Goal: Task Accomplishment & Management: Complete application form

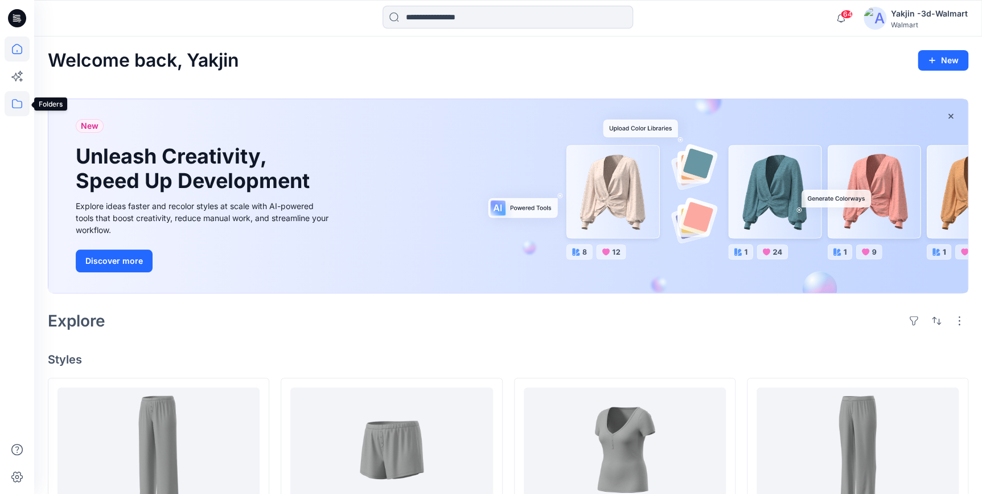
click at [22, 103] on icon at bounding box center [17, 103] width 10 height 9
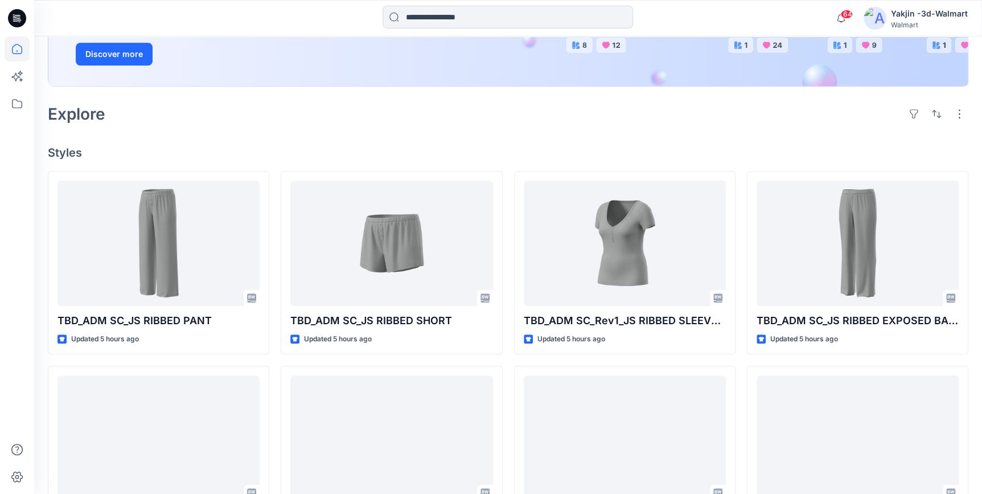
scroll to position [511, 0]
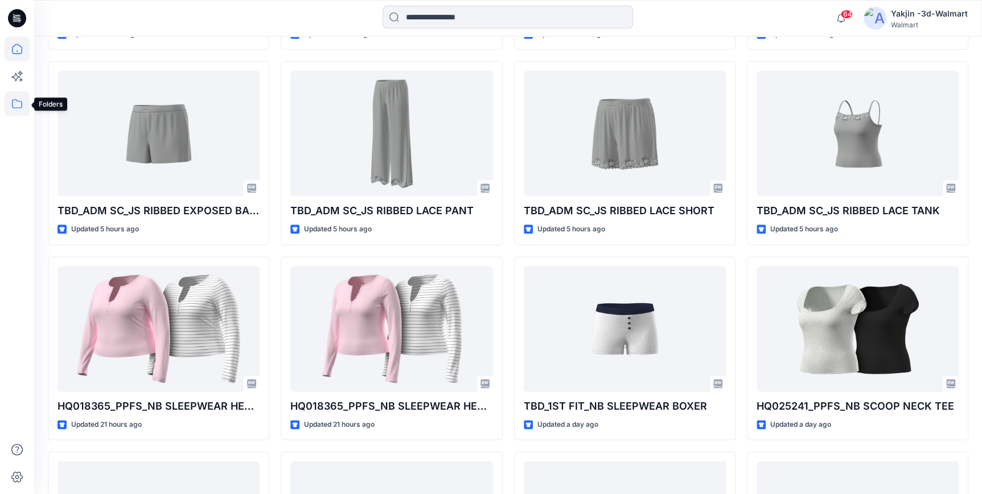
click at [14, 106] on icon at bounding box center [17, 103] width 25 height 25
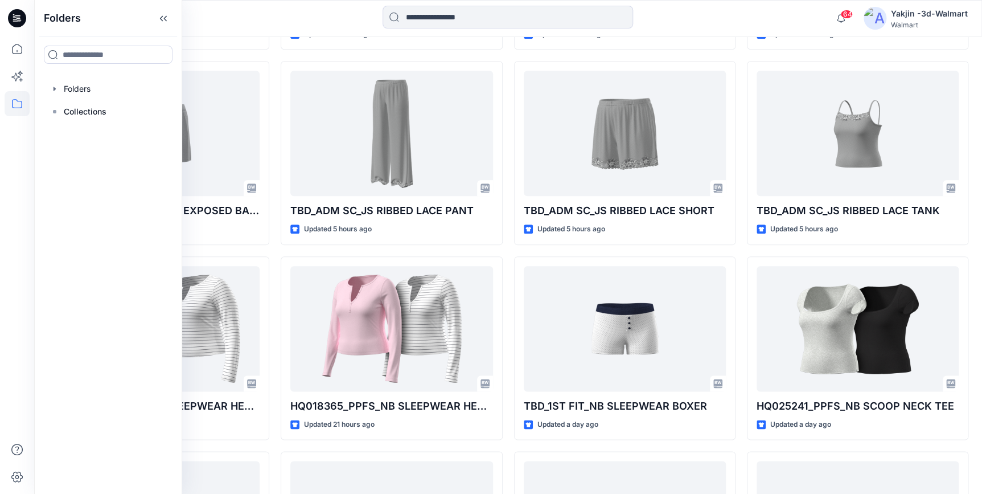
drag, startPoint x: 74, startPoint y: 85, endPoint x: 336, endPoint y: 140, distance: 267.5
click at [74, 85] on div at bounding box center [108, 88] width 130 height 23
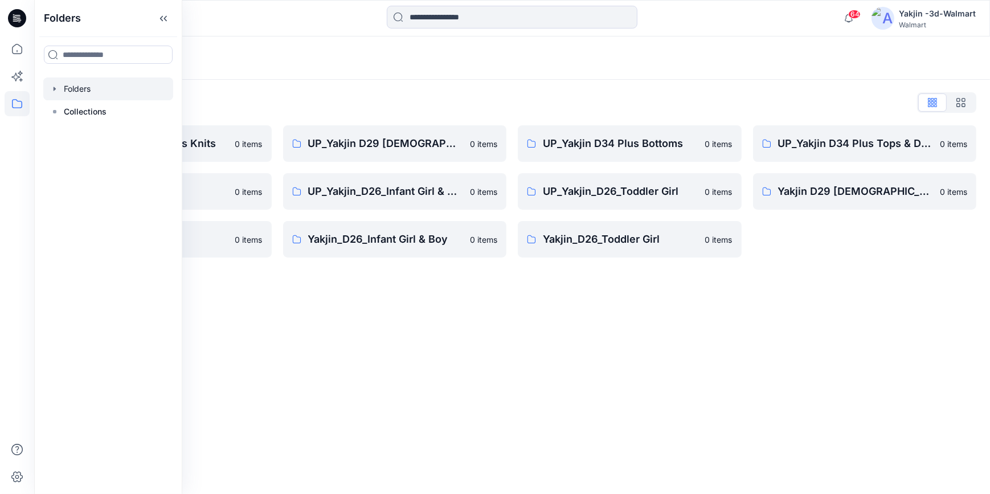
click at [539, 384] on div "Folders Folders List FA Yakjin D34 Womens Knits 0 items UP_Yakjin_D24_Boys 0 it…" at bounding box center [512, 264] width 956 height 457
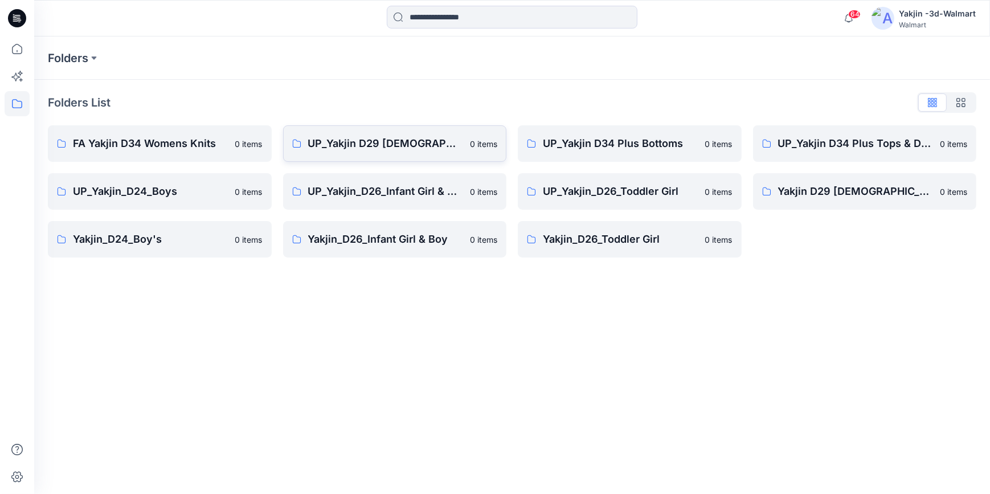
click at [365, 145] on p "UP_Yakjin D29 [DEMOGRAPHIC_DATA] Sleep" at bounding box center [385, 144] width 155 height 16
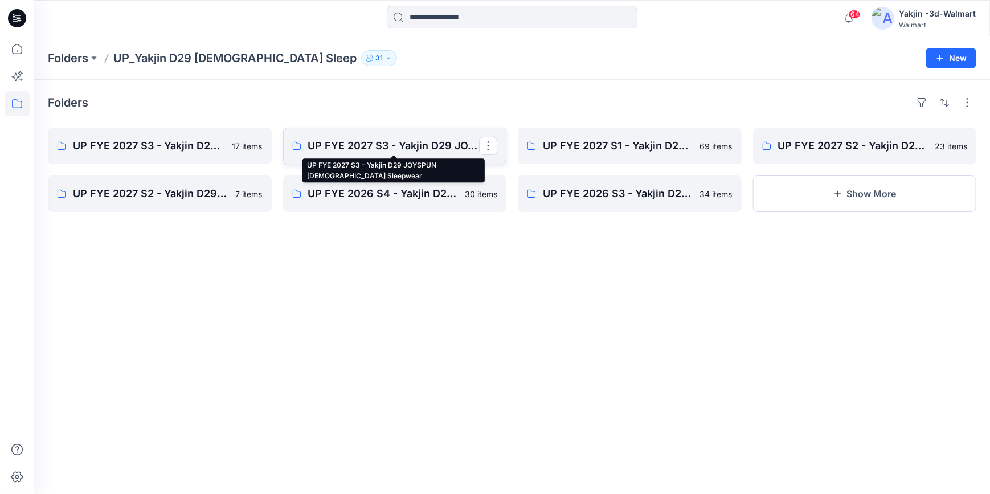
click at [359, 144] on p "UP FYE 2027 S3 - Yakjin D29 JOYSPUN Ladies Sleepwear" at bounding box center [393, 146] width 171 height 16
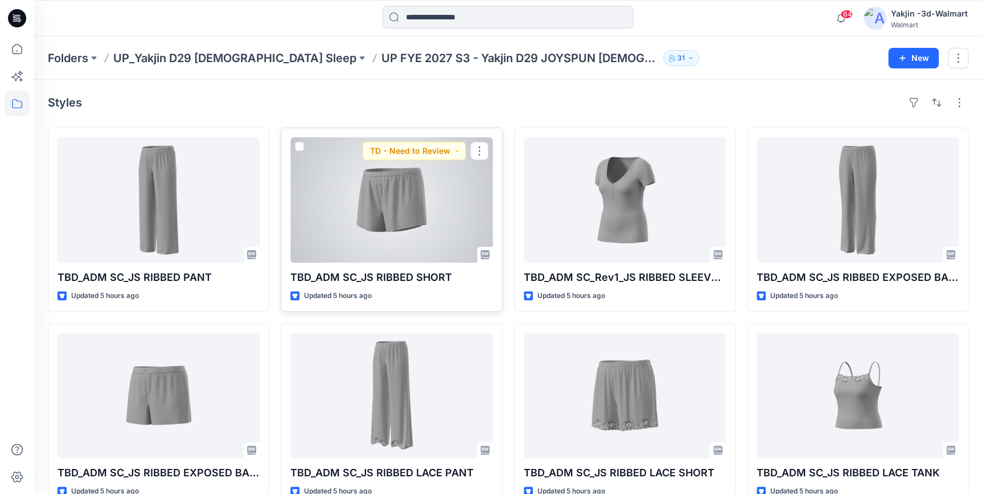
scroll to position [26, 0]
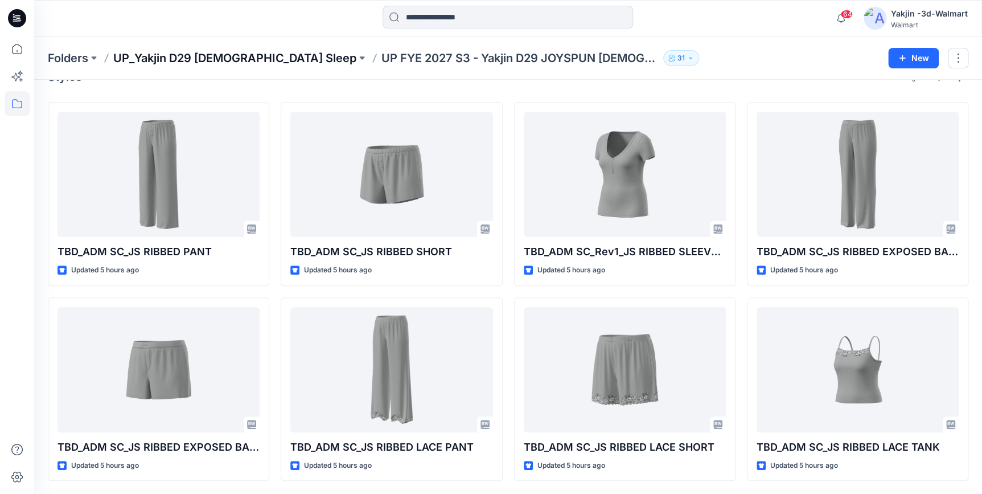
click at [211, 59] on p "UP_Yakjin D29 [DEMOGRAPHIC_DATA] Sleep" at bounding box center [234, 58] width 243 height 16
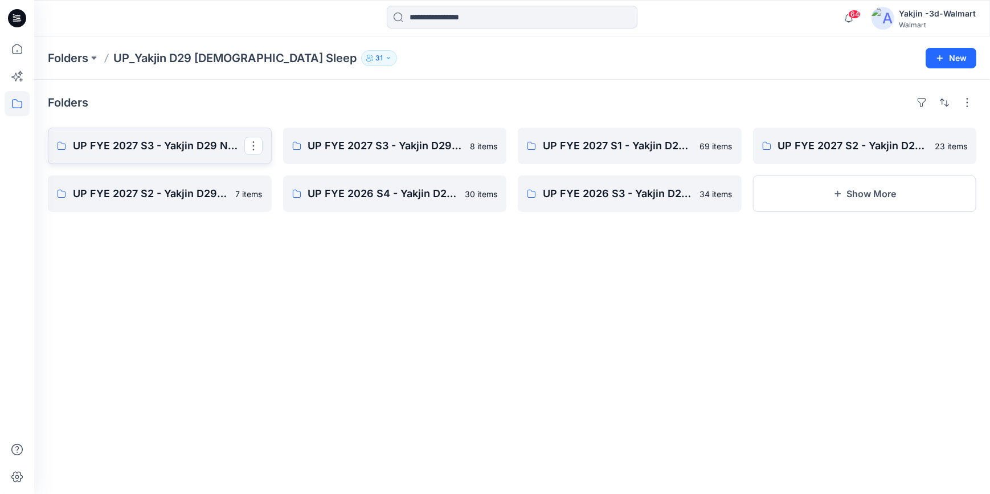
click at [160, 141] on p "UP FYE 2027 S3 - Yakjin D29 NOBO [DEMOGRAPHIC_DATA] Sleepwear" at bounding box center [158, 146] width 171 height 16
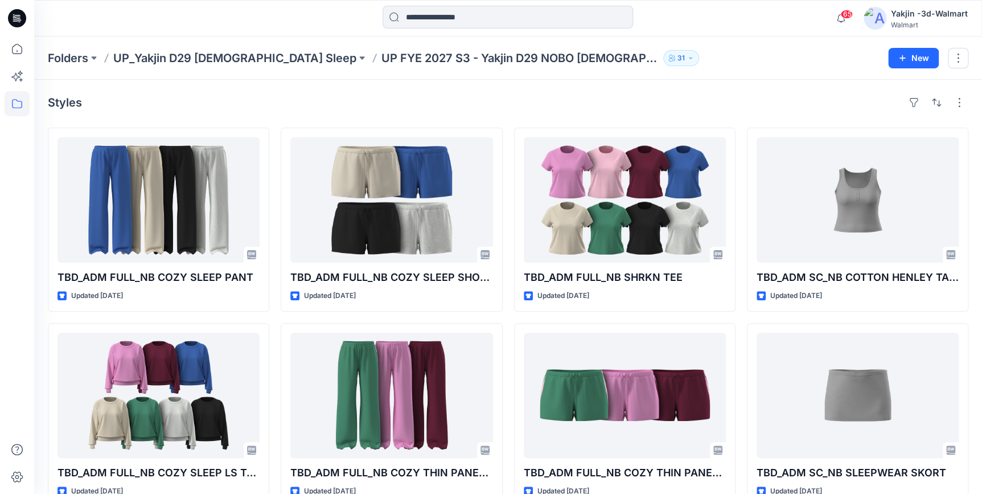
drag, startPoint x: 21, startPoint y: 18, endPoint x: 30, endPoint y: 22, distance: 9.9
click at [21, 18] on icon at bounding box center [17, 18] width 18 height 18
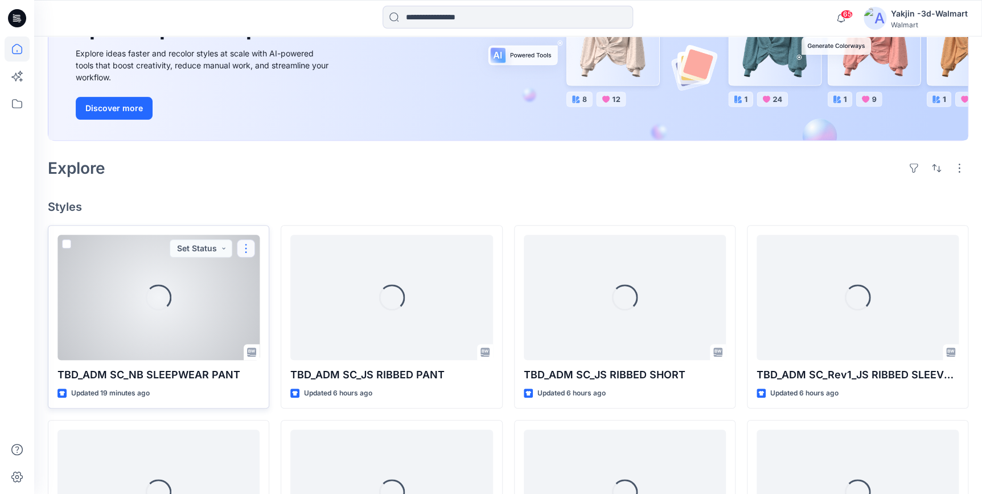
scroll to position [155, 0]
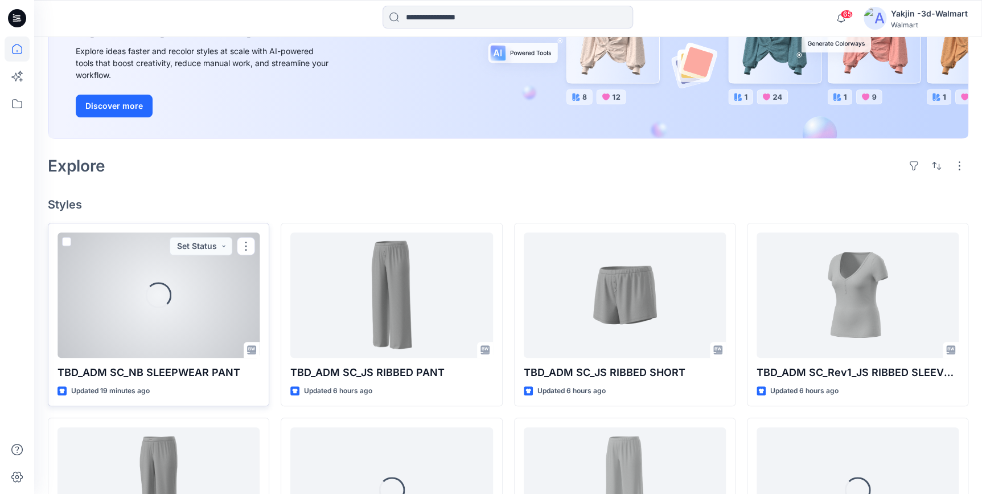
click at [171, 322] on div "Loading..." at bounding box center [159, 294] width 202 height 125
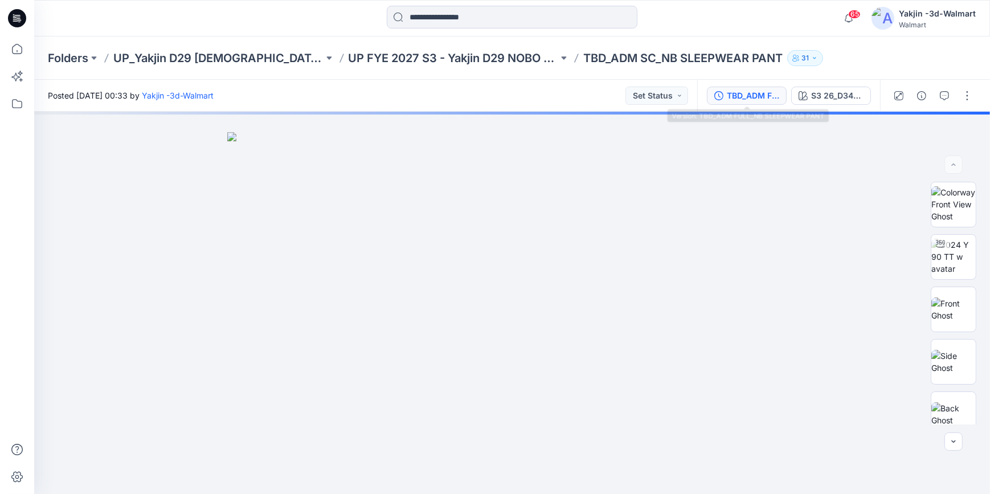
click at [759, 96] on div "TBD_ADM FULL_NB SLEEPWEAR PANT" at bounding box center [753, 95] width 52 height 13
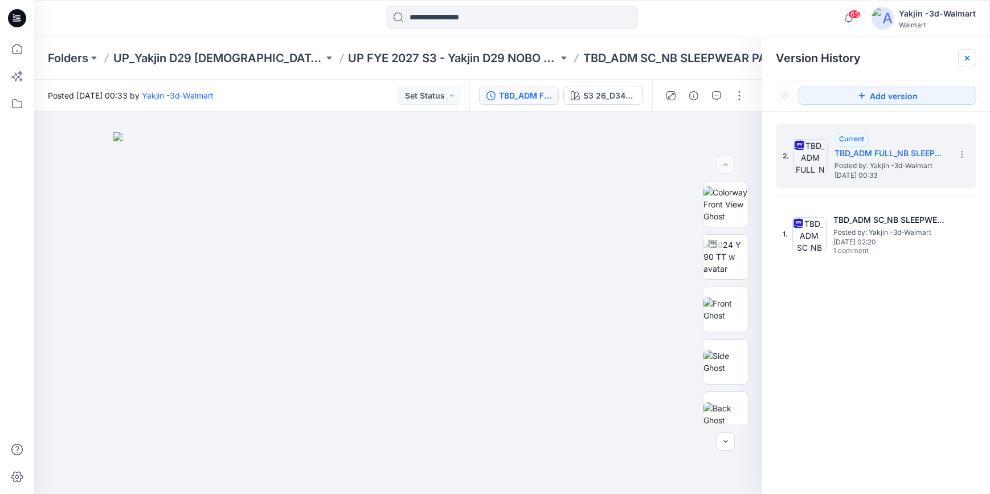
click at [967, 56] on icon at bounding box center [966, 58] width 9 height 9
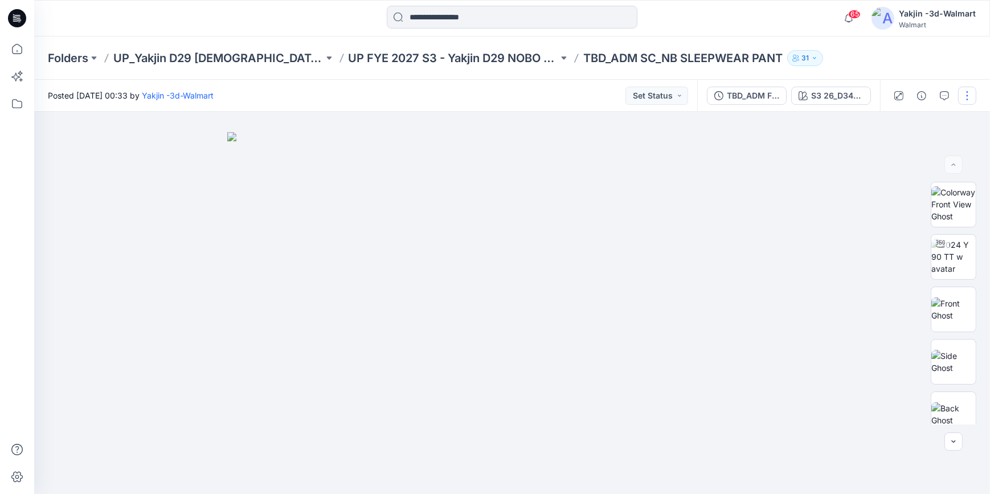
click at [968, 95] on button "button" at bounding box center [967, 96] width 18 height 18
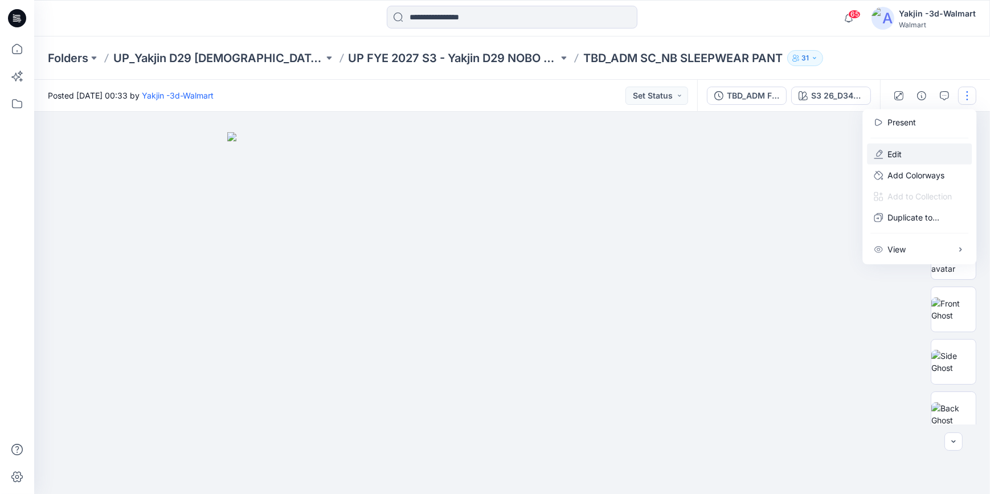
click at [923, 151] on button "Edit" at bounding box center [919, 154] width 105 height 21
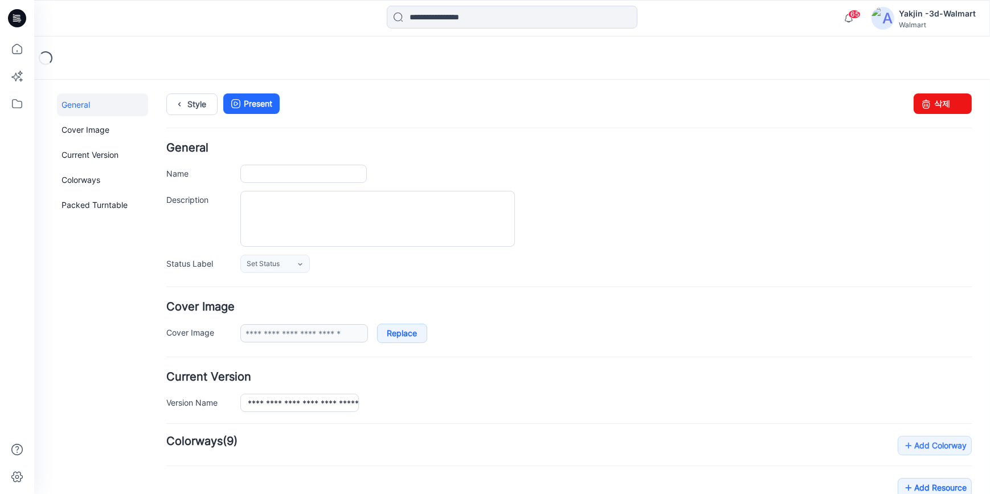
type input "**********"
click at [296, 175] on input "**********" at bounding box center [303, 173] width 126 height 18
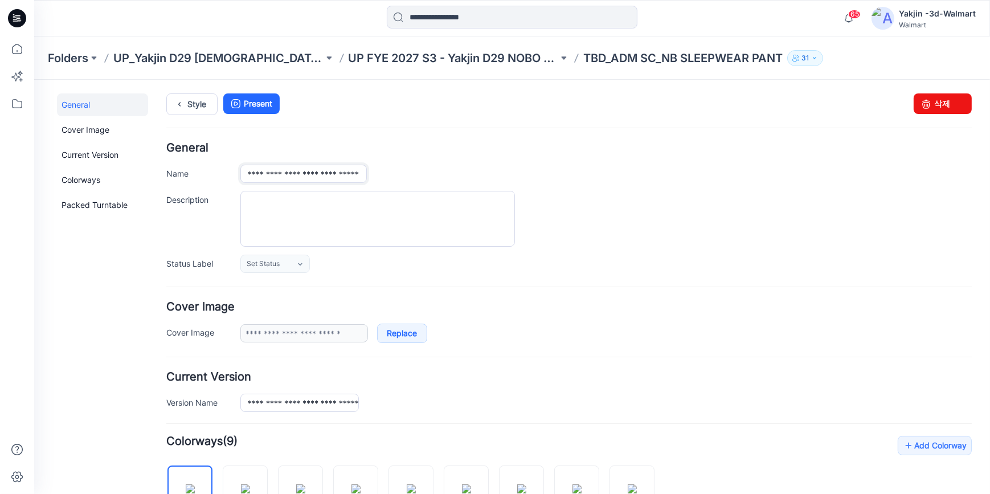
type input "**********"
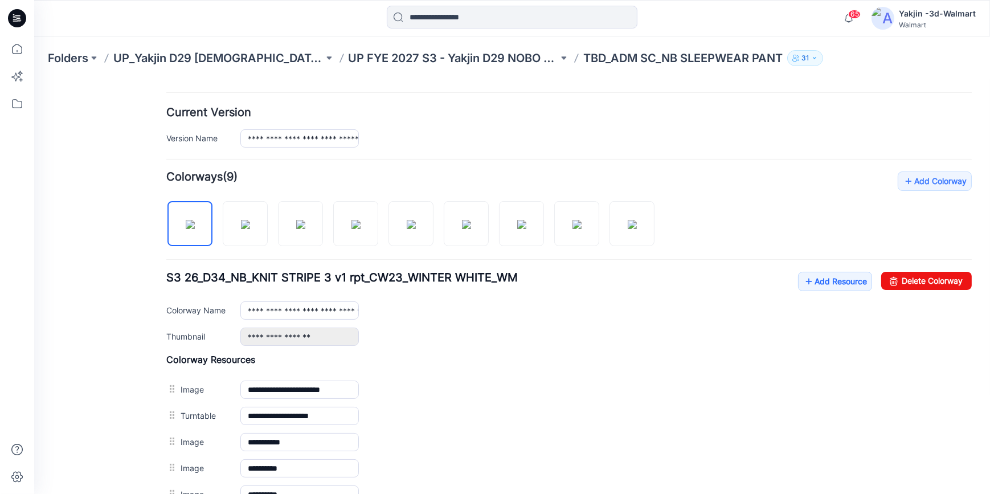
scroll to position [259, 0]
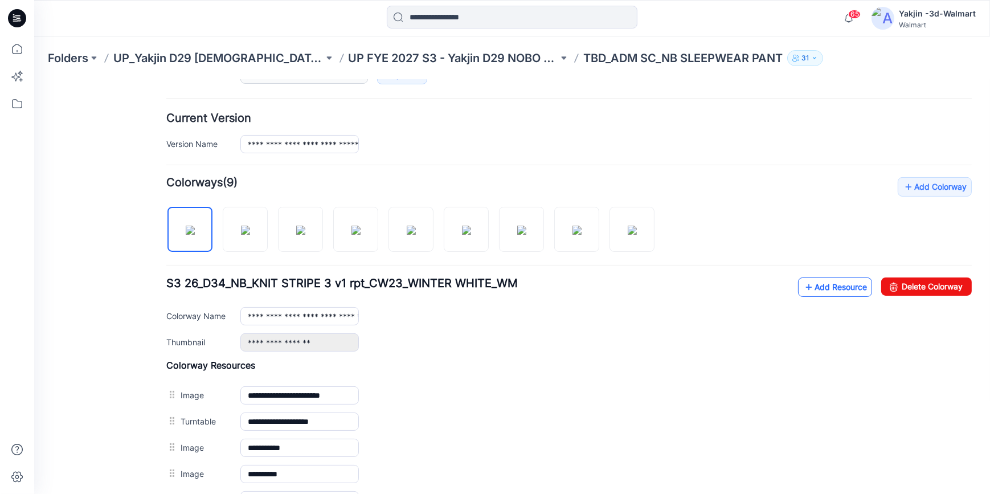
click at [809, 288] on link "Add Resource" at bounding box center [835, 286] width 74 height 19
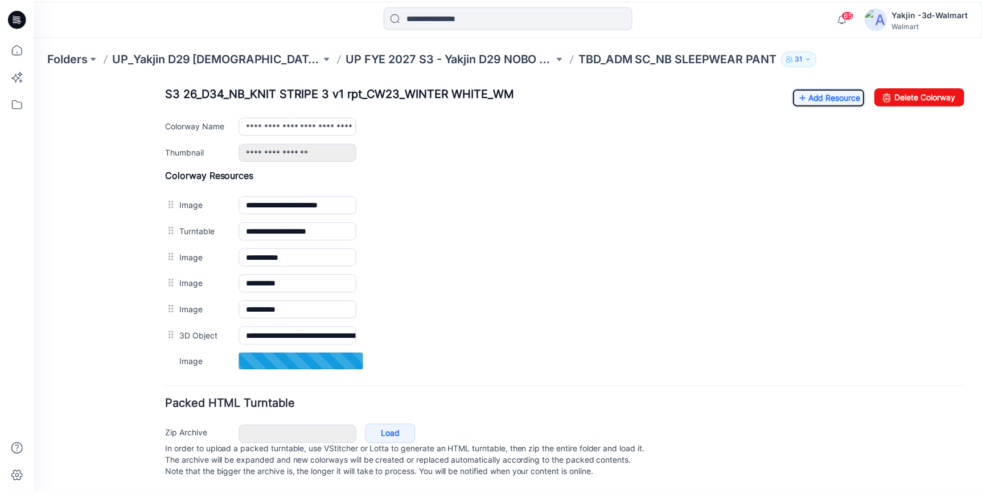
scroll to position [407, 0]
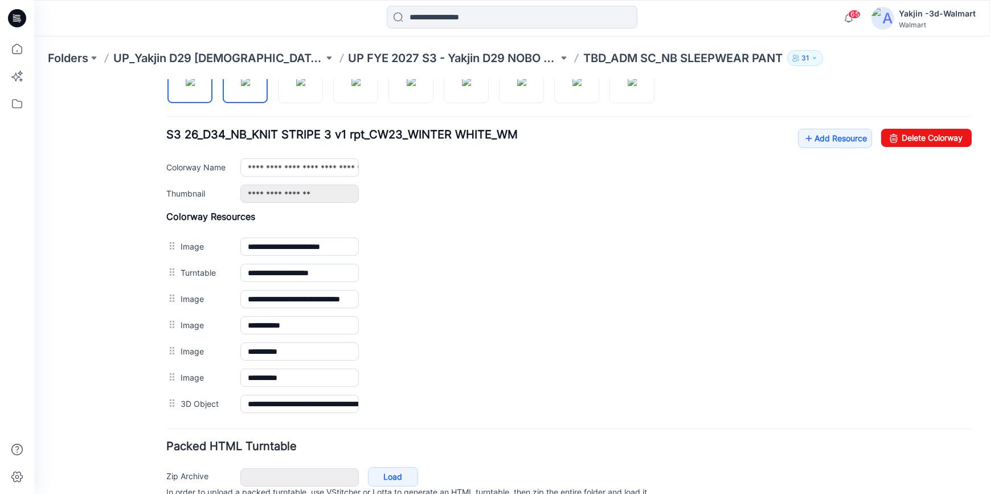
click at [241, 85] on img at bounding box center [245, 80] width 9 height 9
click at [296, 85] on img at bounding box center [300, 80] width 9 height 9
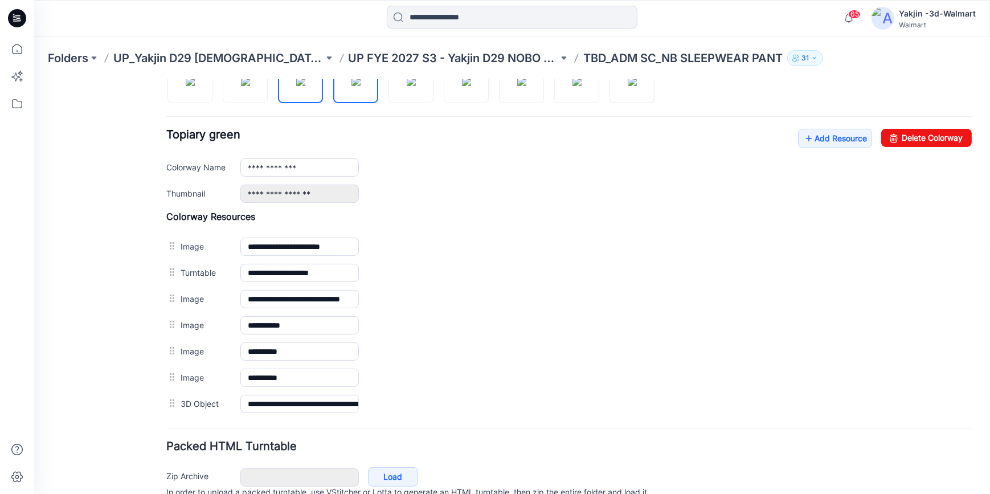
click at [360, 85] on img at bounding box center [355, 80] width 9 height 9
click at [416, 85] on img at bounding box center [411, 80] width 9 height 9
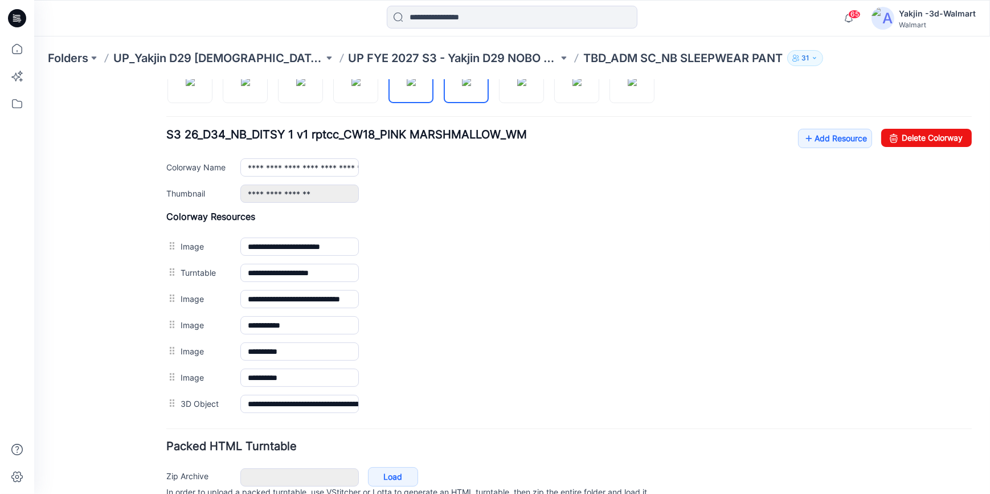
click at [467, 85] on img at bounding box center [466, 80] width 9 height 9
click at [526, 85] on img at bounding box center [521, 80] width 9 height 9
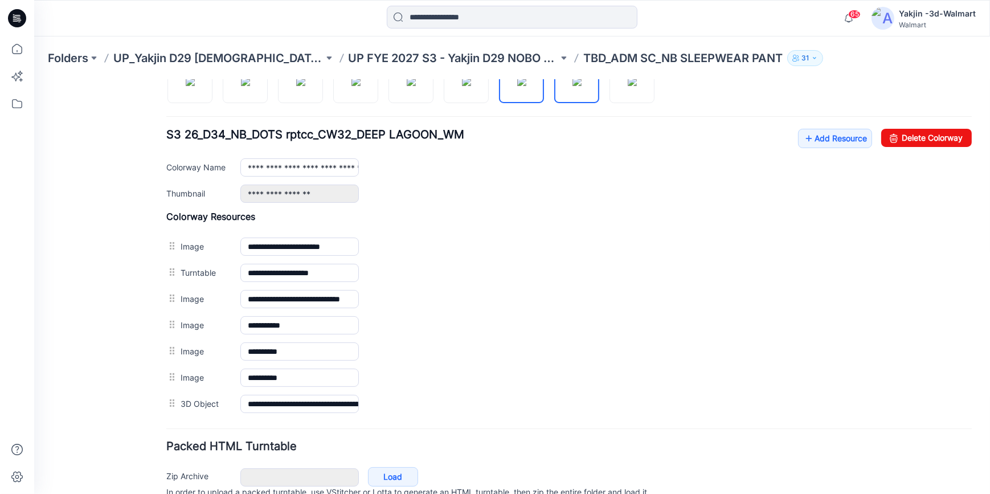
click at [580, 85] on img at bounding box center [576, 80] width 9 height 9
click at [628, 85] on img at bounding box center [632, 80] width 9 height 9
type input "**********"
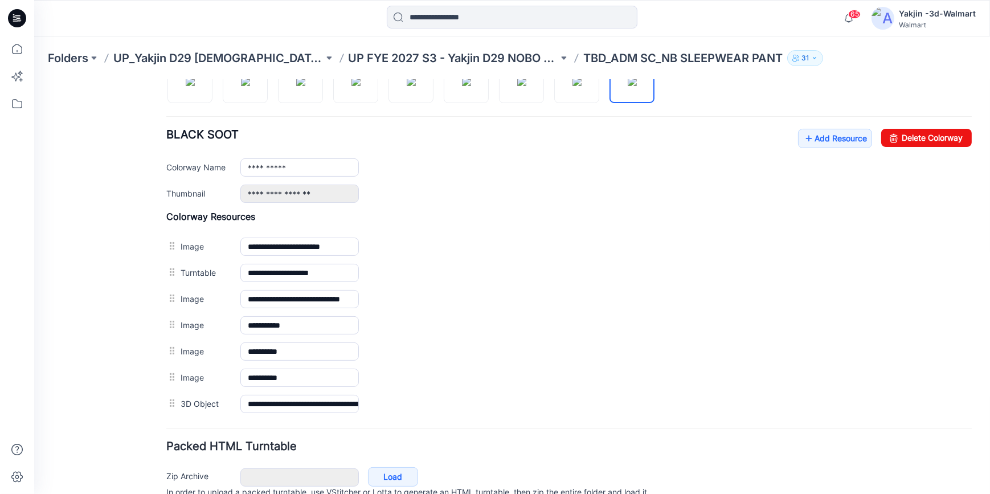
click at [105, 257] on div "General Cover Image Current Version Colorways Packed Turntable" at bounding box center [102, 111] width 91 height 850
click at [771, 185] on div "**********" at bounding box center [605, 193] width 731 height 18
click at [15, 18] on icon at bounding box center [14, 18] width 3 height 1
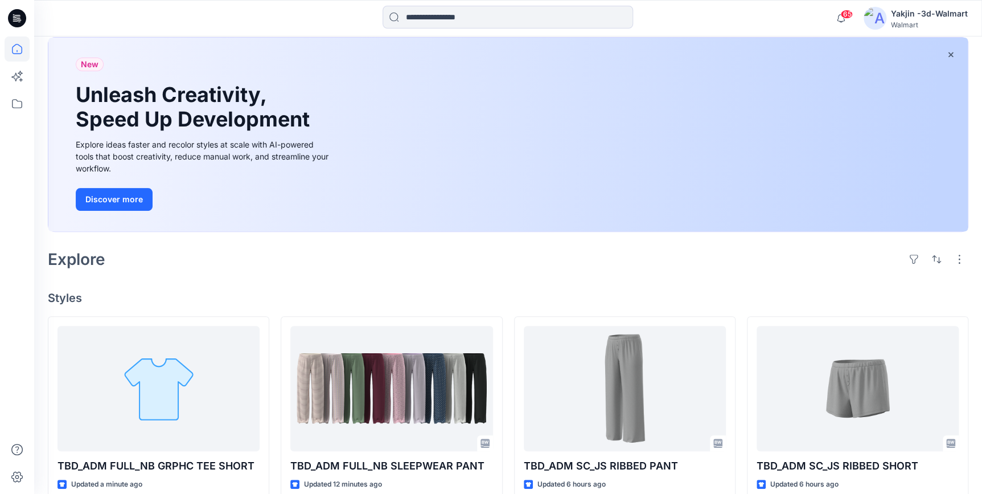
scroll to position [155, 0]
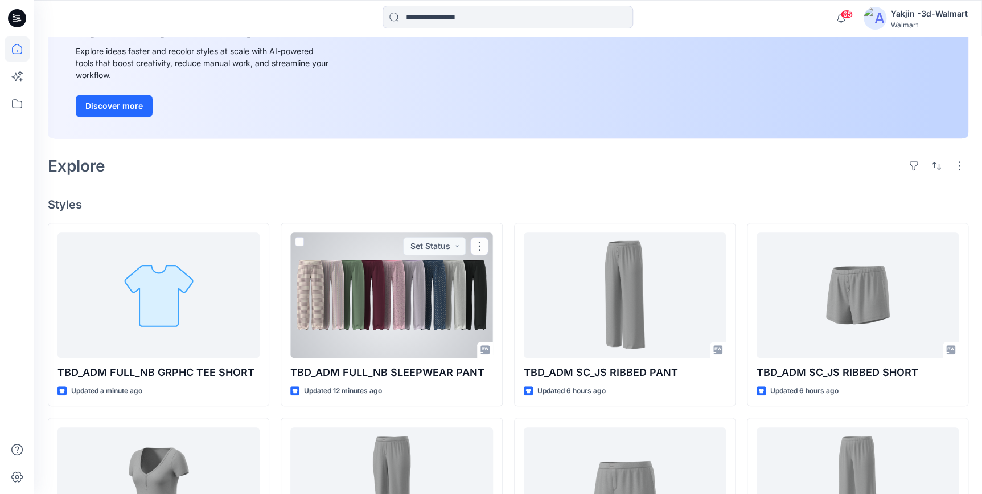
drag, startPoint x: 370, startPoint y: 313, endPoint x: 376, endPoint y: 303, distance: 11.7
click at [370, 313] on div at bounding box center [391, 294] width 202 height 125
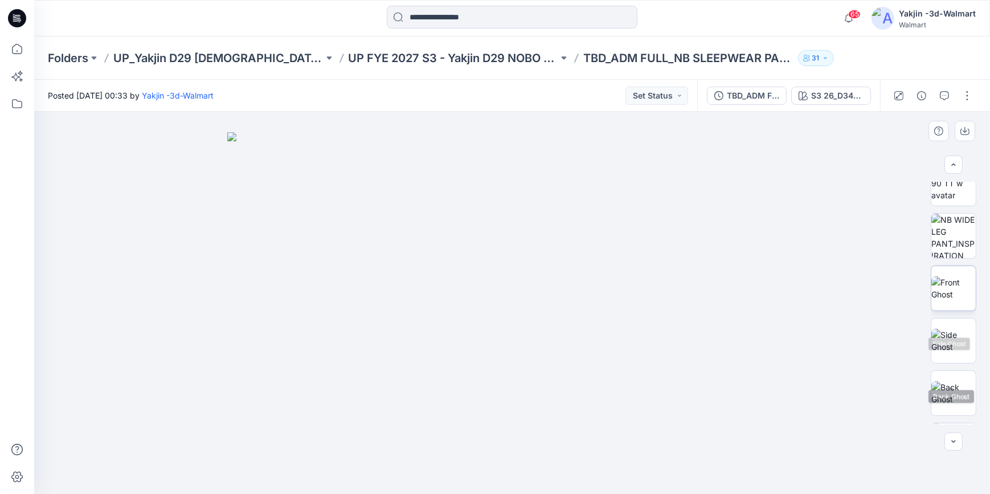
scroll to position [103, 0]
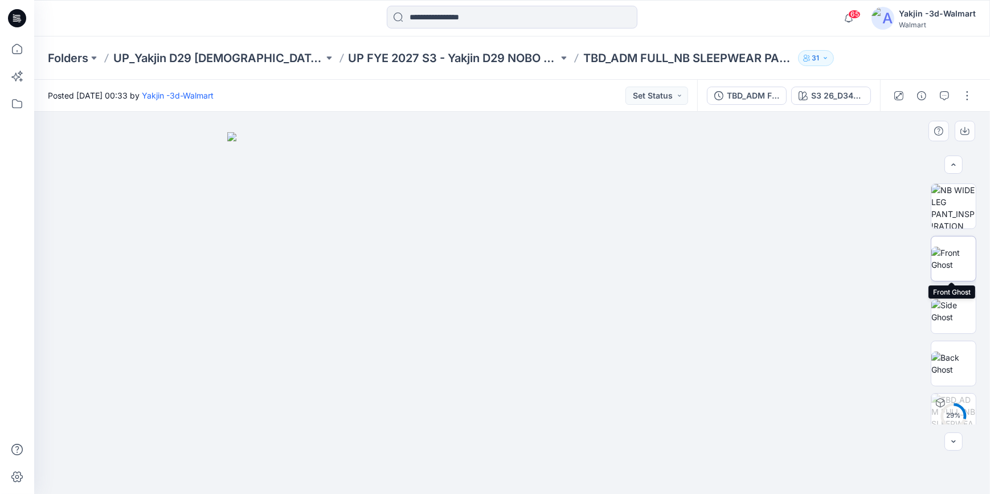
click at [964, 261] on img at bounding box center [953, 259] width 44 height 24
click at [981, 99] on div at bounding box center [932, 96] width 105 height 32
click at [972, 98] on button "button" at bounding box center [967, 96] width 18 height 18
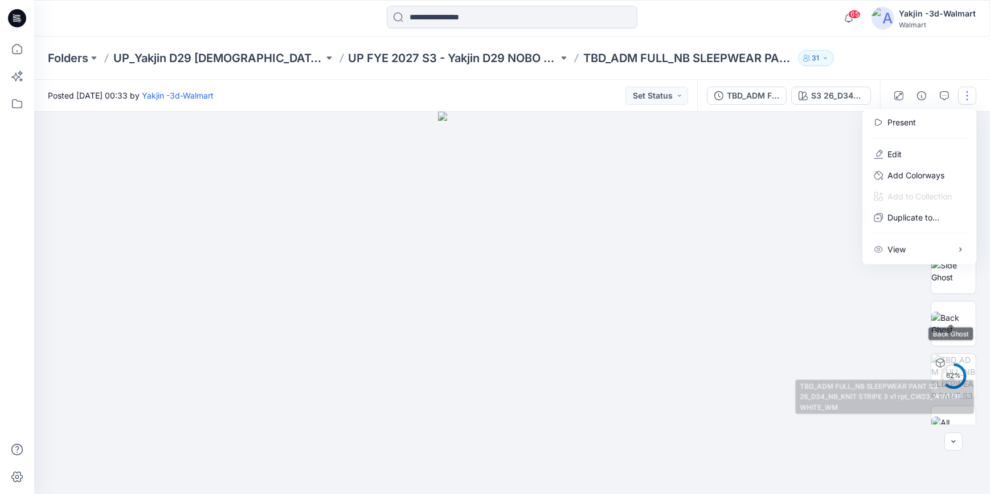
scroll to position [169, 0]
click at [835, 394] on div at bounding box center [512, 303] width 956 height 382
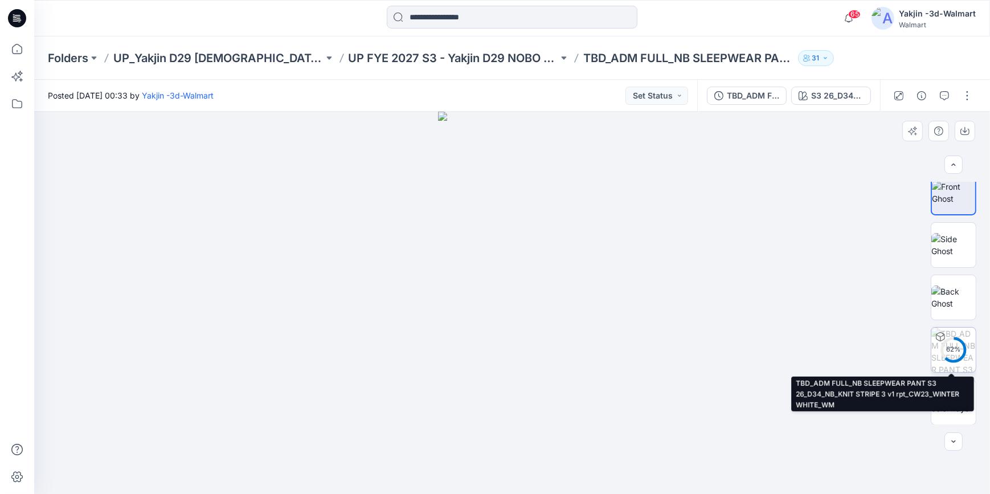
click at [957, 360] on icon at bounding box center [953, 349] width 27 height 27
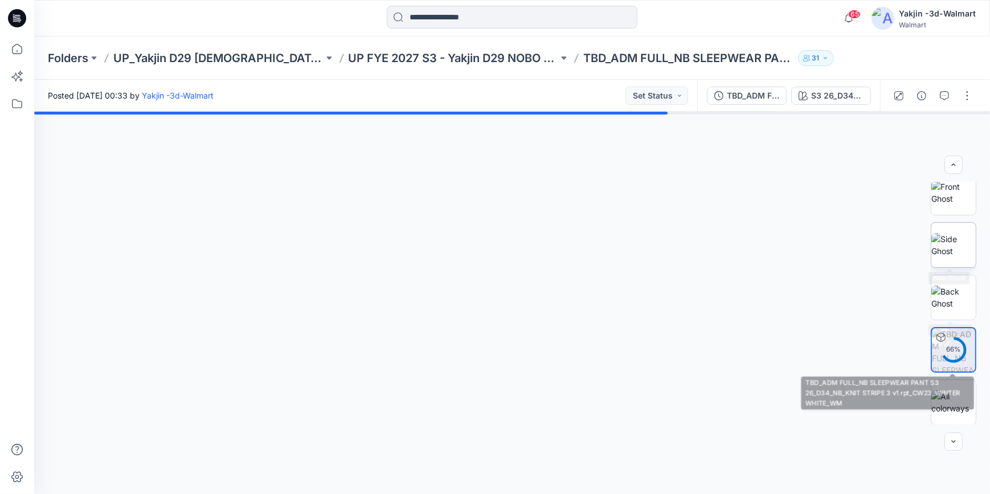
click at [973, 237] on img at bounding box center [953, 245] width 44 height 24
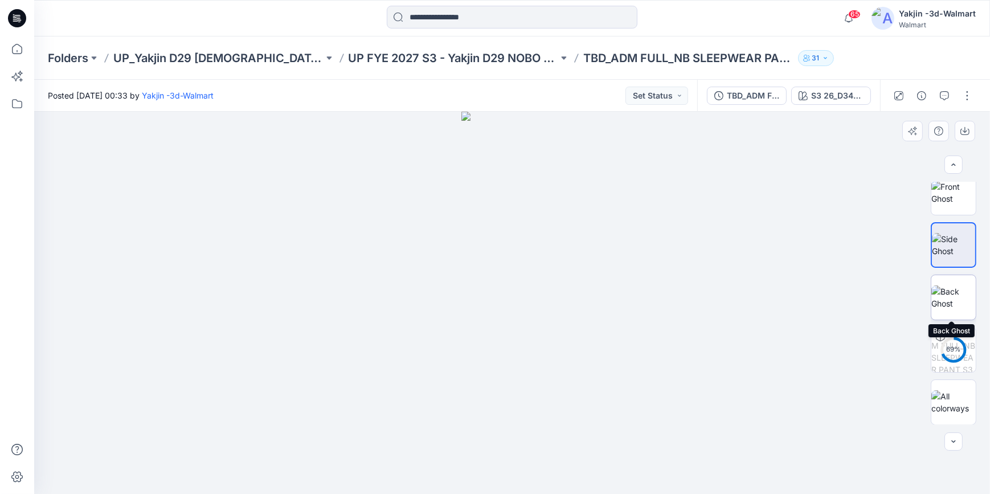
click at [966, 298] on img at bounding box center [953, 297] width 44 height 24
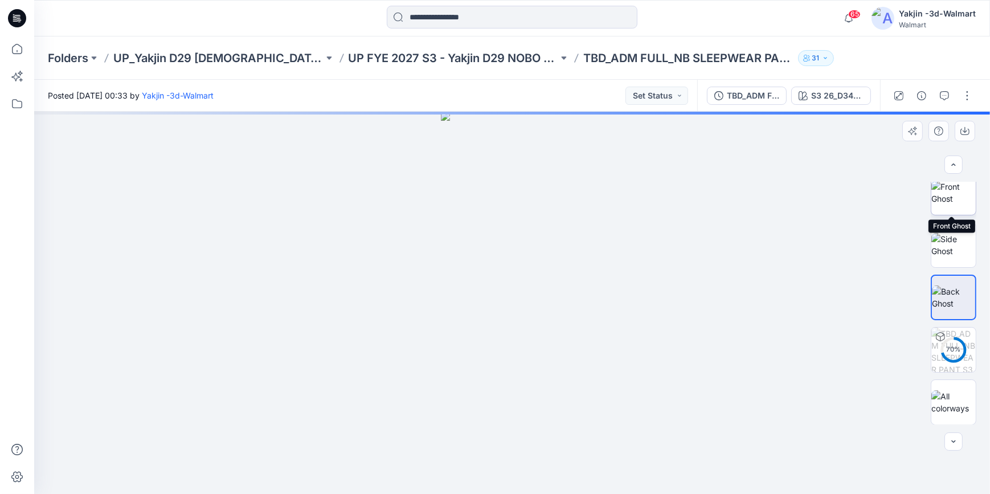
click at [963, 198] on img at bounding box center [953, 193] width 44 height 24
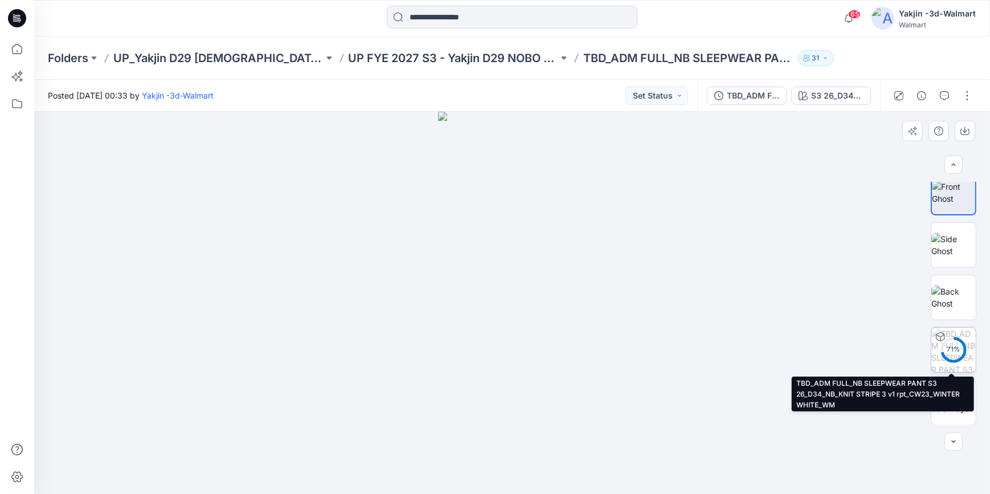
click at [959, 345] on div "71 %" at bounding box center [953, 350] width 27 height 10
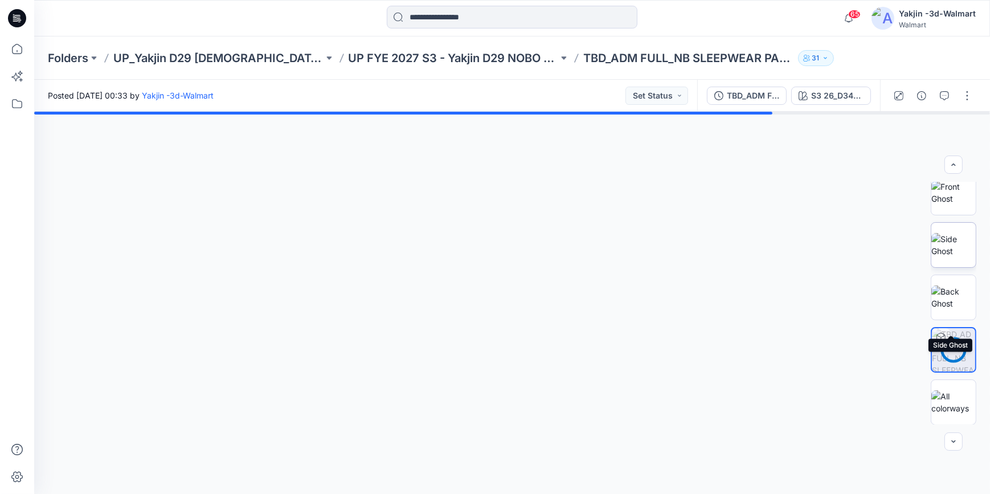
scroll to position [0, 0]
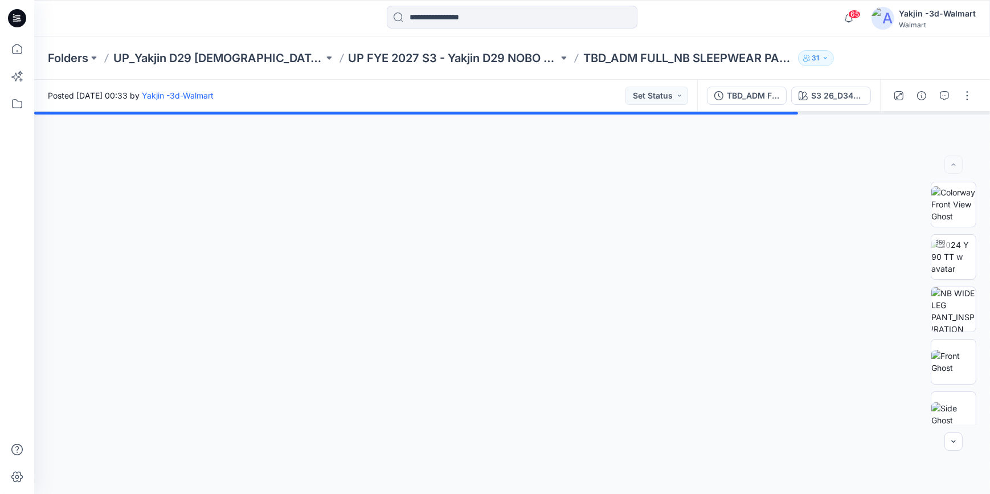
drag, startPoint x: 609, startPoint y: 212, endPoint x: 586, endPoint y: 269, distance: 62.1
drag, startPoint x: 586, startPoint y: 269, endPoint x: 620, endPoint y: 224, distance: 56.2
click at [610, 223] on div at bounding box center [512, 303] width 956 height 382
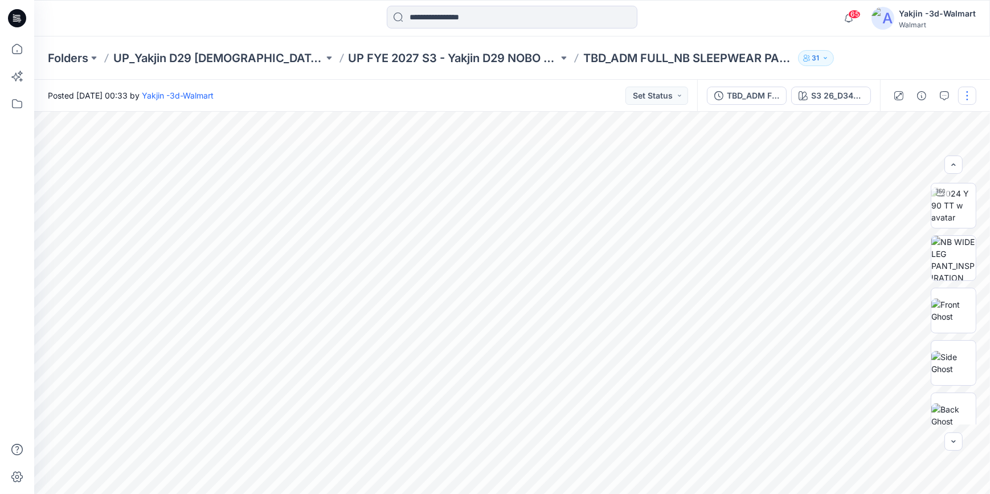
click at [966, 94] on button "button" at bounding box center [967, 96] width 18 height 18
click at [923, 147] on button "Edit" at bounding box center [919, 154] width 105 height 21
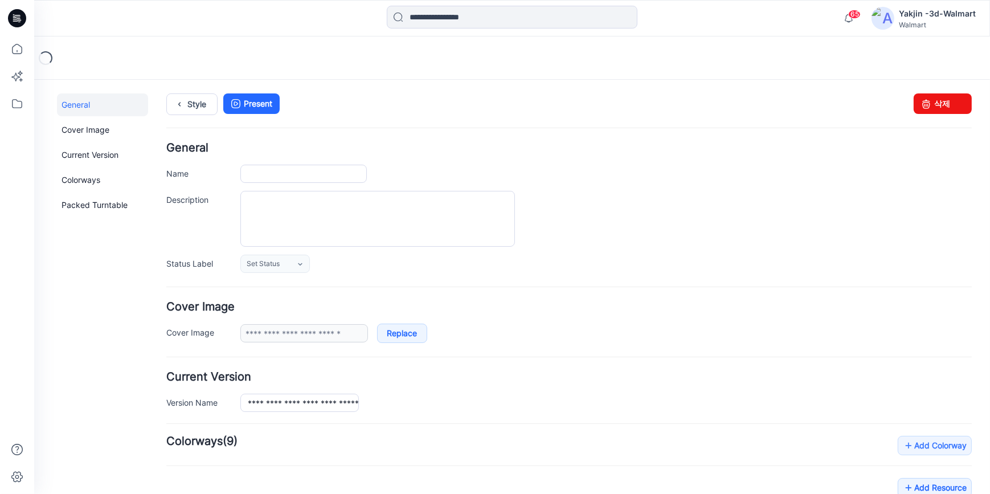
type input "**********"
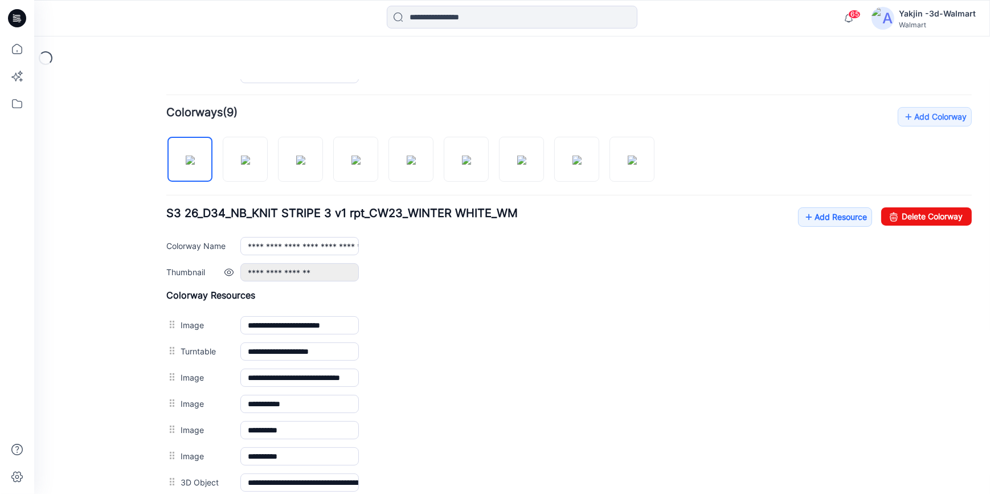
scroll to position [414, 0]
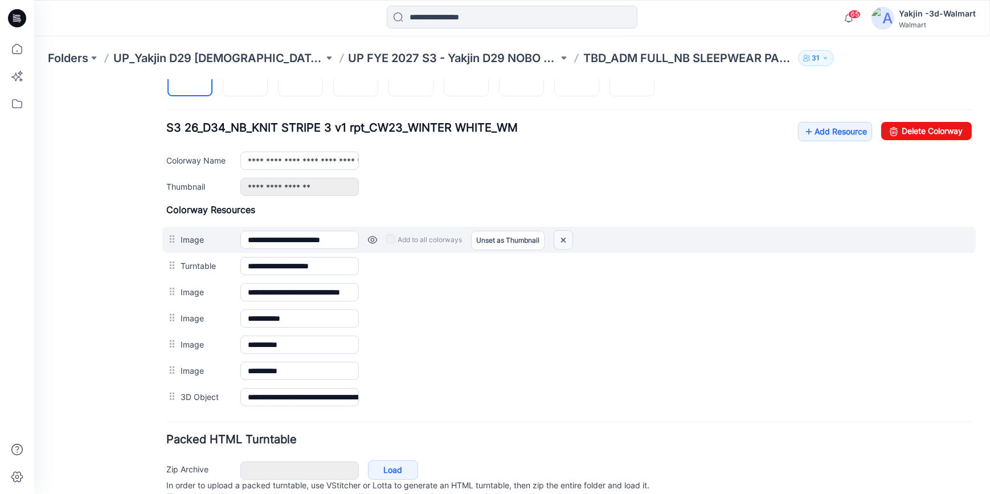
click at [563, 240] on img at bounding box center [563, 239] width 18 height 19
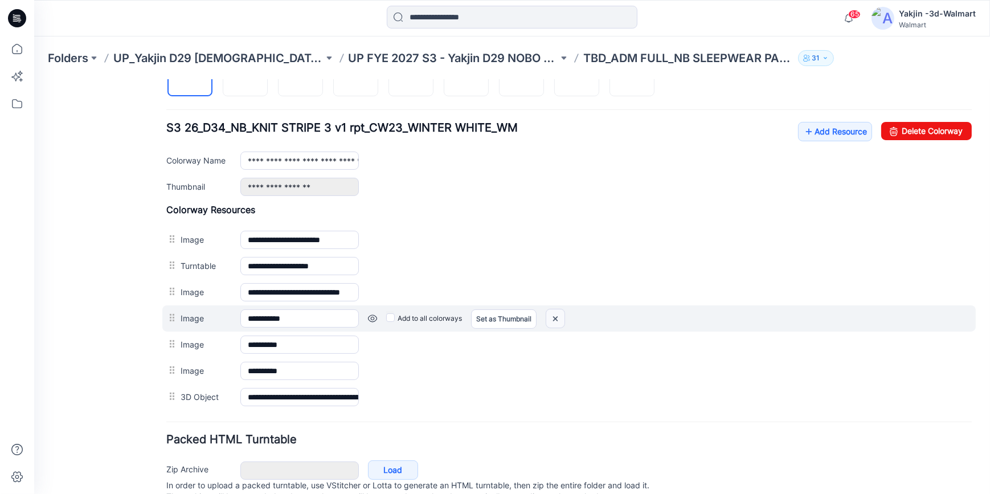
click at [555, 319] on img at bounding box center [555, 318] width 18 height 19
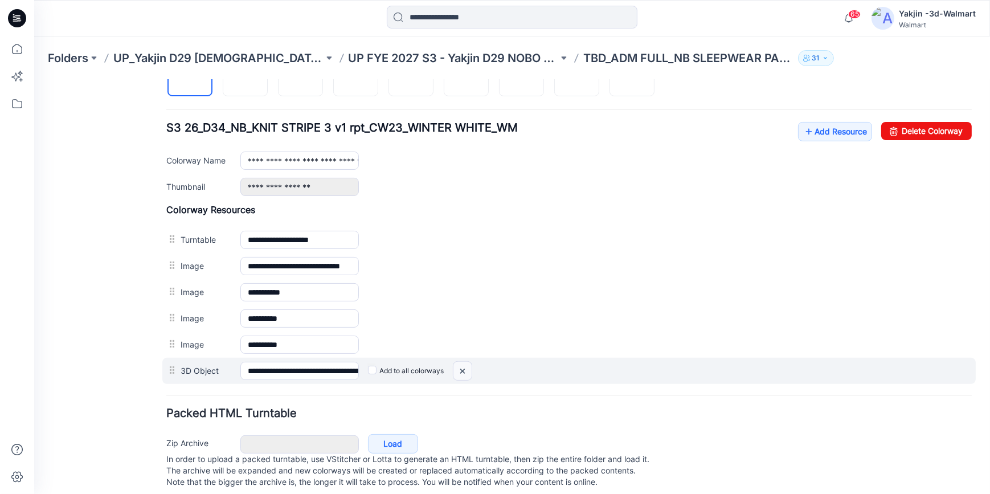
click at [464, 372] on img at bounding box center [462, 370] width 18 height 19
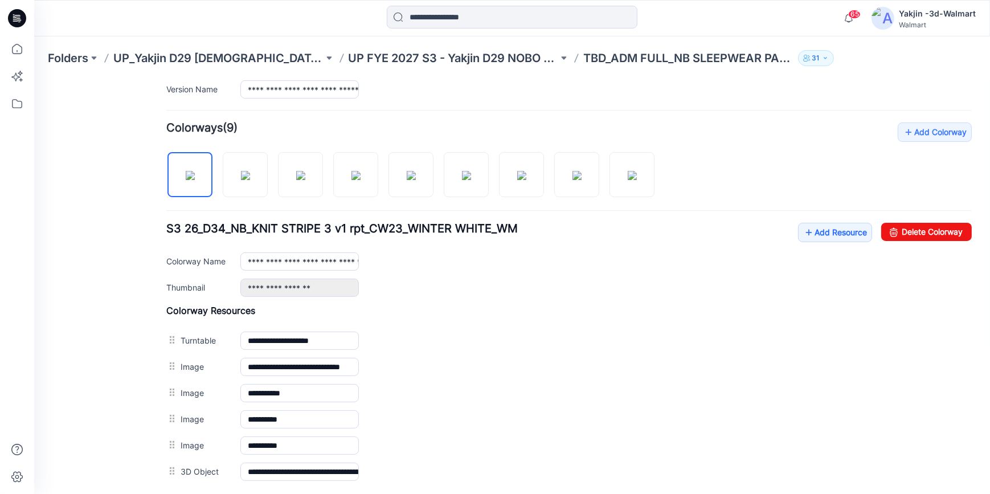
scroll to position [310, 0]
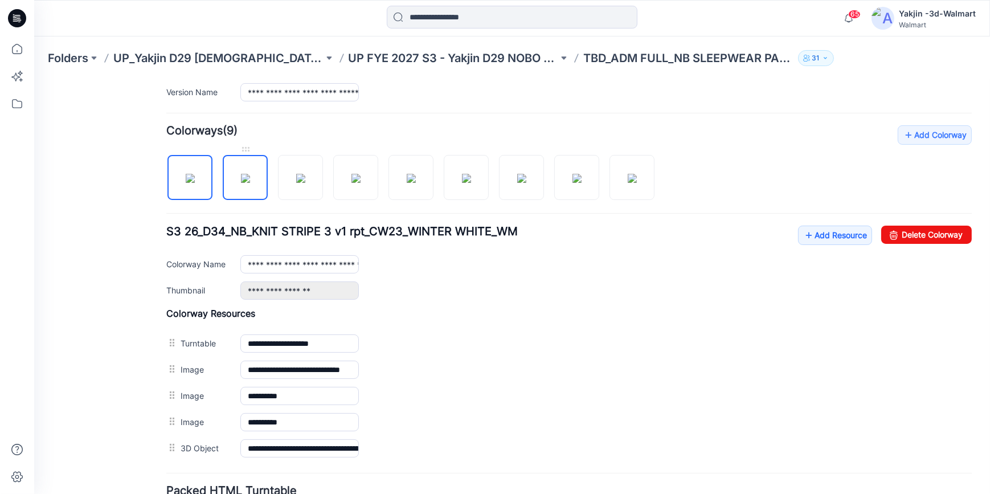
click at [241, 181] on img at bounding box center [245, 177] width 9 height 9
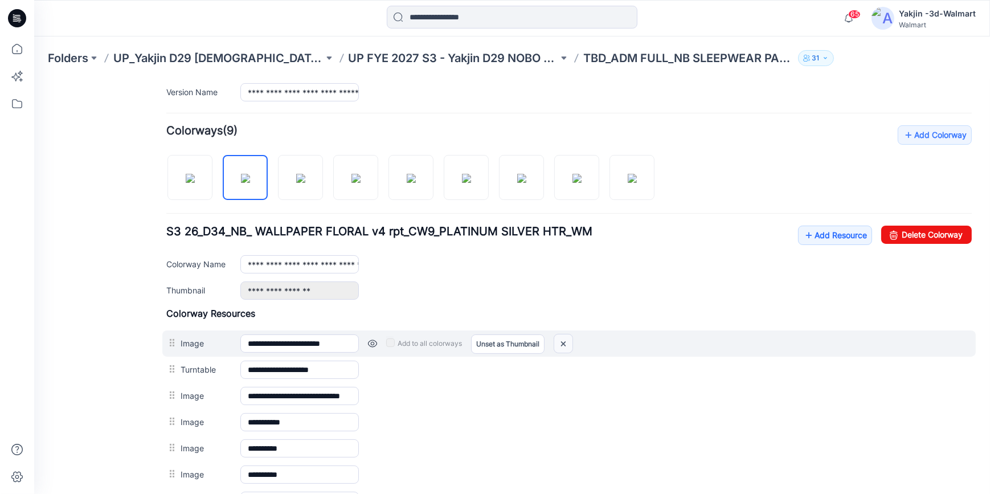
click at [568, 339] on img at bounding box center [563, 343] width 18 height 19
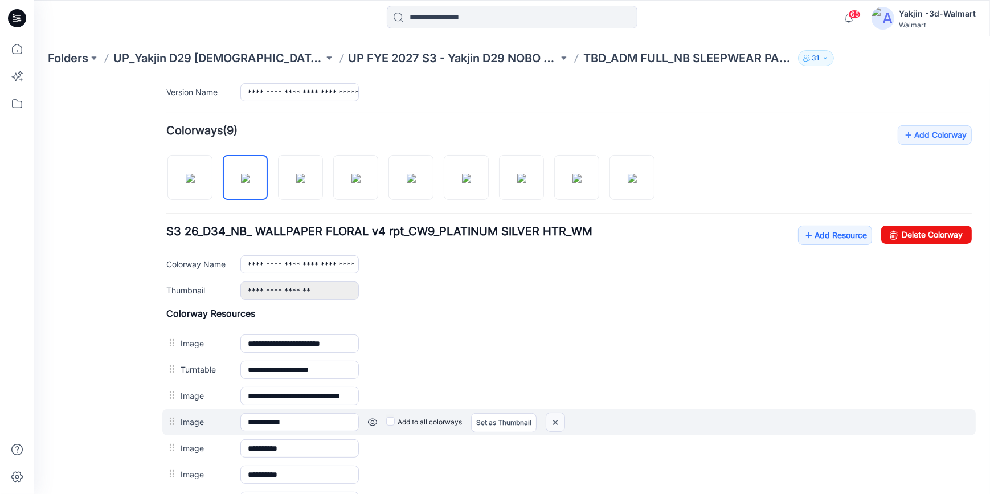
click at [554, 422] on img at bounding box center [555, 421] width 18 height 19
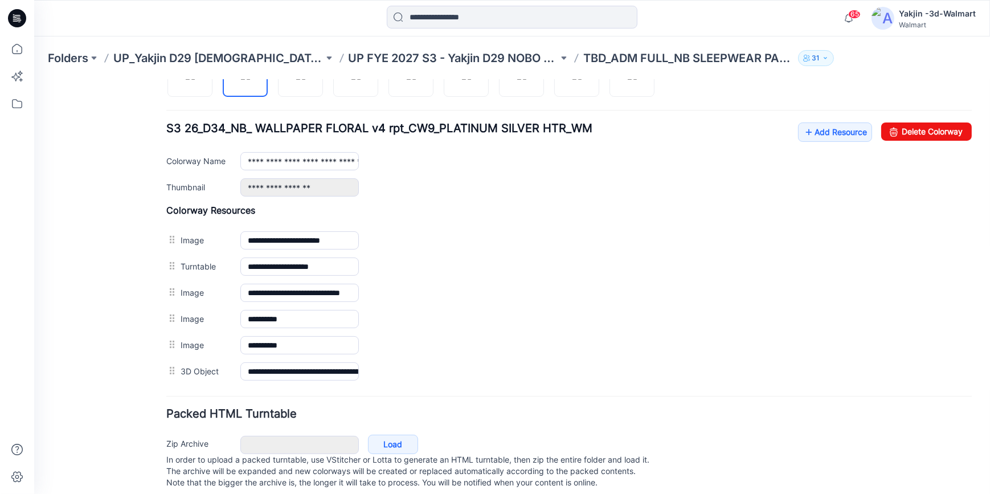
scroll to position [414, 0]
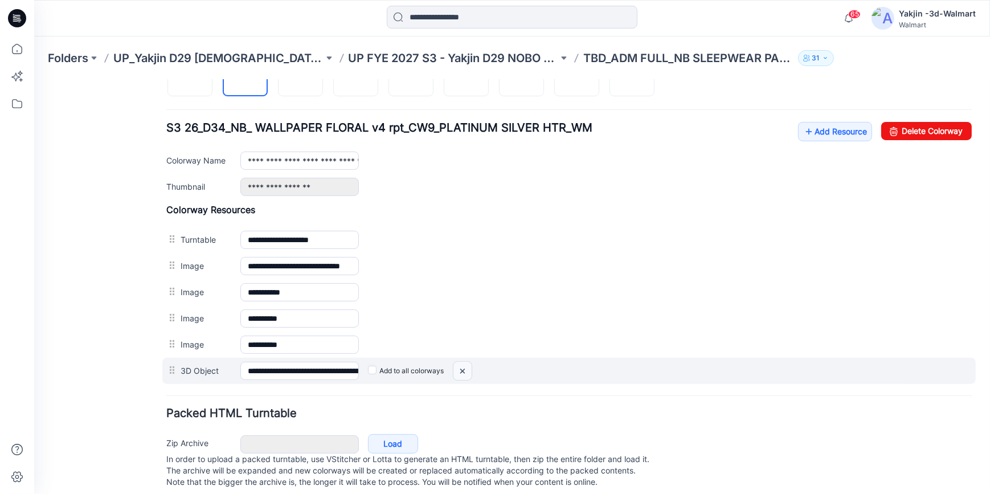
click at [457, 367] on img at bounding box center [462, 370] width 18 height 19
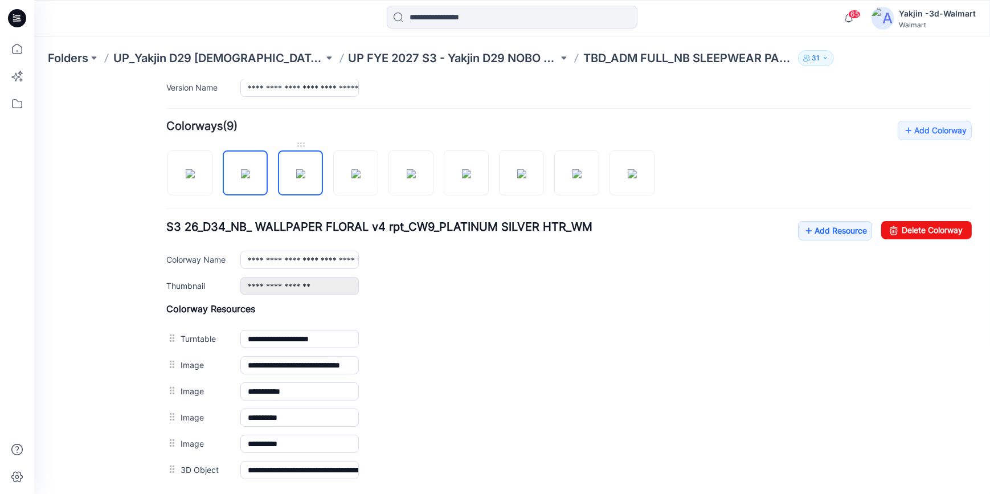
scroll to position [310, 0]
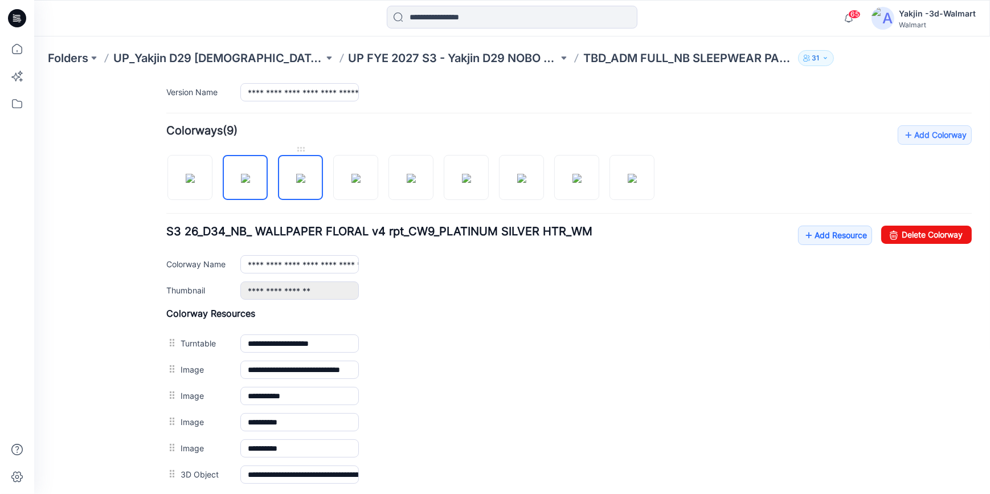
click at [304, 173] on img at bounding box center [300, 177] width 9 height 9
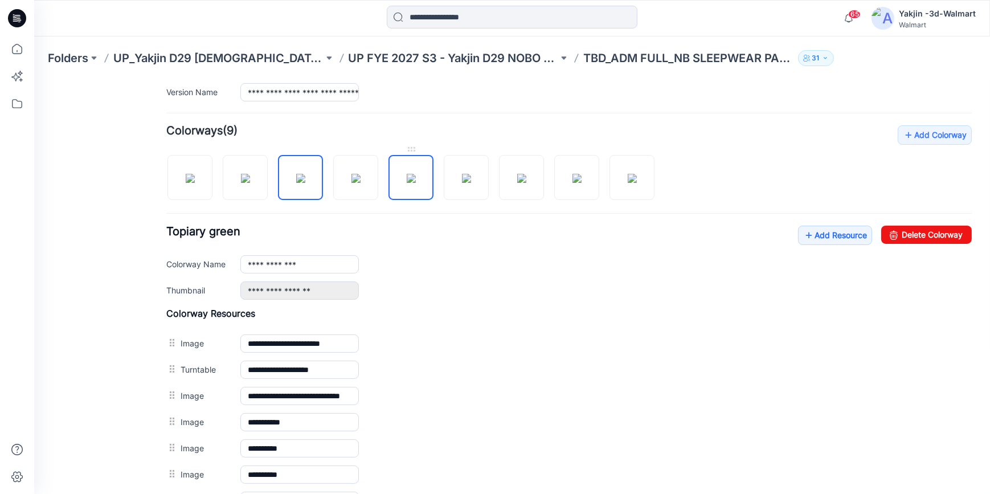
click at [416, 176] on img at bounding box center [411, 177] width 9 height 9
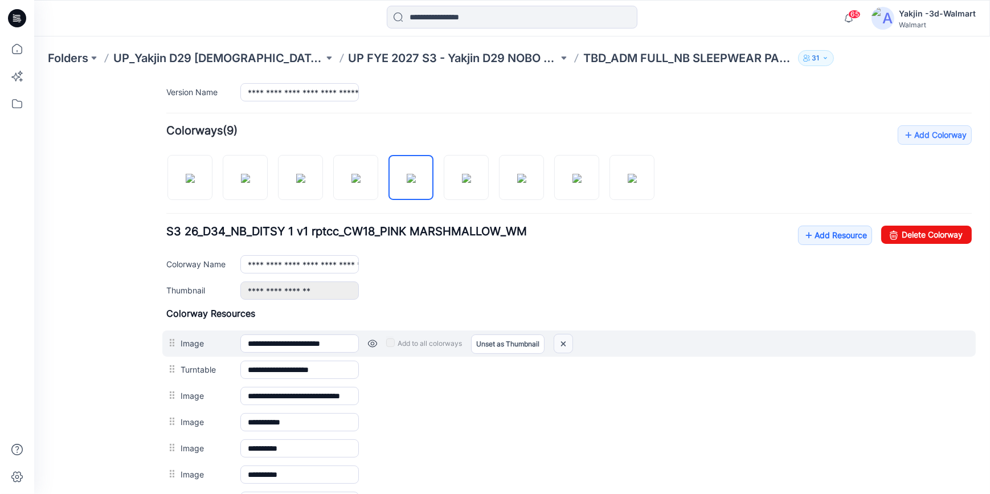
click at [563, 346] on img at bounding box center [563, 343] width 18 height 19
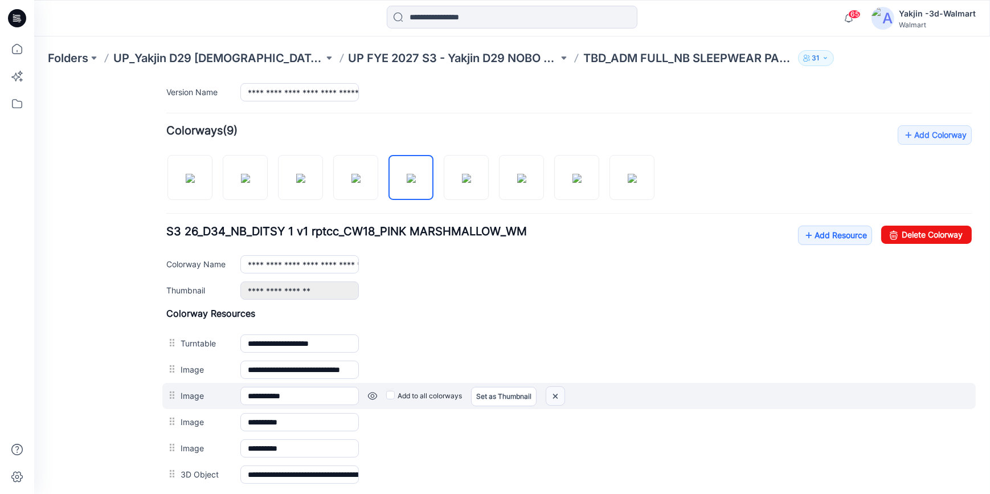
click at [551, 396] on img at bounding box center [555, 395] width 18 height 19
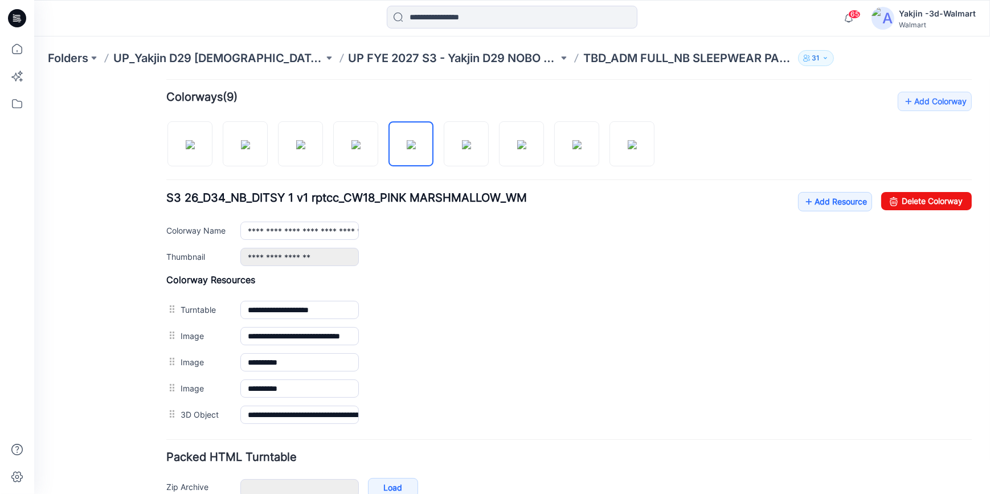
scroll to position [362, 0]
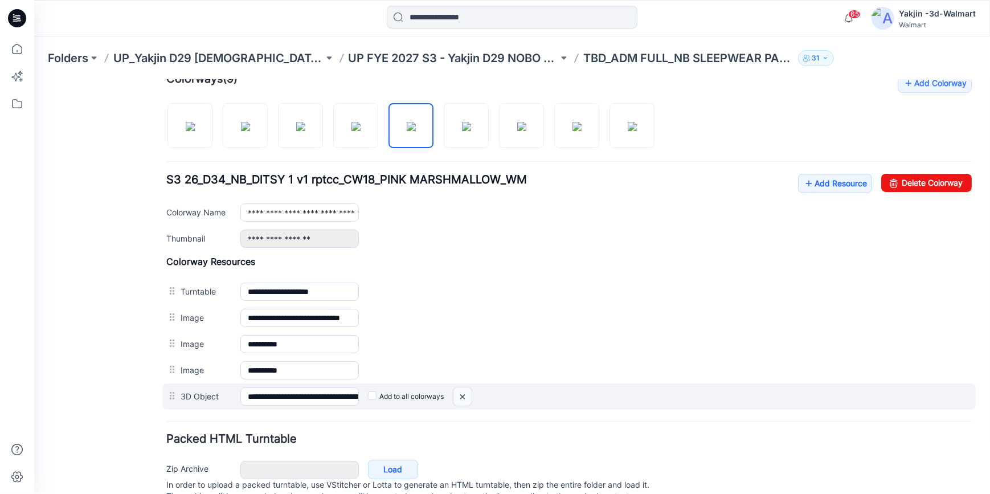
click at [462, 398] on img at bounding box center [462, 396] width 18 height 19
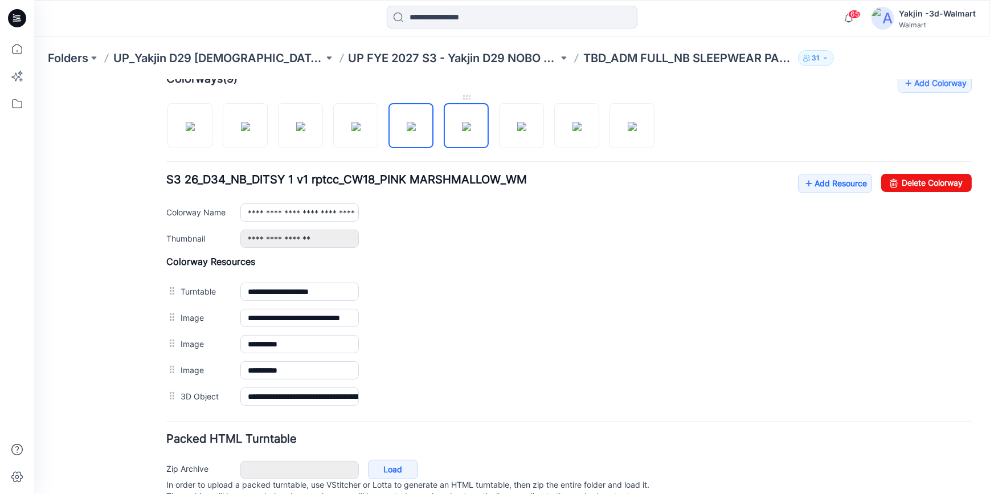
click at [471, 130] on img at bounding box center [466, 125] width 9 height 9
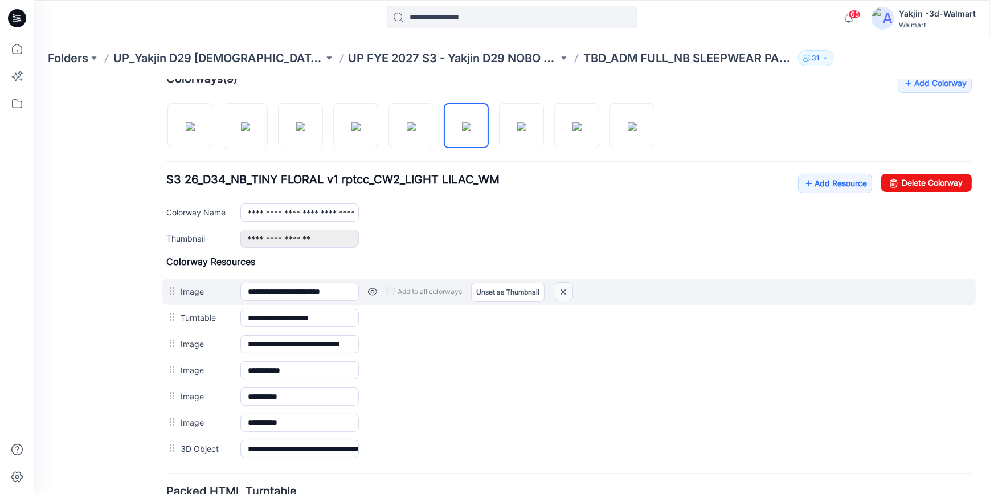
click at [566, 290] on img at bounding box center [563, 291] width 18 height 19
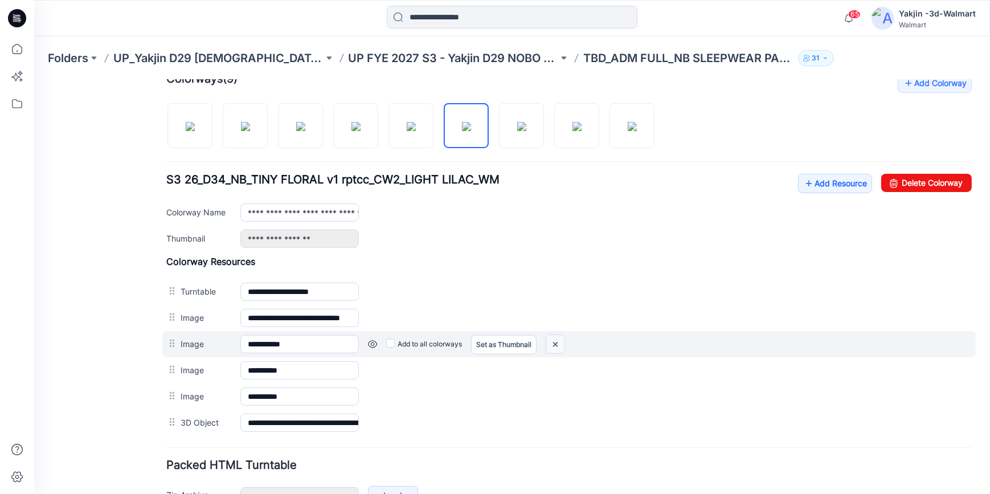
click at [551, 345] on img at bounding box center [555, 343] width 18 height 19
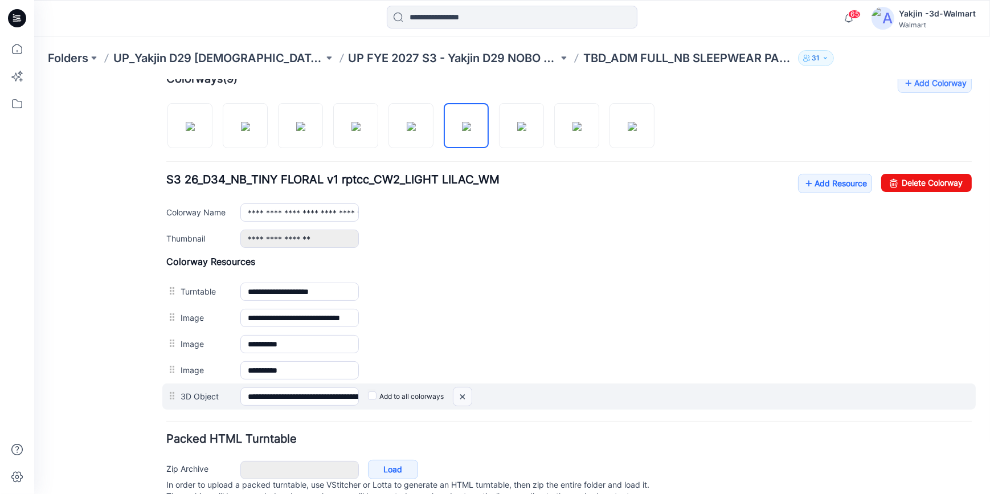
click at [458, 392] on img at bounding box center [462, 396] width 18 height 19
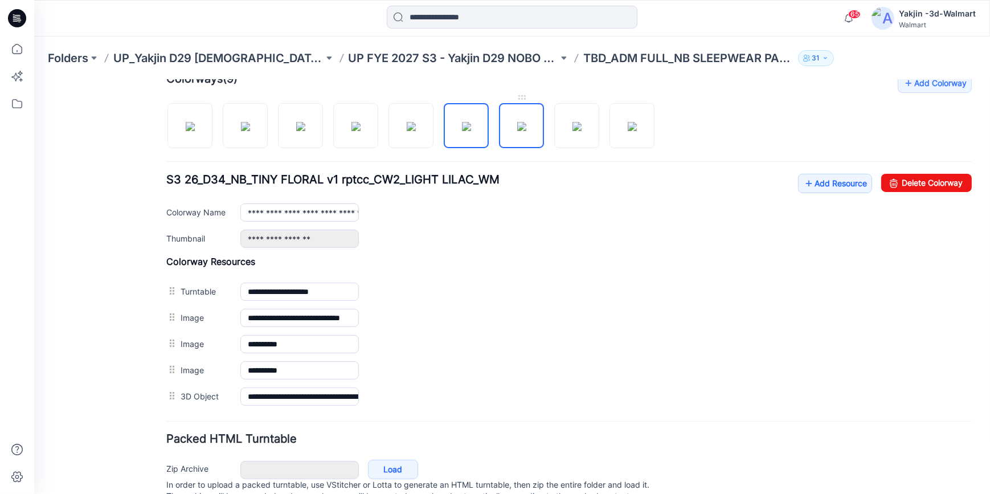
click at [526, 122] on img at bounding box center [521, 125] width 9 height 9
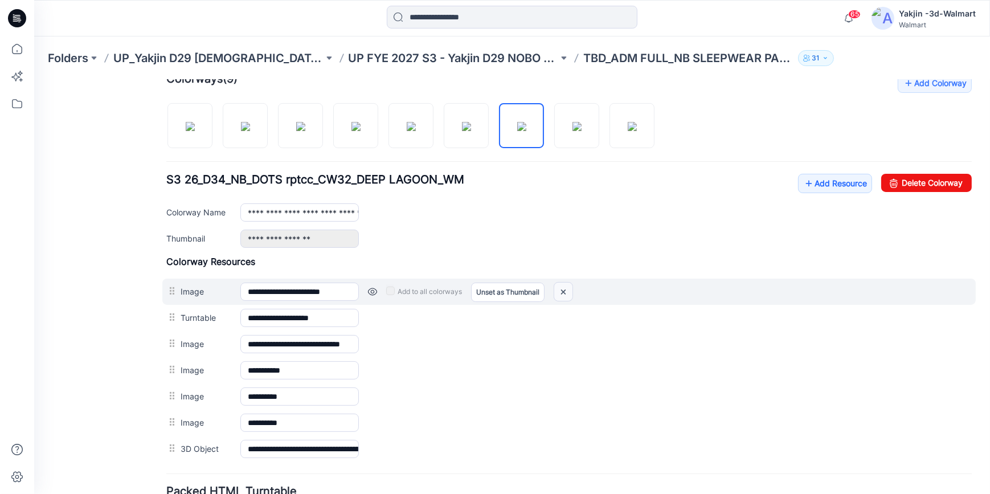
click at [567, 291] on img at bounding box center [563, 291] width 18 height 19
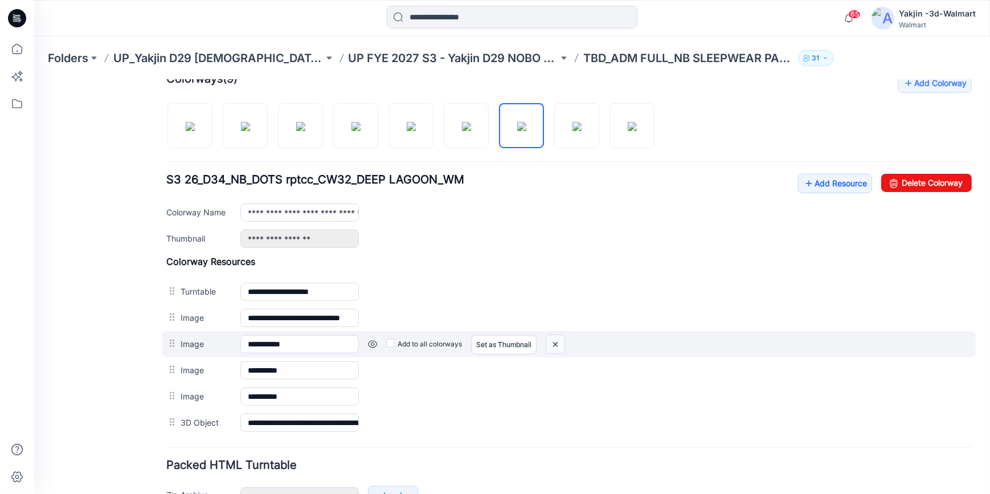
click at [559, 346] on img at bounding box center [555, 343] width 18 height 19
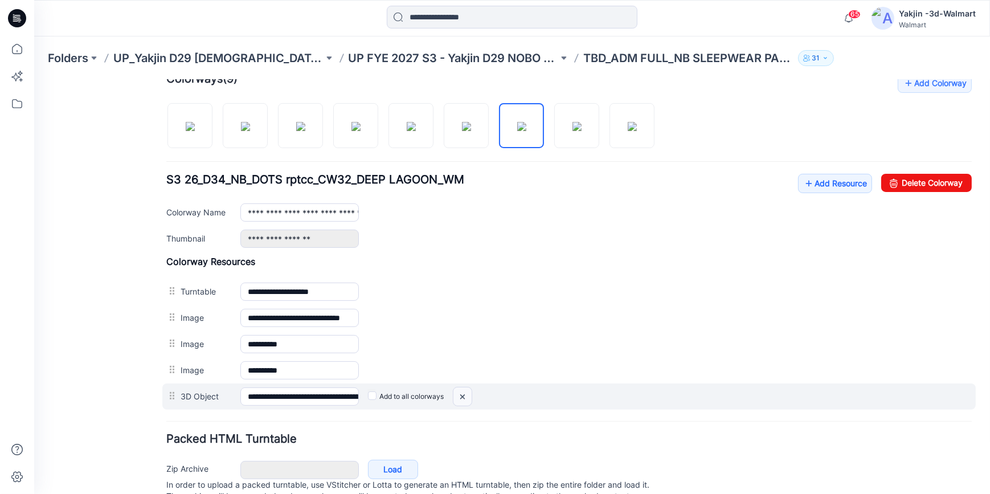
click at [467, 397] on img at bounding box center [462, 396] width 18 height 19
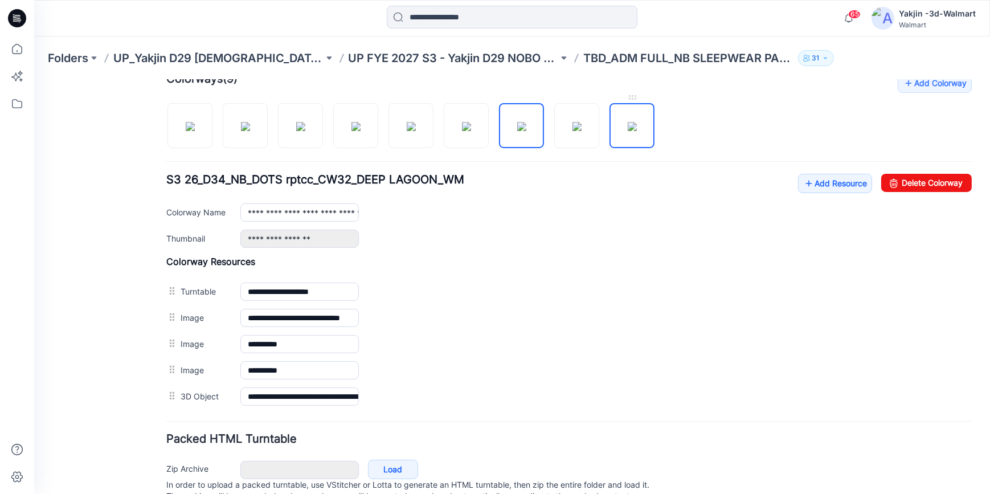
click at [632, 130] on img at bounding box center [632, 125] width 9 height 9
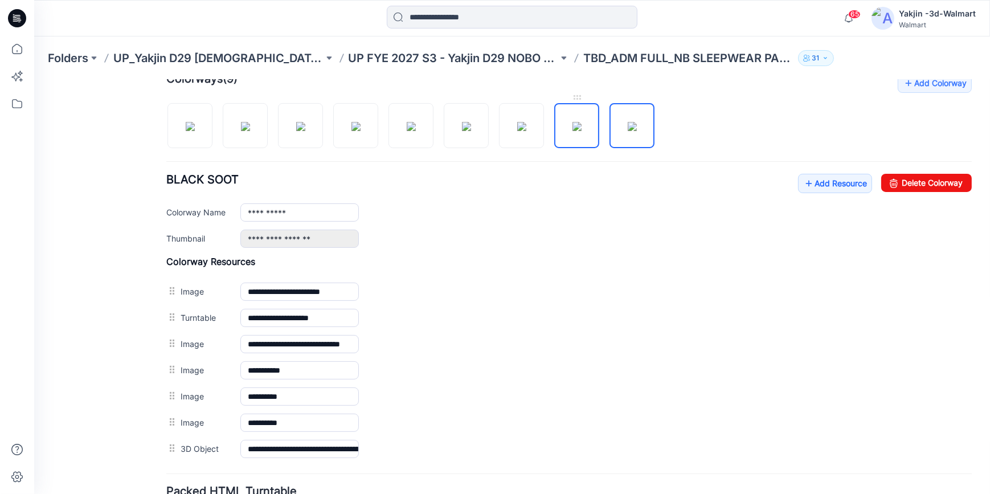
click at [581, 130] on img at bounding box center [576, 125] width 9 height 9
type input "**********"
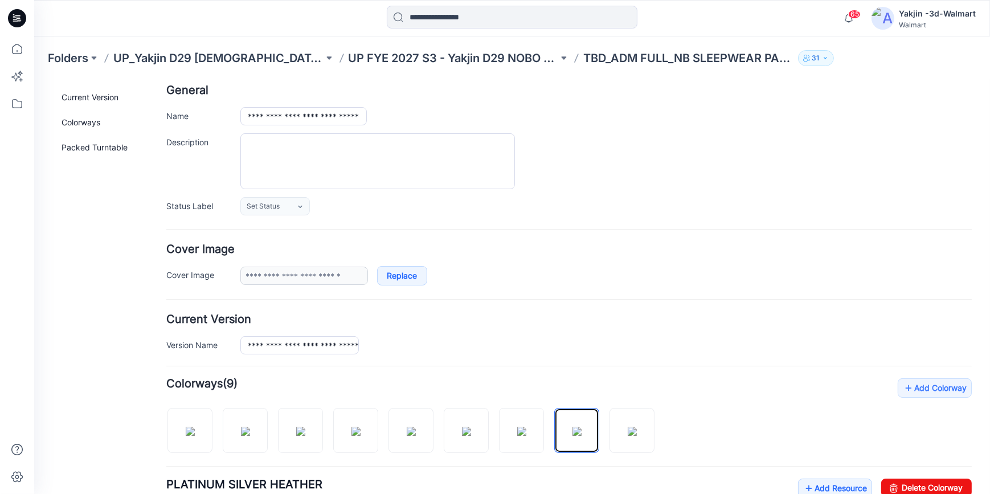
scroll to position [0, 0]
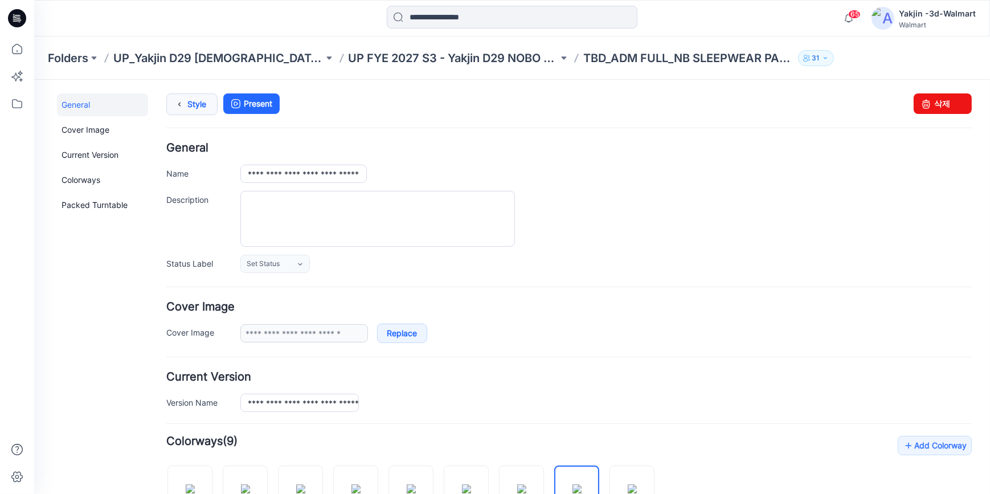
click at [181, 105] on icon at bounding box center [179, 103] width 16 height 21
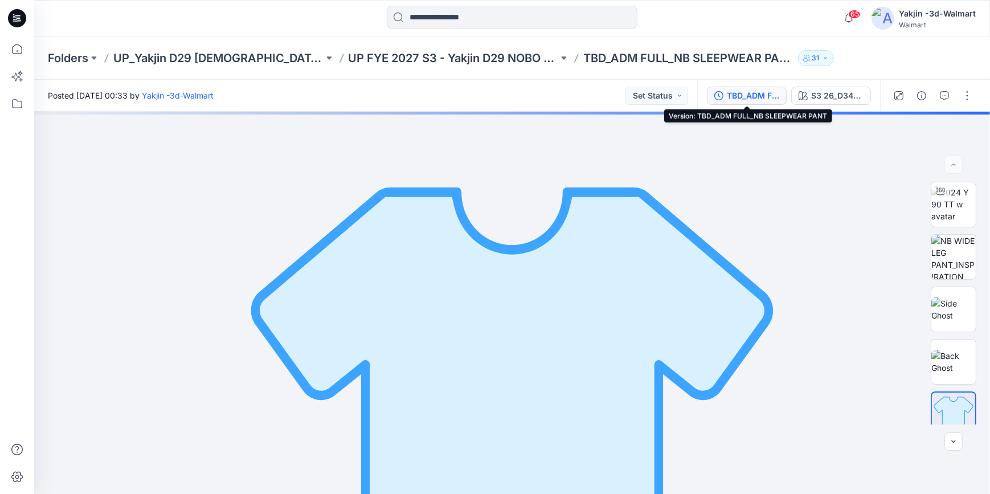
click at [761, 94] on div "TBD_ADM FULL_NB SLEEPWEAR PANT" at bounding box center [753, 95] width 52 height 13
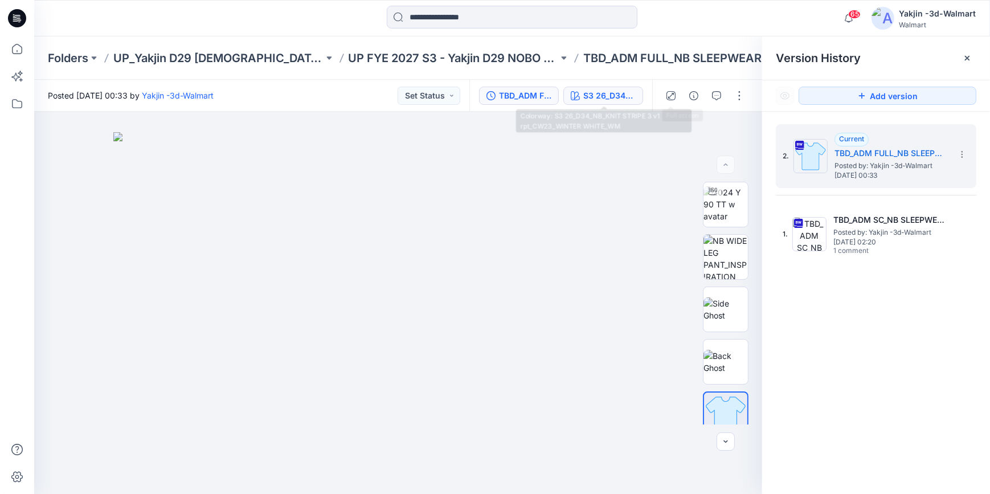
click at [614, 100] on div "S3 26_D34_NB_KNIT STRIPE 3 v1 rpt_CW23_WINTER WHITE_WM" at bounding box center [609, 95] width 52 height 13
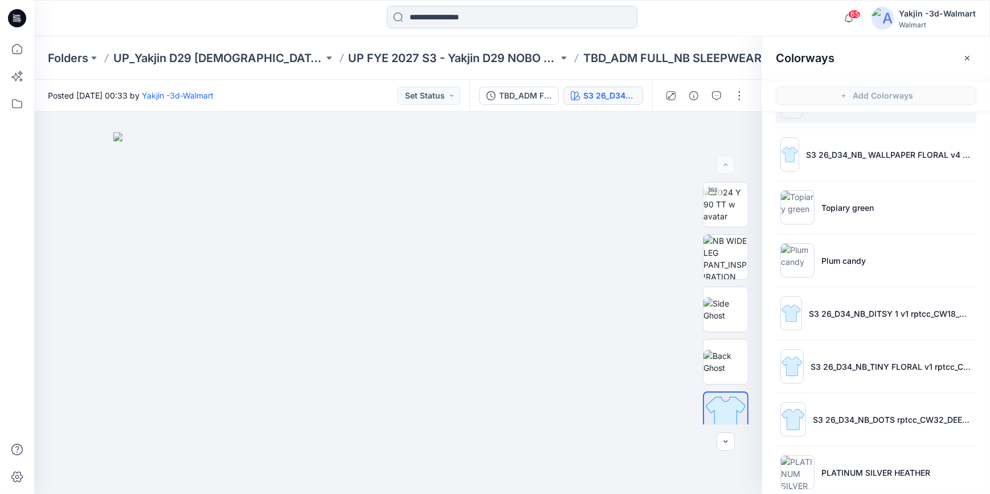
scroll to position [116, 0]
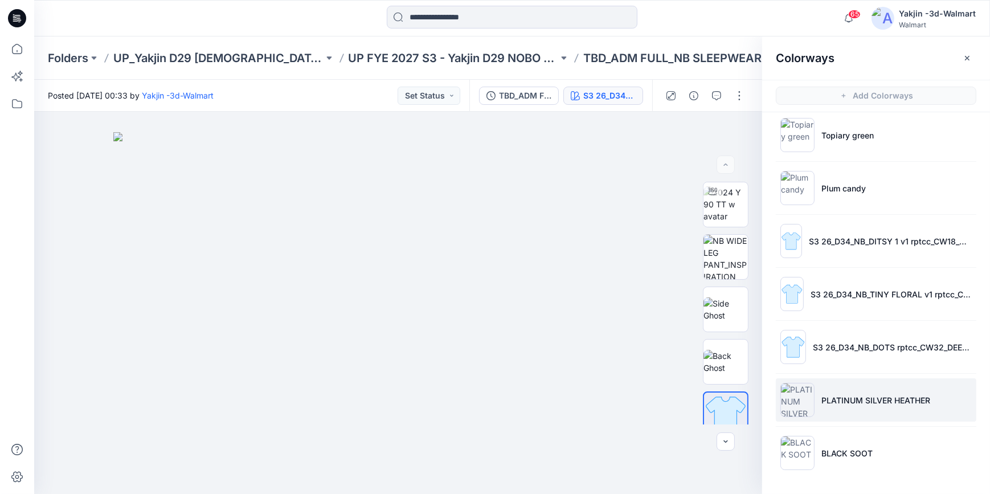
click at [841, 394] on p "PLATINUM SILVER HEATHER" at bounding box center [875, 400] width 109 height 12
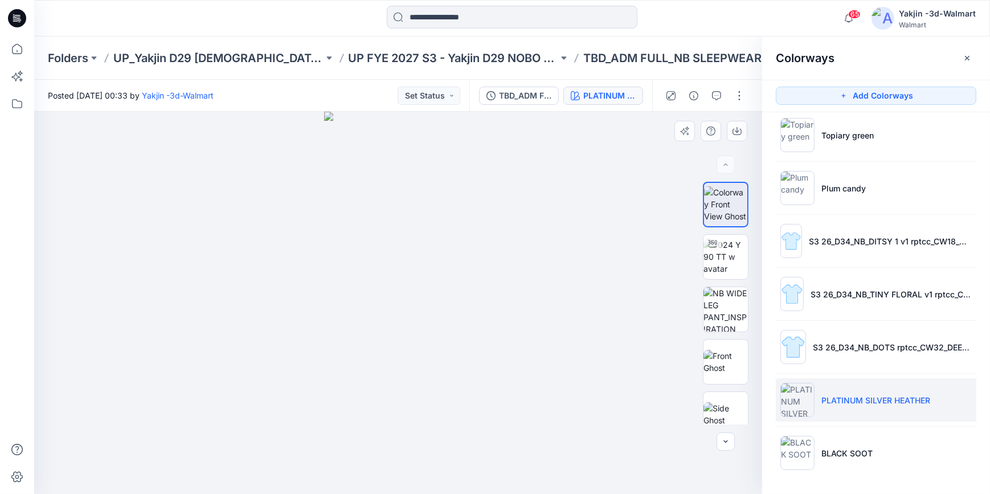
drag, startPoint x: 464, startPoint y: 269, endPoint x: 466, endPoint y: 281, distance: 12.6
drag, startPoint x: 493, startPoint y: 215, endPoint x: 495, endPoint y: 256, distance: 40.5
drag, startPoint x: 494, startPoint y: 266, endPoint x: 487, endPoint y: 307, distance: 41.6
click at [486, 308] on div at bounding box center [398, 303] width 728 height 382
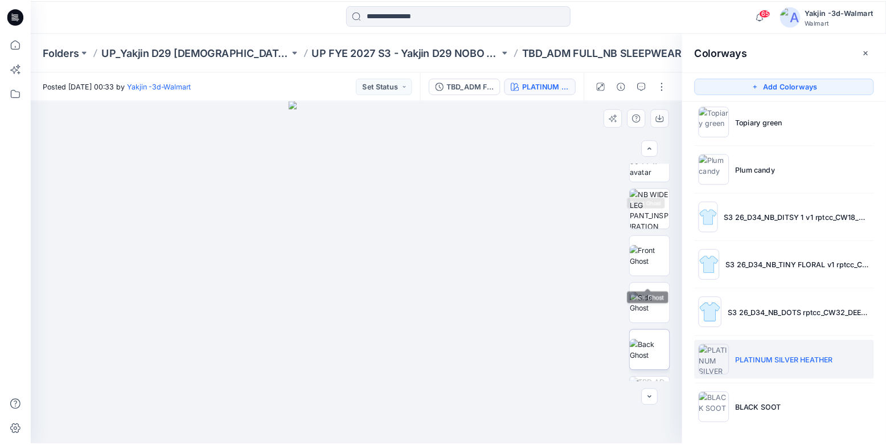
scroll to position [169, 0]
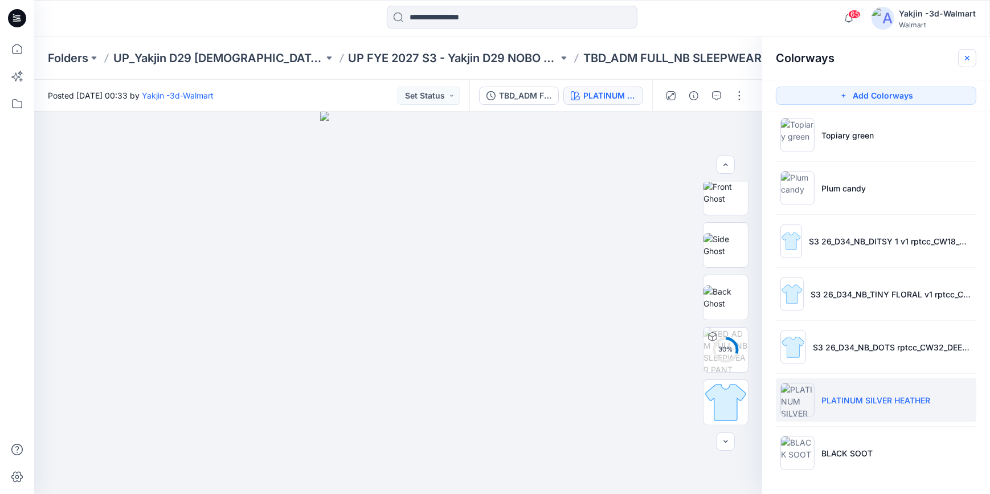
click at [966, 51] on button "button" at bounding box center [967, 58] width 18 height 18
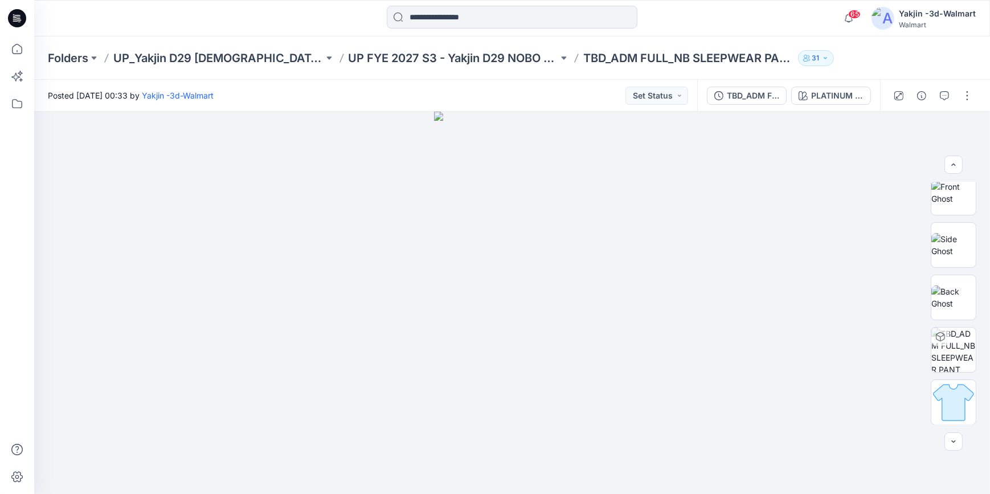
click at [17, 21] on icon at bounding box center [17, 18] width 18 height 18
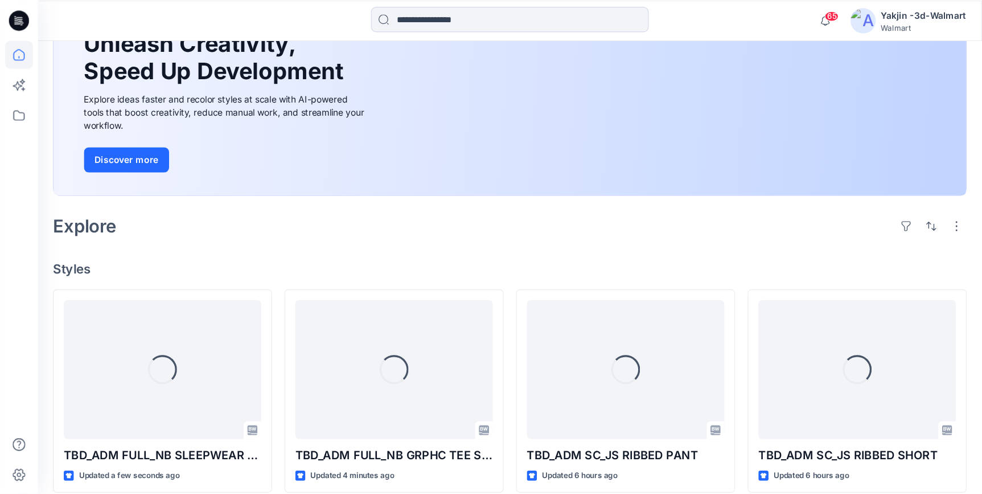
scroll to position [259, 0]
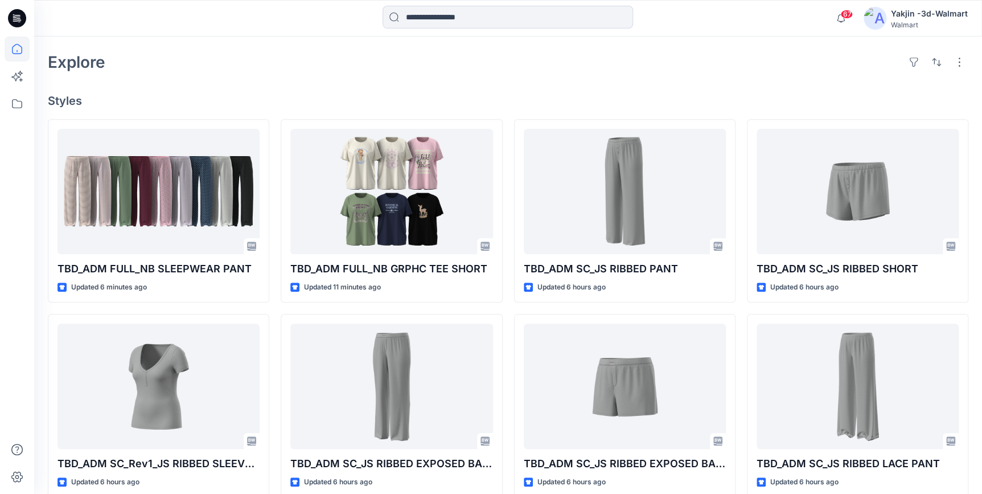
click at [14, 14] on icon at bounding box center [17, 18] width 18 height 18
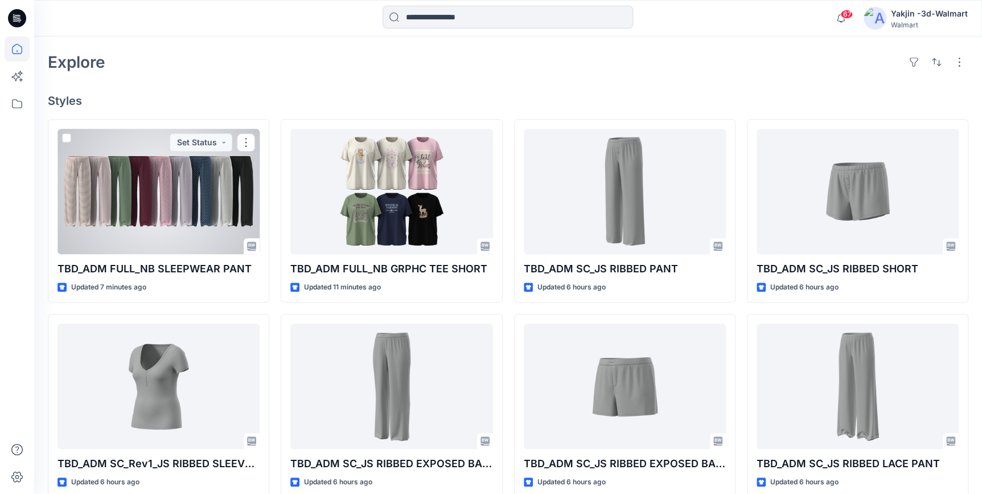
drag, startPoint x: 182, startPoint y: 199, endPoint x: 461, endPoint y: 259, distance: 286.0
click at [182, 199] on div at bounding box center [159, 191] width 202 height 125
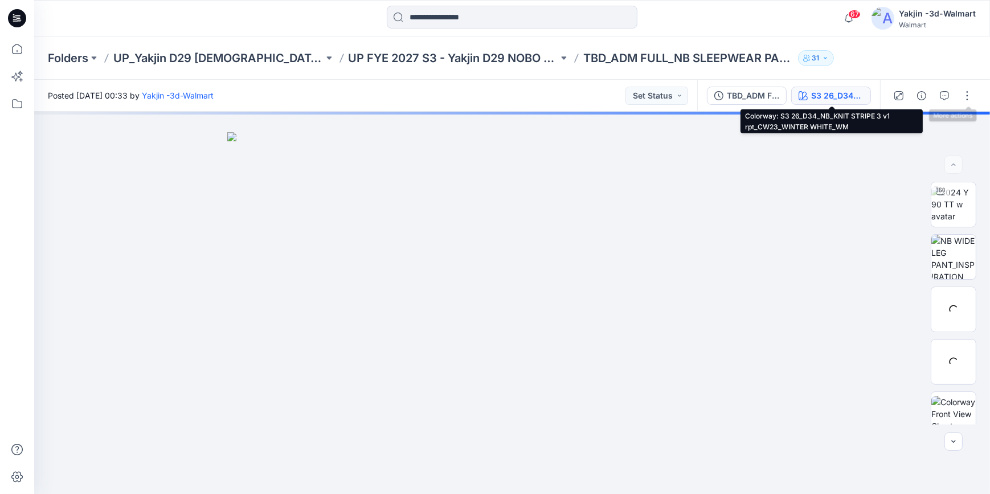
click at [843, 97] on div "S3 26_D34_NB_KNIT STRIPE 3 v1 rpt_CW23_WINTER WHITE_WM" at bounding box center [837, 95] width 52 height 13
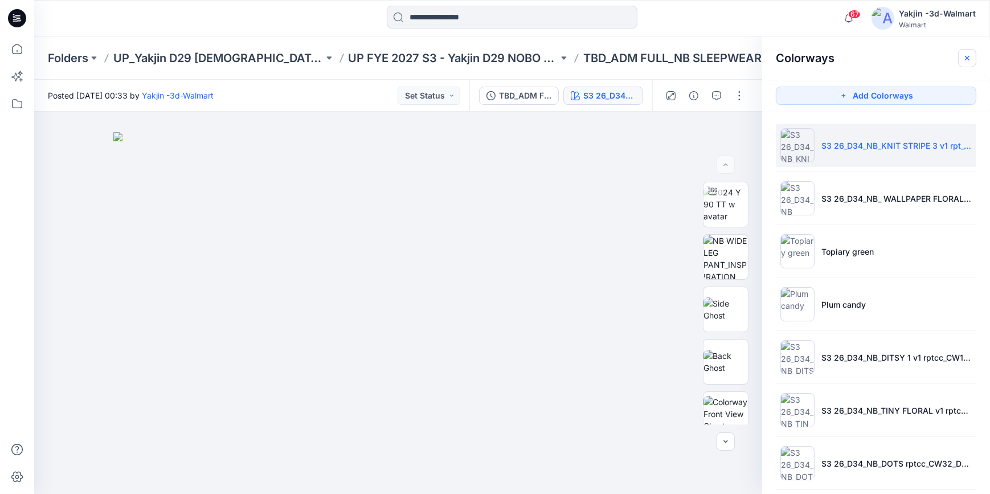
click at [964, 54] on icon "button" at bounding box center [966, 58] width 9 height 9
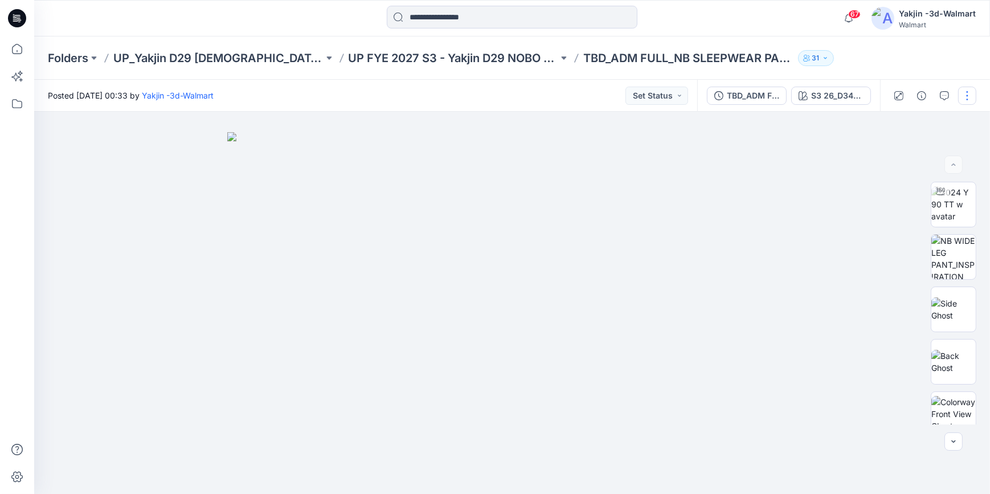
click at [966, 101] on button "button" at bounding box center [967, 96] width 18 height 18
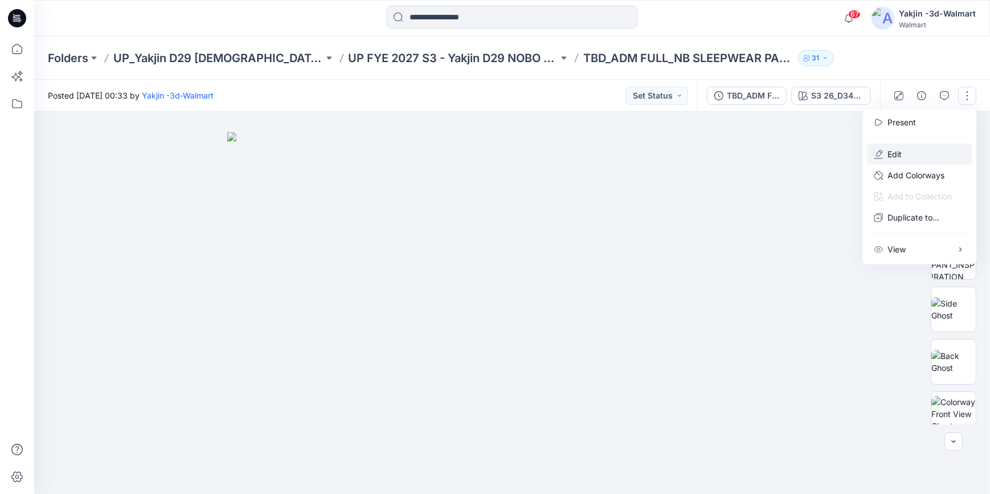
click at [917, 154] on button "Edit" at bounding box center [919, 154] width 105 height 21
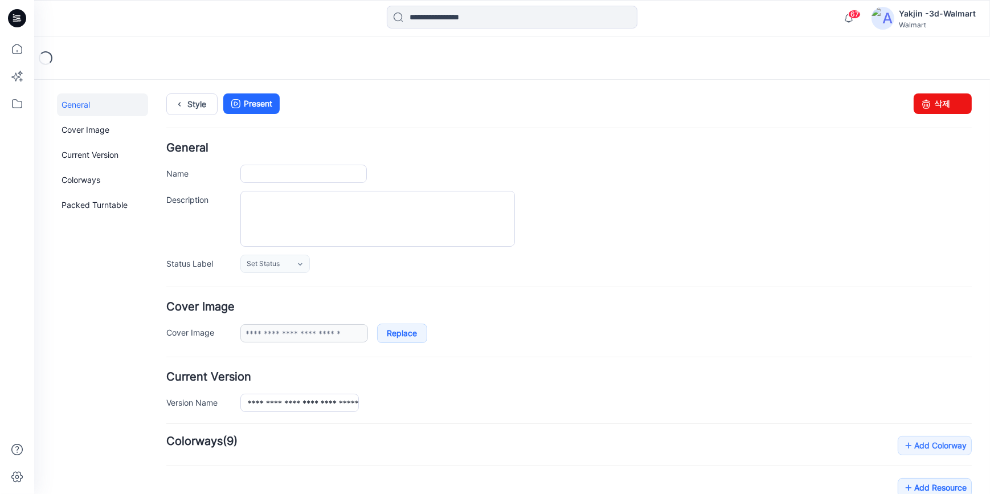
type input "**********"
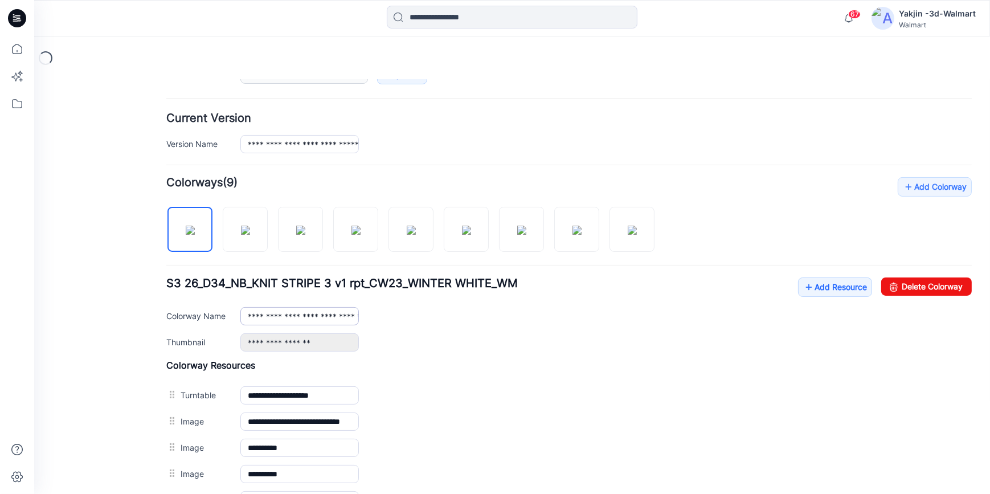
scroll to position [414, 0]
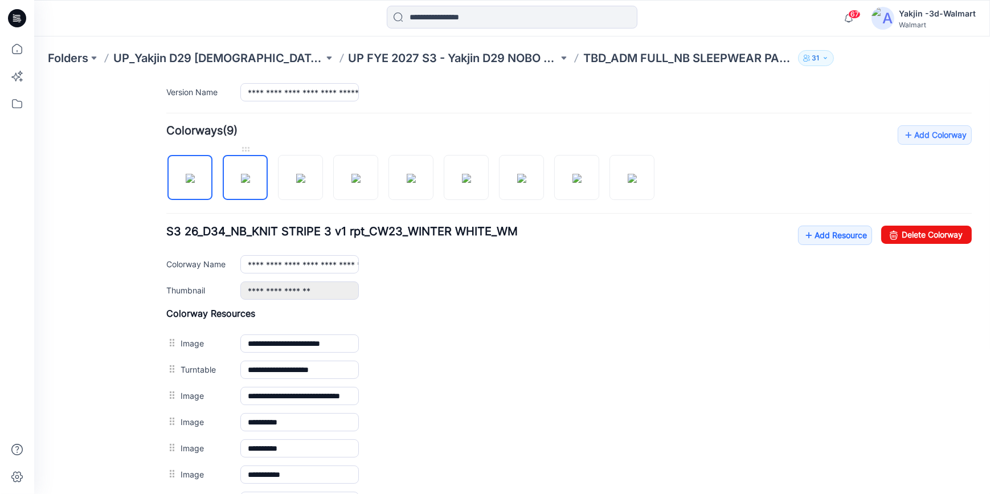
click at [250, 182] on img at bounding box center [245, 177] width 9 height 9
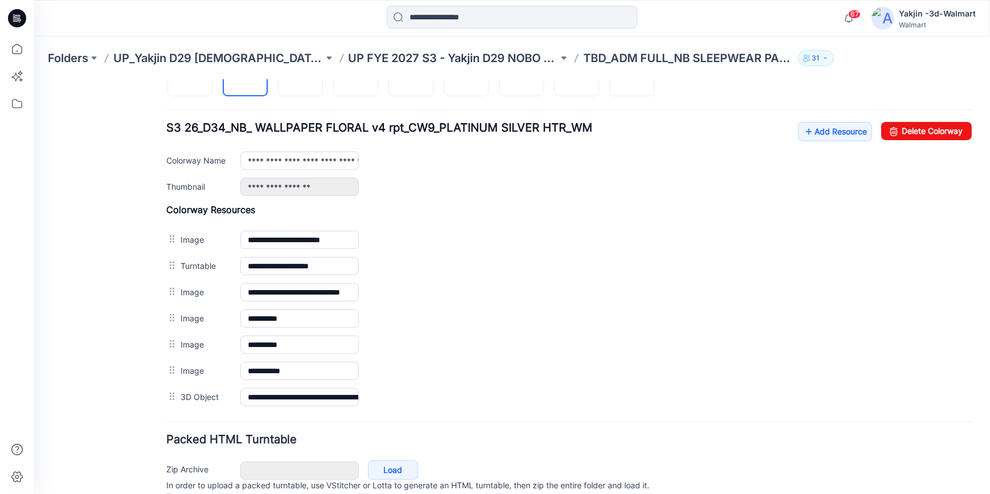
scroll to position [362, 0]
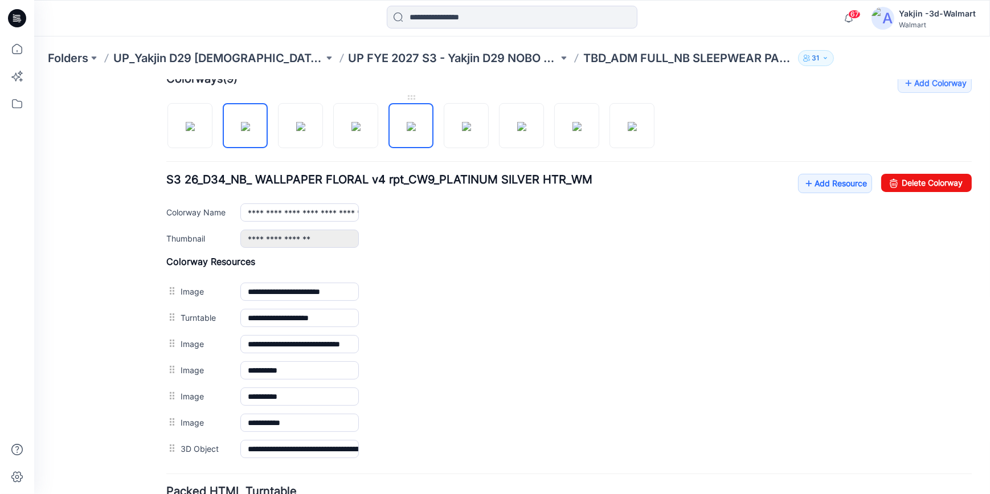
click at [407, 121] on img at bounding box center [411, 125] width 9 height 9
click at [250, 130] on img at bounding box center [245, 125] width 9 height 9
click at [411, 130] on img at bounding box center [411, 125] width 9 height 9
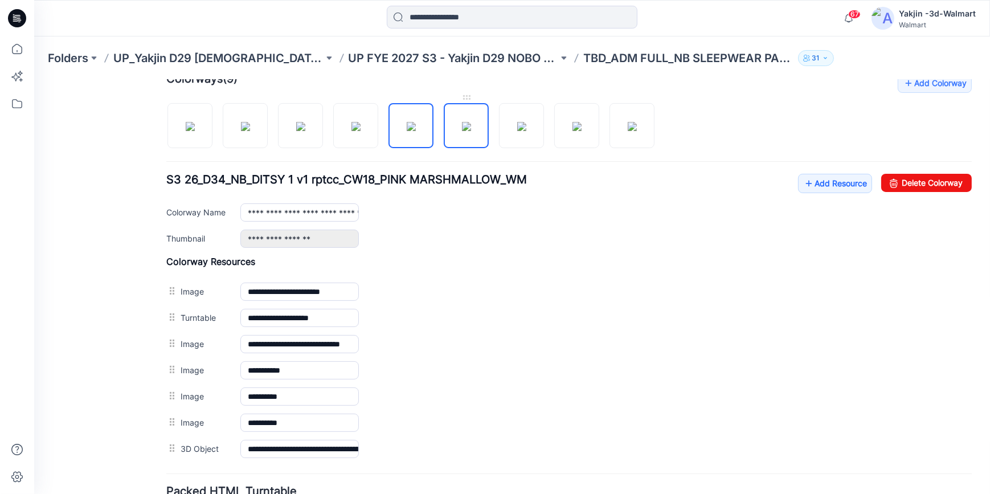
click at [471, 130] on img at bounding box center [466, 125] width 9 height 9
click at [526, 130] on img at bounding box center [521, 125] width 9 height 9
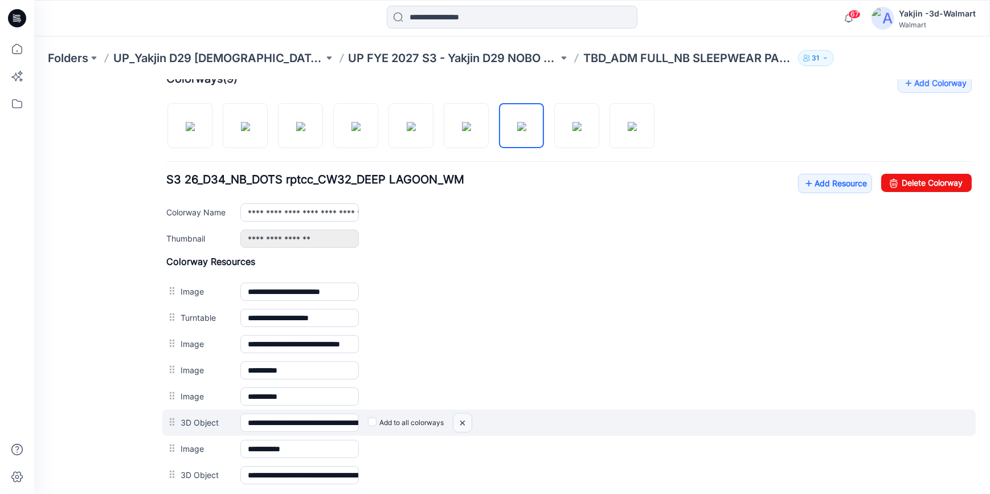
click at [461, 420] on img at bounding box center [462, 422] width 18 height 19
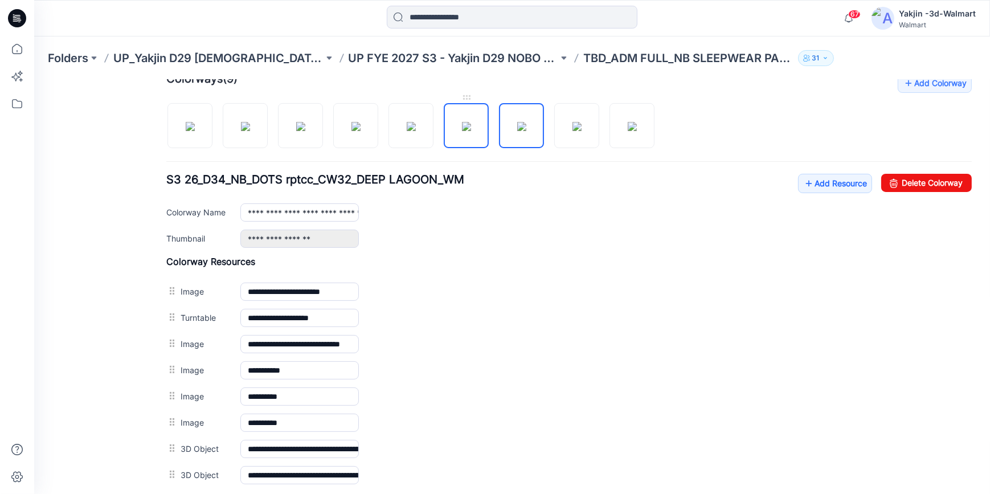
click at [467, 130] on img at bounding box center [466, 125] width 9 height 9
click at [523, 130] on img at bounding box center [521, 125] width 9 height 9
type input "**********"
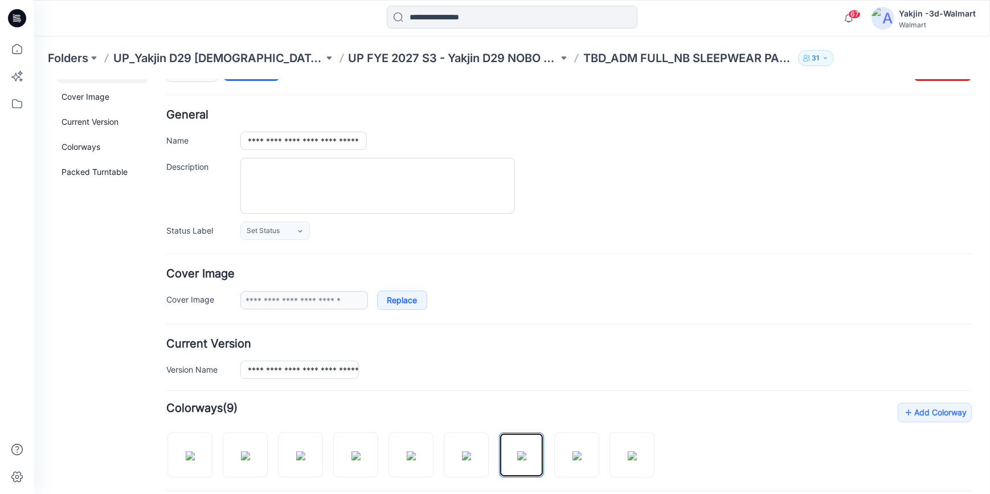
scroll to position [0, 0]
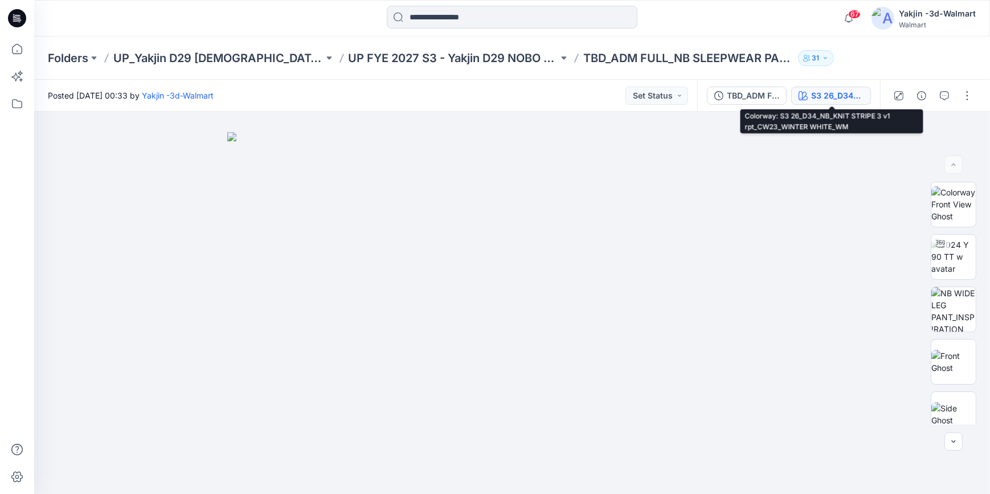
click at [839, 96] on div "S3 26_D34_NB_KNIT STRIPE 3 v1 rpt_CW23_WINTER WHITE_WM" at bounding box center [837, 95] width 52 height 13
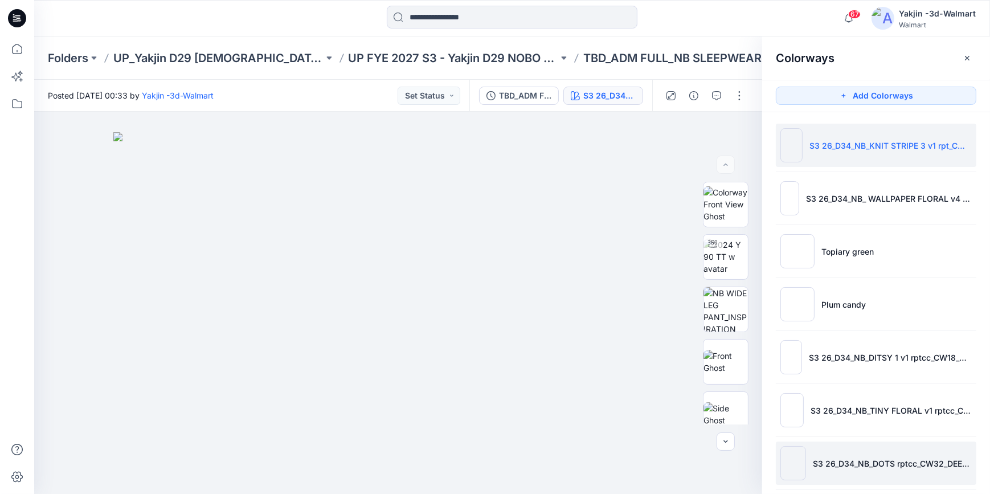
scroll to position [116, 0]
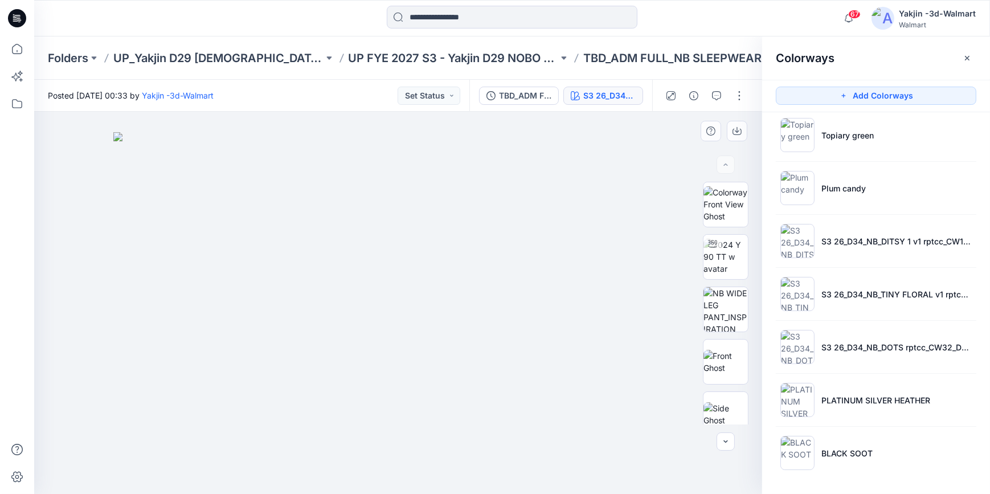
drag, startPoint x: 865, startPoint y: 358, endPoint x: 618, endPoint y: 337, distance: 246.9
click at [865, 358] on li "S3 26_D34_NB_DOTS rptcc_CW32_DEEP LAGOON_WM" at bounding box center [876, 346] width 200 height 43
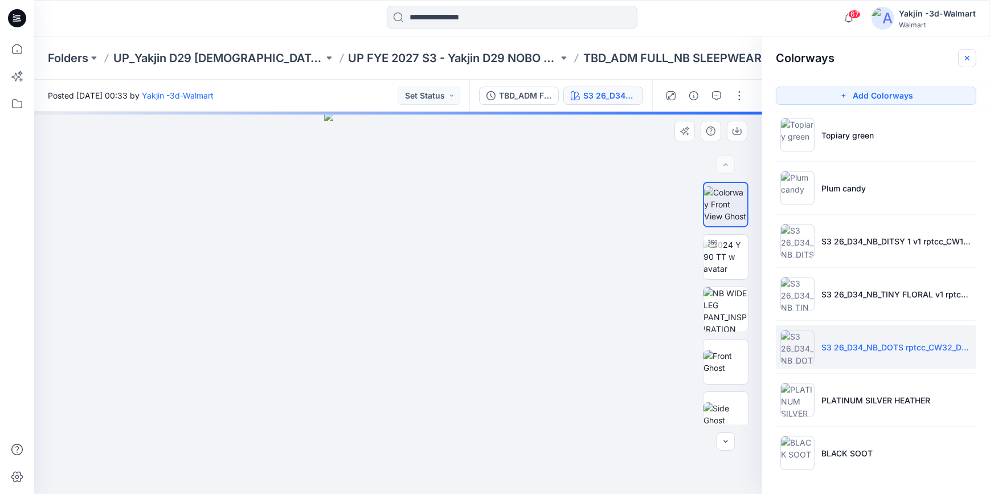
click at [970, 54] on icon "button" at bounding box center [966, 58] width 9 height 9
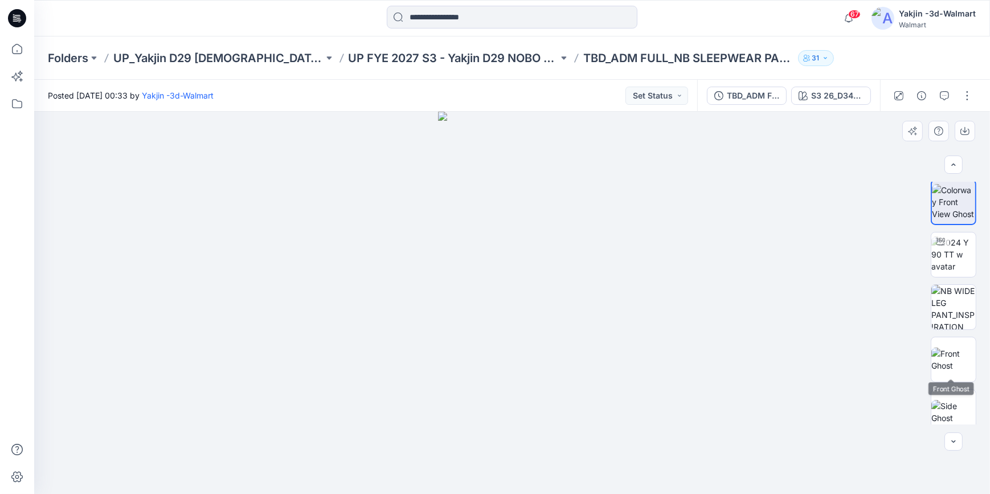
scroll to position [0, 0]
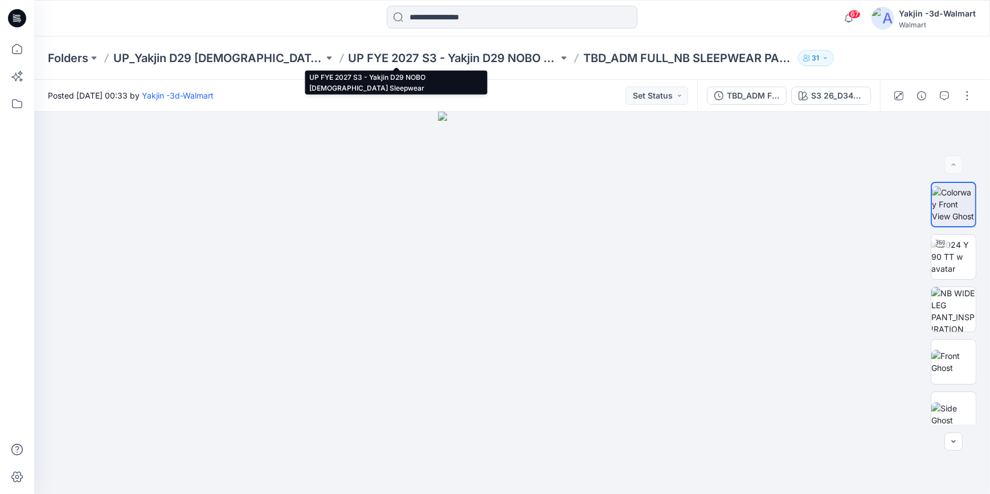
click at [372, 58] on p "UP FYE 2027 S3 - Yakjin D29 NOBO [DEMOGRAPHIC_DATA] Sleepwear" at bounding box center [454, 58] width 210 height 16
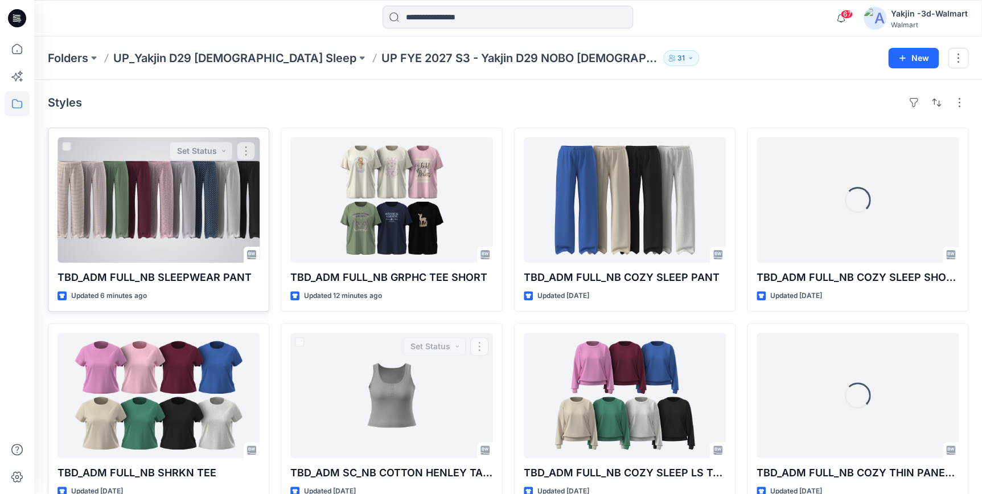
click at [180, 232] on div at bounding box center [159, 199] width 202 height 125
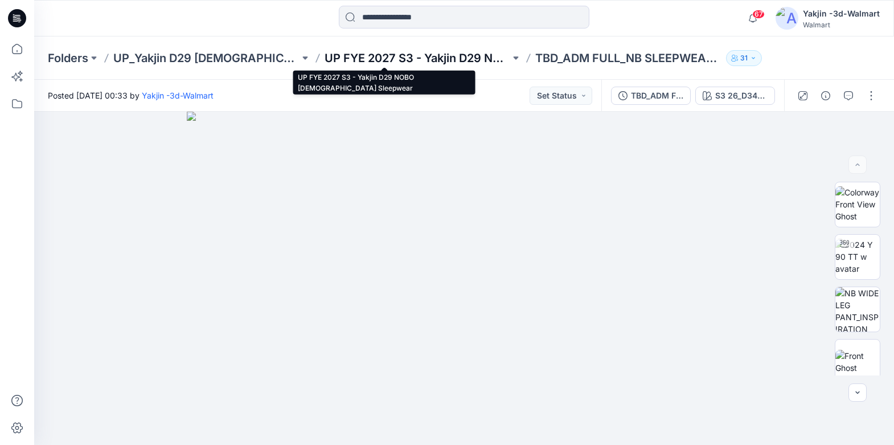
click at [338, 54] on p "UP FYE 2027 S3 - Yakjin D29 NOBO [DEMOGRAPHIC_DATA] Sleepwear" at bounding box center [418, 58] width 186 height 16
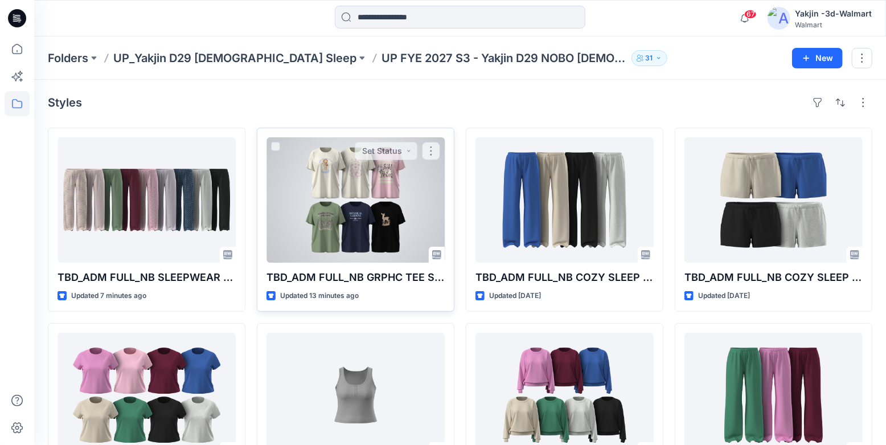
click at [380, 182] on div at bounding box center [356, 199] width 178 height 125
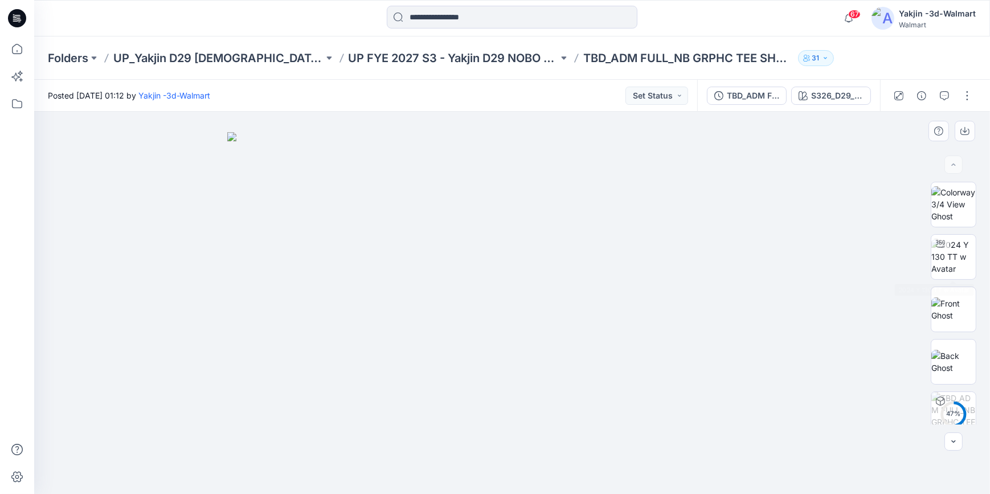
drag, startPoint x: 960, startPoint y: 267, endPoint x: 722, endPoint y: 291, distance: 239.3
click at [960, 267] on img at bounding box center [953, 257] width 44 height 36
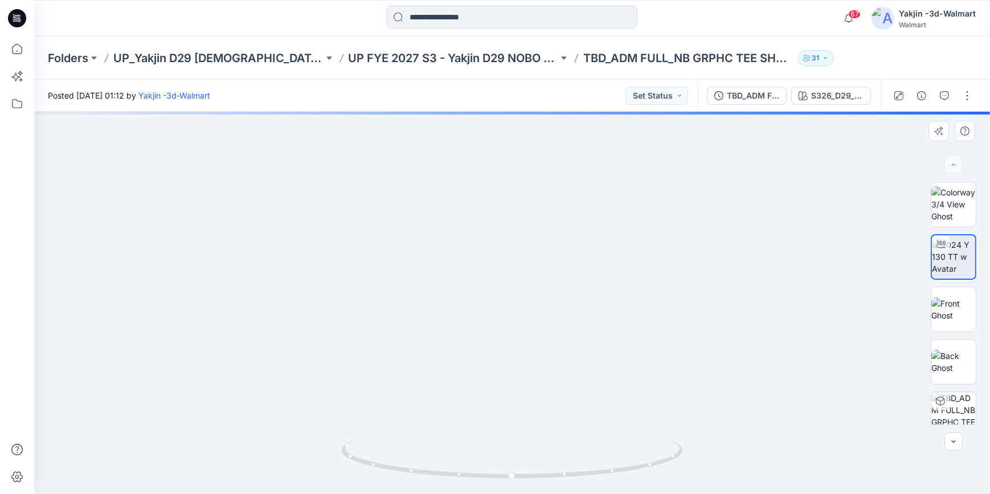
drag, startPoint x: 674, startPoint y: 348, endPoint x: 658, endPoint y: 199, distance: 150.1
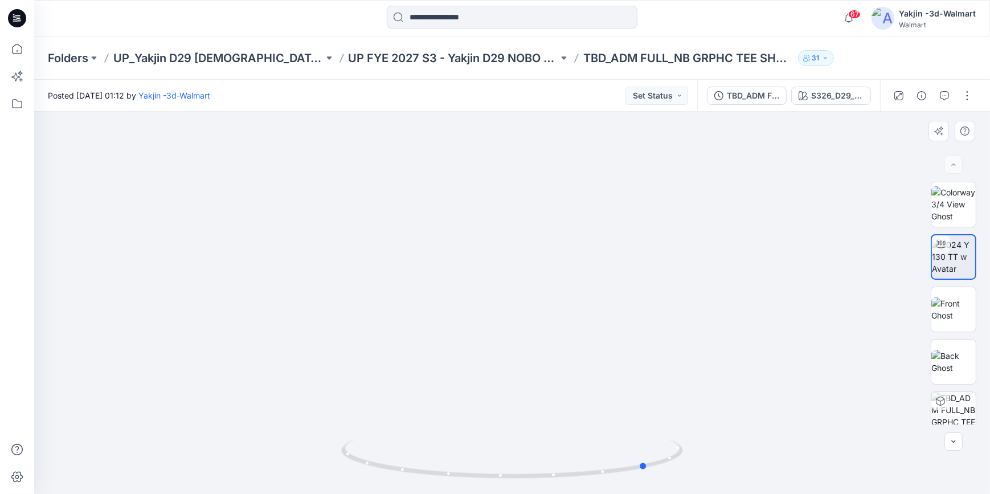
drag, startPoint x: 635, startPoint y: 467, endPoint x: 923, endPoint y: 364, distance: 305.5
click at [432, 449] on icon at bounding box center [513, 460] width 345 height 43
click at [962, 315] on img at bounding box center [953, 309] width 44 height 24
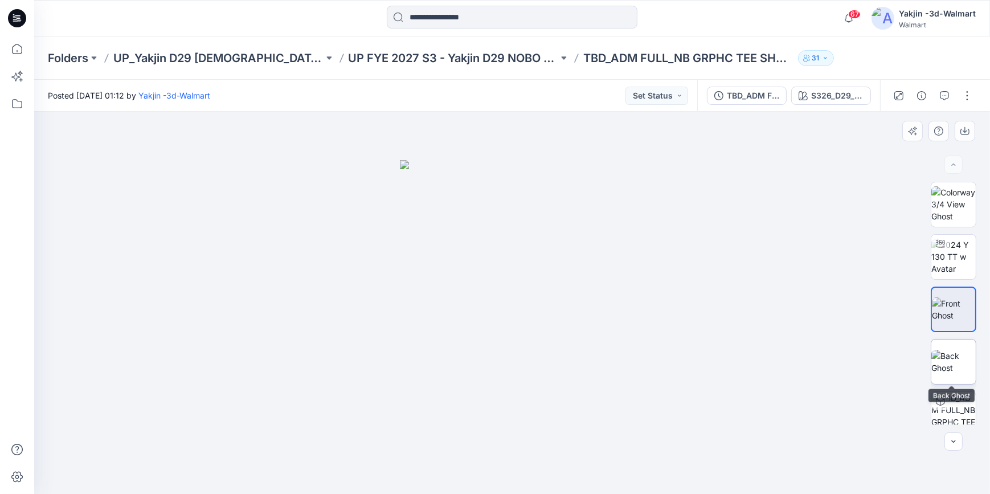
click at [960, 374] on img at bounding box center [953, 362] width 44 height 24
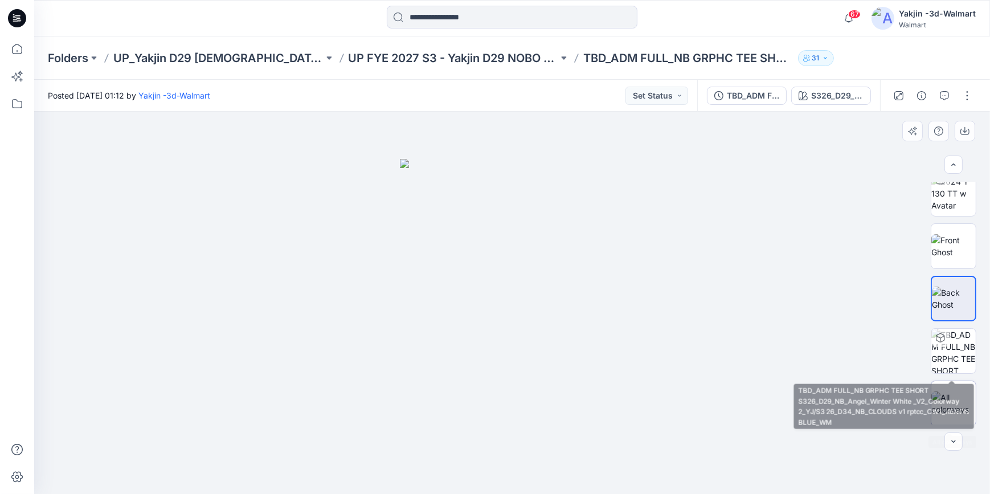
scroll to position [64, 0]
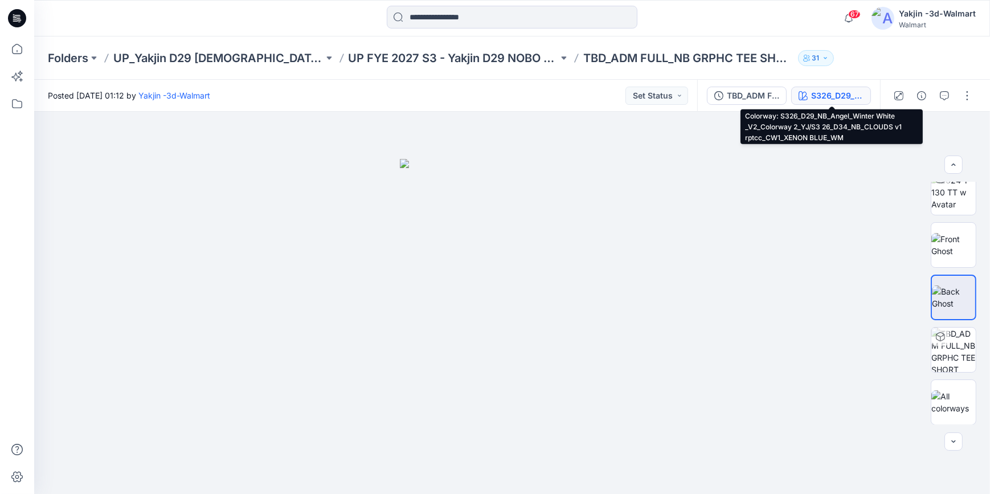
click at [828, 101] on div "S326_D29_NB_Angel_Winter White _V2_Colorway 2_YJ/S3 26_D34_NB_CLOUDS v1 rptcc_C…" at bounding box center [837, 95] width 52 height 13
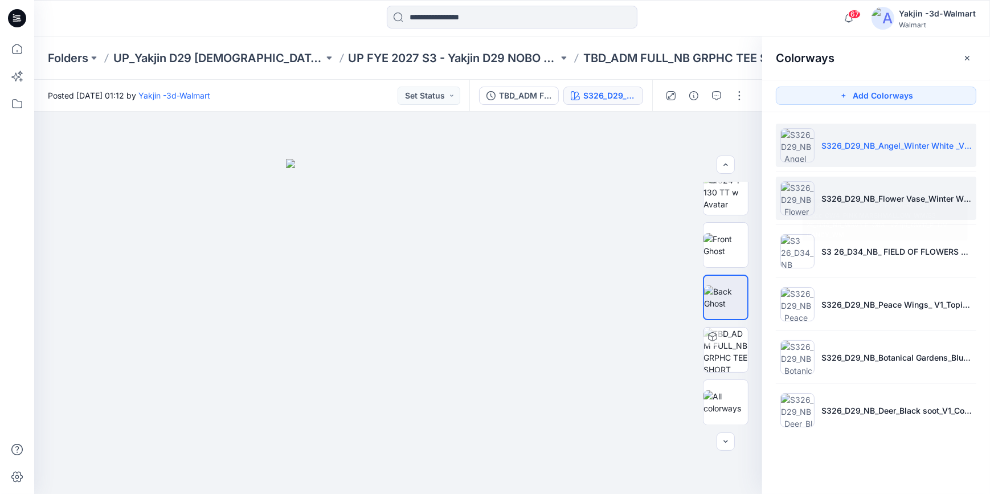
click at [874, 210] on li "S326_D29_NB_Flower Vase_Winter White _V1_Colorway 1_YJ/S3 26_D34_NB_RADISH FLOR…" at bounding box center [876, 198] width 200 height 43
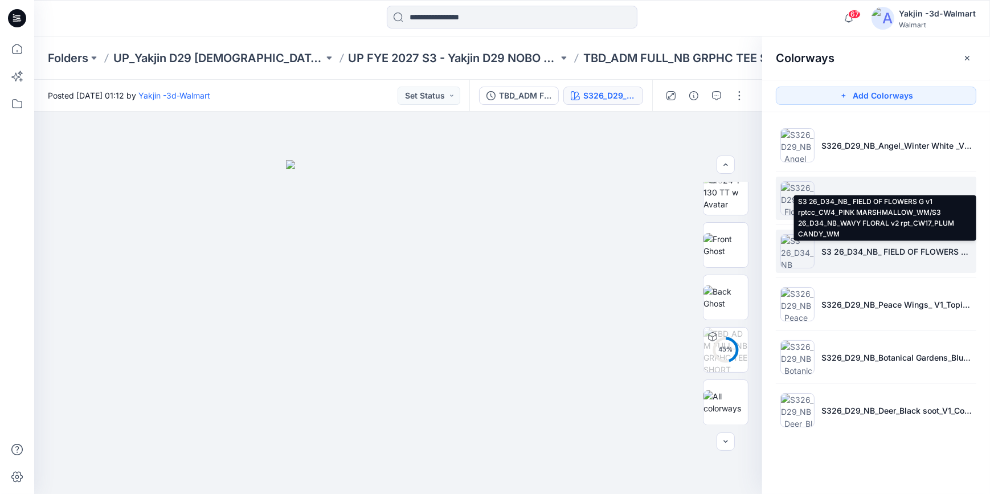
click at [831, 250] on p "S3 26_D34_NB_ FIELD OF FLOWERS G v1 rptcc_CW4_PINK MARSHMALLOW_WM/S3 26_D34_NB_…" at bounding box center [896, 251] width 150 height 12
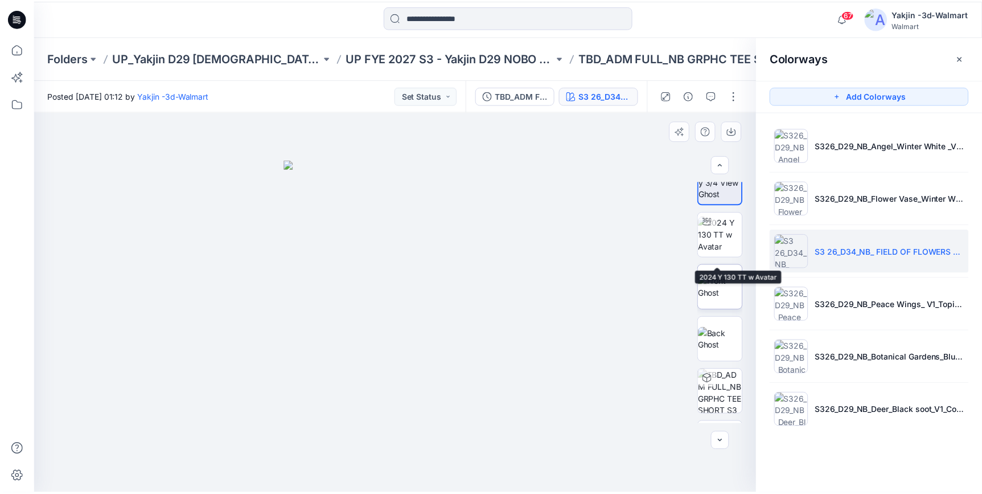
scroll to position [13, 0]
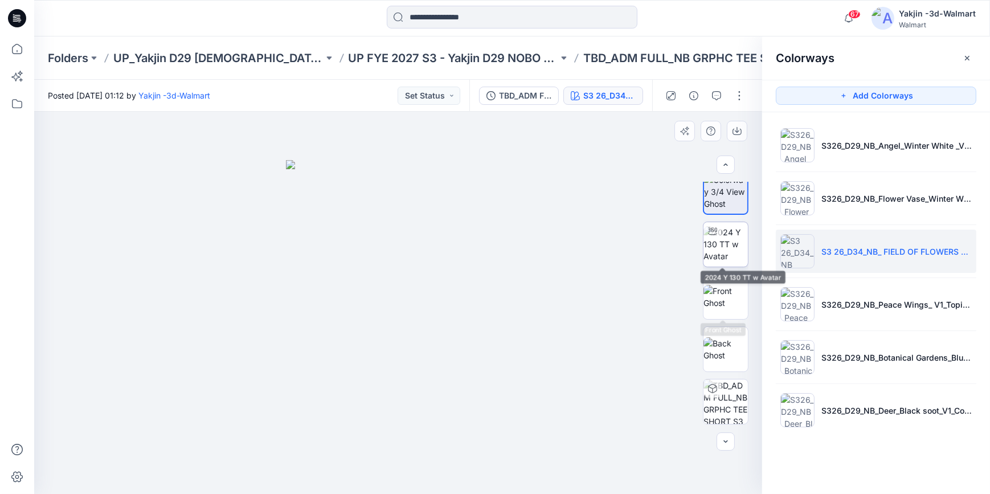
click at [733, 240] on img at bounding box center [725, 244] width 44 height 36
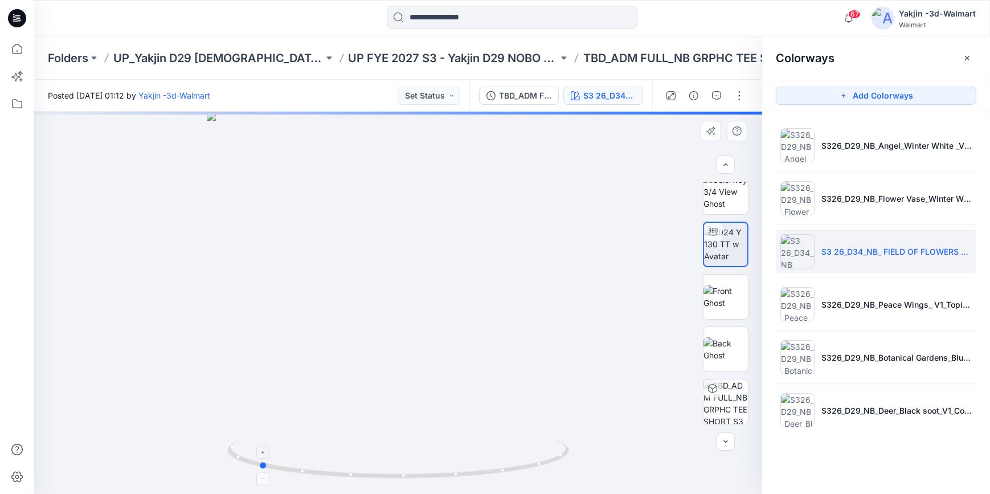
drag, startPoint x: 491, startPoint y: 472, endPoint x: 361, endPoint y: 478, distance: 130.5
click at [361, 478] on icon at bounding box center [399, 460] width 345 height 43
click at [730, 299] on img at bounding box center [725, 297] width 44 height 24
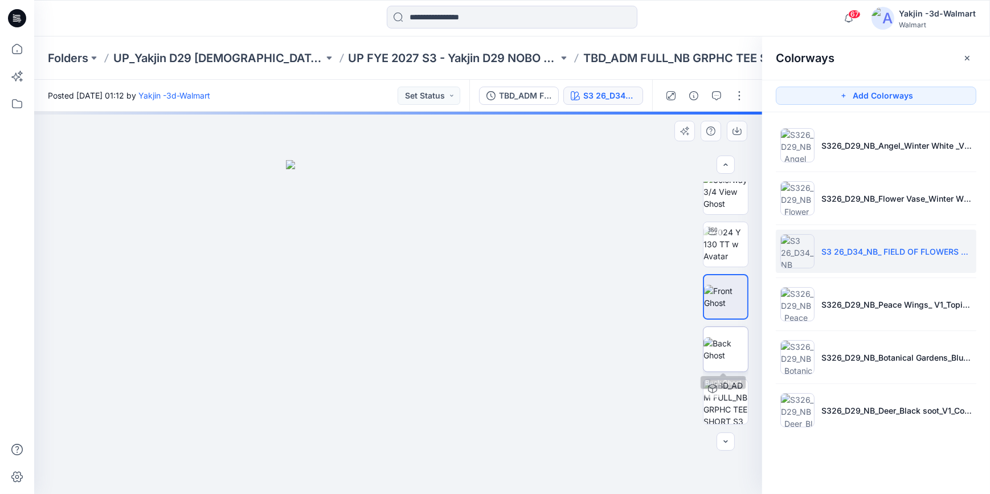
click at [723, 346] on img at bounding box center [725, 349] width 44 height 24
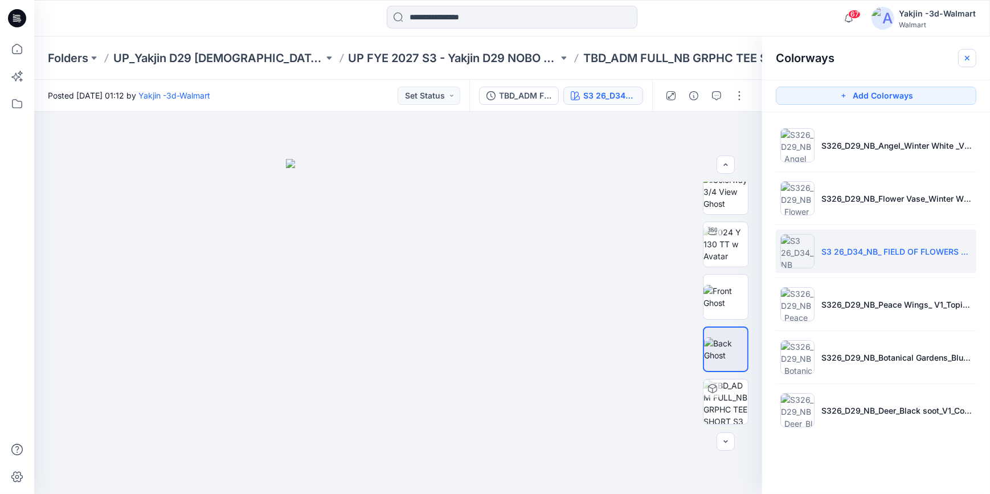
click at [964, 56] on icon "button" at bounding box center [966, 58] width 9 height 9
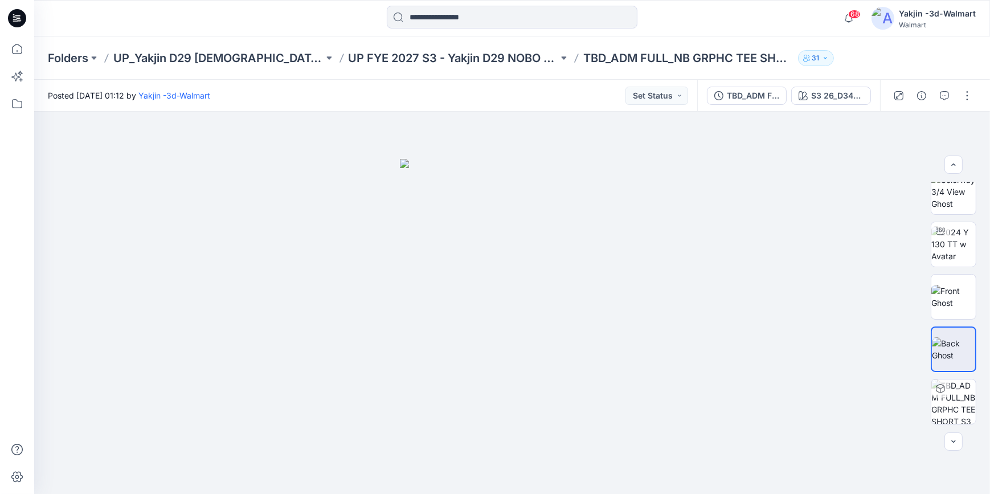
click at [23, 21] on icon at bounding box center [17, 18] width 18 height 18
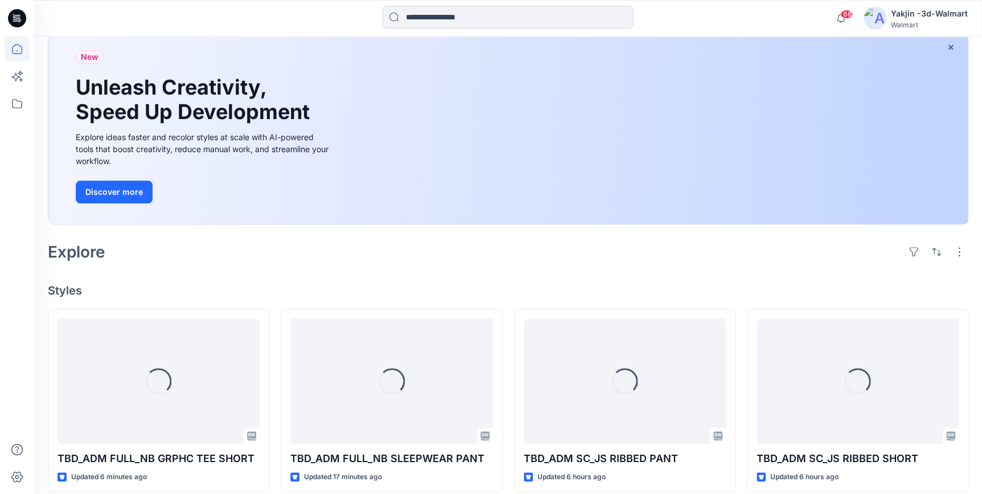
scroll to position [111, 0]
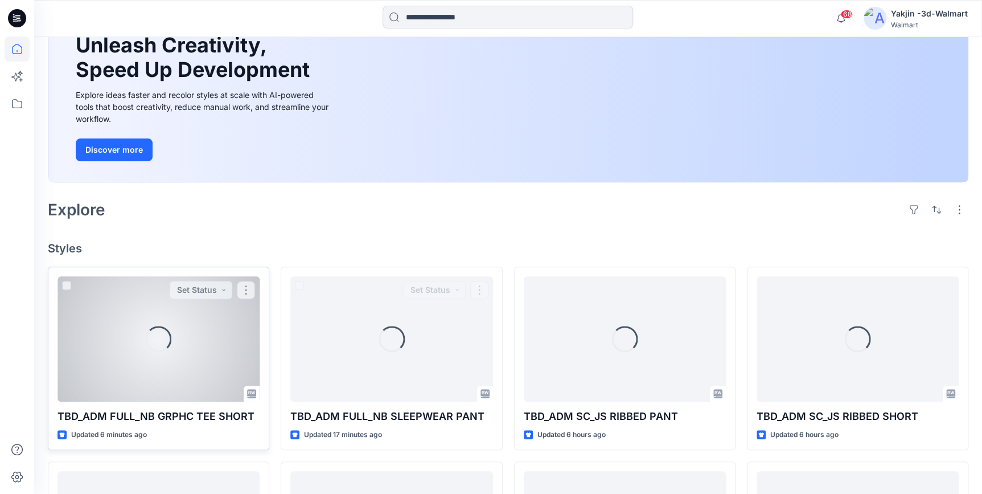
click at [177, 364] on div "Loading..." at bounding box center [159, 338] width 202 height 125
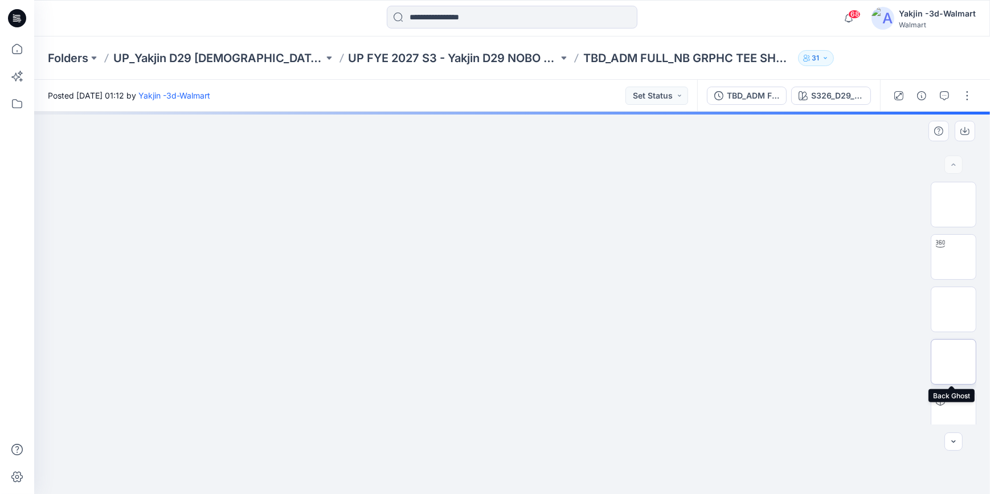
scroll to position [169, 0]
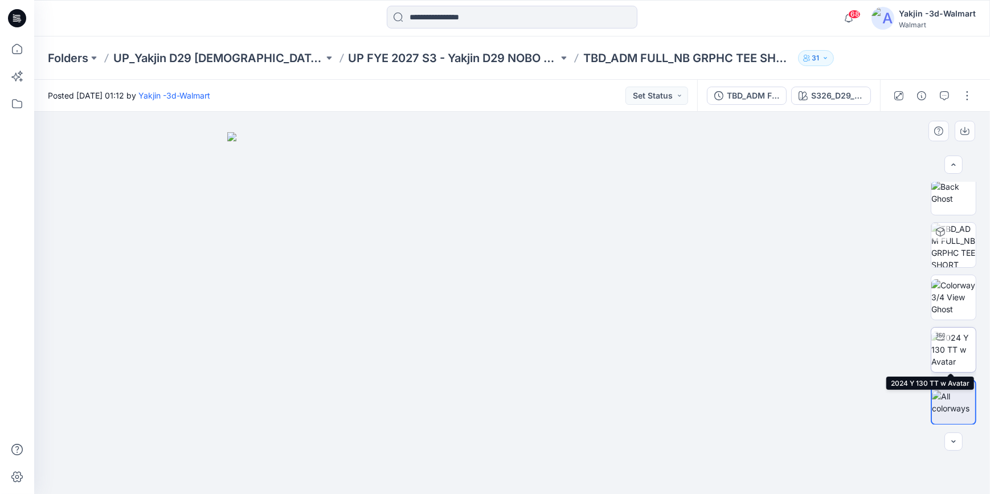
click at [951, 347] on img at bounding box center [953, 349] width 44 height 36
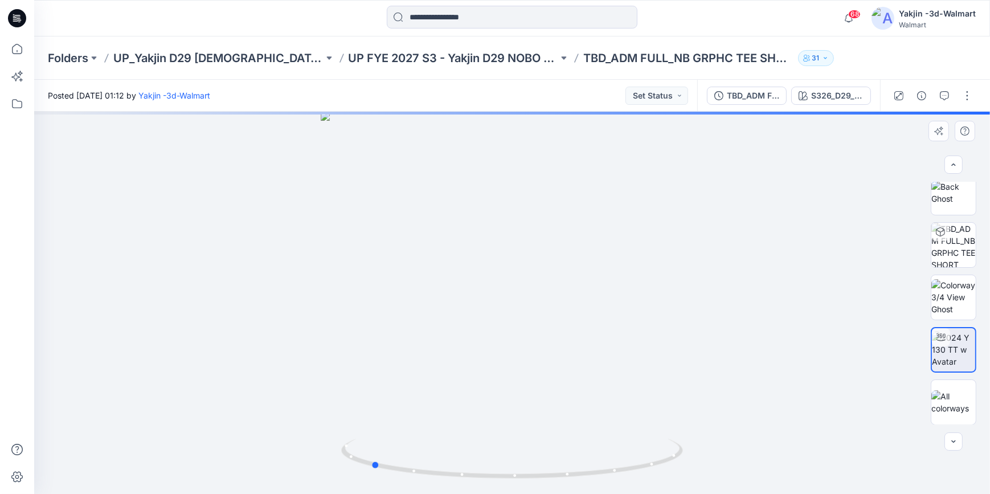
drag, startPoint x: 614, startPoint y: 481, endPoint x: 473, endPoint y: 491, distance: 141.6
click at [473, 491] on div at bounding box center [512, 303] width 956 height 382
click at [971, 97] on button "button" at bounding box center [967, 96] width 18 height 18
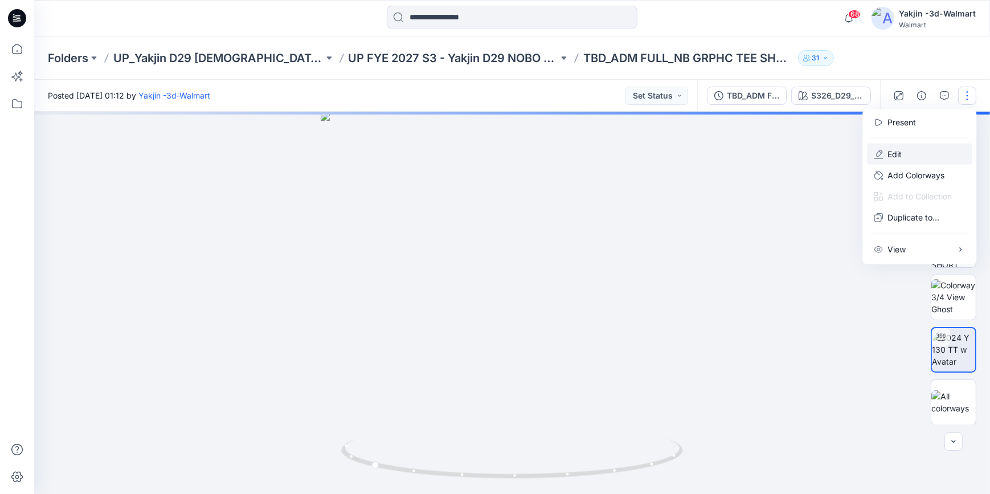
click at [917, 155] on button "Edit" at bounding box center [919, 154] width 105 height 21
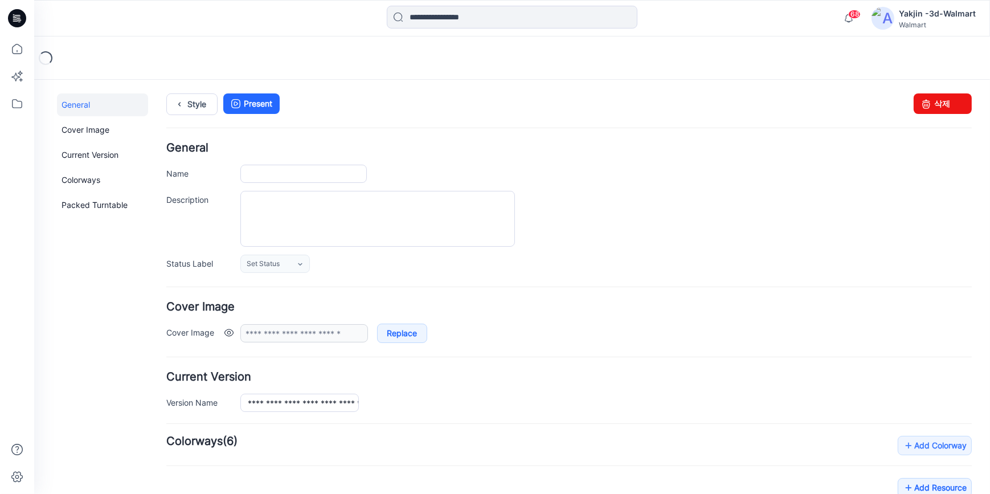
type input "**********"
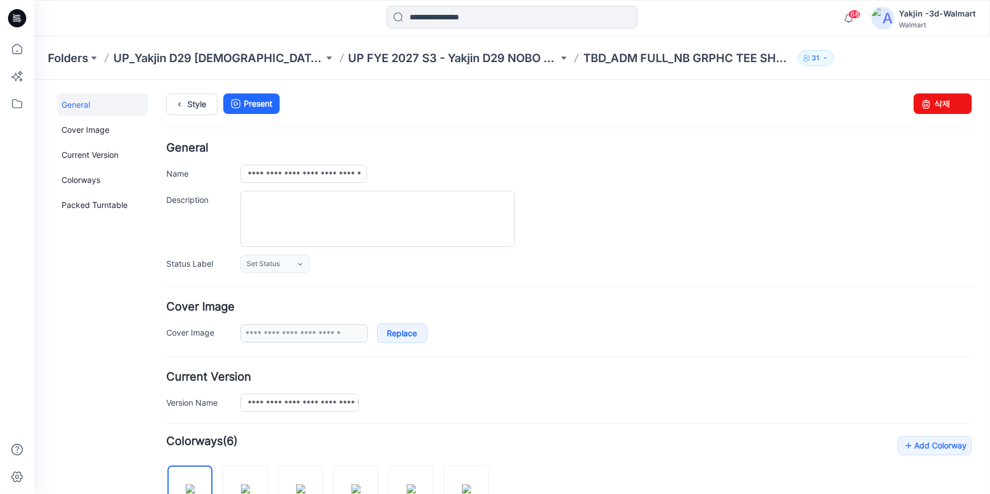
drag, startPoint x: 792, startPoint y: 176, endPoint x: 977, endPoint y: 266, distance: 205.8
click at [792, 176] on div "**********" at bounding box center [605, 173] width 731 height 18
drag, startPoint x: 681, startPoint y: 178, endPoint x: 982, endPoint y: 233, distance: 306.3
click at [681, 178] on div "**********" at bounding box center [605, 173] width 731 height 18
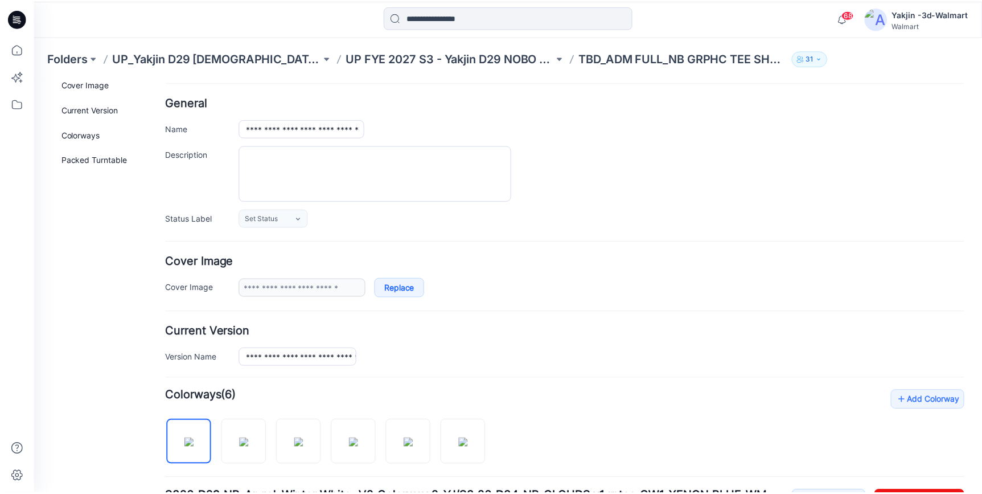
scroll to position [103, 0]
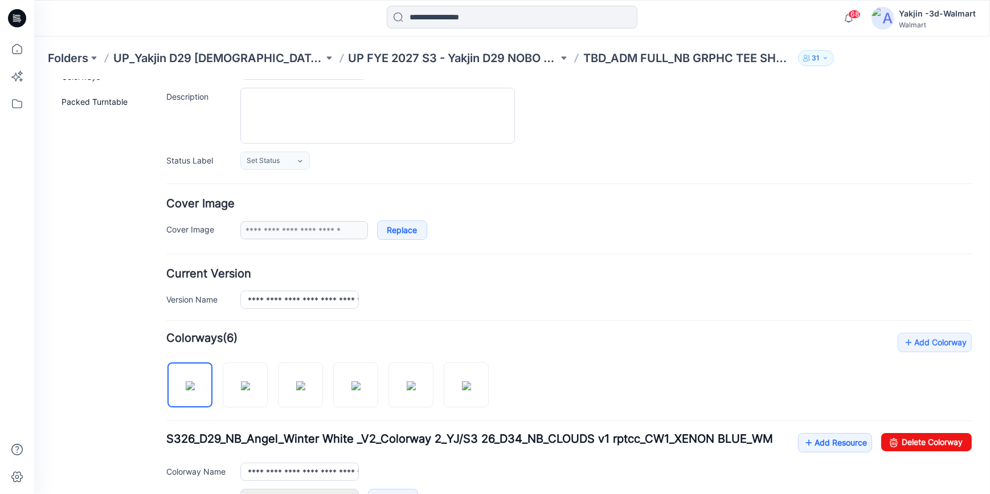
click at [23, 24] on icon at bounding box center [17, 18] width 18 height 18
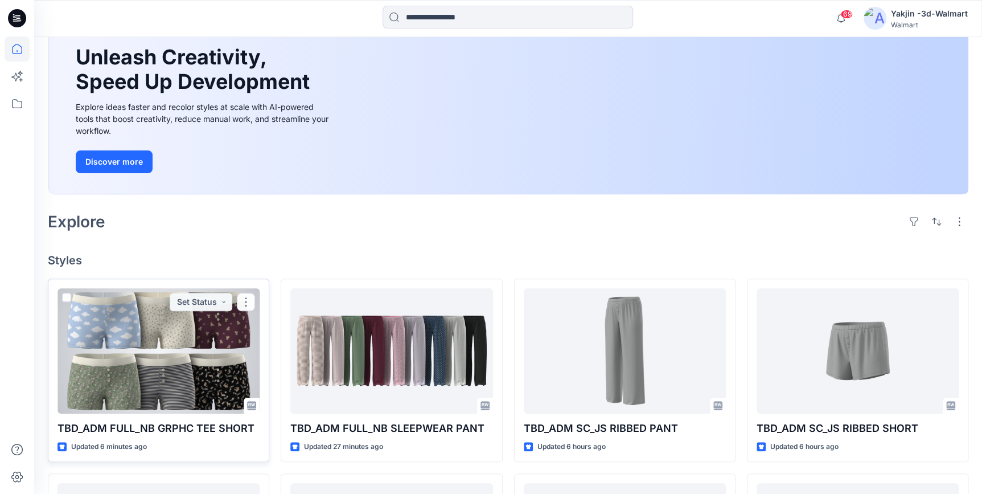
scroll to position [103, 0]
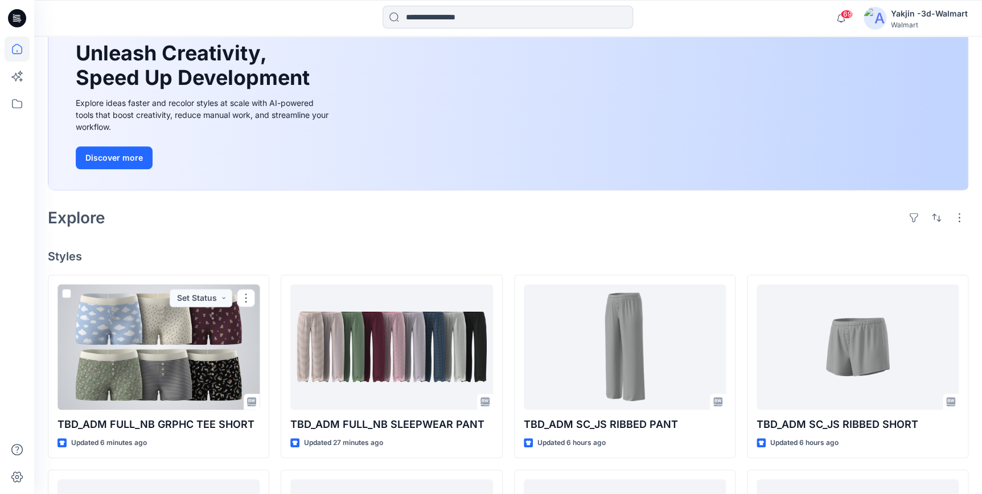
drag, startPoint x: 162, startPoint y: 362, endPoint x: 295, endPoint y: 413, distance: 142.3
click at [162, 362] on div at bounding box center [159, 346] width 202 height 125
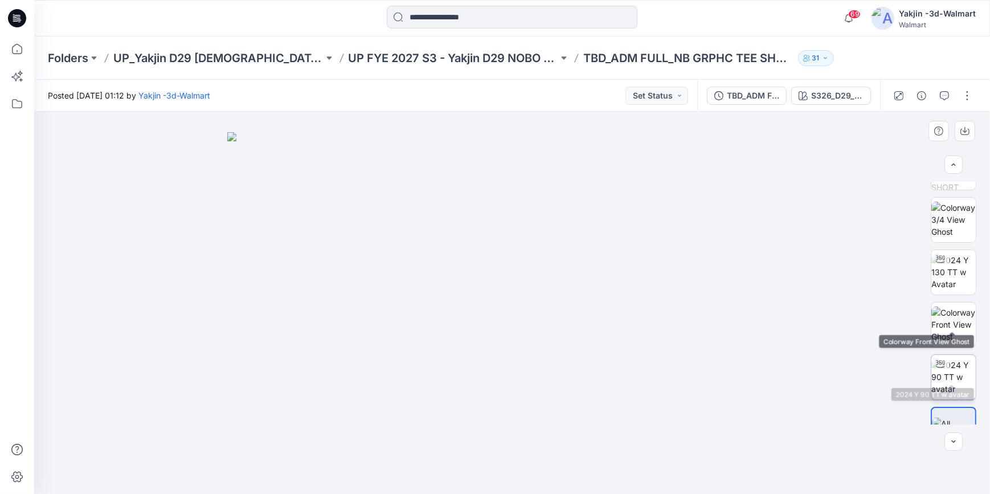
scroll to position [274, 0]
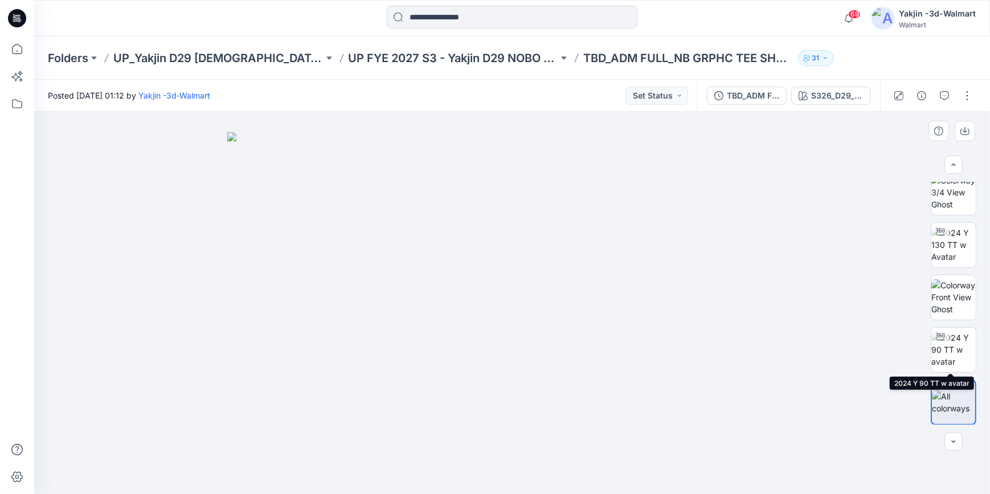
drag, startPoint x: 951, startPoint y: 355, endPoint x: 891, endPoint y: 357, distance: 60.4
click at [951, 355] on img at bounding box center [953, 349] width 44 height 36
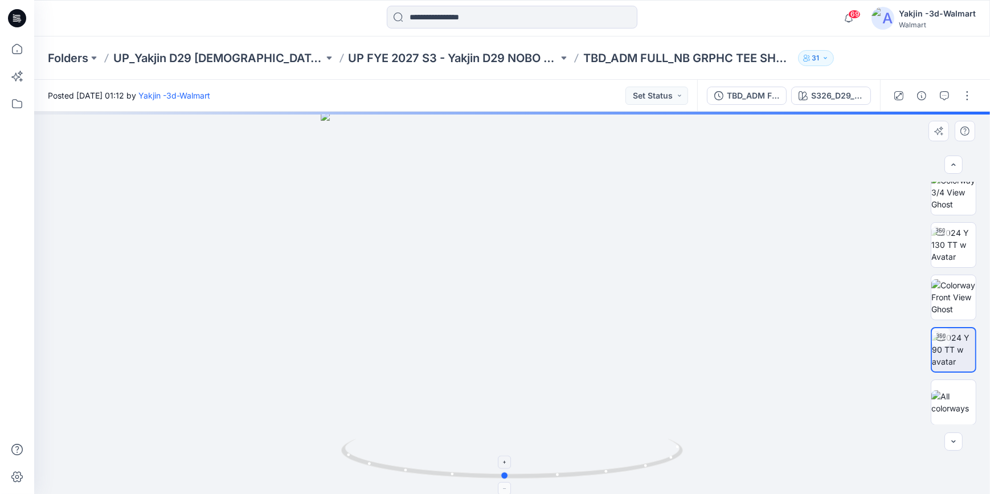
drag, startPoint x: 638, startPoint y: 473, endPoint x: 630, endPoint y: 478, distance: 8.7
click at [630, 478] on icon at bounding box center [513, 460] width 345 height 43
drag, startPoint x: 628, startPoint y: 467, endPoint x: 474, endPoint y: 466, distance: 153.8
click at [474, 466] on icon at bounding box center [513, 460] width 345 height 43
click at [968, 99] on button "button" at bounding box center [967, 96] width 18 height 18
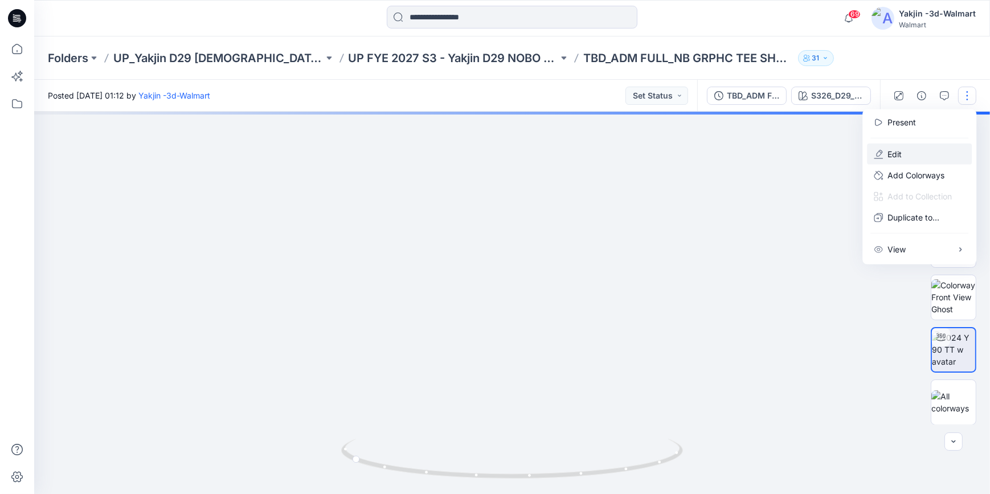
click at [902, 154] on button "Edit" at bounding box center [919, 154] width 105 height 21
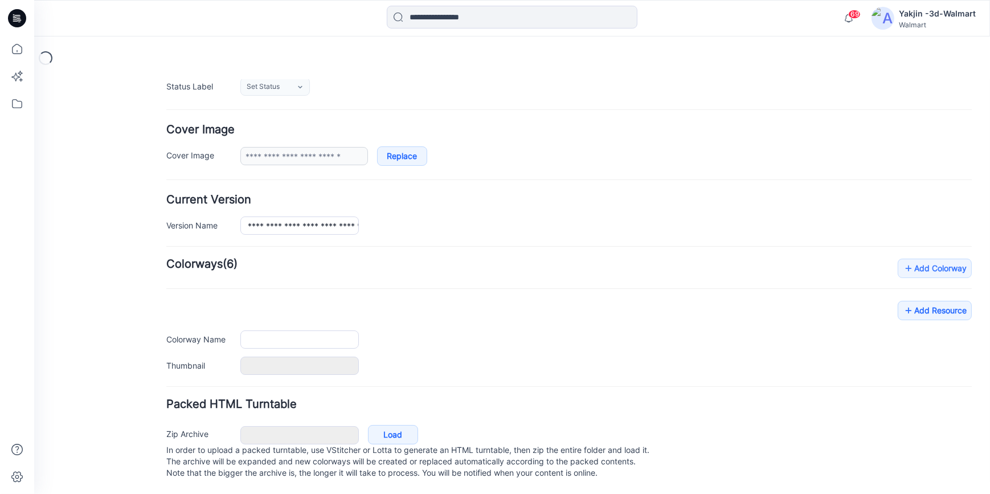
type input "**********"
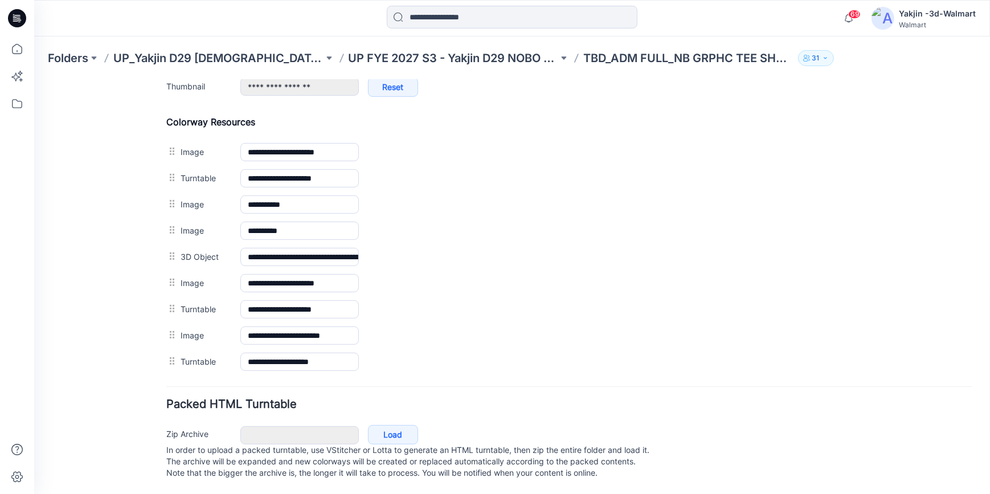
scroll to position [524, 0]
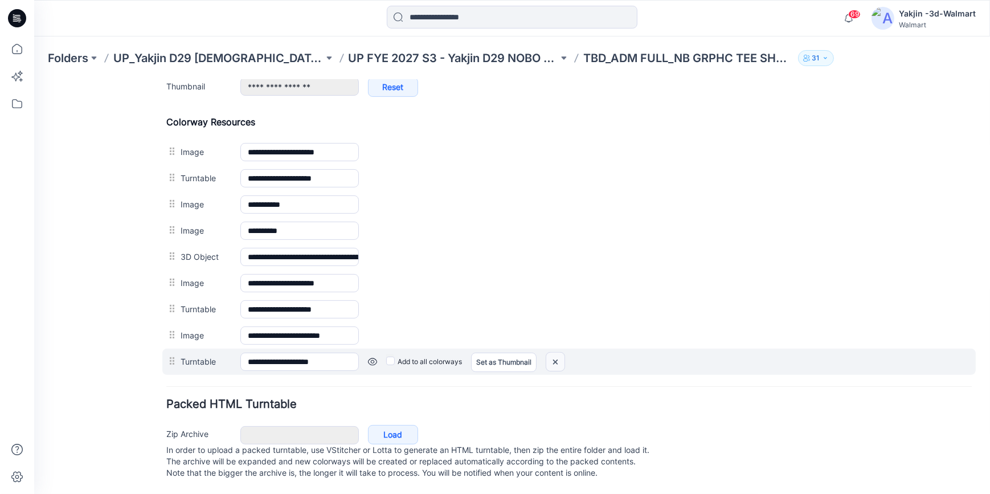
drag, startPoint x: 584, startPoint y: 122, endPoint x: 563, endPoint y: 351, distance: 230.5
click at [563, 352] on img at bounding box center [555, 361] width 18 height 19
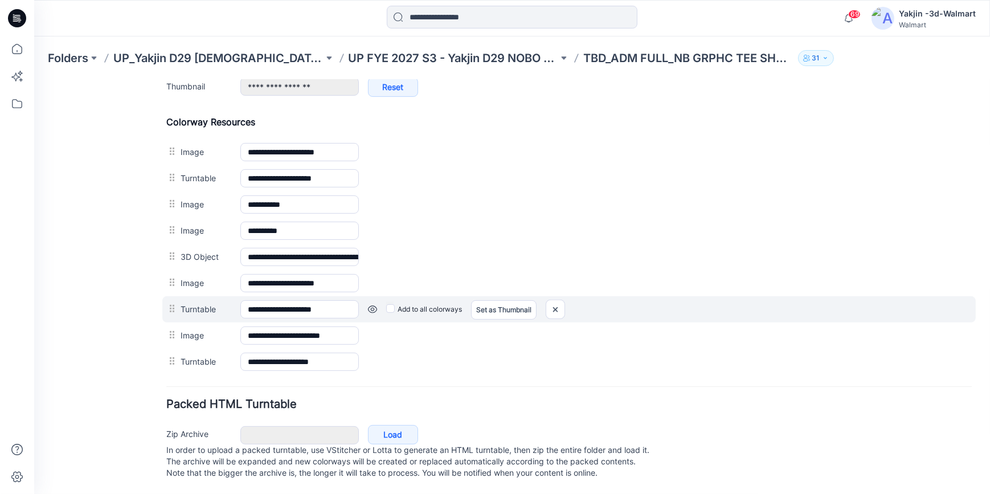
scroll to position [498, 0]
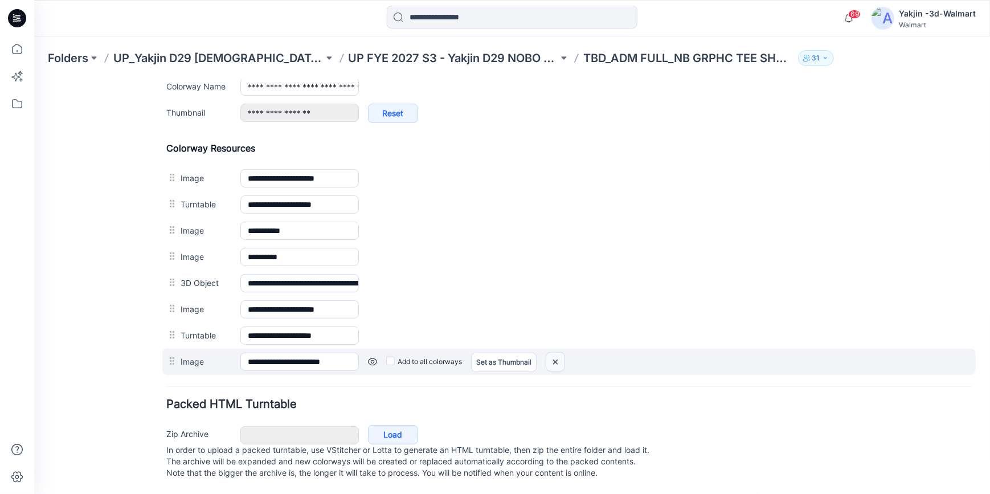
click at [558, 352] on img at bounding box center [555, 361] width 18 height 19
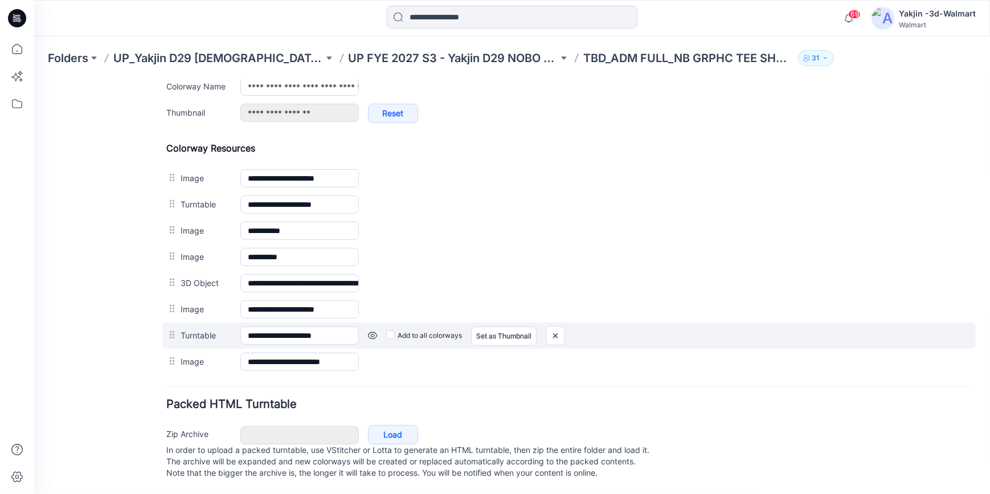
scroll to position [472, 0]
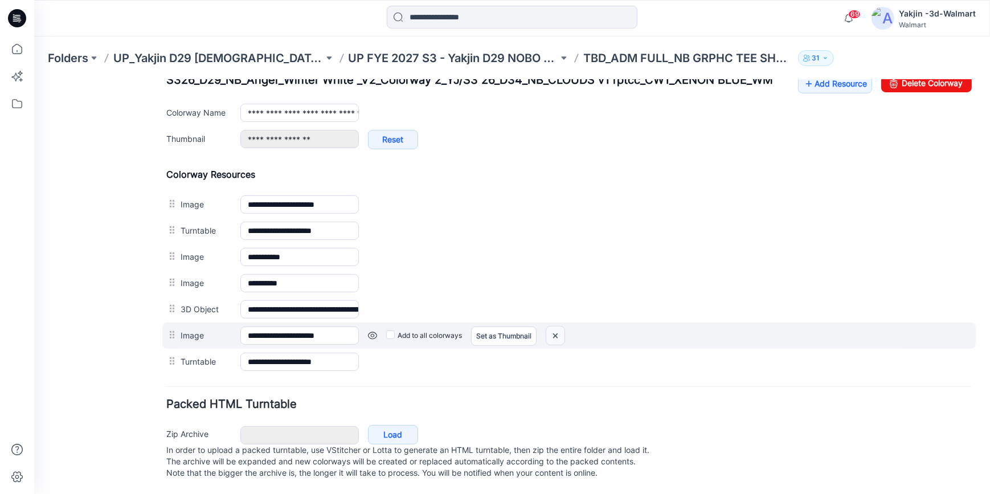
click at [563, 328] on img at bounding box center [555, 335] width 18 height 19
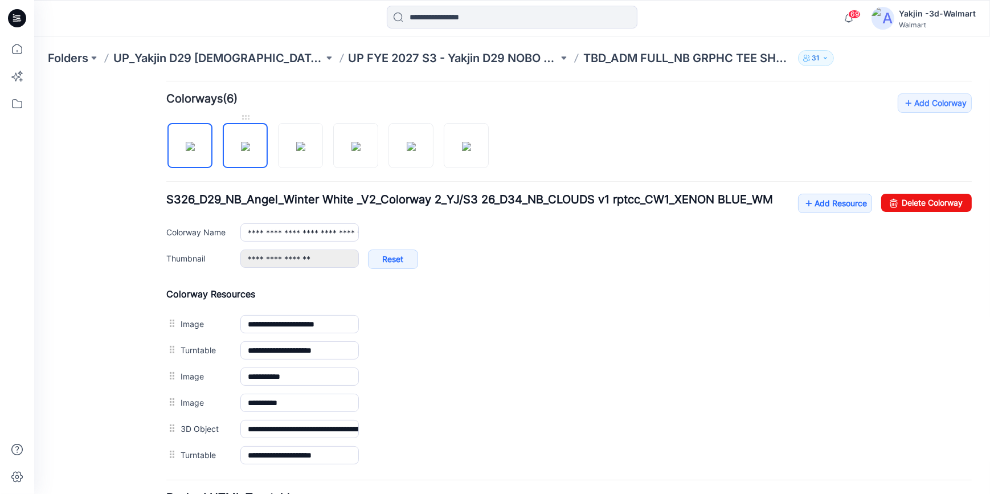
click at [250, 146] on img at bounding box center [245, 145] width 9 height 9
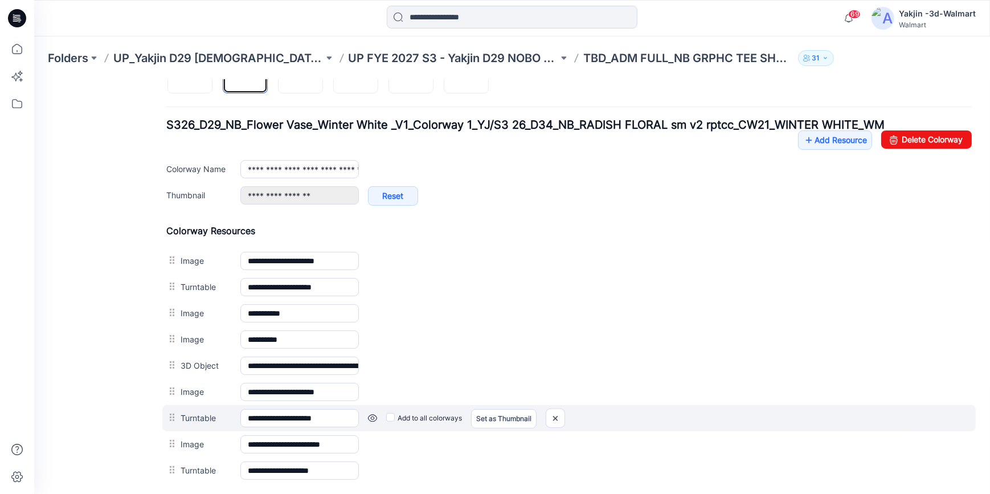
scroll to position [498, 0]
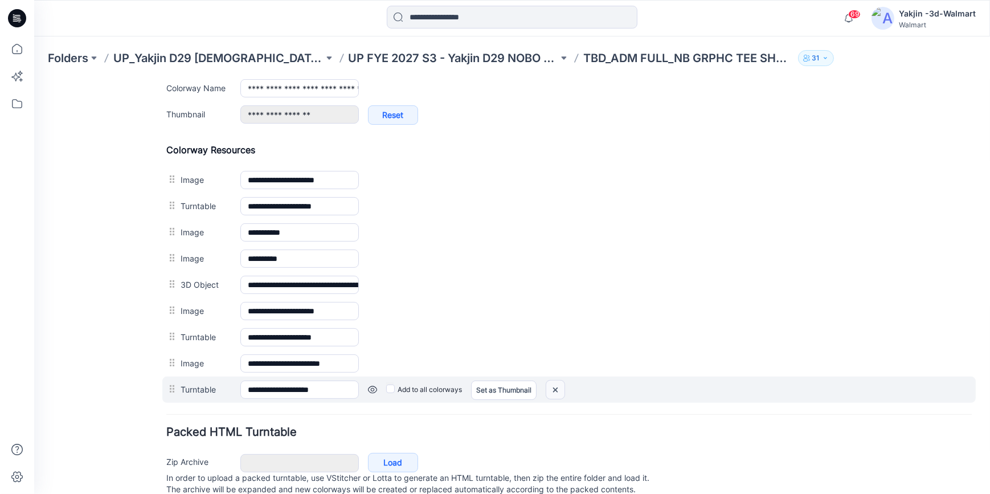
click at [559, 384] on img at bounding box center [555, 389] width 18 height 19
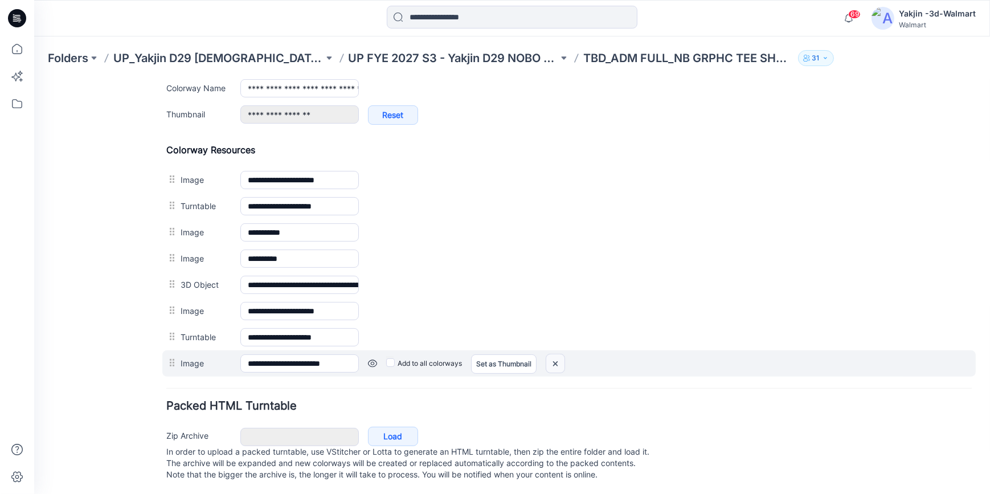
click at [561, 363] on img at bounding box center [555, 363] width 18 height 19
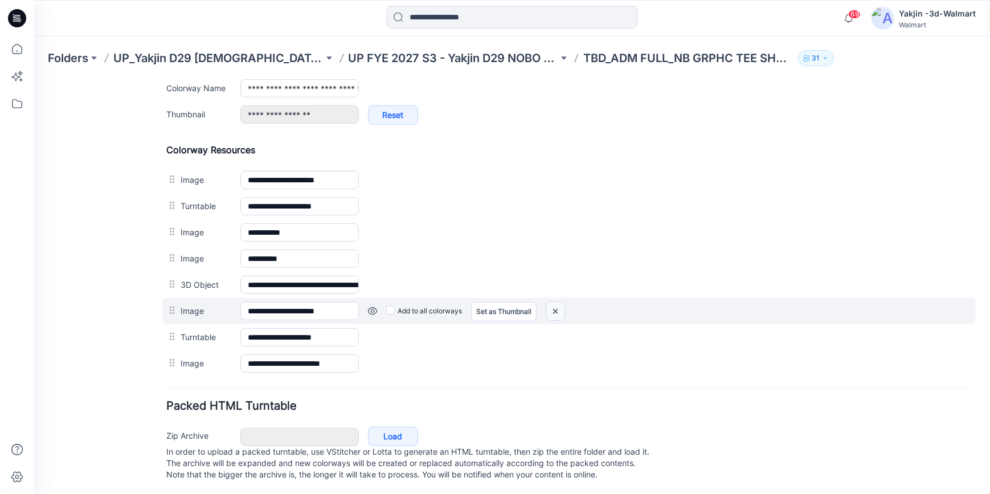
scroll to position [484, 0]
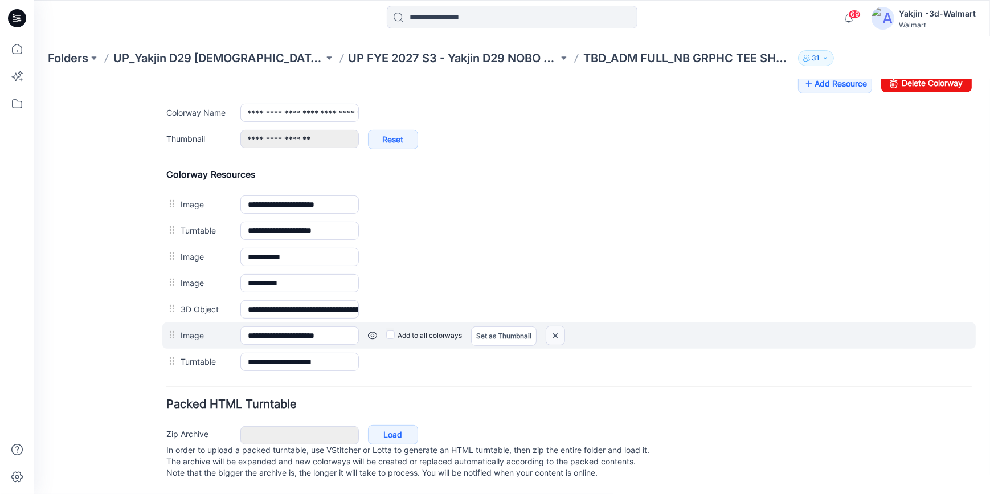
click at [556, 326] on img at bounding box center [555, 335] width 18 height 19
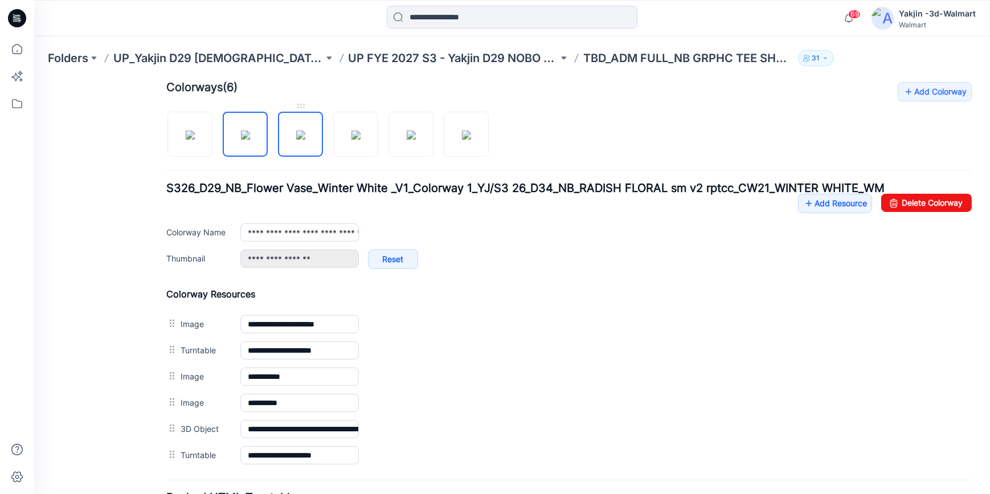
click at [303, 139] on img at bounding box center [300, 134] width 9 height 9
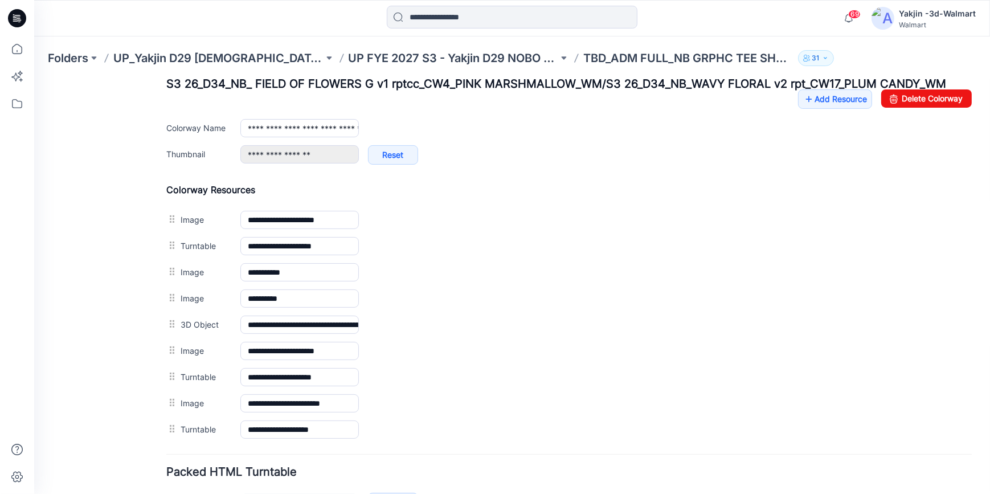
scroll to position [535, 0]
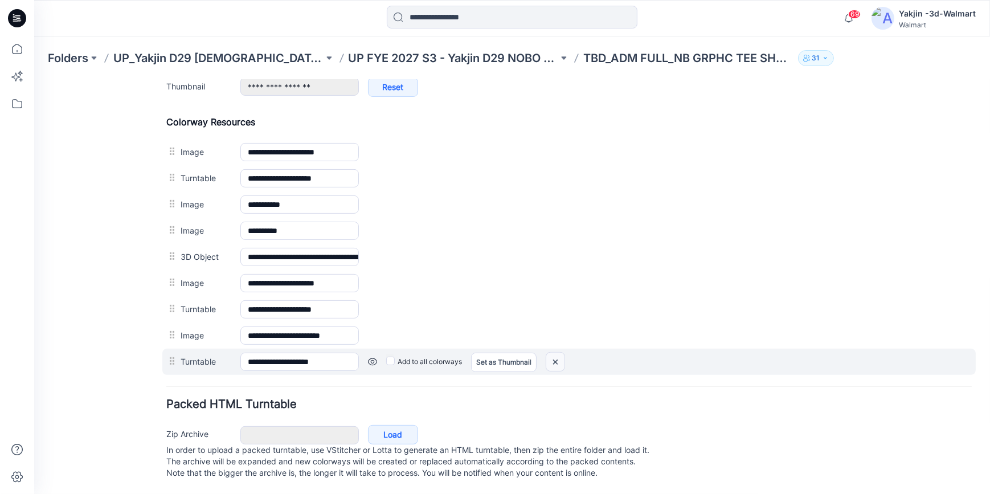
click at [564, 355] on img at bounding box center [555, 361] width 18 height 19
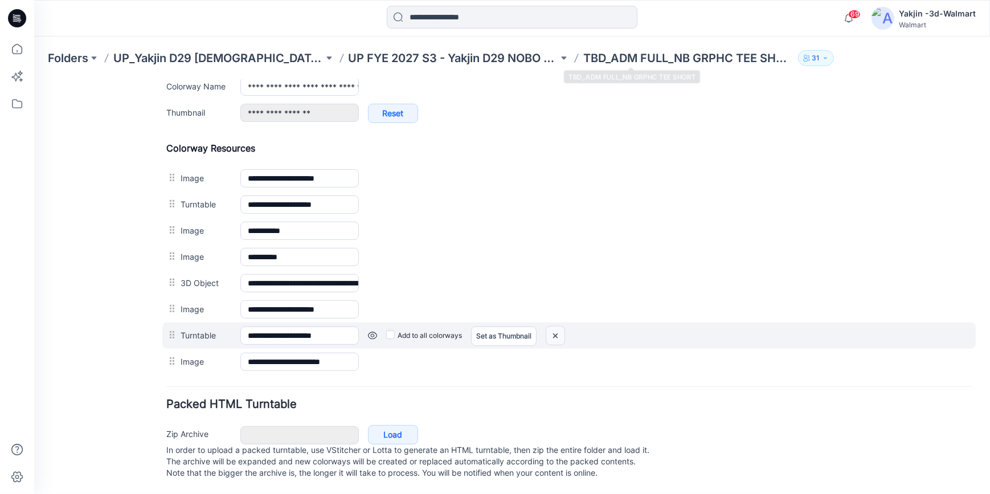
scroll to position [509, 0]
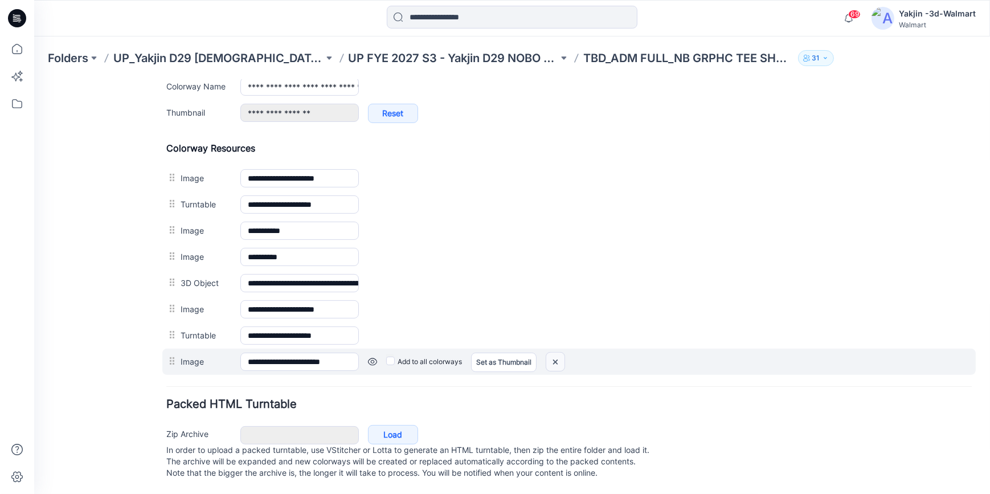
click at [560, 357] on img at bounding box center [555, 361] width 18 height 19
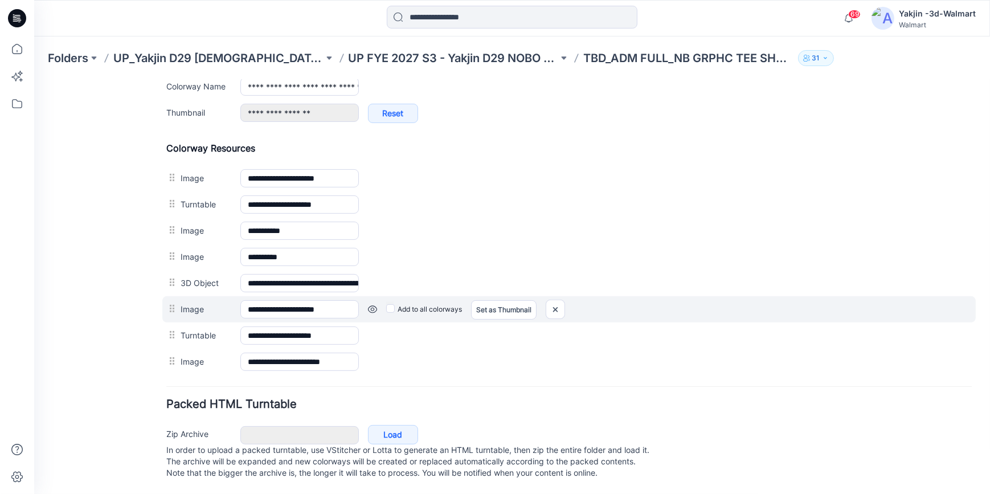
scroll to position [484, 0]
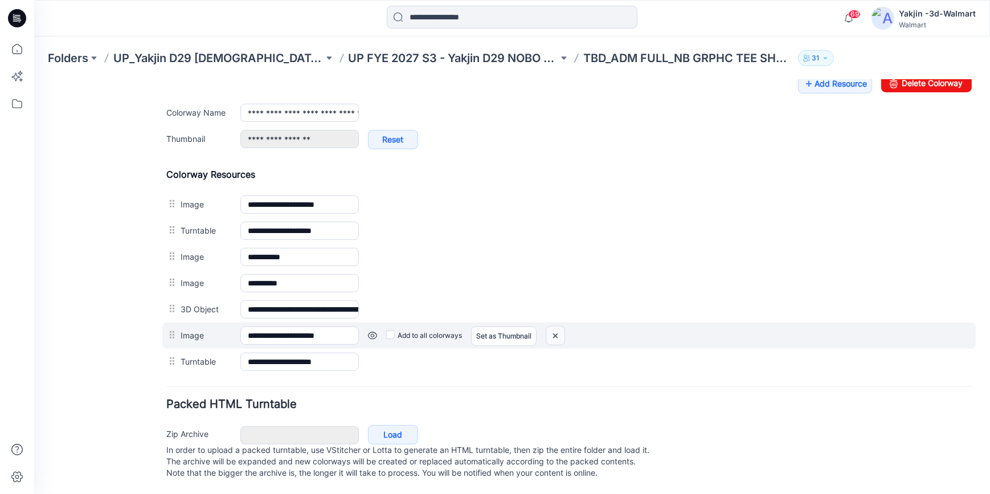
click at [558, 326] on img at bounding box center [555, 335] width 18 height 19
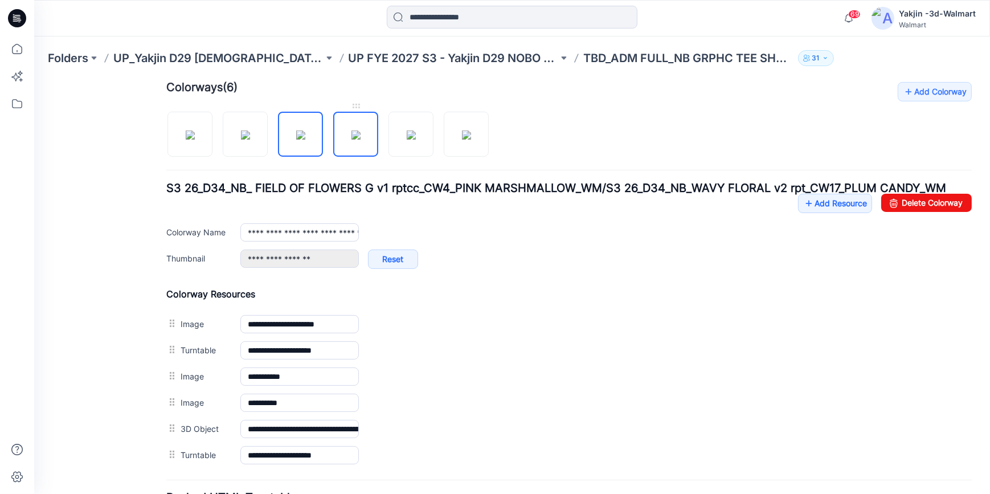
click at [351, 130] on img at bounding box center [355, 134] width 9 height 9
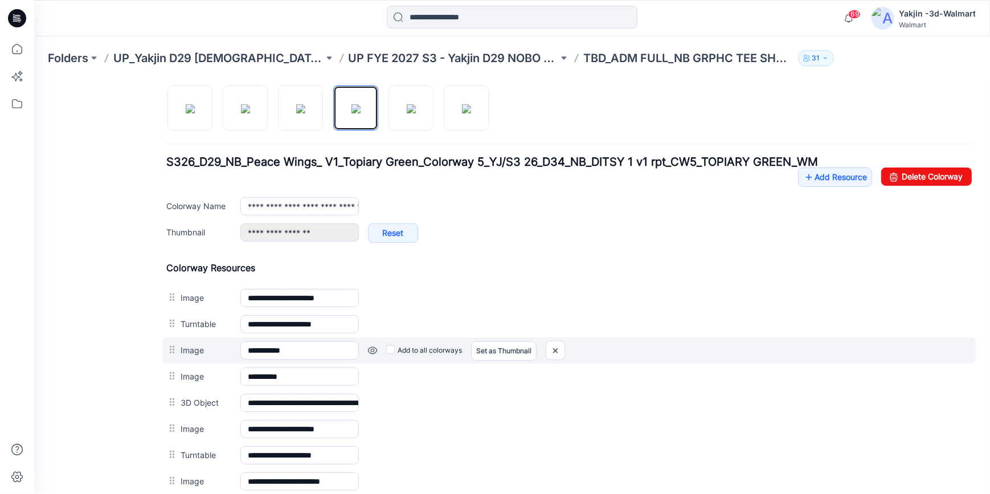
scroll to position [535, 0]
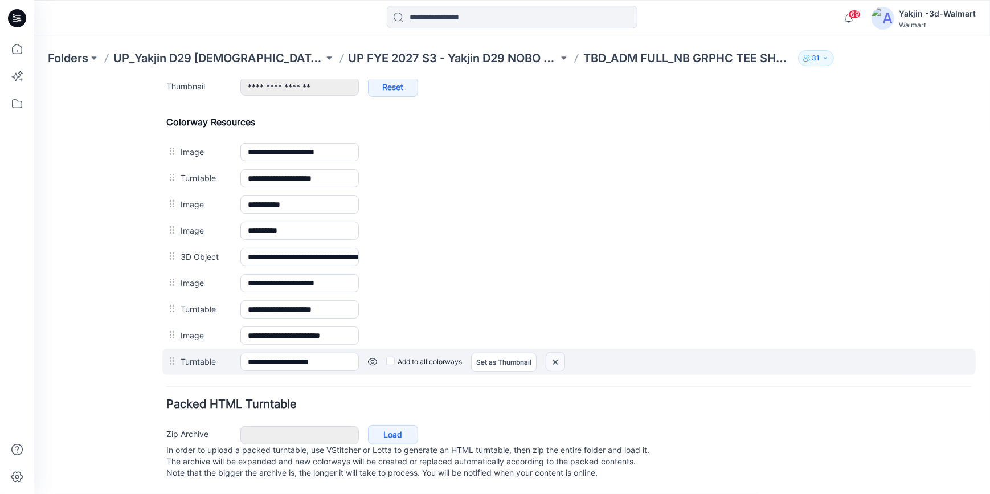
click at [553, 352] on img at bounding box center [555, 361] width 18 height 19
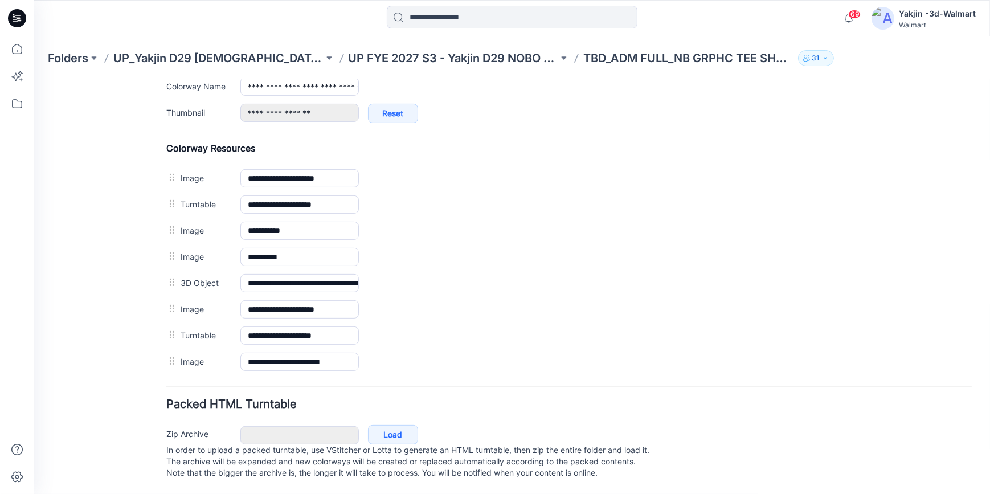
scroll to position [509, 0]
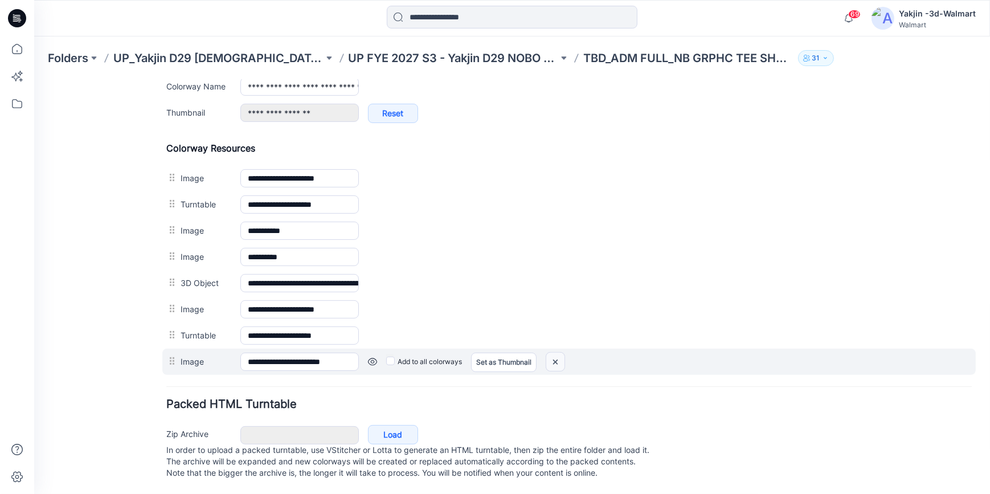
click at [555, 356] on img at bounding box center [555, 361] width 18 height 19
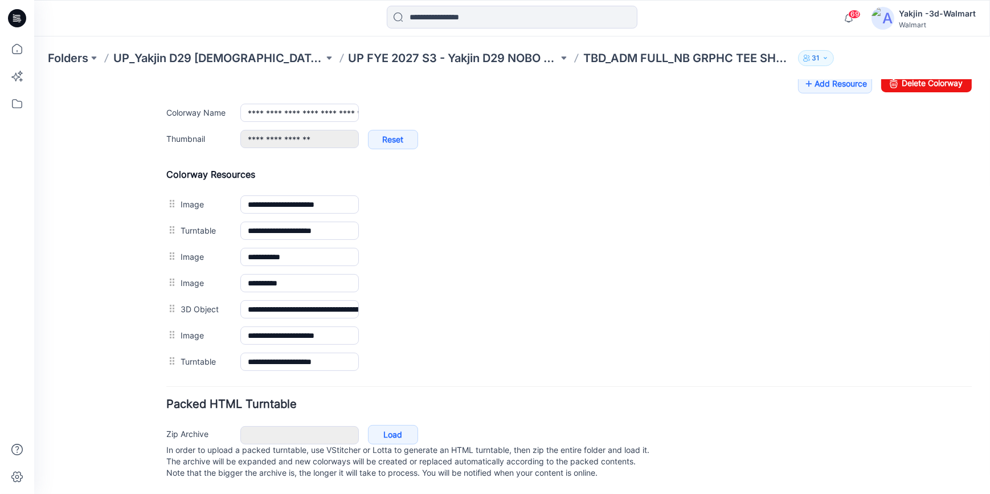
scroll to position [484, 0]
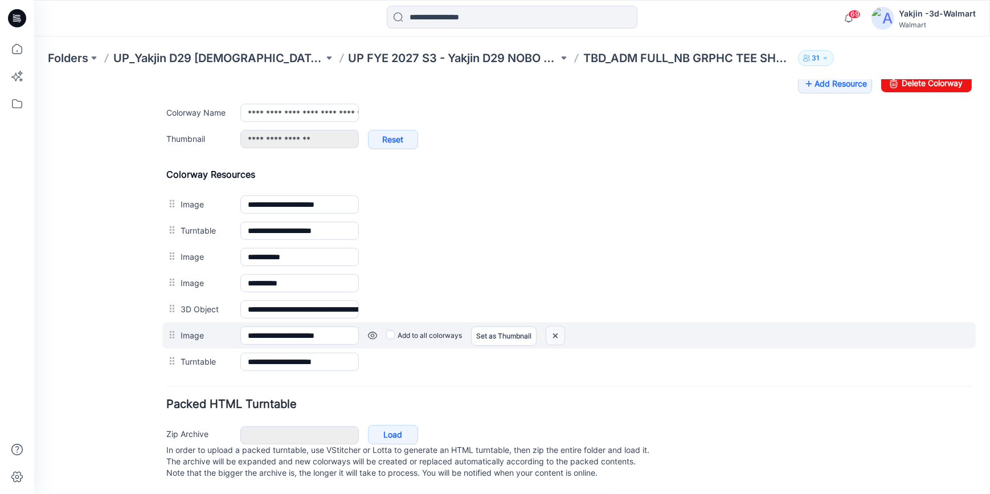
click at [557, 326] on img at bounding box center [555, 335] width 18 height 19
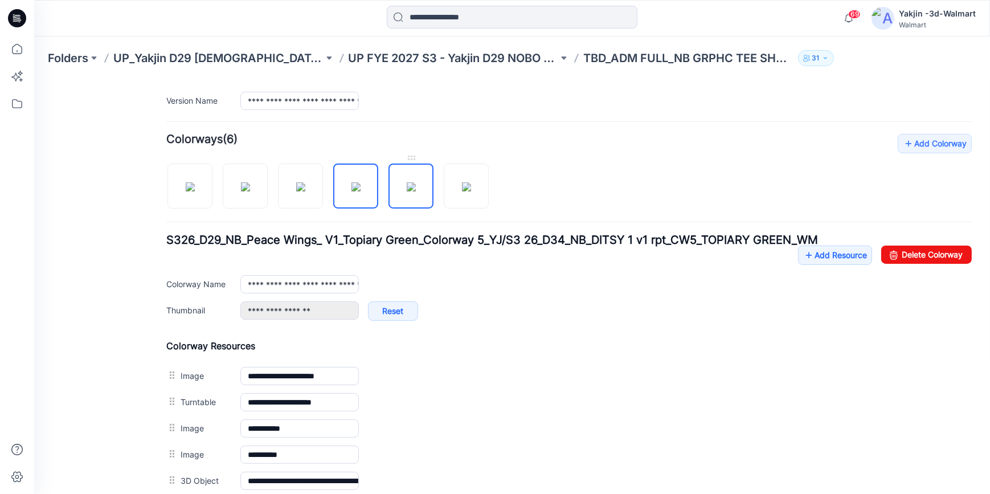
click at [407, 182] on img at bounding box center [411, 186] width 9 height 9
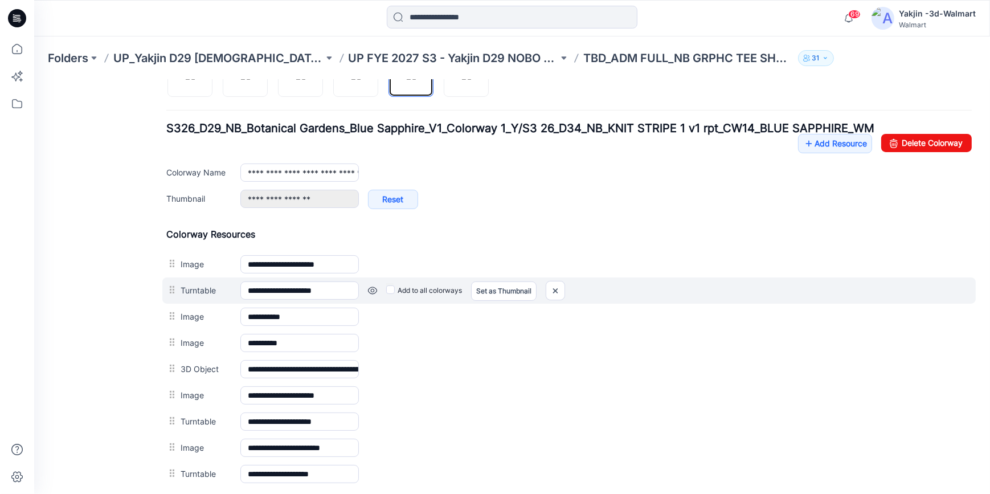
scroll to position [535, 0]
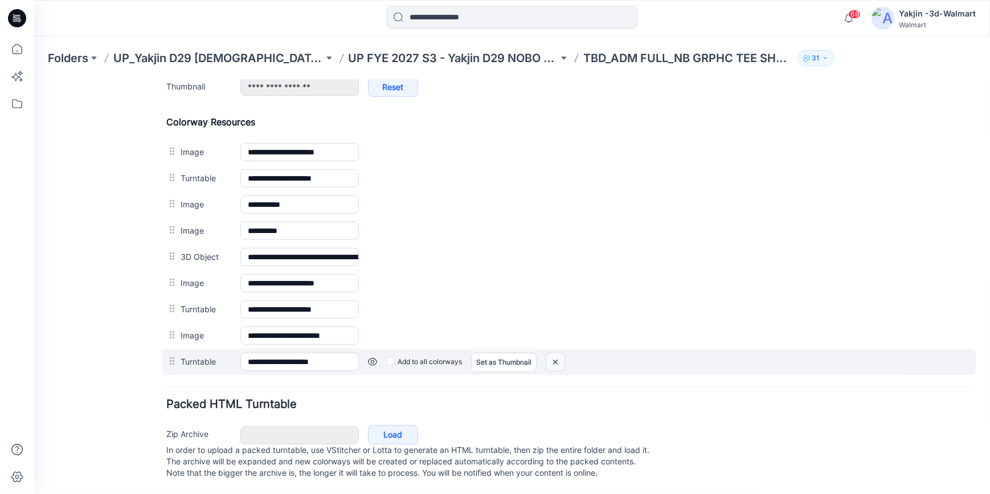
click at [550, 352] on img at bounding box center [555, 361] width 18 height 19
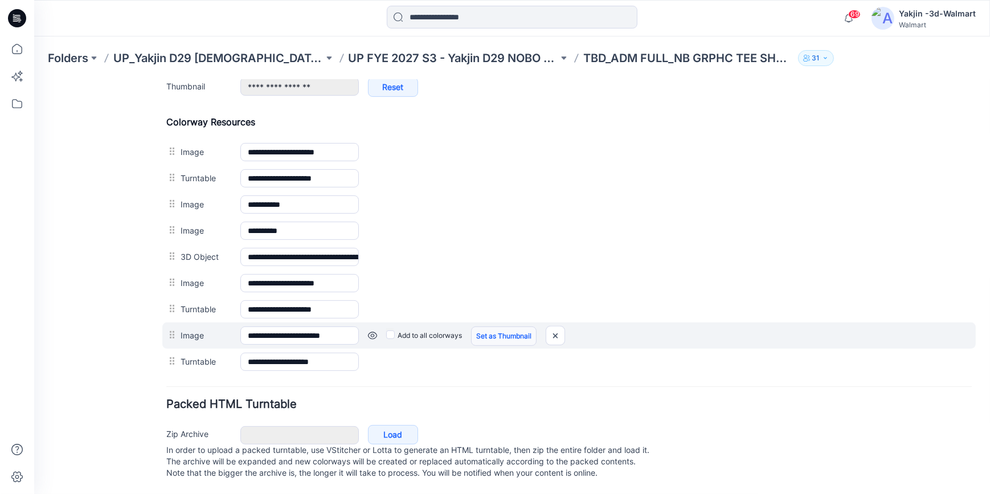
scroll to position [509, 0]
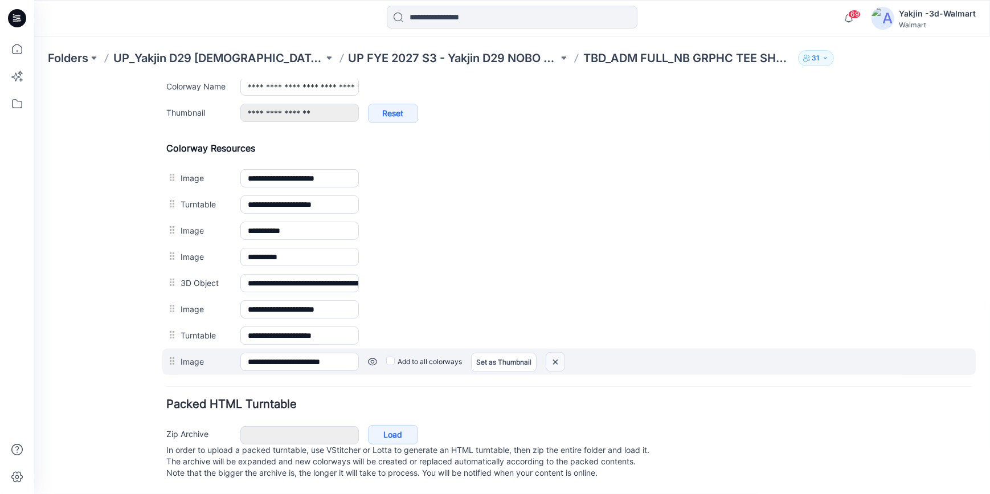
click at [554, 352] on img at bounding box center [555, 361] width 18 height 19
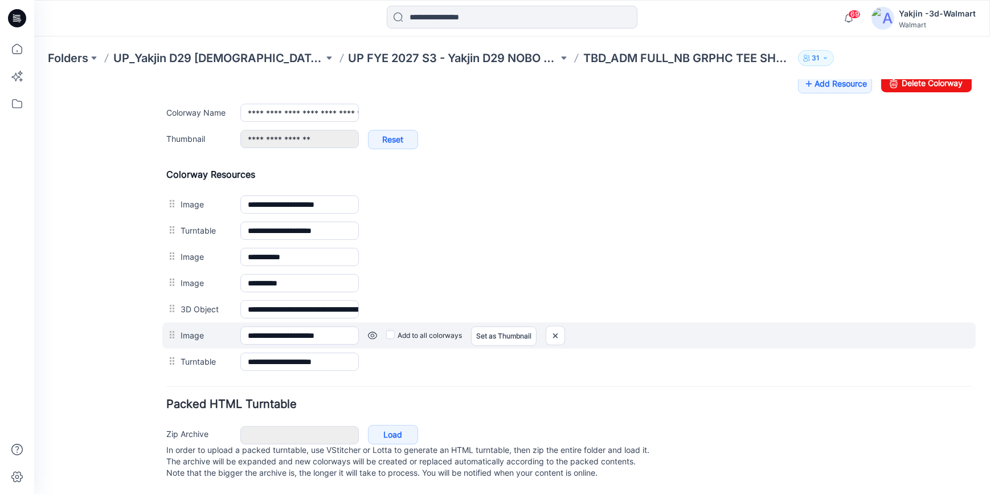
scroll to position [484, 0]
click at [556, 326] on img at bounding box center [555, 335] width 18 height 19
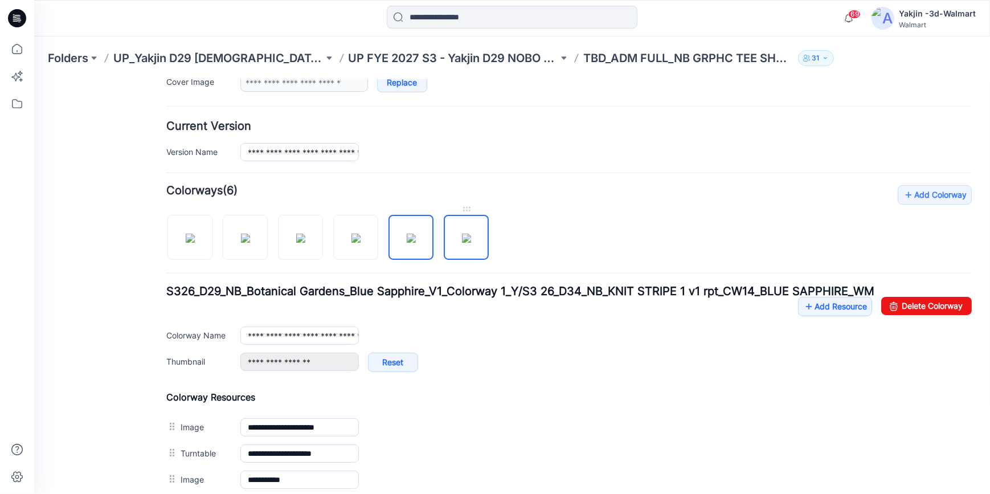
click at [471, 242] on img at bounding box center [466, 237] width 9 height 9
type input "**********"
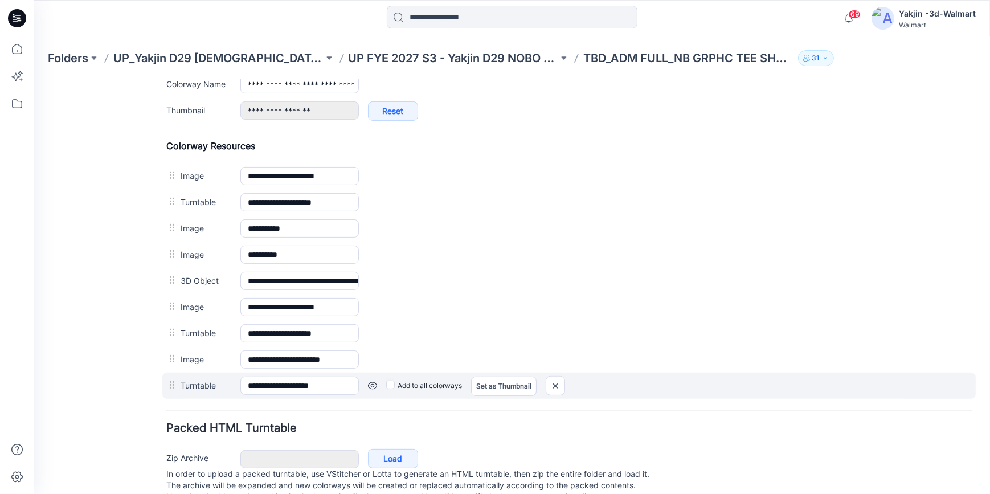
scroll to position [509, 0]
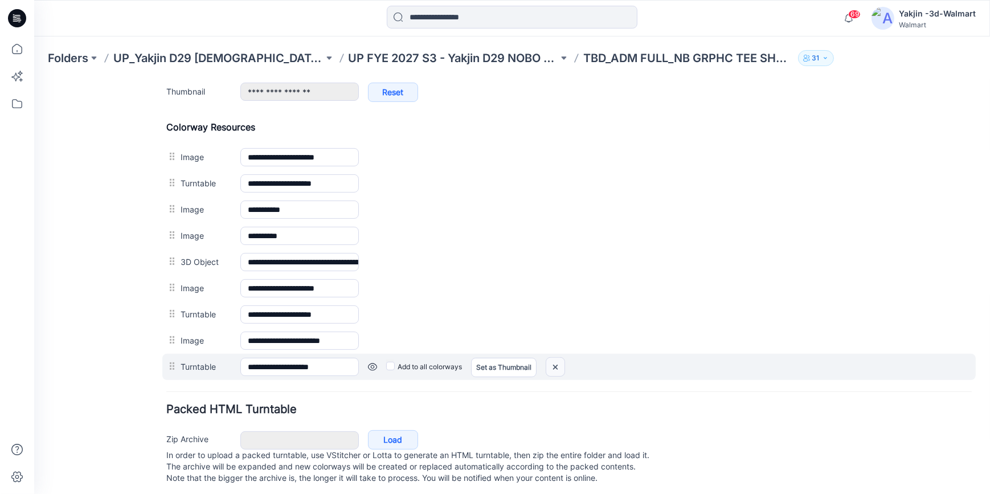
click at [555, 368] on img at bounding box center [555, 366] width 18 height 19
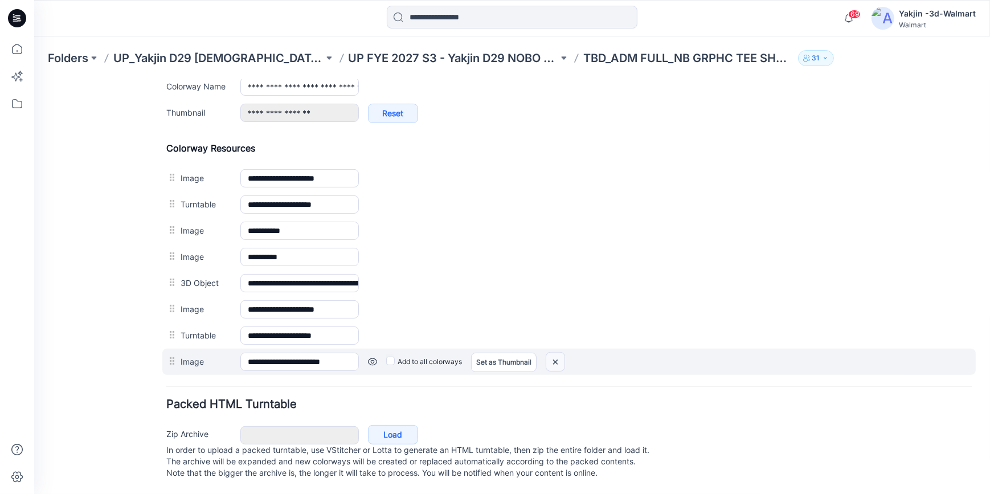
click at [558, 358] on img at bounding box center [555, 361] width 18 height 19
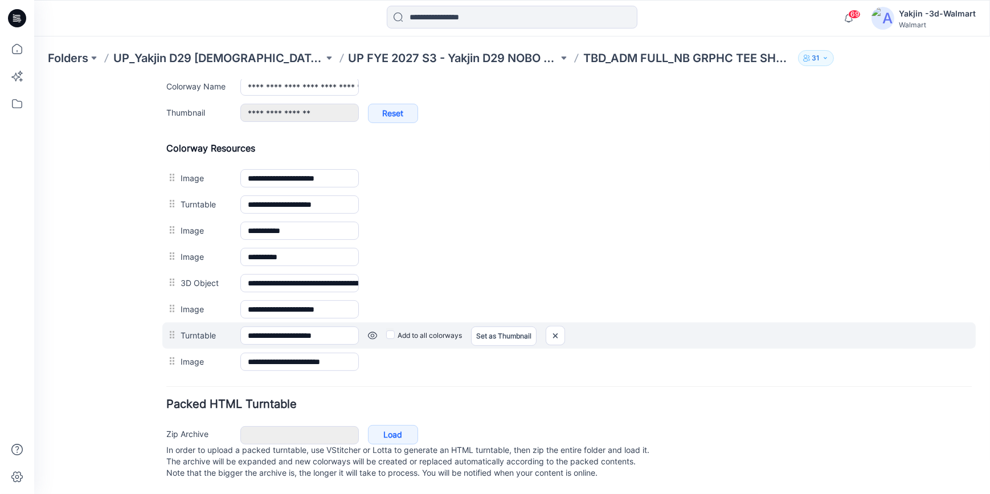
scroll to position [472, 0]
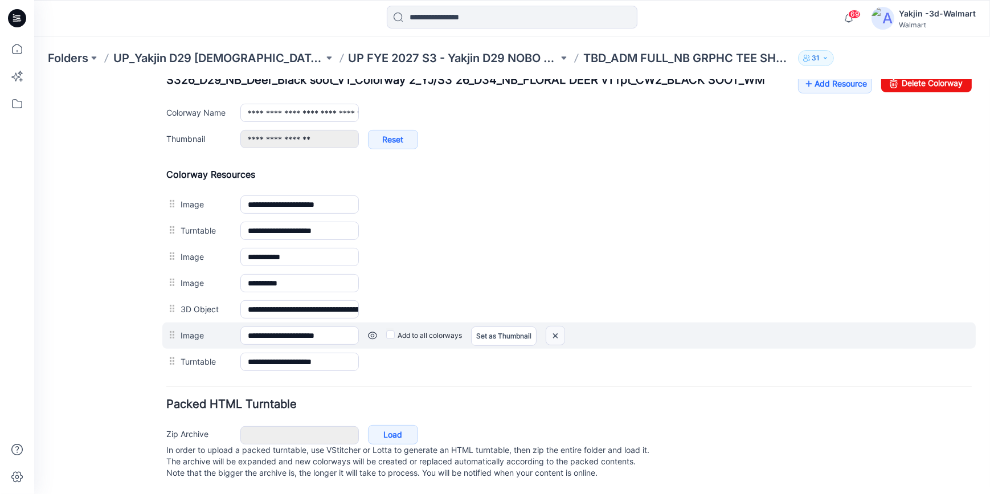
click at [555, 326] on img at bounding box center [555, 335] width 18 height 19
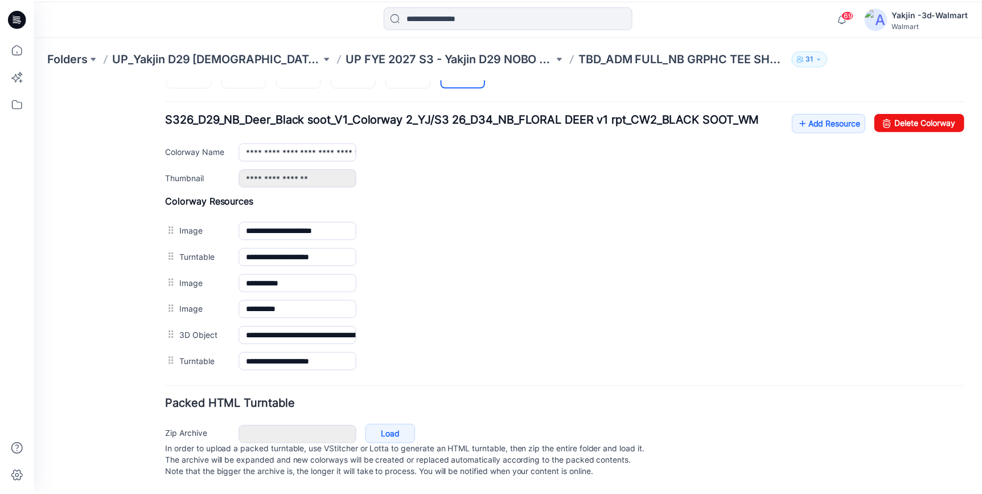
scroll to position [433, 0]
drag, startPoint x: 20, startPoint y: 19, endPoint x: 64, endPoint y: 35, distance: 46.9
click at [20, 19] on icon at bounding box center [17, 18] width 18 height 18
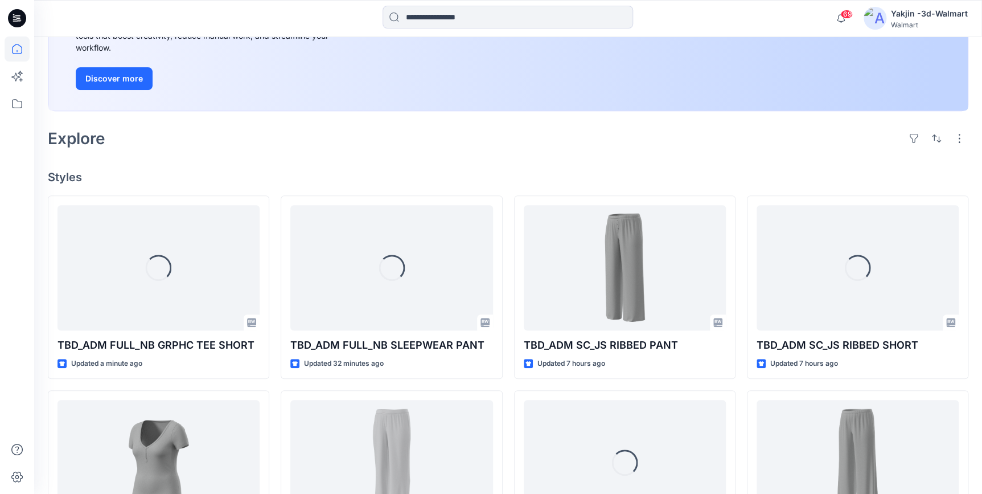
scroll to position [207, 0]
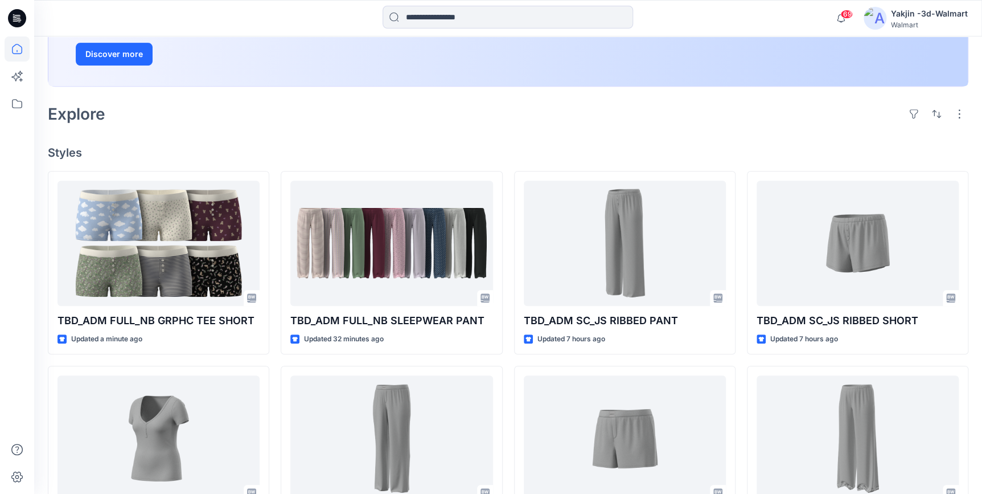
click at [850, 128] on div "Welcome back, Yakjin New New Unleash Creativity, Speed Up Development Explore i…" at bounding box center [508, 314] width 948 height 969
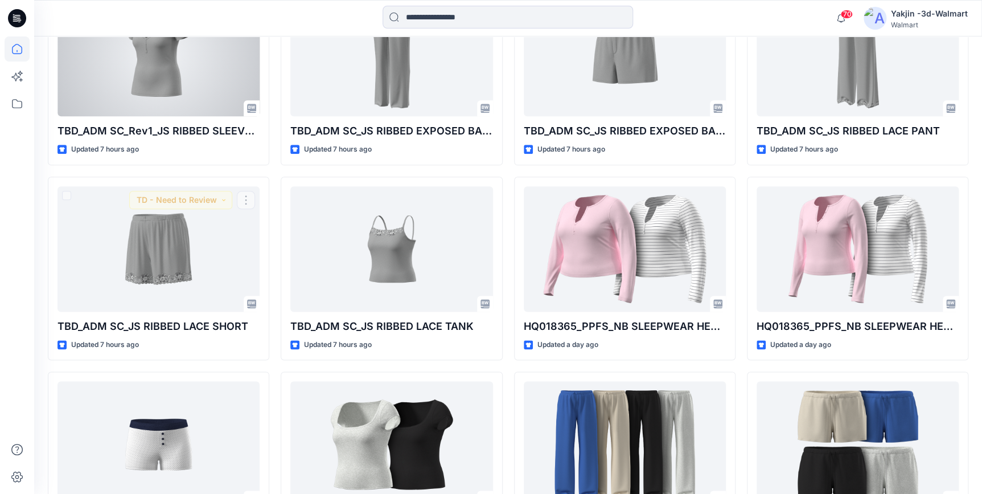
scroll to position [511, 0]
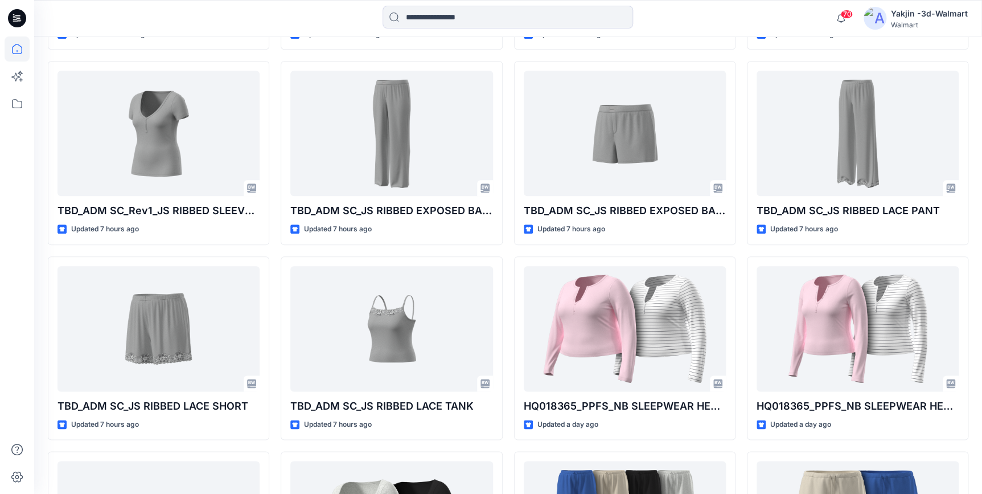
click at [17, 15] on icon at bounding box center [18, 15] width 6 height 1
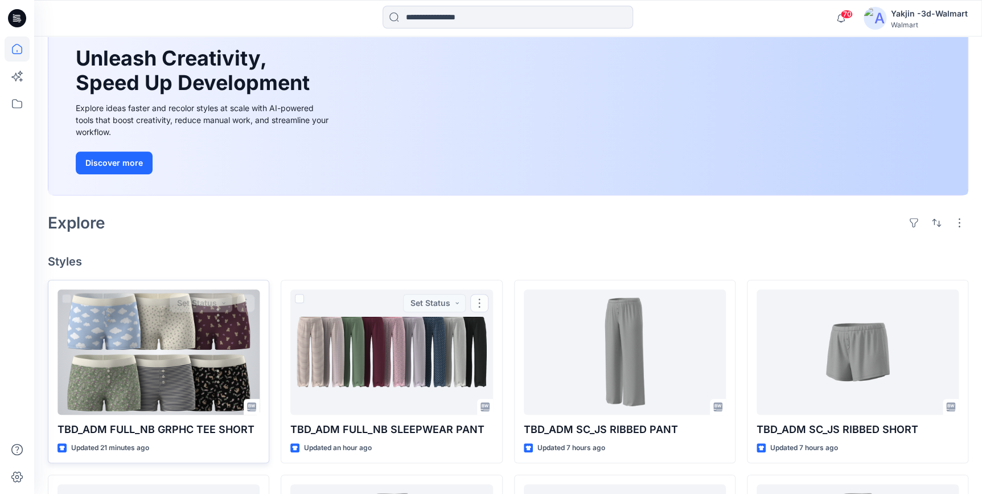
scroll to position [149, 0]
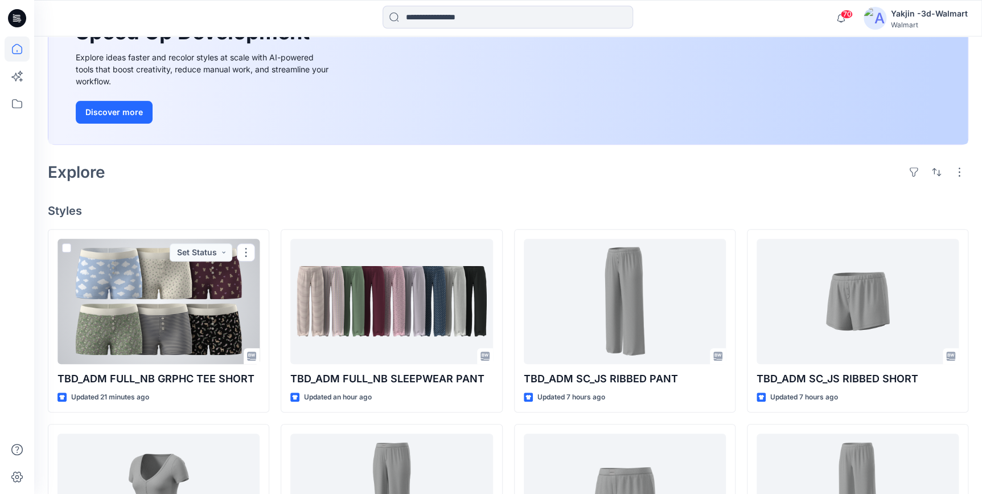
drag, startPoint x: 162, startPoint y: 342, endPoint x: 319, endPoint y: 370, distance: 160.2
click at [162, 342] on div at bounding box center [159, 301] width 202 height 125
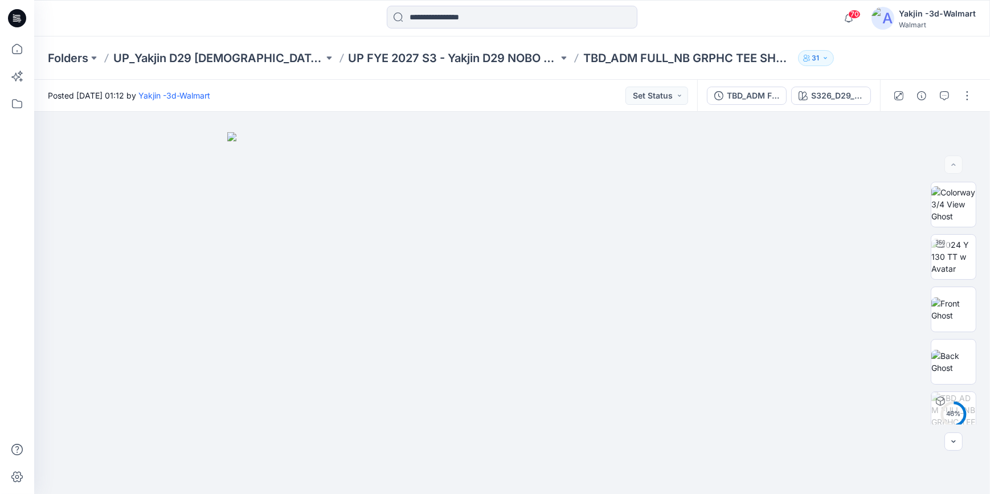
drag, startPoint x: 973, startPoint y: 95, endPoint x: 969, endPoint y: 106, distance: 11.9
click at [973, 95] on button "button" at bounding box center [967, 96] width 18 height 18
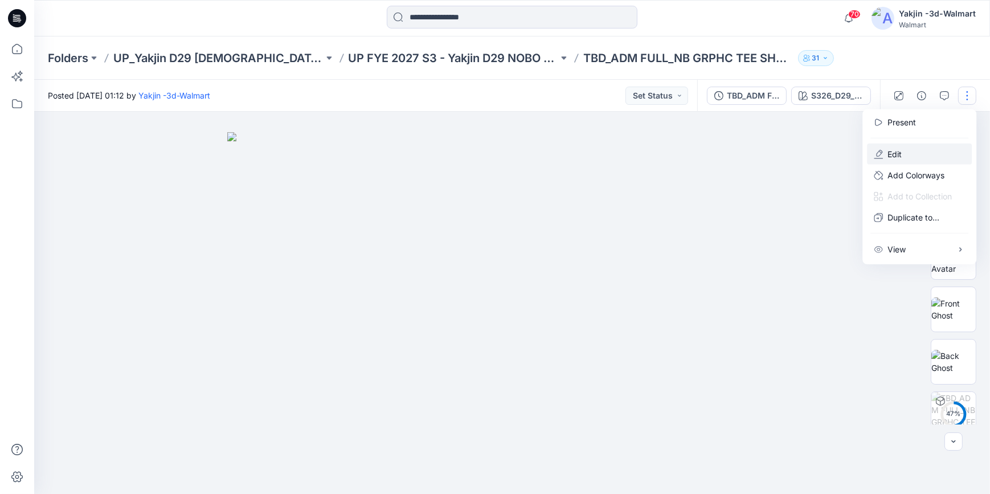
click at [942, 160] on button "Edit" at bounding box center [919, 154] width 105 height 21
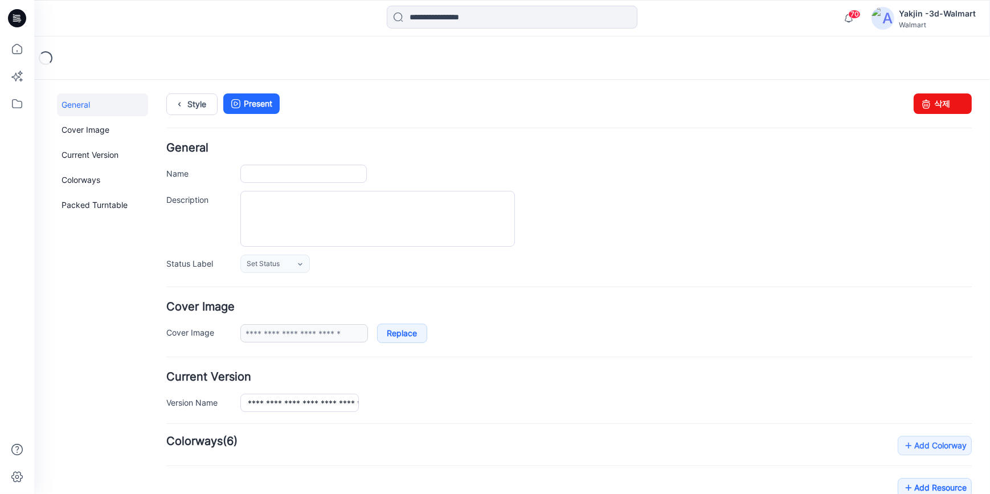
type input "**********"
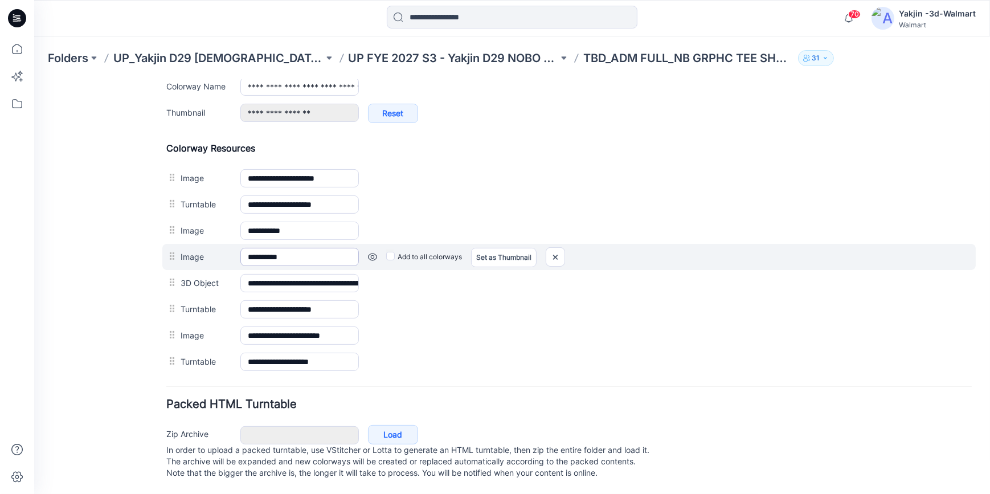
scroll to position [498, 0]
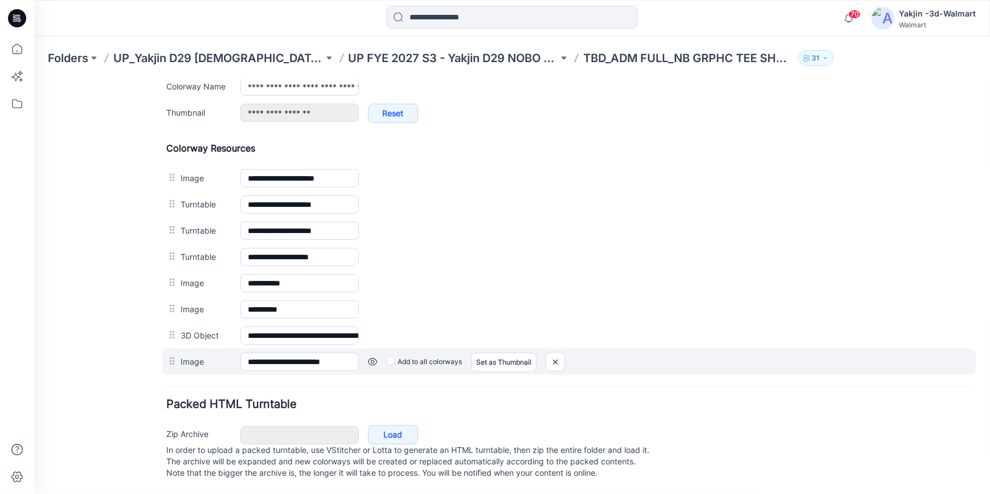
click at [375, 357] on link at bounding box center [372, 361] width 9 height 9
click at [558, 352] on img at bounding box center [555, 361] width 18 height 19
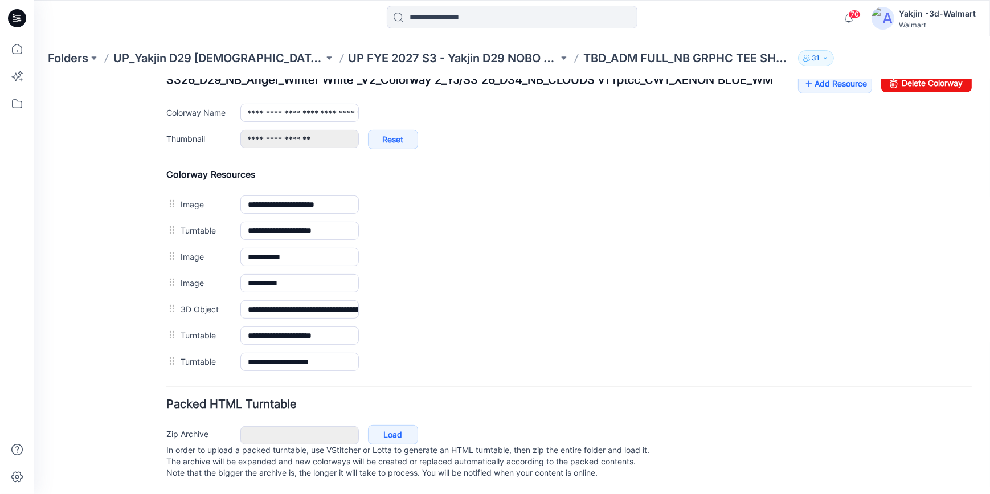
scroll to position [460, 0]
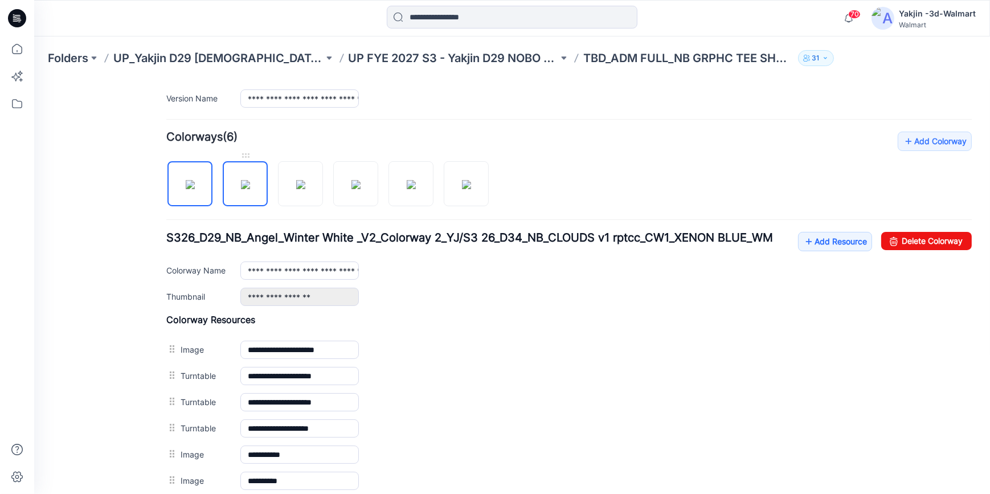
click at [245, 189] on img at bounding box center [245, 183] width 9 height 9
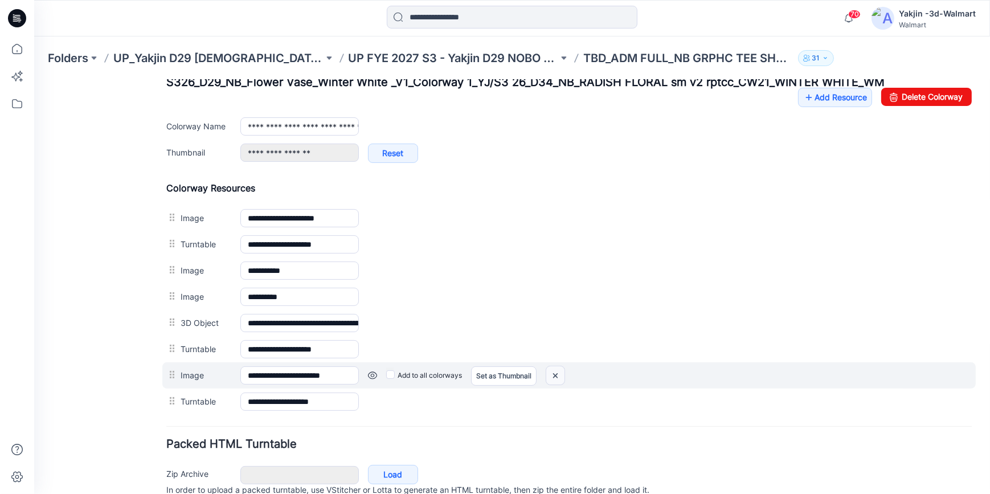
click at [557, 375] on img at bounding box center [555, 375] width 18 height 19
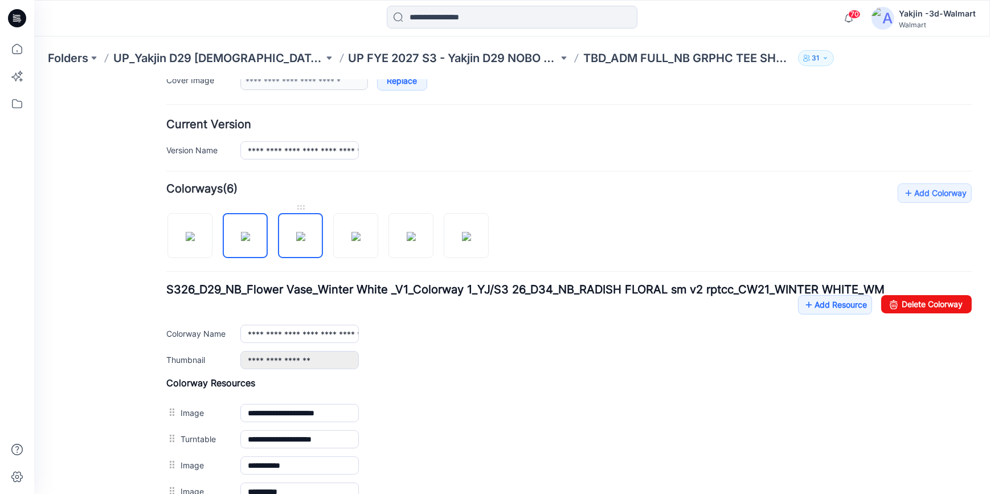
click at [296, 240] on img at bounding box center [300, 235] width 9 height 9
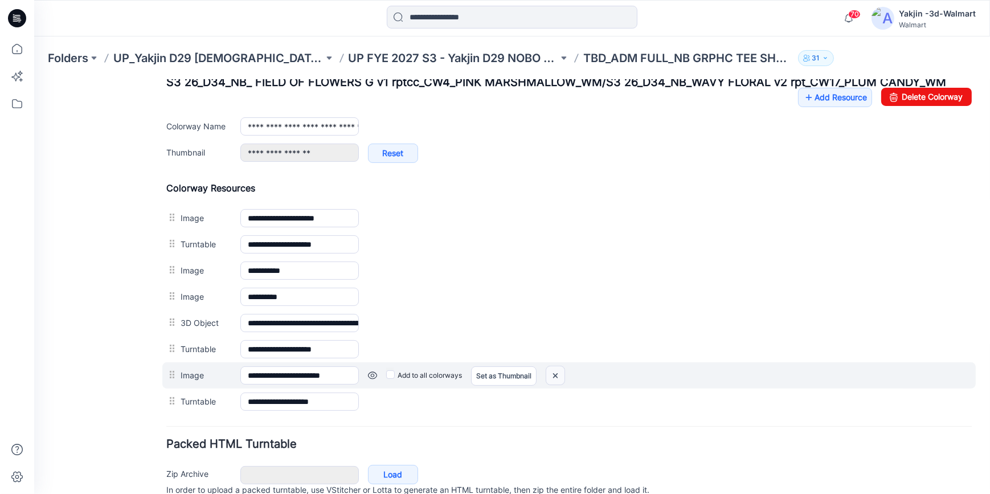
click at [554, 375] on img at bounding box center [555, 375] width 18 height 19
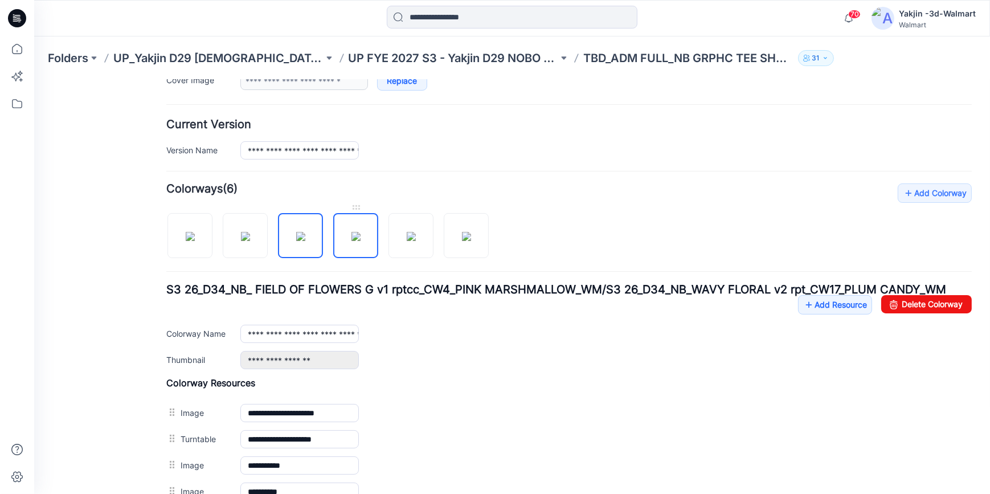
click at [353, 240] on img at bounding box center [355, 235] width 9 height 9
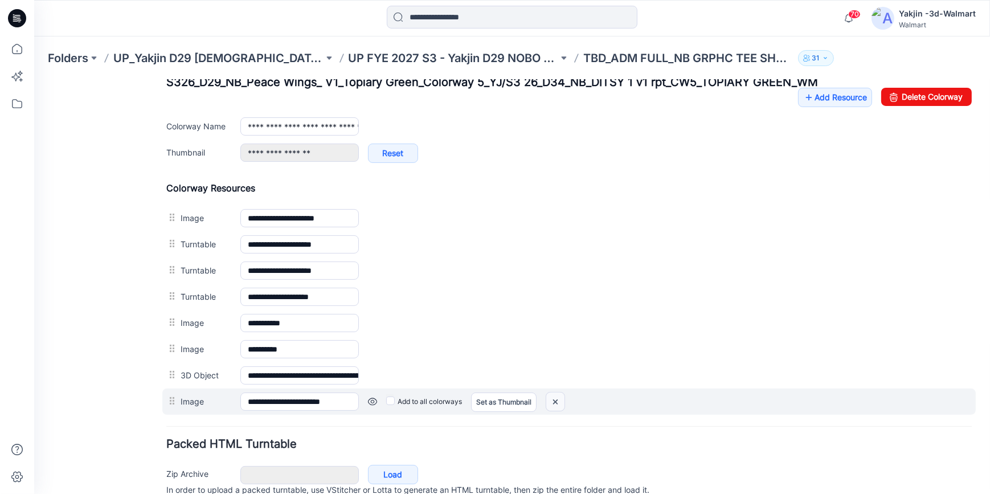
click at [555, 401] on img at bounding box center [555, 401] width 18 height 19
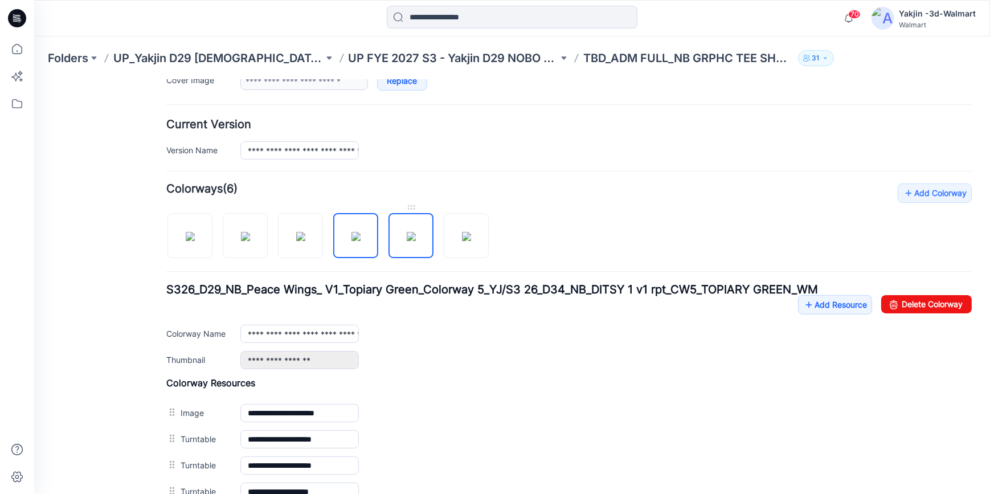
click at [407, 233] on img at bounding box center [411, 235] width 9 height 9
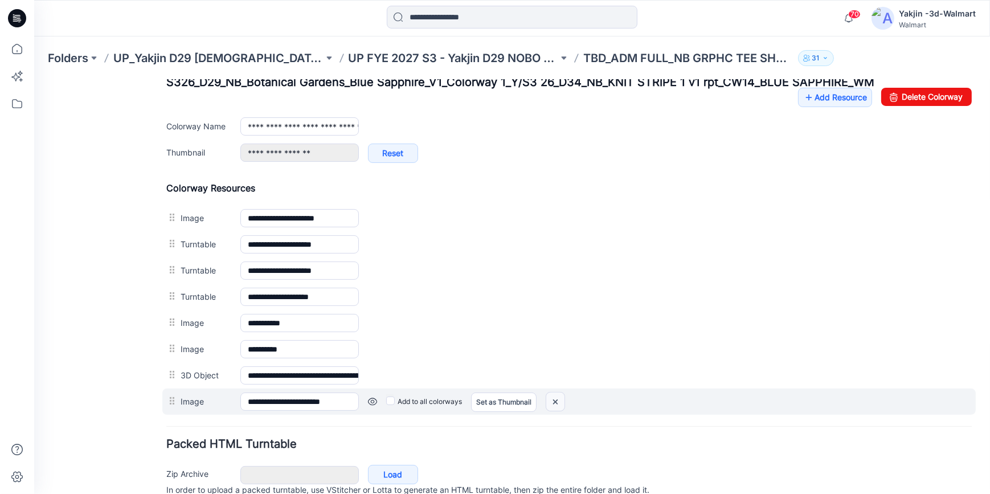
click at [556, 398] on img at bounding box center [555, 401] width 18 height 19
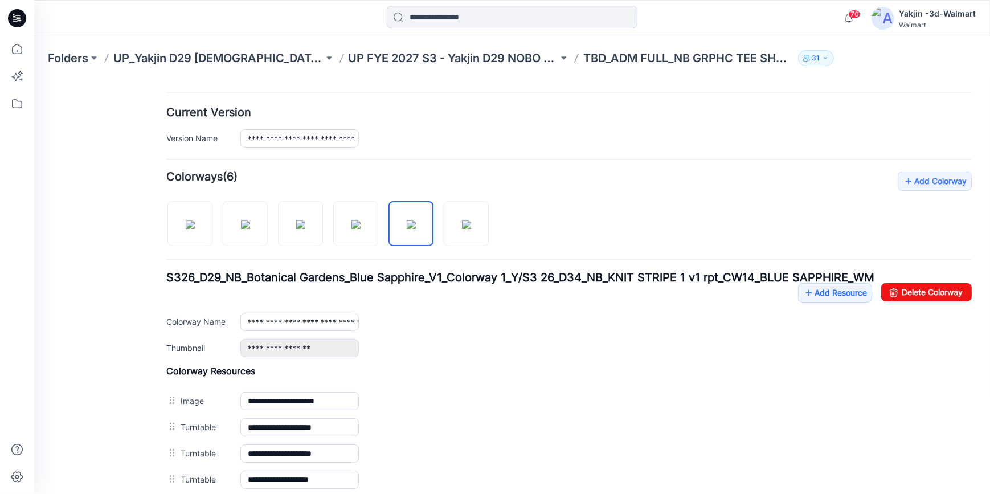
scroll to position [252, 0]
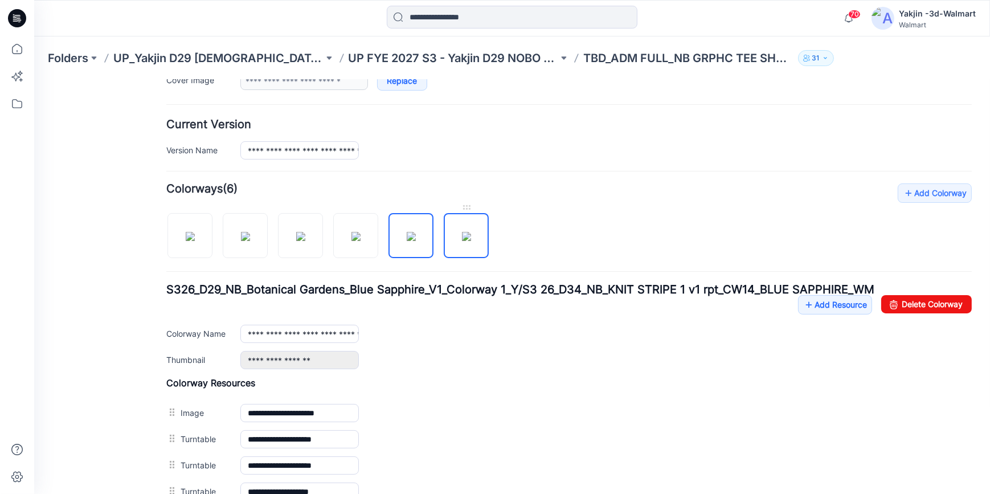
click at [471, 240] on img at bounding box center [466, 235] width 9 height 9
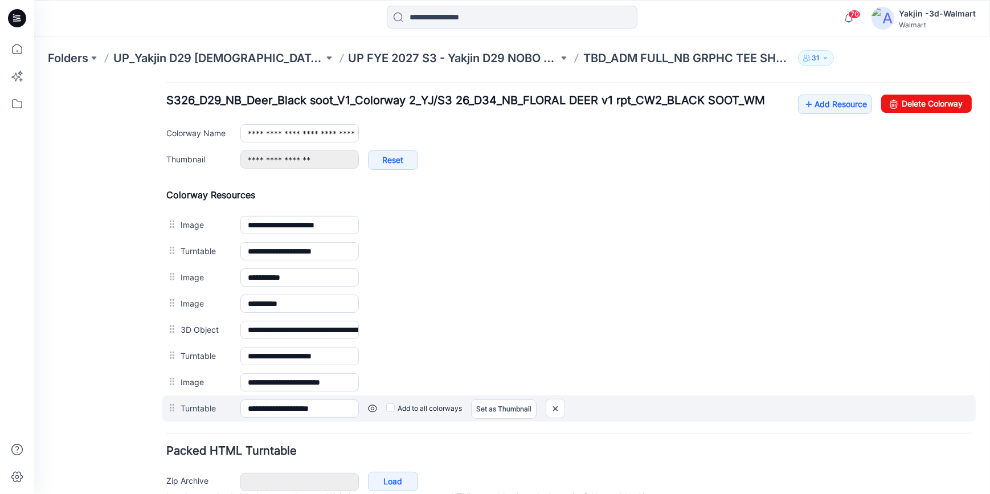
scroll to position [460, 0]
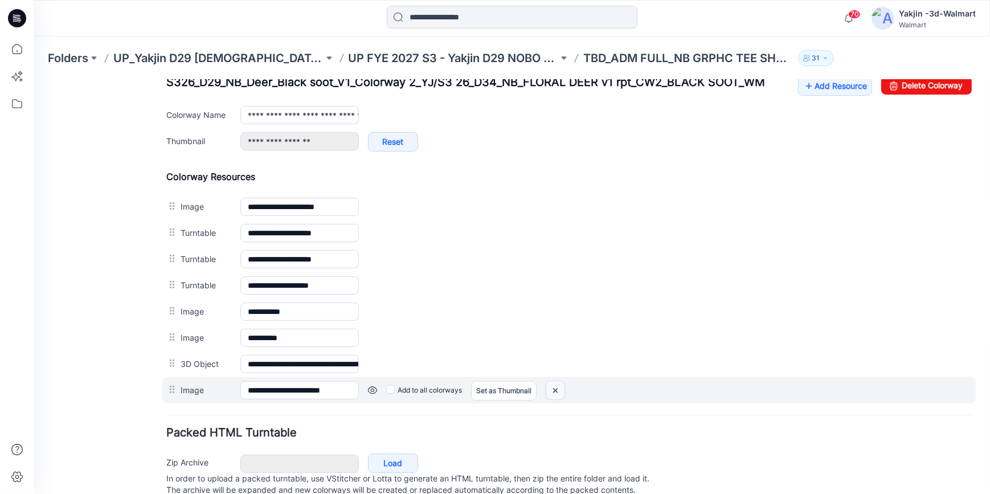
click at [554, 388] on img at bounding box center [555, 389] width 18 height 19
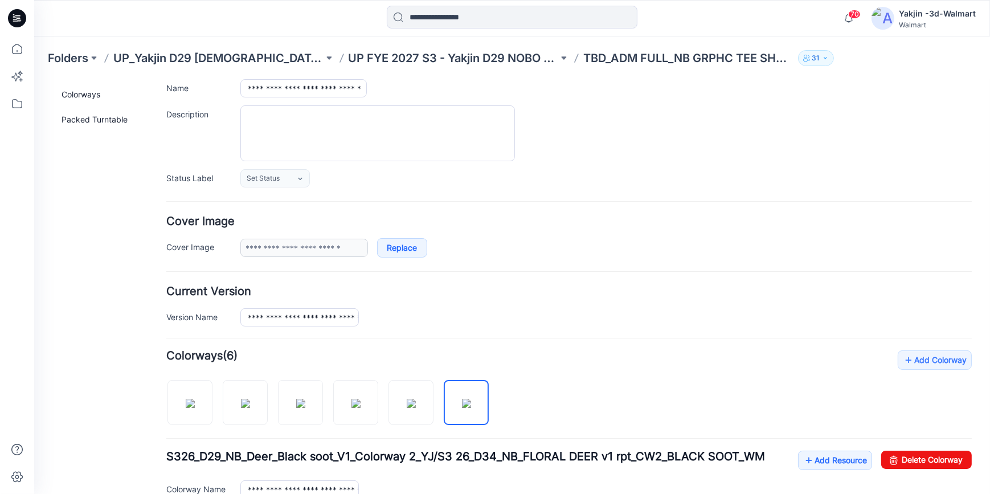
scroll to position [46, 0]
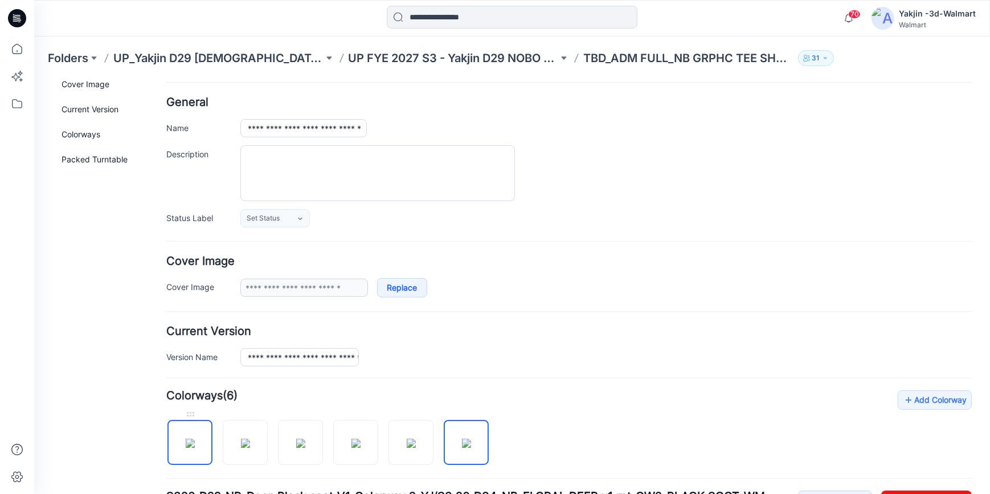
click at [195, 447] on img at bounding box center [190, 442] width 9 height 9
type input "**********"
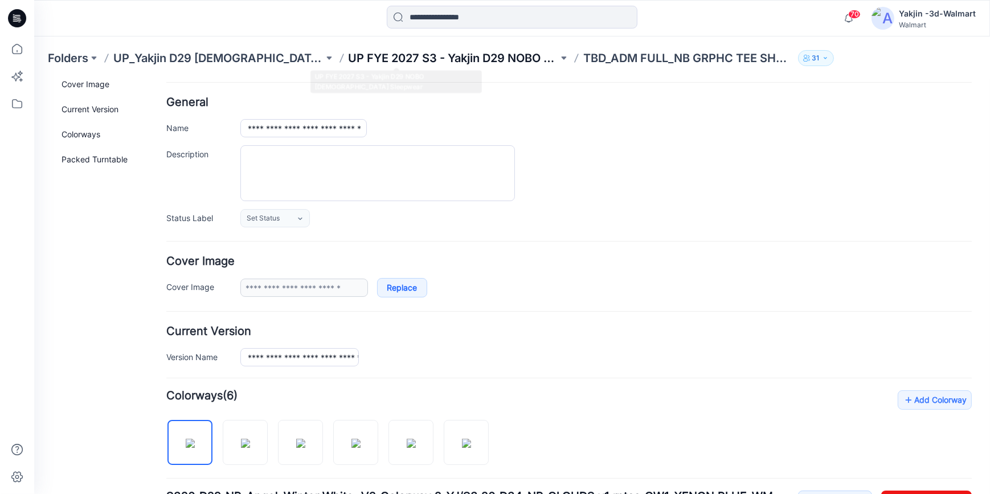
click at [428, 59] on p "UP FYE 2027 S3 - Yakjin D29 NOBO [DEMOGRAPHIC_DATA] Sleepwear" at bounding box center [454, 58] width 210 height 16
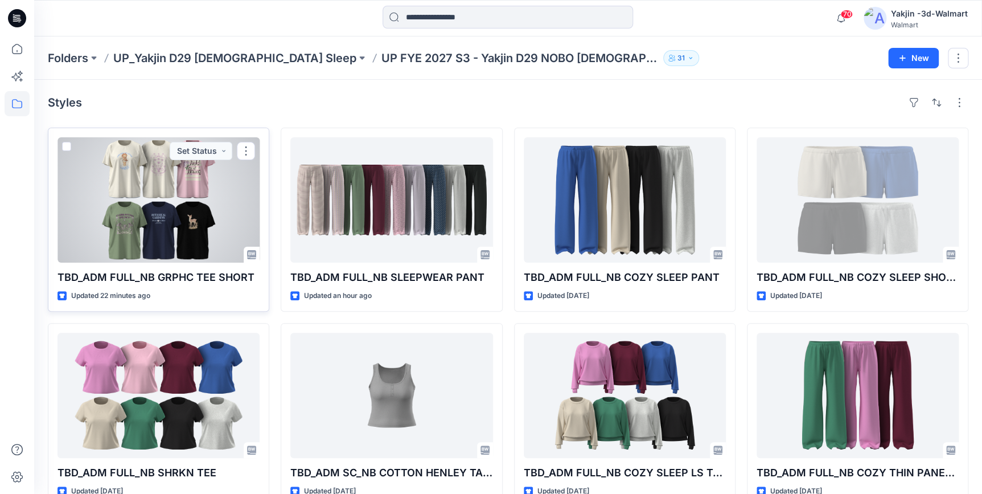
click at [164, 233] on div at bounding box center [159, 199] width 202 height 125
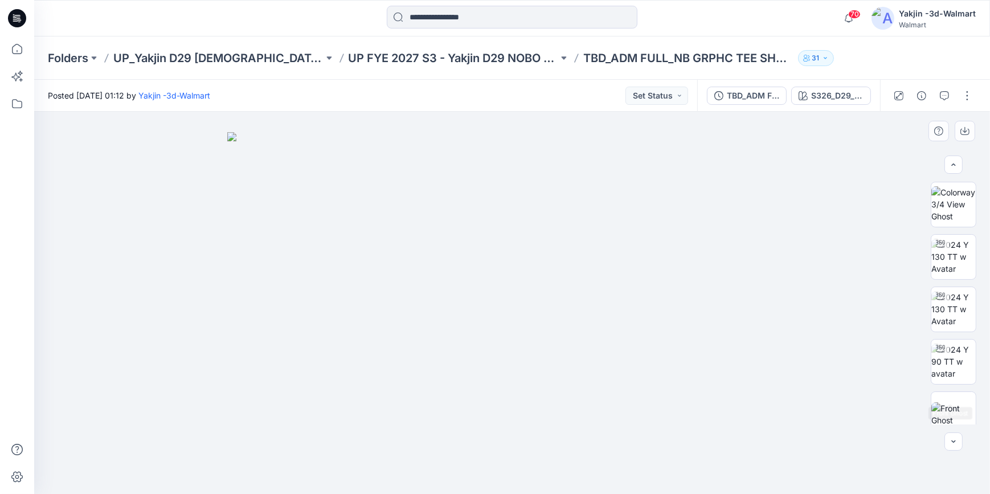
scroll to position [51, 0]
click at [951, 360] on img at bounding box center [953, 363] width 44 height 24
click at [947, 417] on img at bounding box center [953, 415] width 44 height 24
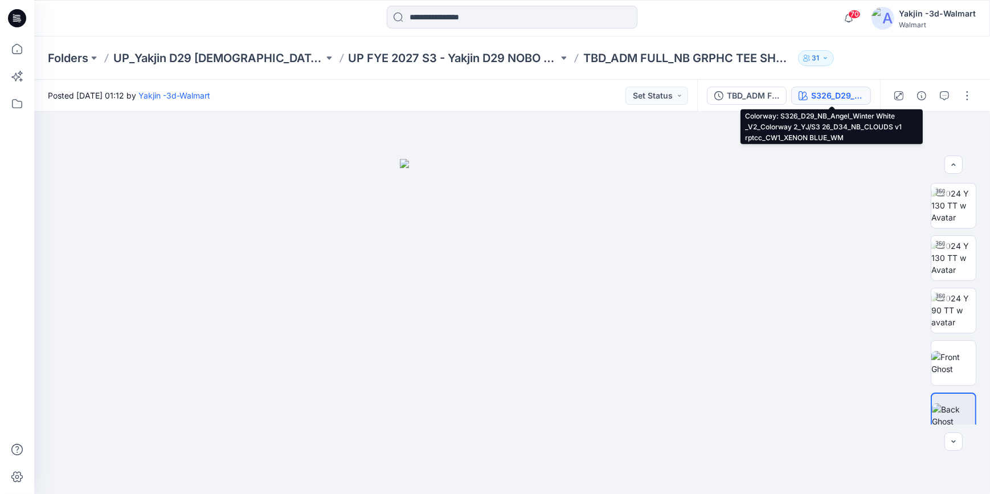
click at [832, 91] on div "S326_D29_NB_Angel_Winter White _V2_Colorway 2_YJ/S3 26_D34_NB_CLOUDS v1 rptcc_C…" at bounding box center [837, 95] width 52 height 13
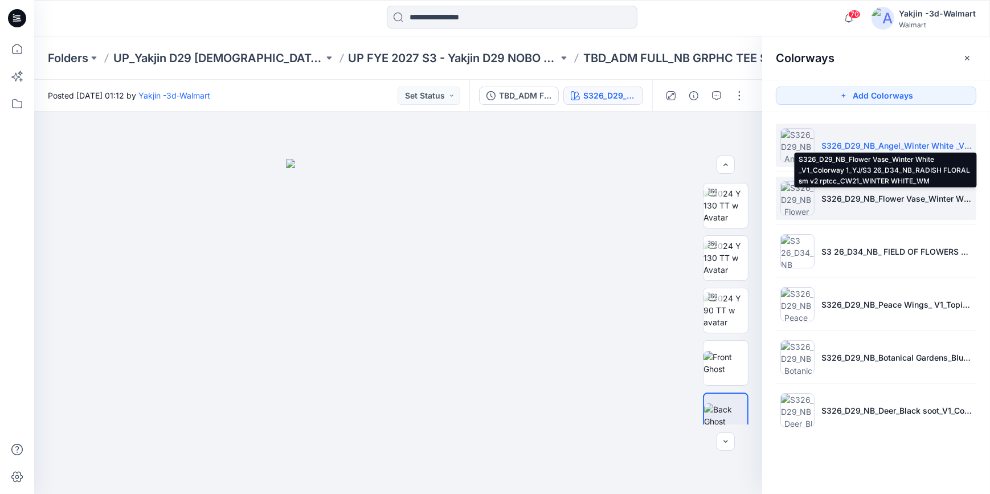
click at [847, 199] on p "S326_D29_NB_Flower Vase_Winter White _V1_Colorway 1_YJ/S3 26_D34_NB_RADISH FLOR…" at bounding box center [896, 198] width 150 height 12
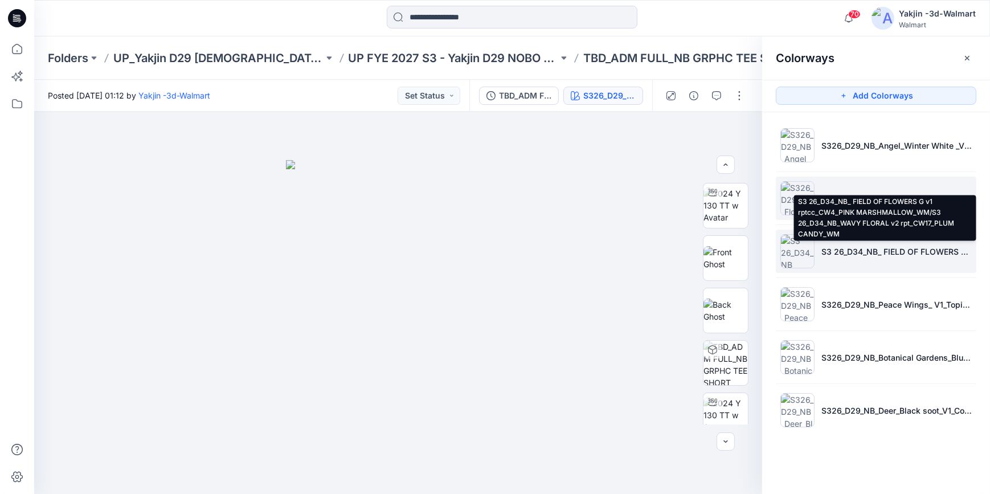
click at [865, 248] on p "S3 26_D34_NB_ FIELD OF FLOWERS G v1 rptcc_CW4_PINK MARSHMALLOW_WM/S3 26_D34_NB_…" at bounding box center [896, 251] width 150 height 12
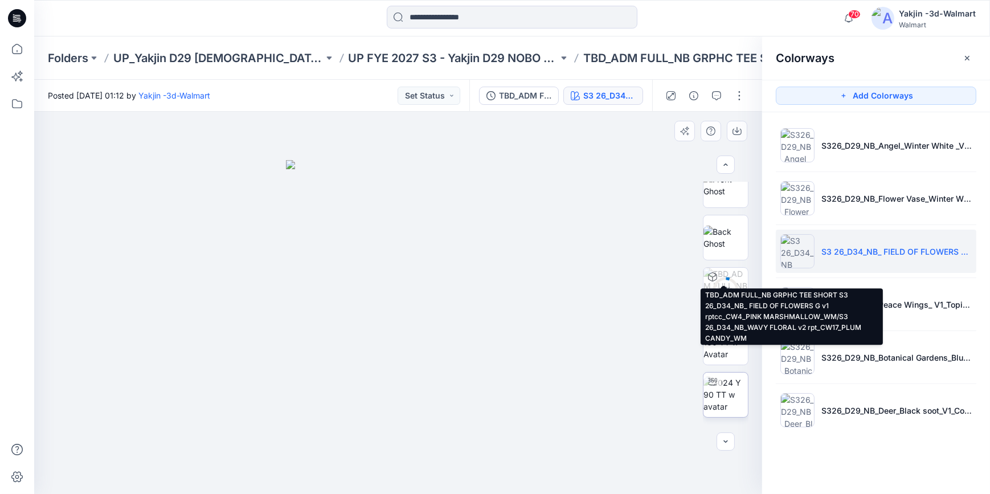
scroll to position [169, 0]
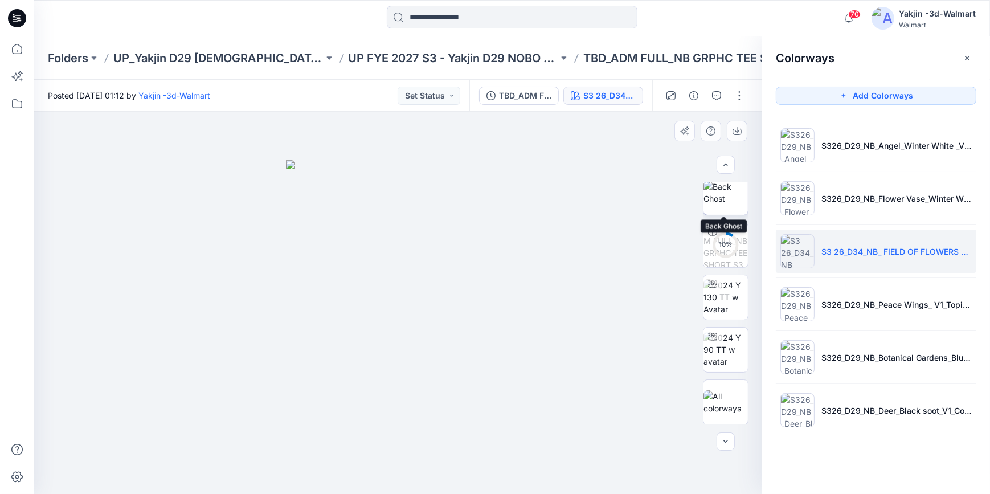
click at [718, 198] on img at bounding box center [725, 193] width 44 height 24
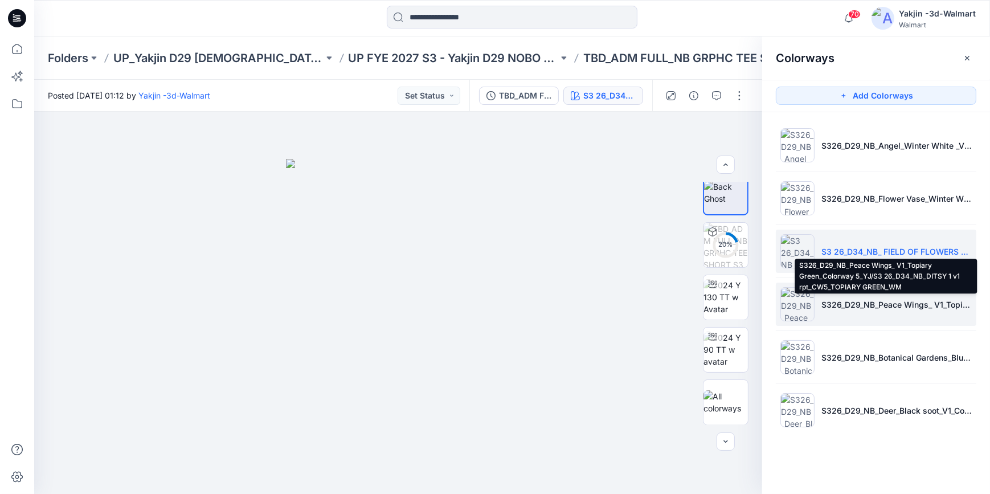
click at [882, 304] on p "S326_D29_NB_Peace Wings_ V1_Topiary Green_Colorway 5_YJ/S3 26_D34_NB_DITSY 1 v1…" at bounding box center [896, 304] width 150 height 12
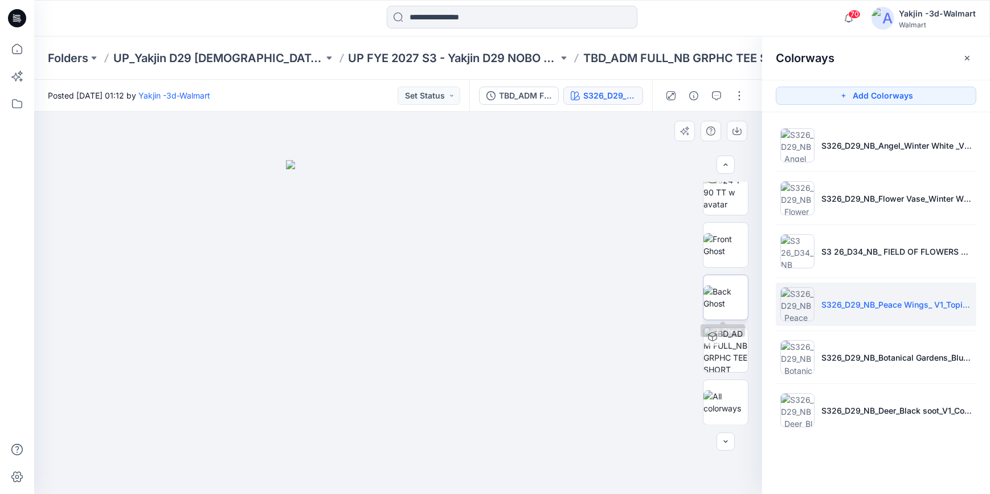
click at [717, 308] on img at bounding box center [725, 297] width 44 height 24
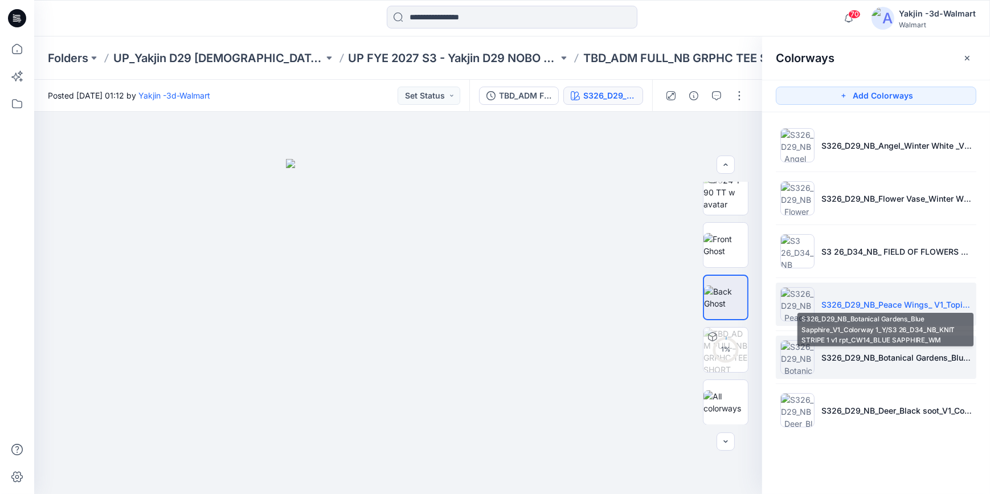
click at [907, 367] on li "S326_D29_NB_Botanical Gardens_Blue Sapphire_V1_Colorway 1_Y/S3 26_D34_NB_KNIT S…" at bounding box center [876, 356] width 200 height 43
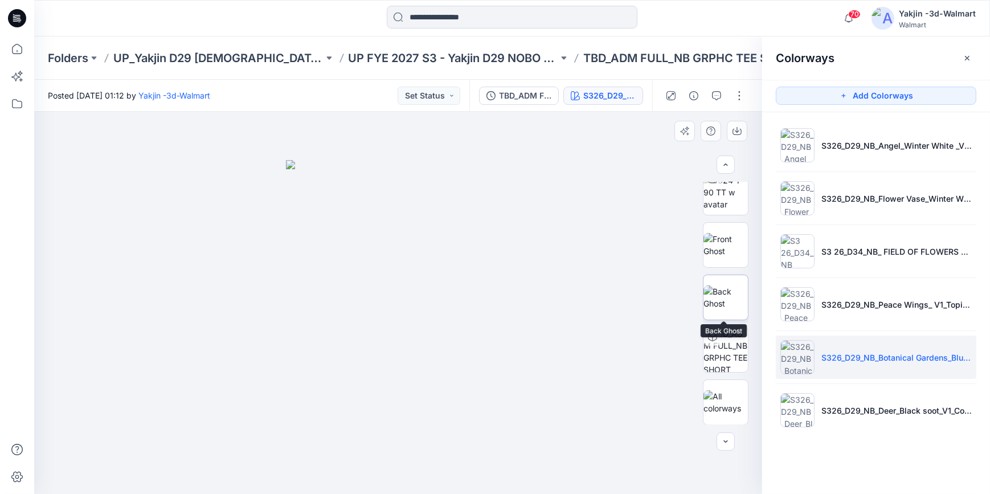
click at [723, 298] on img at bounding box center [725, 297] width 44 height 24
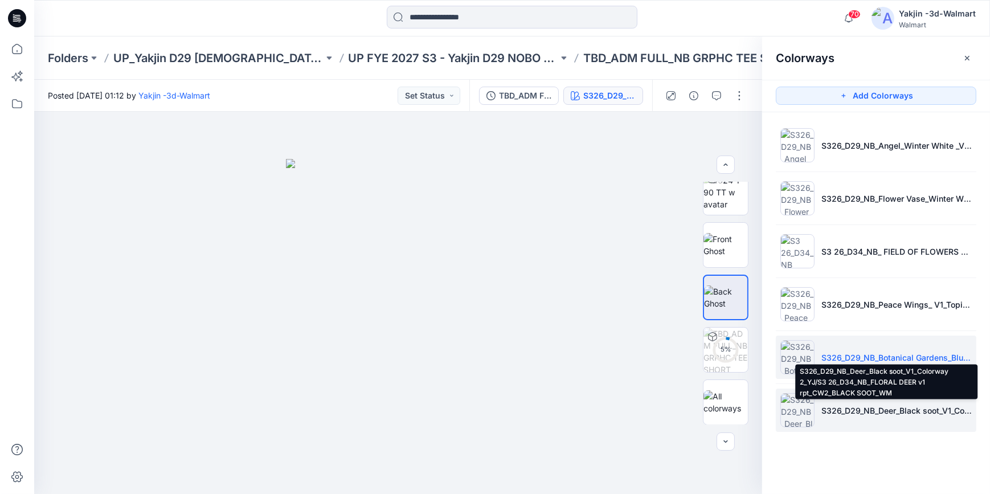
click at [860, 404] on p "S326_D29_NB_Deer_Black soot_V1_Colorway 2_YJ/S3 26_D34_NB_FLORAL DEER v1 rpt_CW…" at bounding box center [896, 410] width 150 height 12
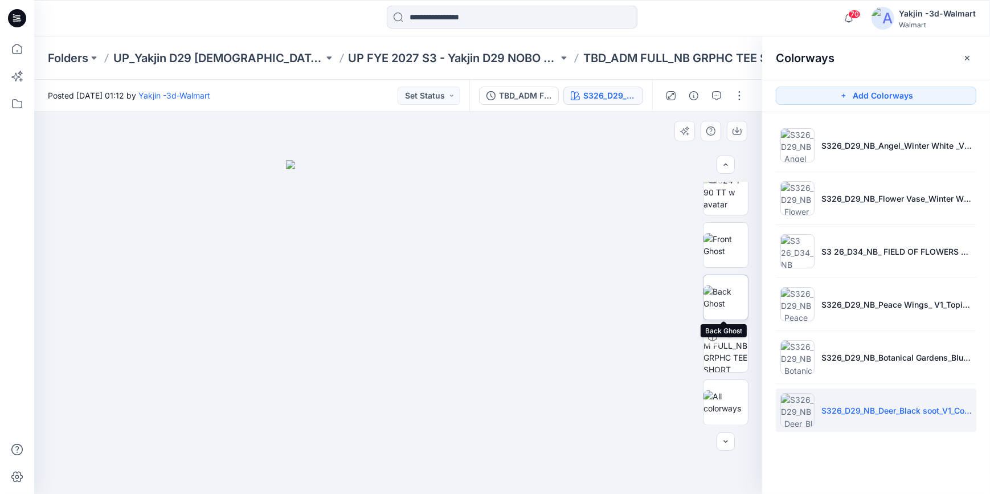
click at [717, 301] on img at bounding box center [725, 297] width 44 height 24
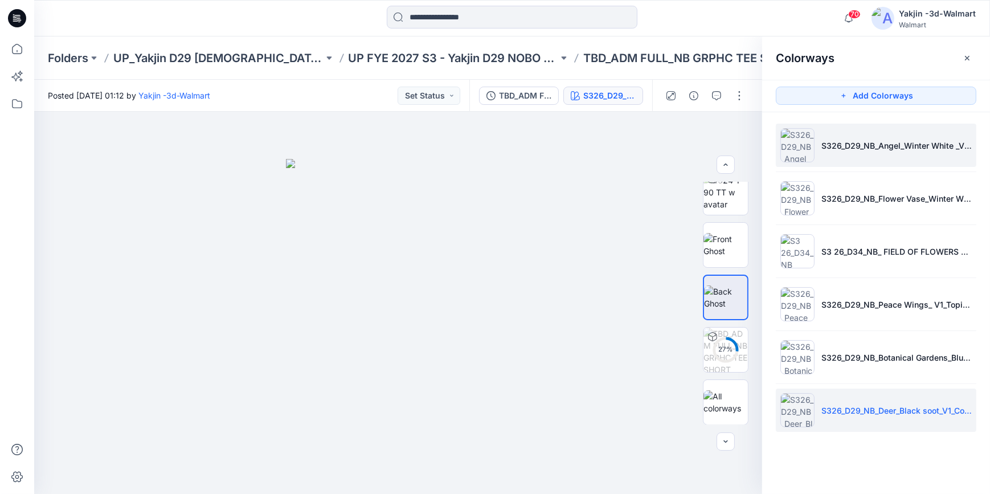
click at [846, 154] on li "S326_D29_NB_Angel_Winter White _V2_Colorway 2_YJ/S3 26_D34_NB_CLOUDS v1 rptcc_C…" at bounding box center [876, 145] width 200 height 43
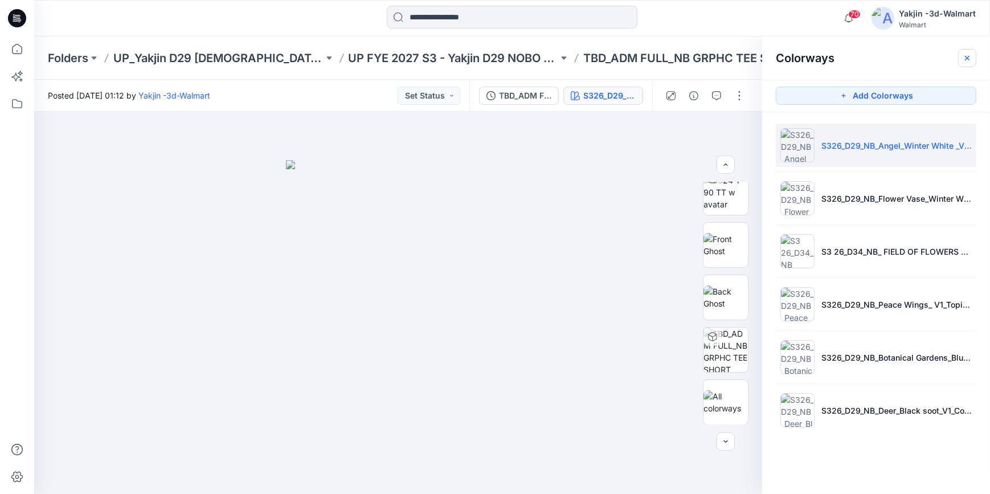
click at [965, 57] on icon "button" at bounding box center [966, 58] width 9 height 9
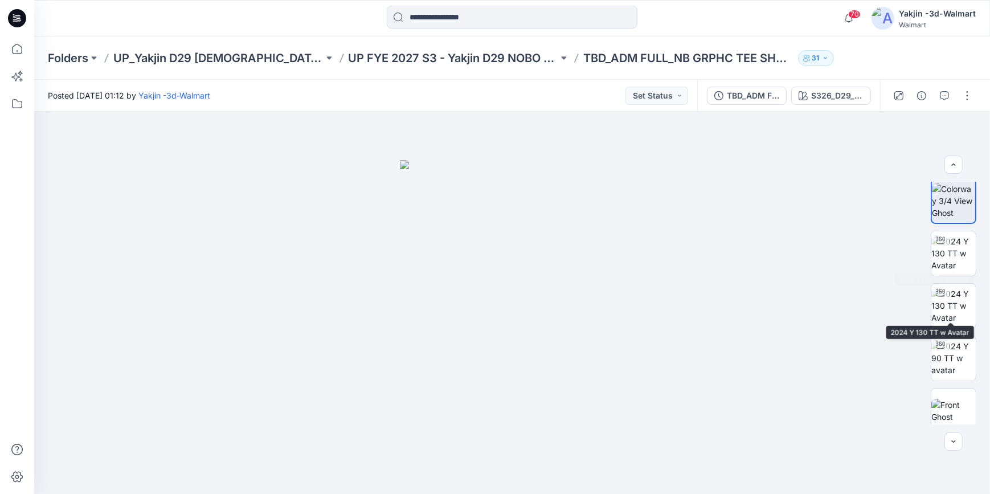
scroll to position [0, 0]
click at [967, 92] on button "button" at bounding box center [967, 96] width 18 height 18
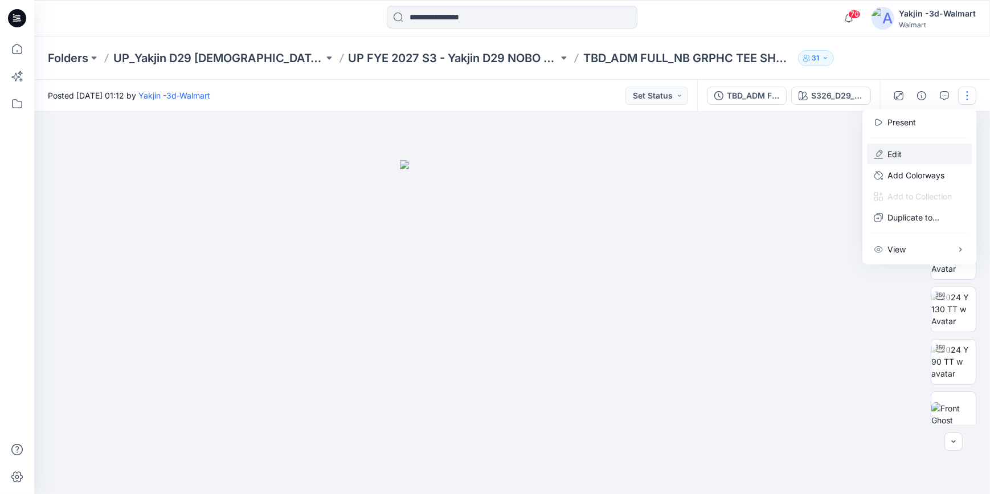
click at [915, 146] on button "Edit" at bounding box center [919, 154] width 105 height 21
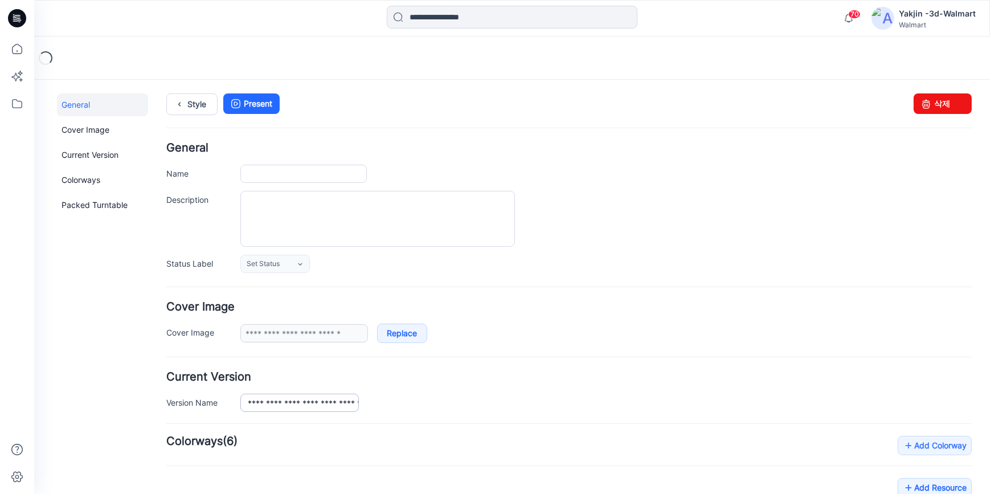
type input "**********"
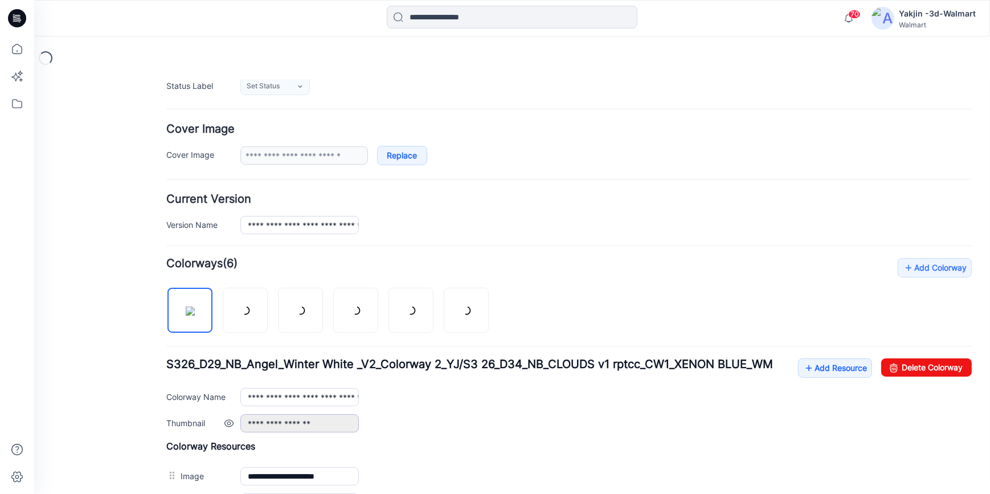
scroll to position [259, 0]
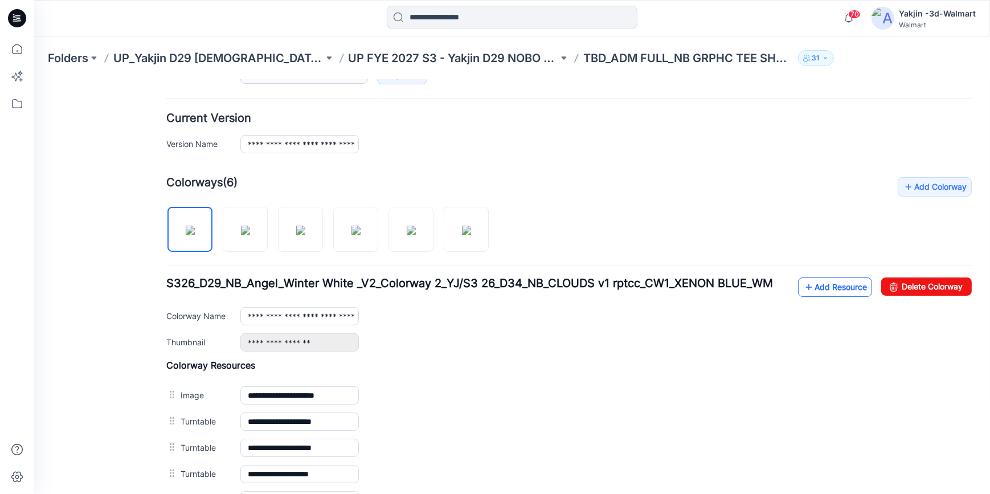
click at [816, 278] on link "Add Resource" at bounding box center [835, 286] width 74 height 19
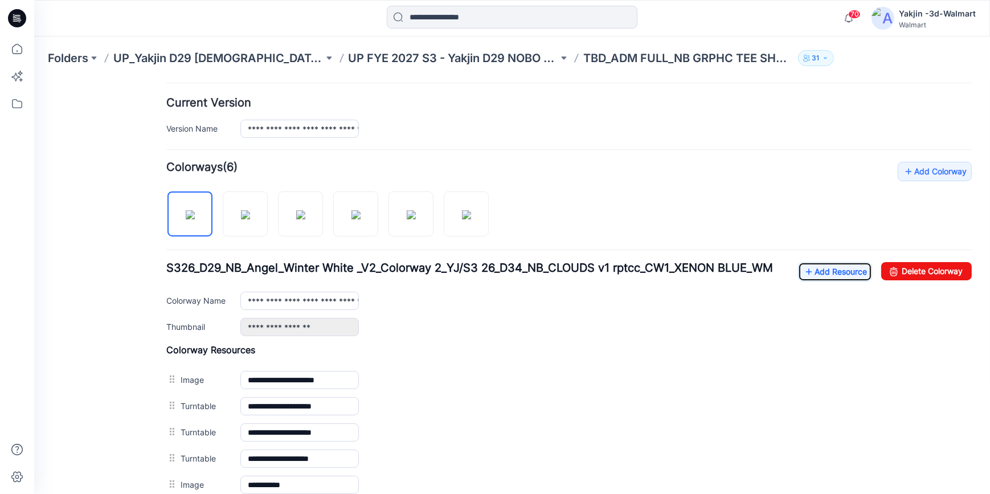
scroll to position [460, 0]
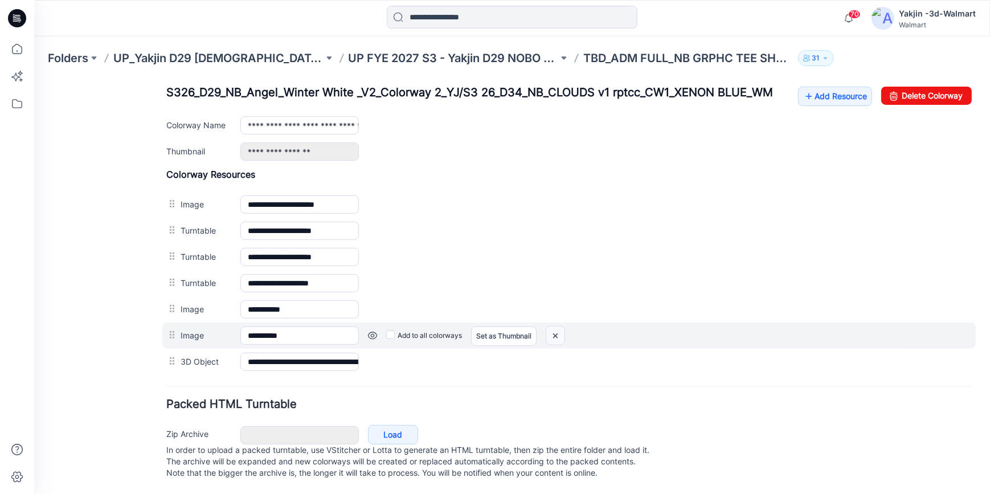
click at [554, 326] on img at bounding box center [555, 335] width 18 height 19
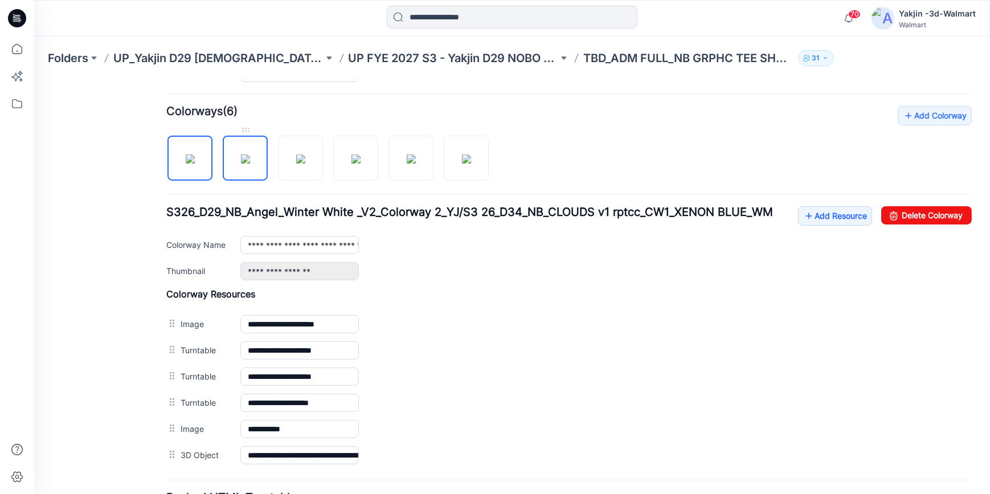
click at [250, 154] on img at bounding box center [245, 158] width 9 height 9
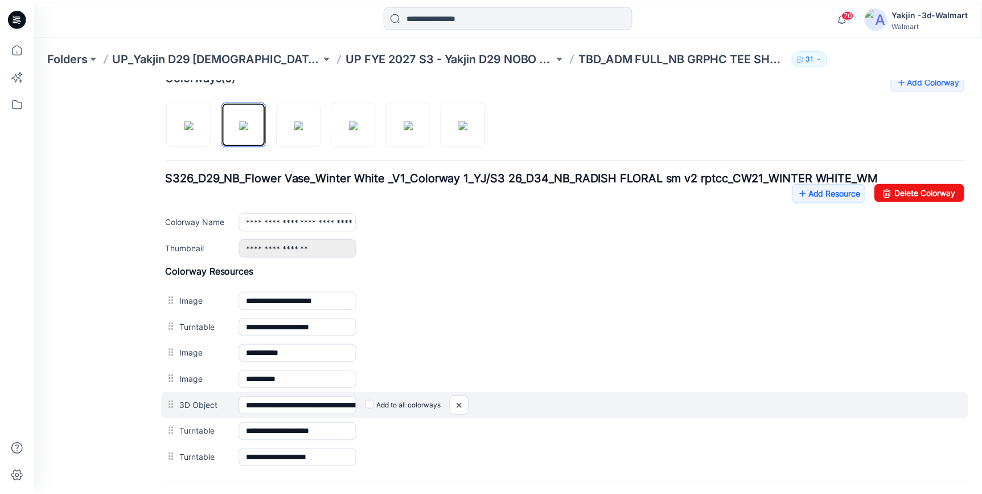
scroll to position [382, 0]
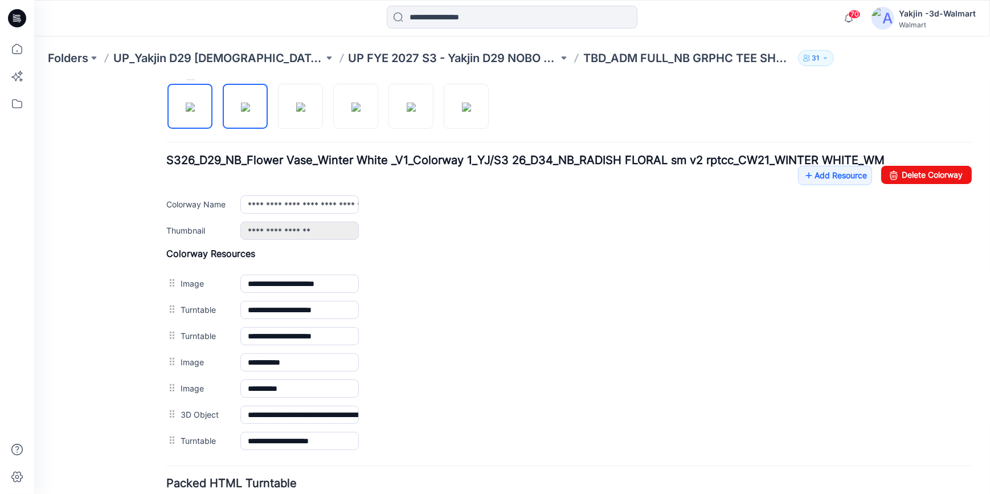
click at [194, 111] on img at bounding box center [190, 106] width 9 height 9
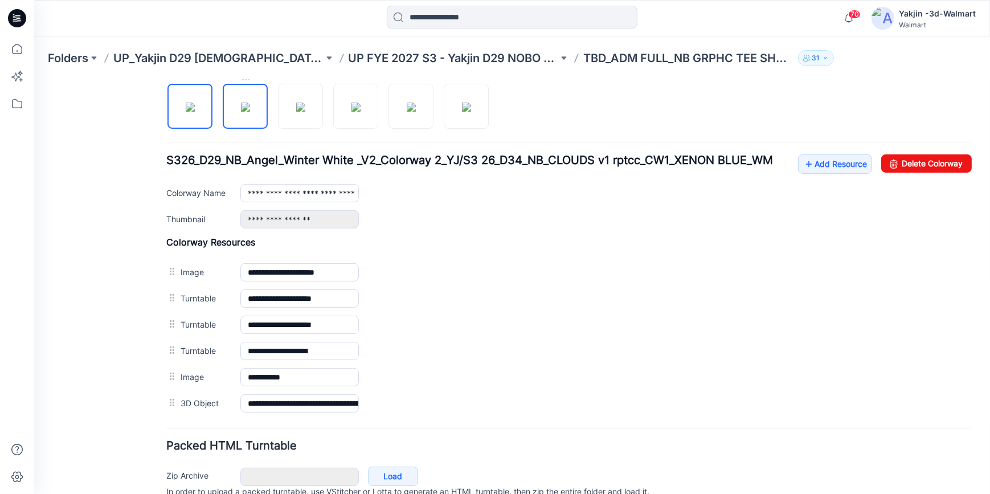
click at [242, 108] on img at bounding box center [245, 106] width 9 height 9
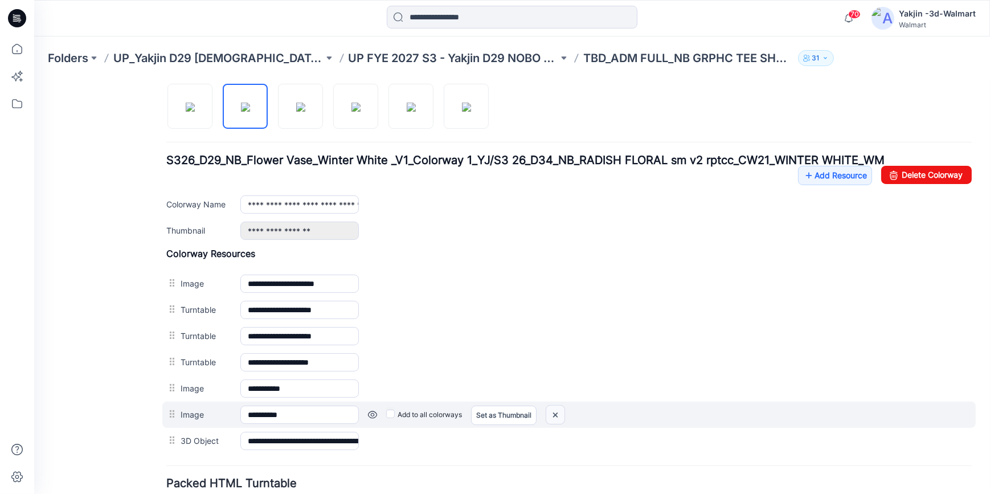
click at [558, 415] on img at bounding box center [555, 414] width 18 height 19
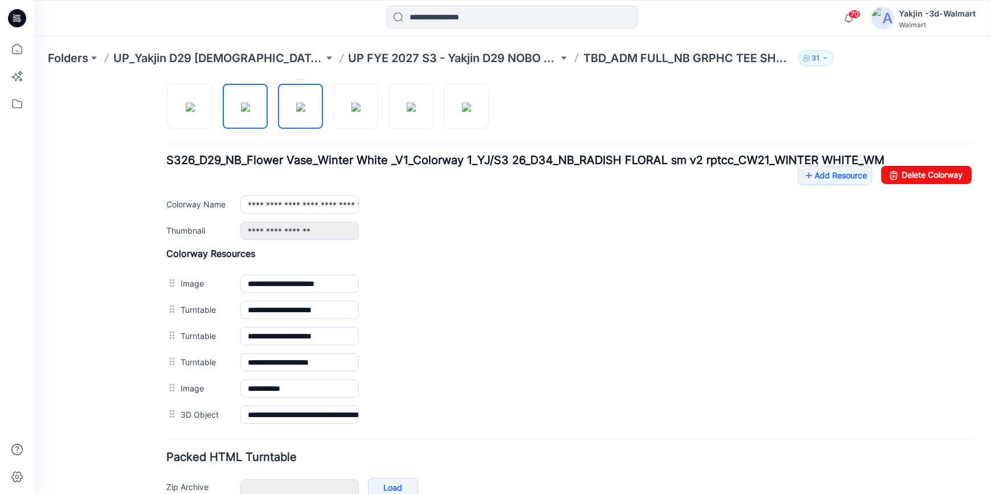
click at [302, 108] on img at bounding box center [300, 106] width 9 height 9
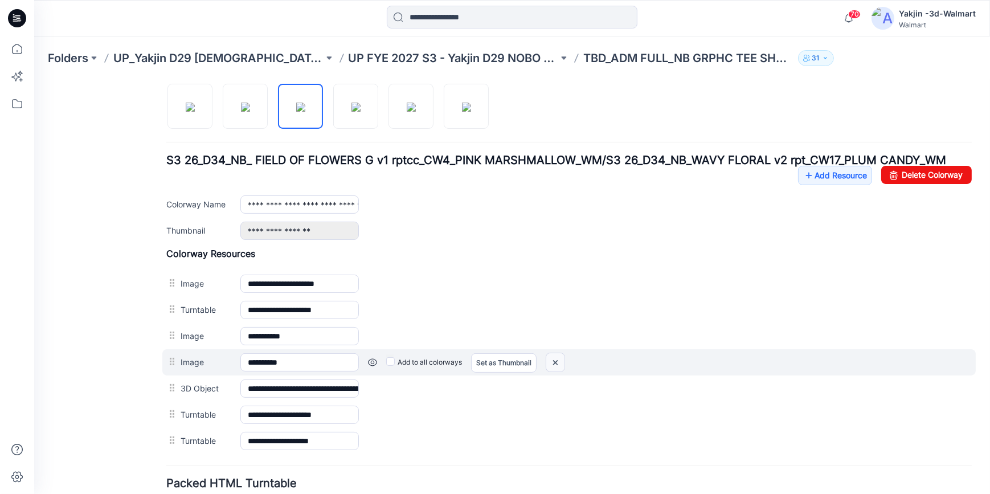
click at [560, 362] on img at bounding box center [555, 362] width 18 height 19
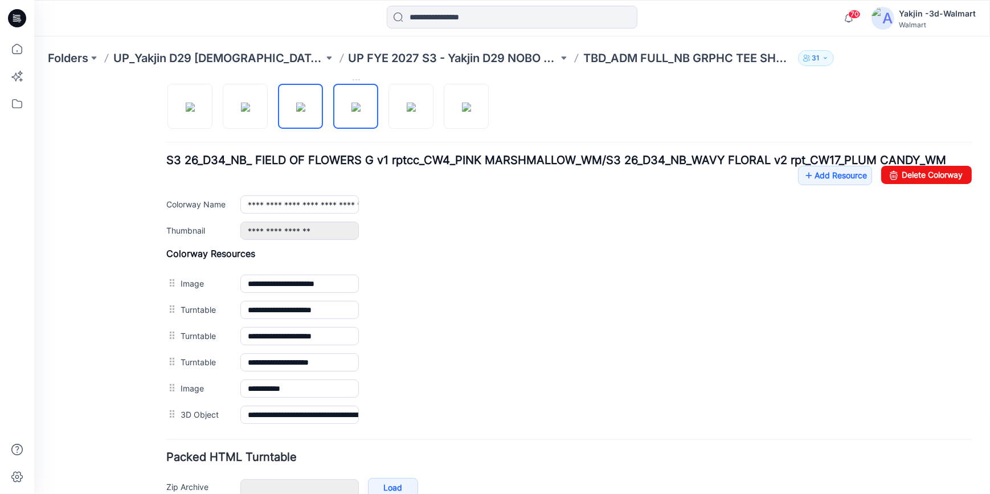
click at [351, 111] on img at bounding box center [355, 106] width 9 height 9
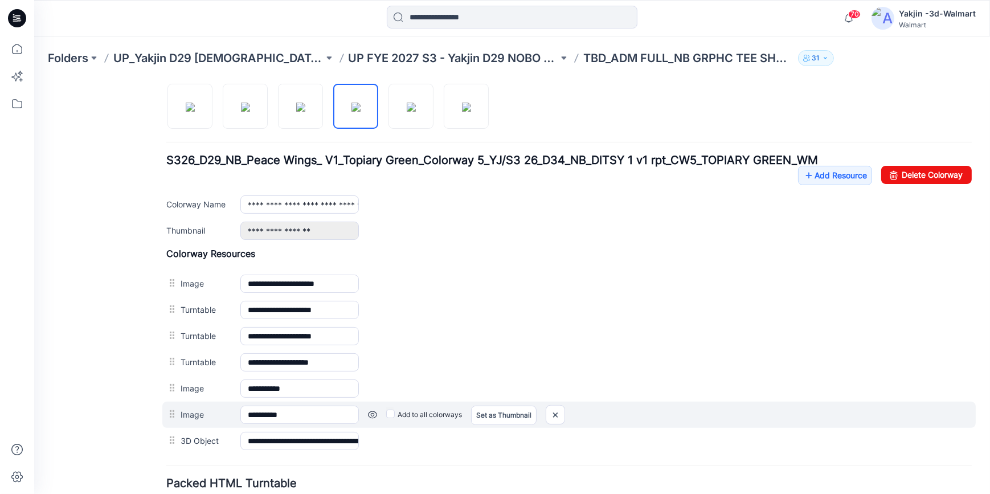
click at [372, 413] on link at bounding box center [372, 413] width 9 height 9
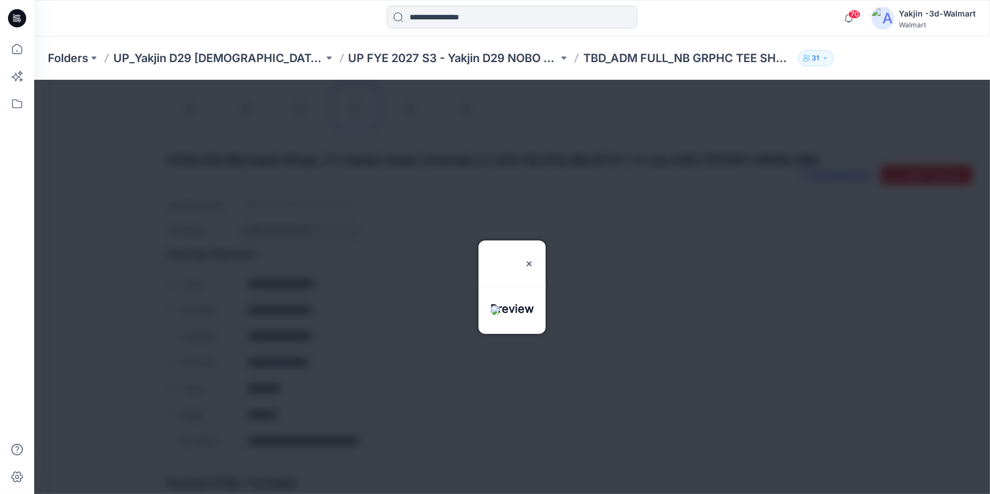
click at [534, 259] on img at bounding box center [529, 263] width 9 height 9
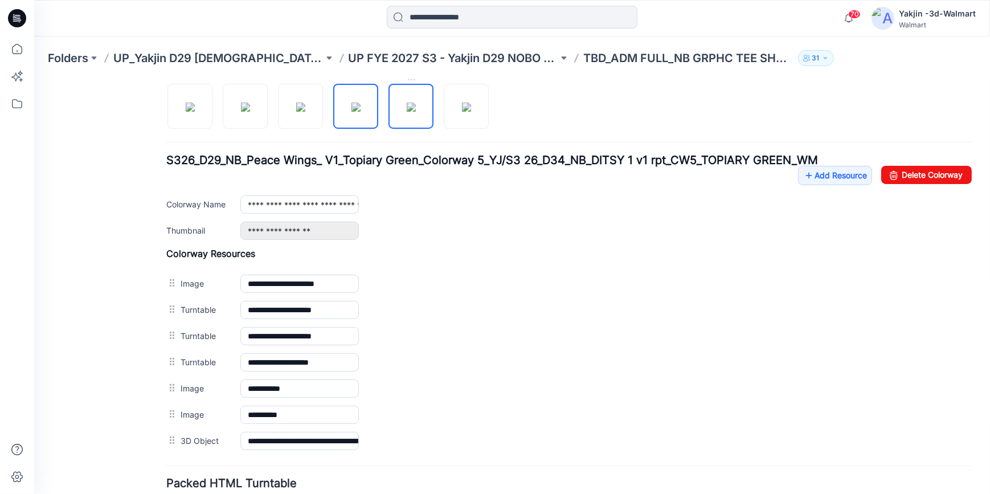
click at [412, 111] on img at bounding box center [411, 106] width 9 height 9
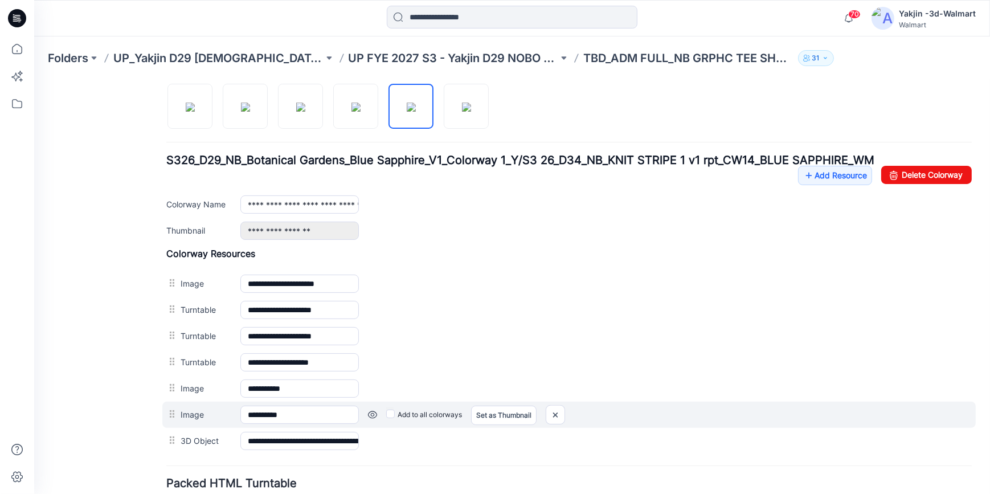
click at [371, 412] on link at bounding box center [372, 413] width 9 height 9
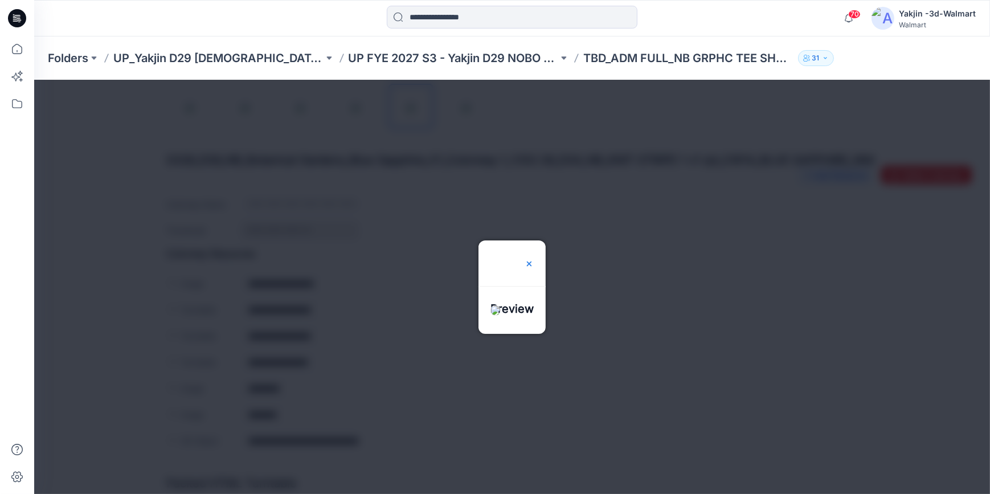
click at [534, 259] on img at bounding box center [529, 263] width 9 height 9
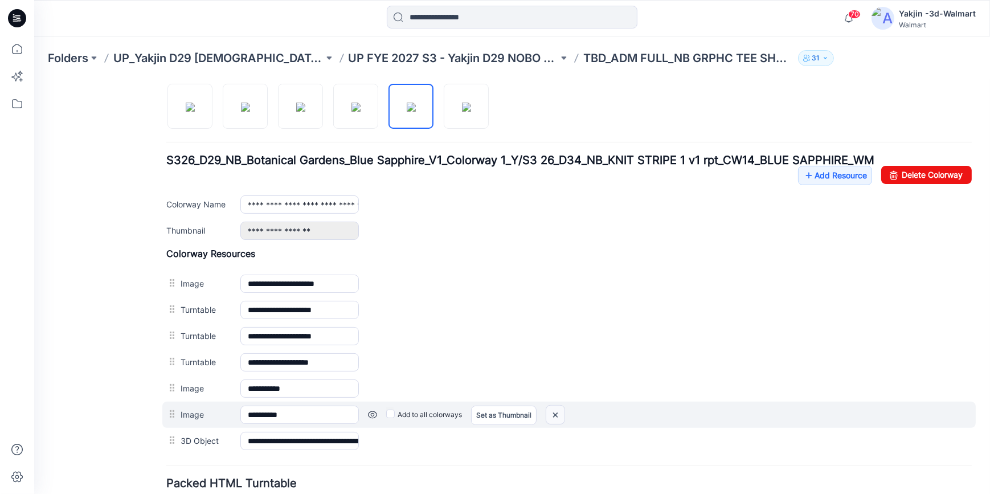
click at [549, 415] on img at bounding box center [555, 414] width 18 height 19
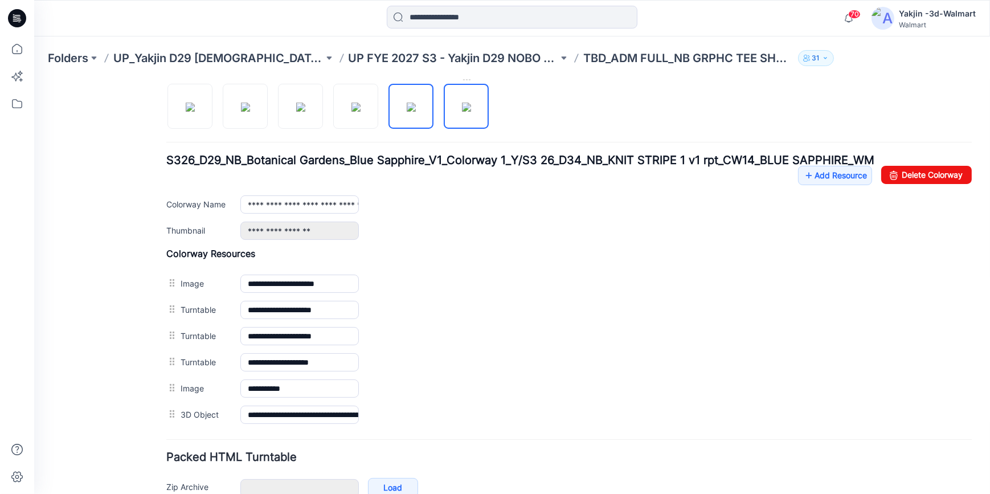
click at [471, 108] on img at bounding box center [466, 106] width 9 height 9
type input "**********"
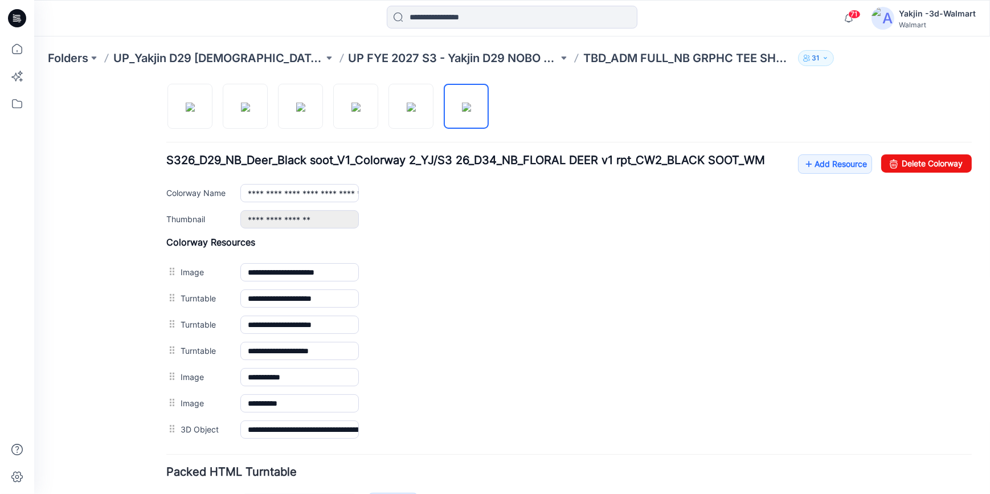
click at [657, 113] on div "Add Colorway Colorways (6) S326_D29_NB_Deer_Black soot_V1_Colorway 2_YJ/S3 26_D…" at bounding box center [568, 248] width 805 height 388
click at [17, 18] on icon at bounding box center [19, 18] width 5 height 1
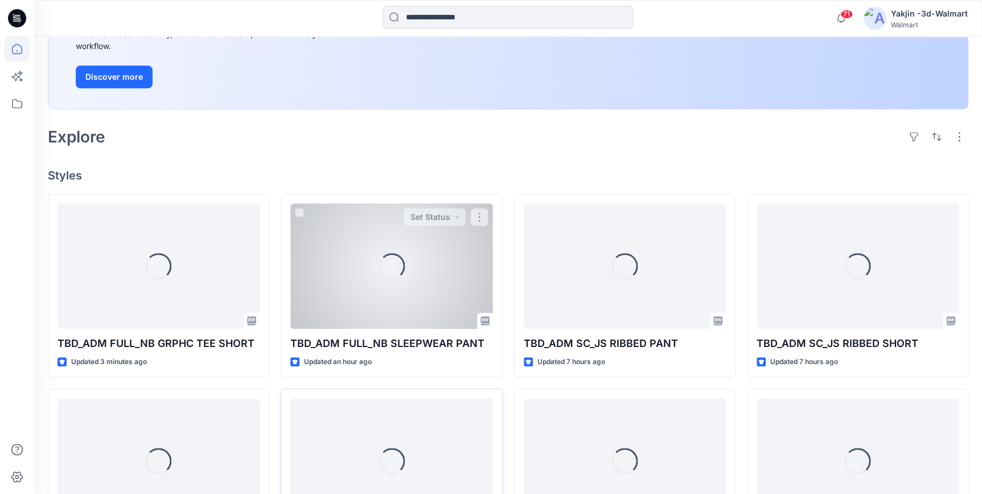
scroll to position [259, 0]
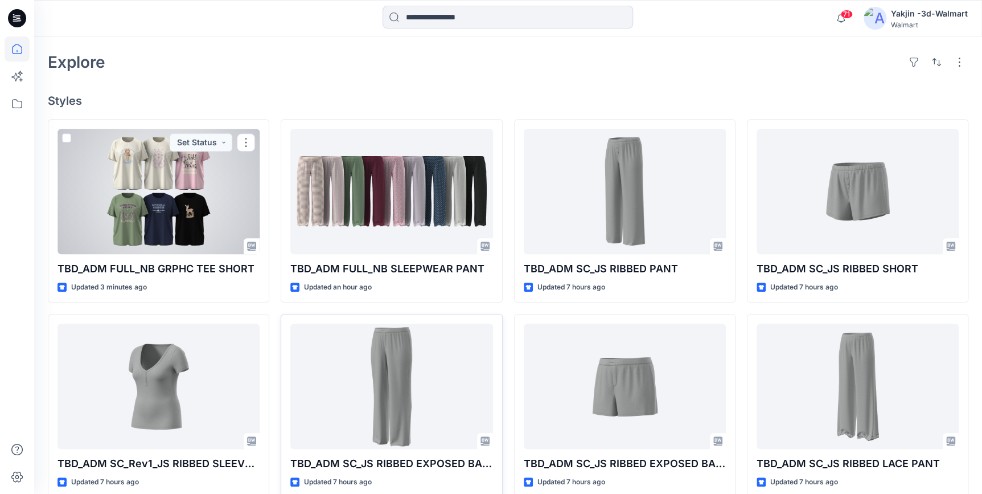
drag, startPoint x: 146, startPoint y: 222, endPoint x: 163, endPoint y: 228, distance: 18.4
click at [146, 222] on div at bounding box center [159, 191] width 202 height 125
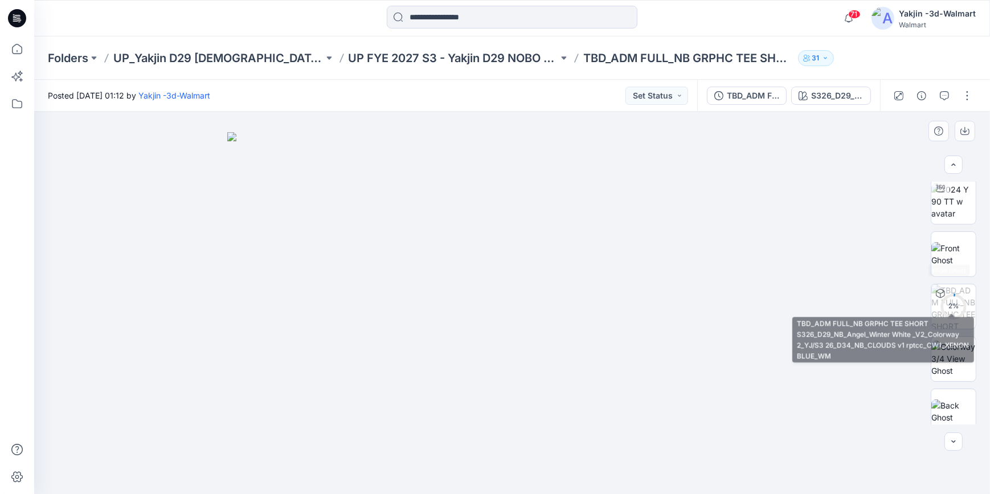
scroll to position [222, 0]
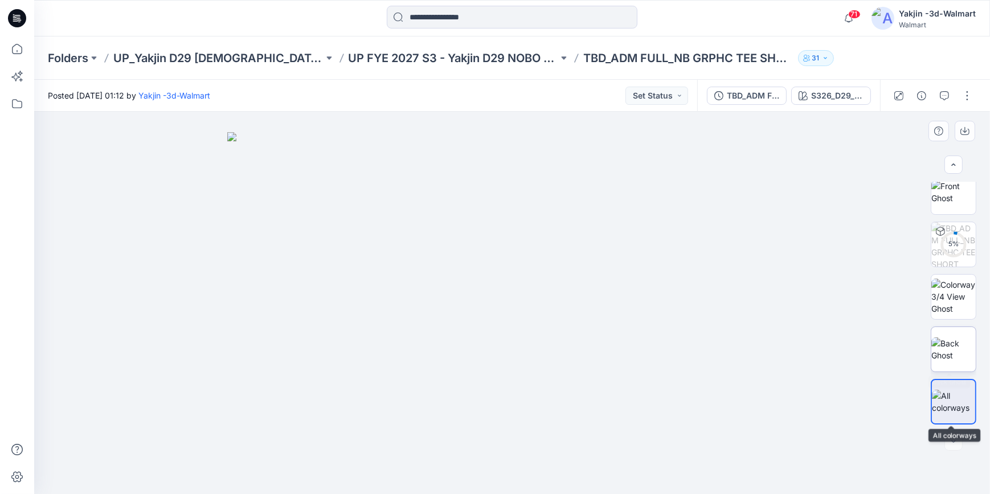
click at [954, 351] on img at bounding box center [953, 349] width 44 height 24
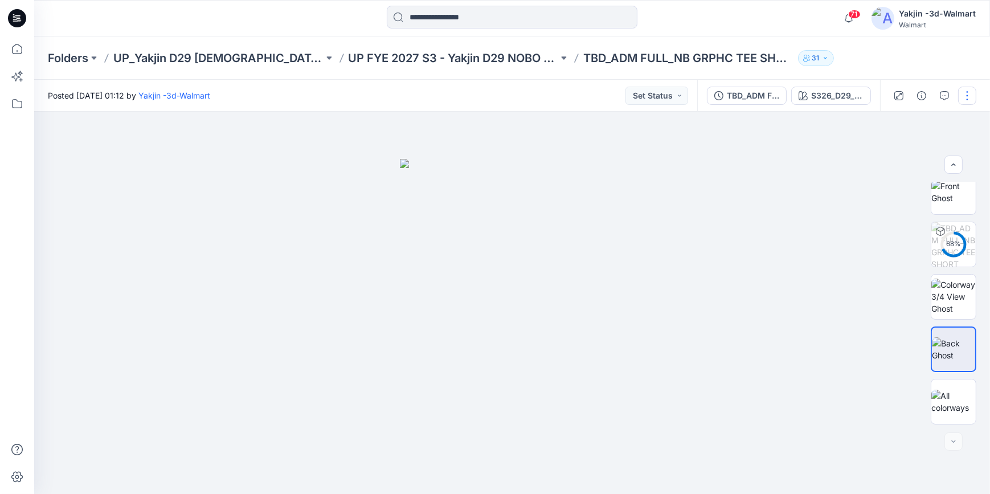
click at [973, 100] on button "button" at bounding box center [967, 96] width 18 height 18
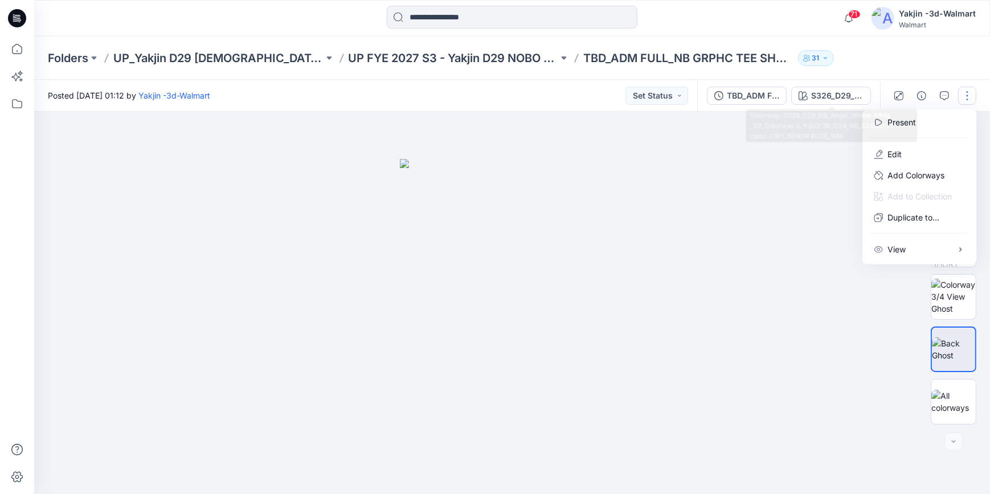
click at [834, 94] on div "S326_D29_NB_Angel_Winter White _V2_Colorway 2_YJ/S3 26_D34_NB_CLOUDS v1 rptcc_C…" at bounding box center [837, 95] width 52 height 13
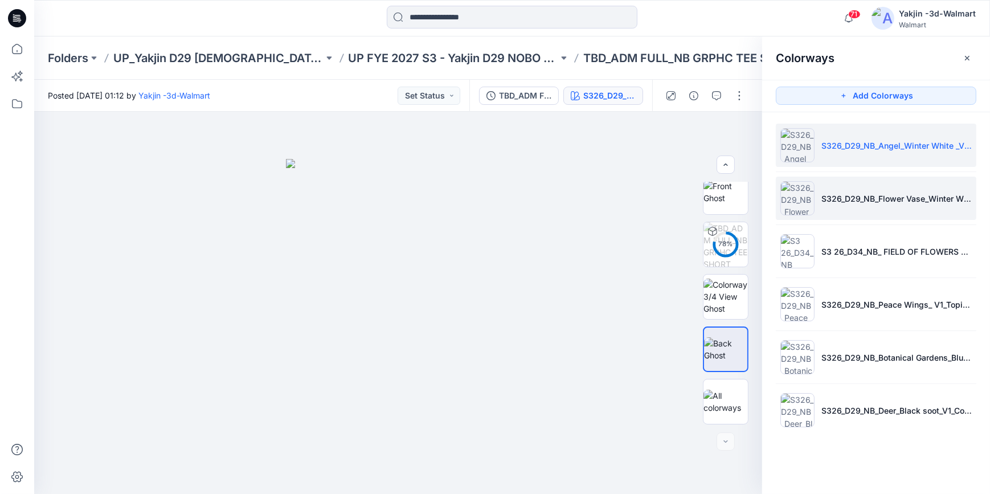
click at [903, 196] on p "S326_D29_NB_Flower Vase_Winter White _V1_Colorway 1_YJ/S3 26_D34_NB_RADISH FLOR…" at bounding box center [896, 198] width 150 height 12
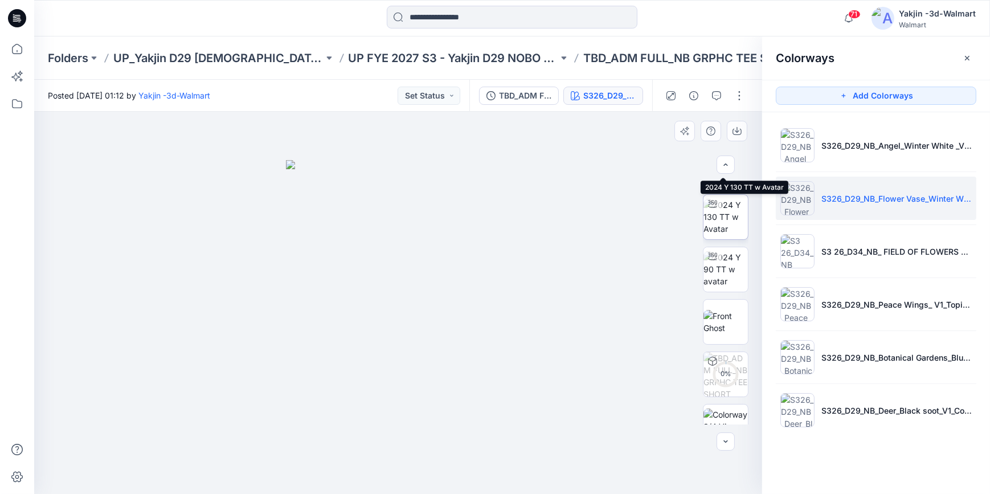
scroll to position [155, 0]
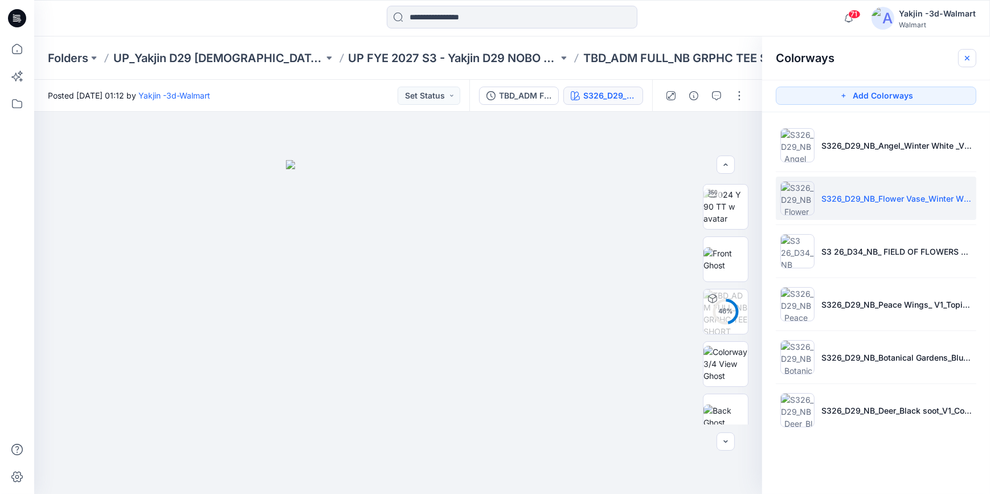
click at [965, 59] on icon "button" at bounding box center [967, 57] width 5 height 5
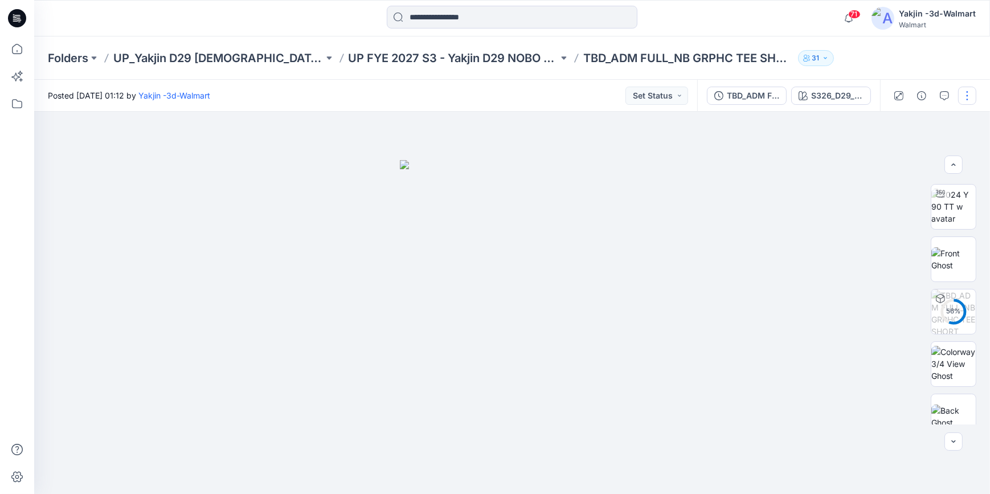
click at [969, 98] on button "button" at bounding box center [967, 96] width 18 height 18
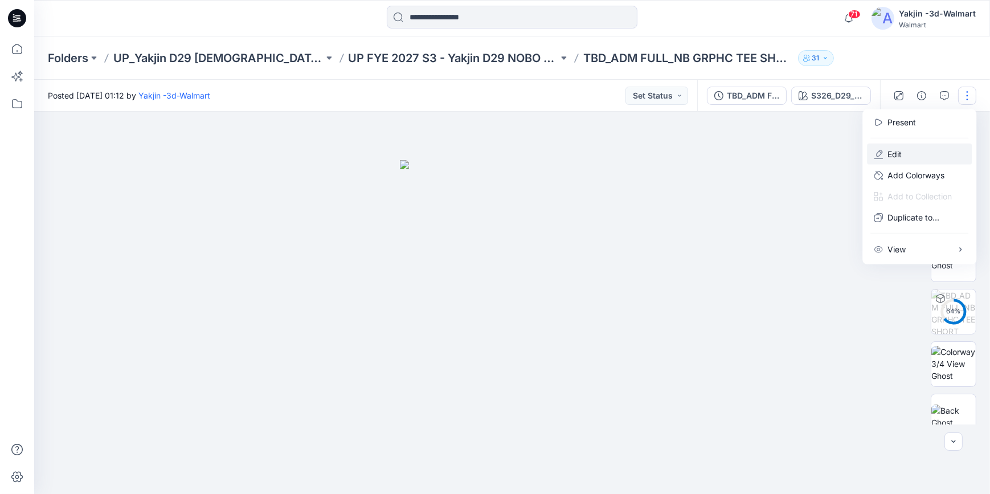
click at [915, 148] on button "Edit" at bounding box center [919, 154] width 105 height 21
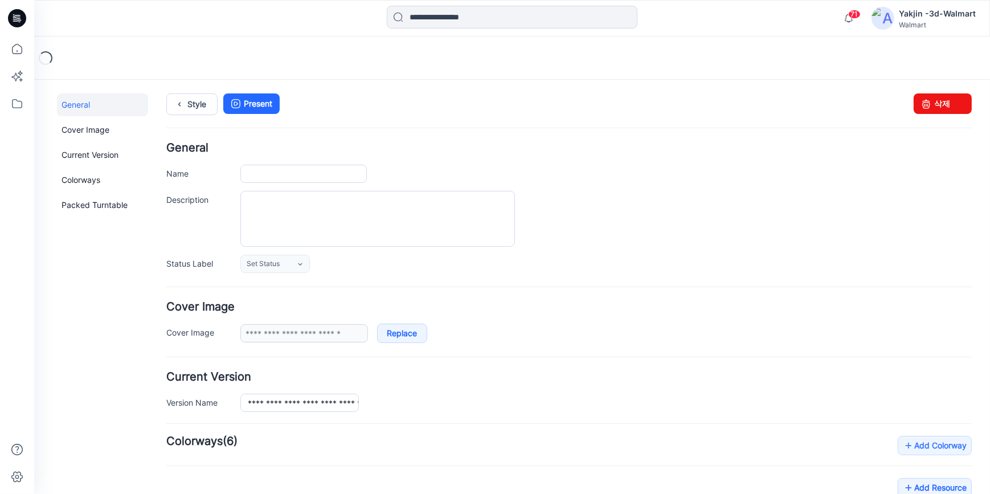
type input "**********"
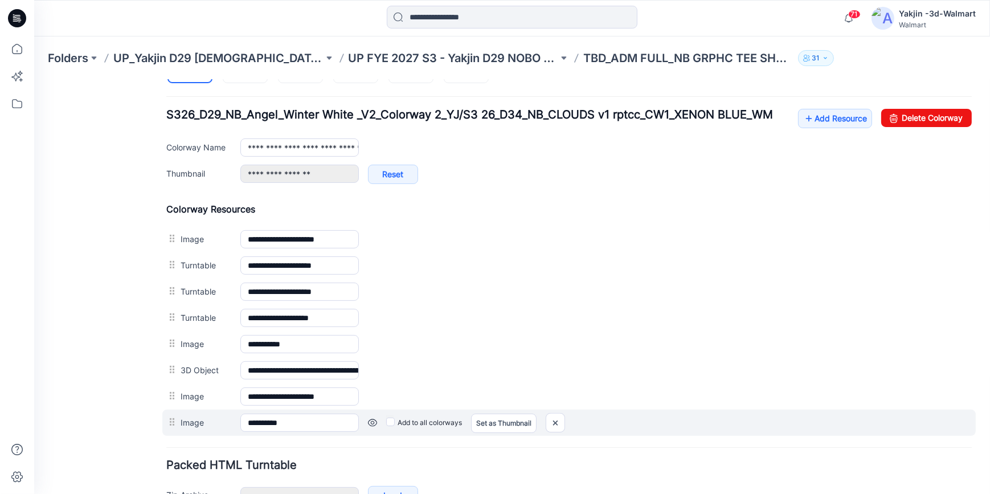
scroll to position [466, 0]
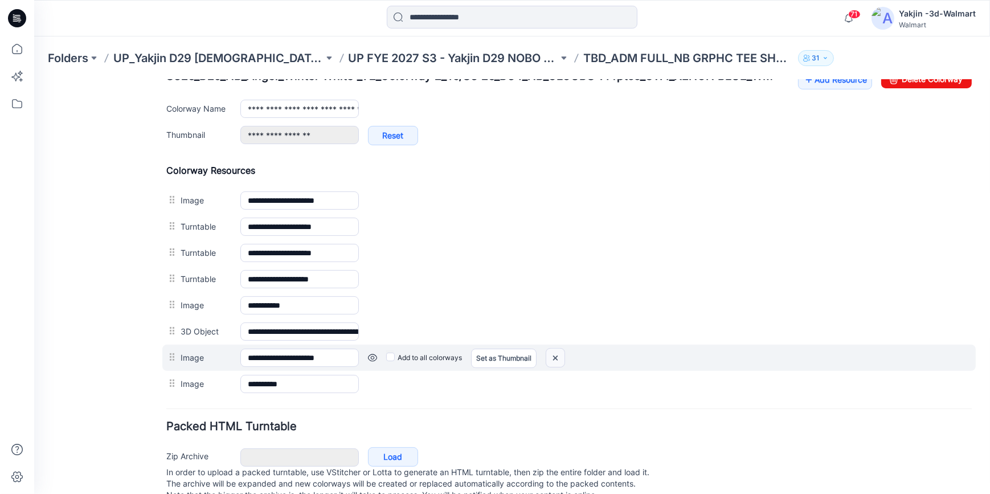
click at [553, 357] on img at bounding box center [555, 357] width 18 height 19
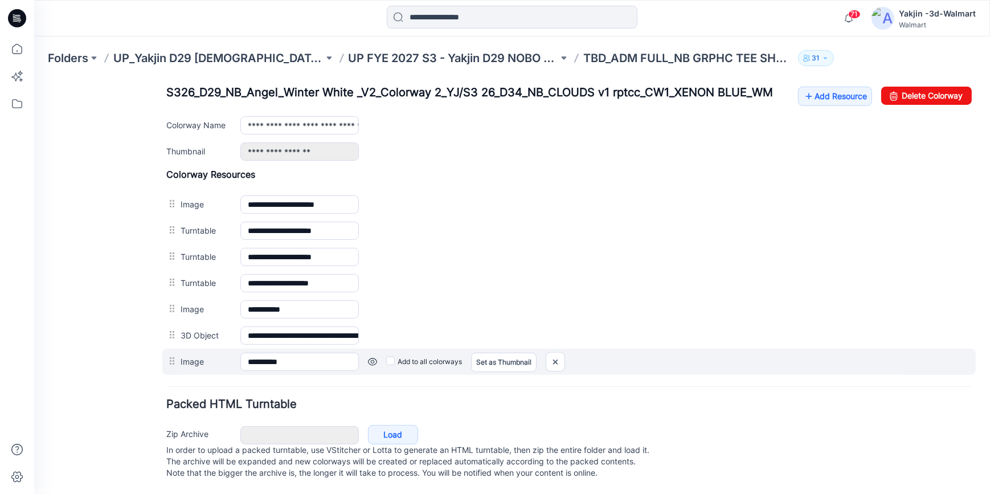
scroll to position [460, 0]
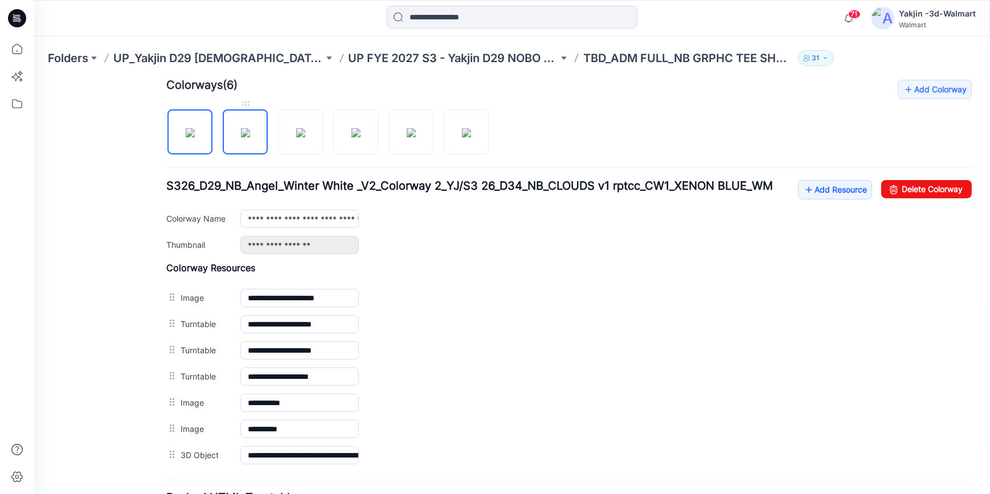
click at [242, 137] on img at bounding box center [245, 132] width 9 height 9
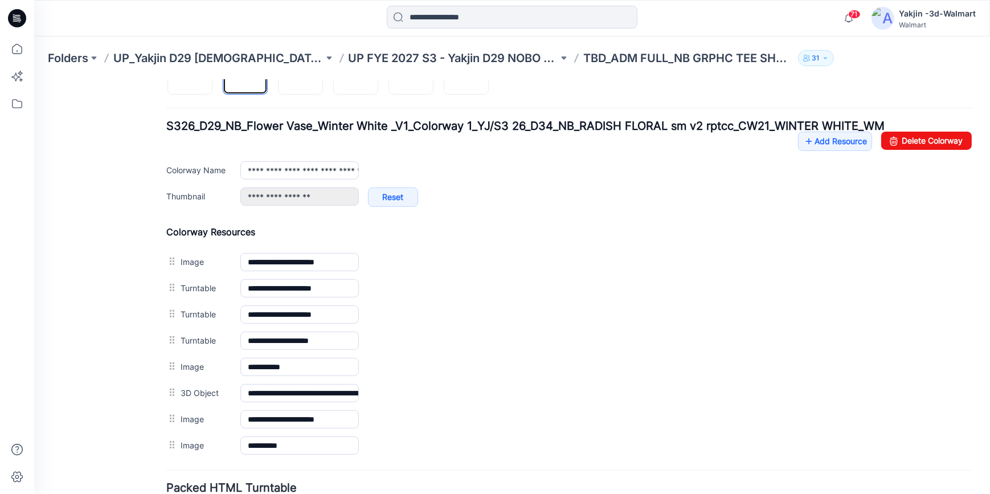
scroll to position [405, 0]
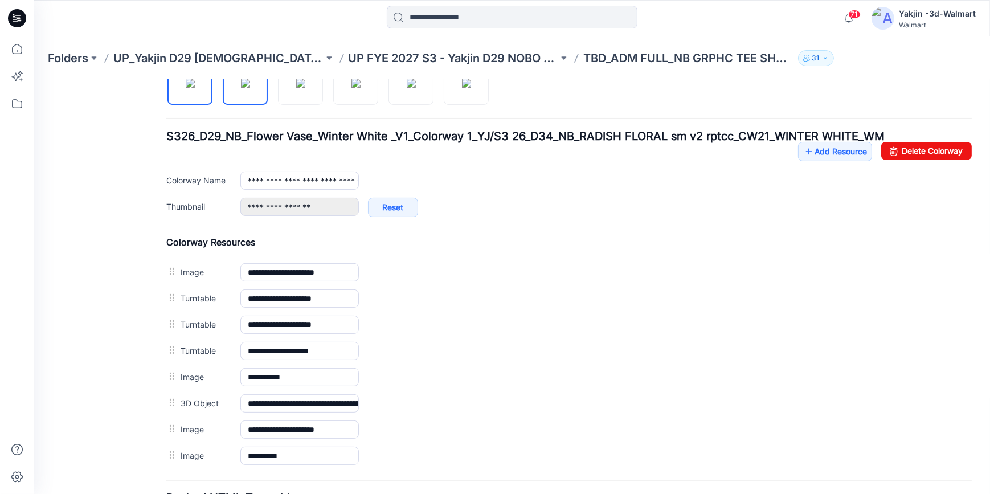
click at [190, 87] on img at bounding box center [190, 82] width 9 height 9
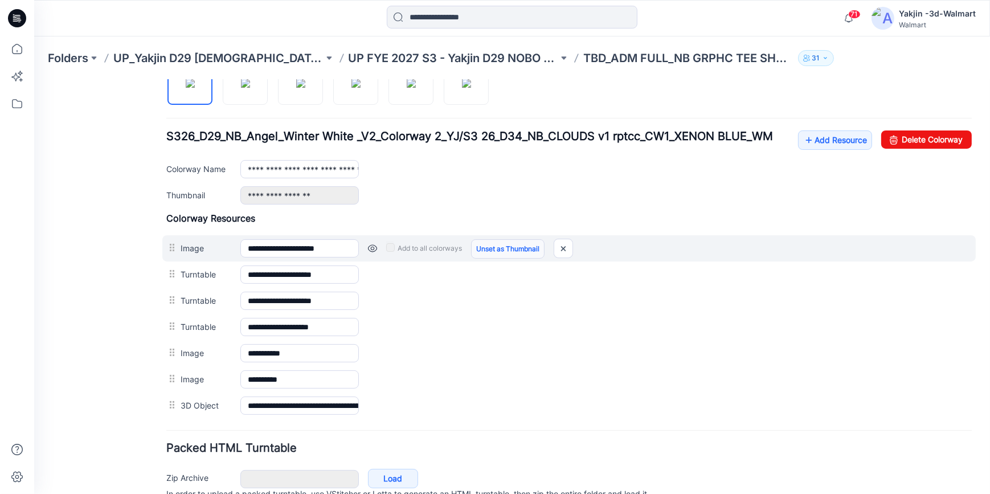
click at [495, 240] on link "Unset as Thumbnail" at bounding box center [507, 248] width 73 height 19
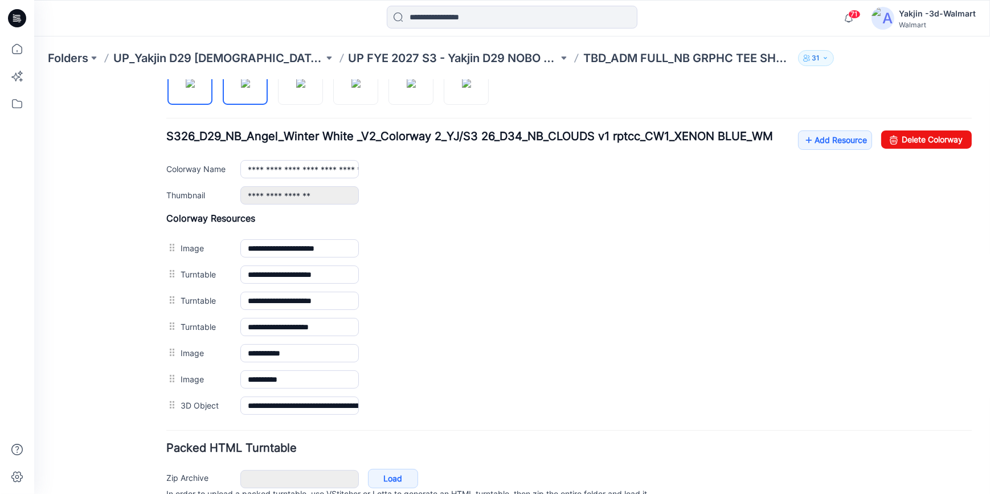
click at [250, 87] on img at bounding box center [245, 82] width 9 height 9
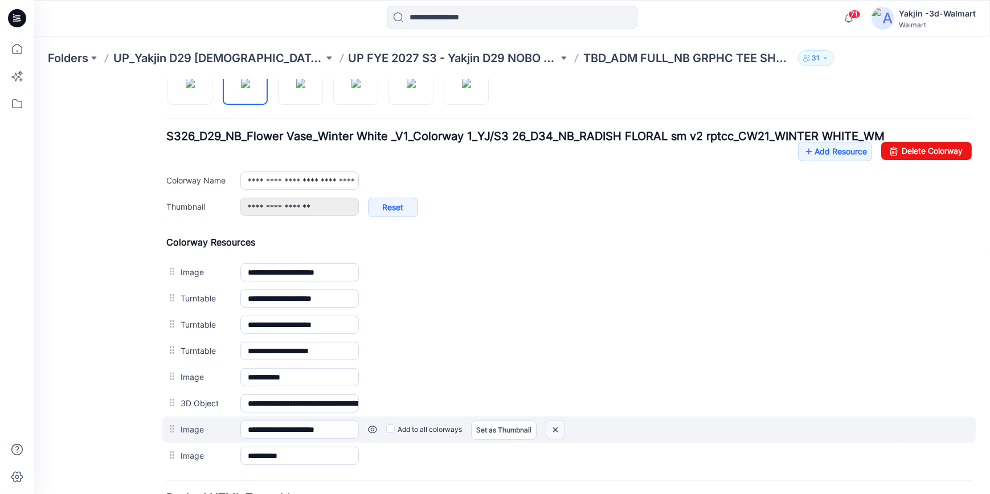
click at [559, 428] on img at bounding box center [555, 429] width 18 height 19
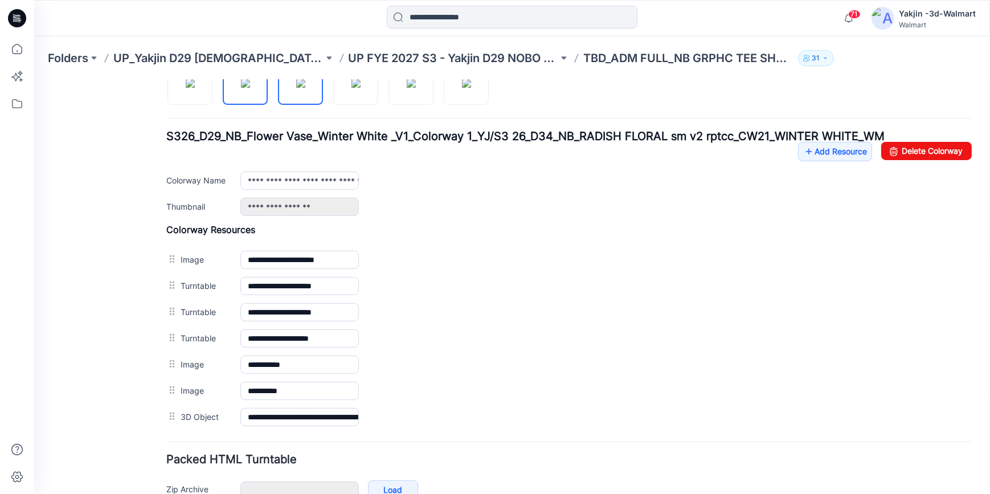
click at [305, 87] on img at bounding box center [300, 82] width 9 height 9
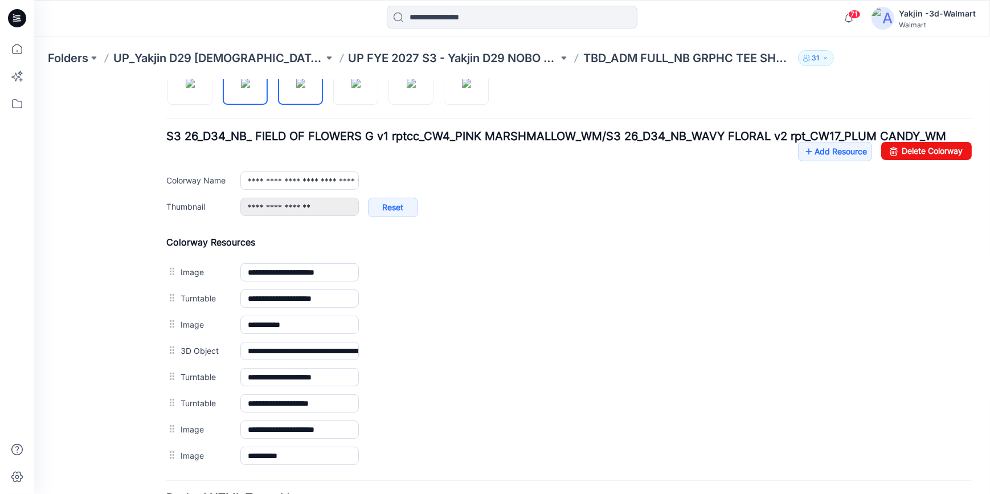
click at [250, 87] on img at bounding box center [245, 82] width 9 height 9
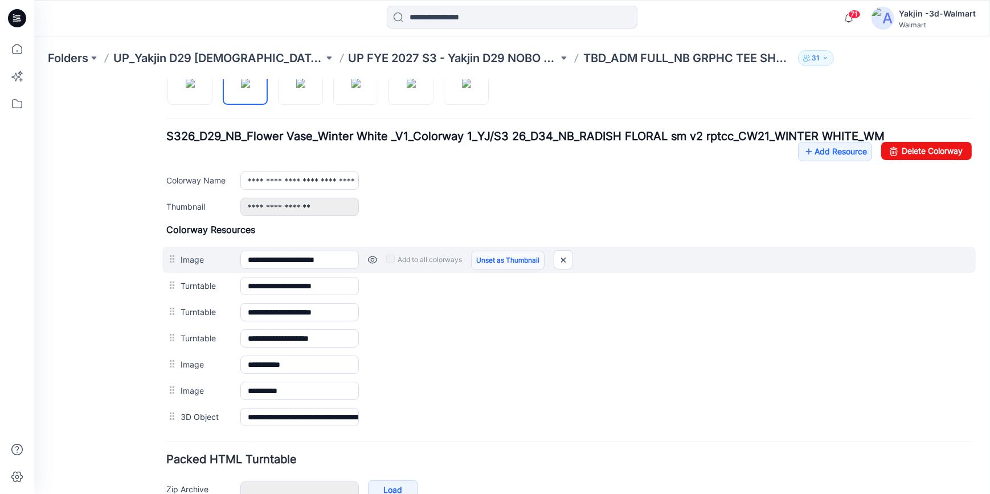
click at [487, 259] on link "Unset as Thumbnail" at bounding box center [507, 259] width 73 height 19
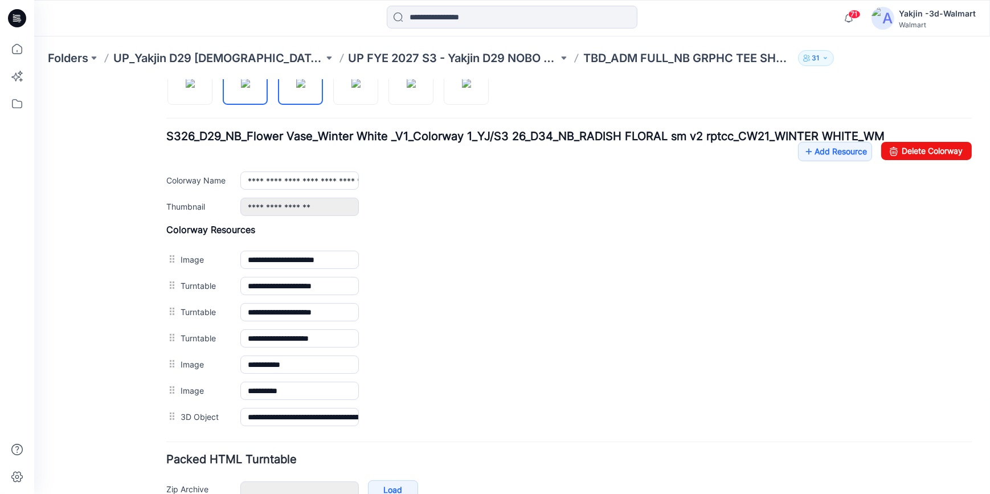
click at [303, 87] on img at bounding box center [300, 82] width 9 height 9
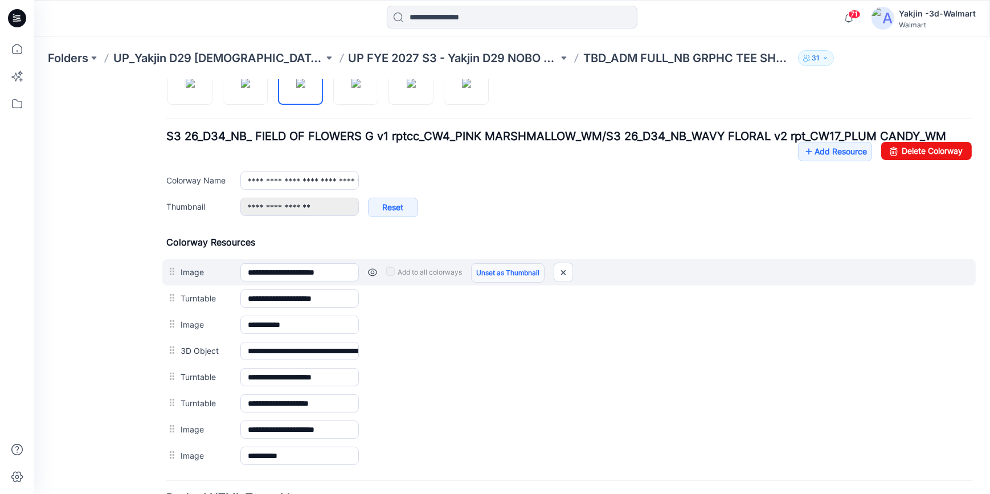
click at [505, 275] on link "Unset as Thumbnail" at bounding box center [507, 272] width 73 height 19
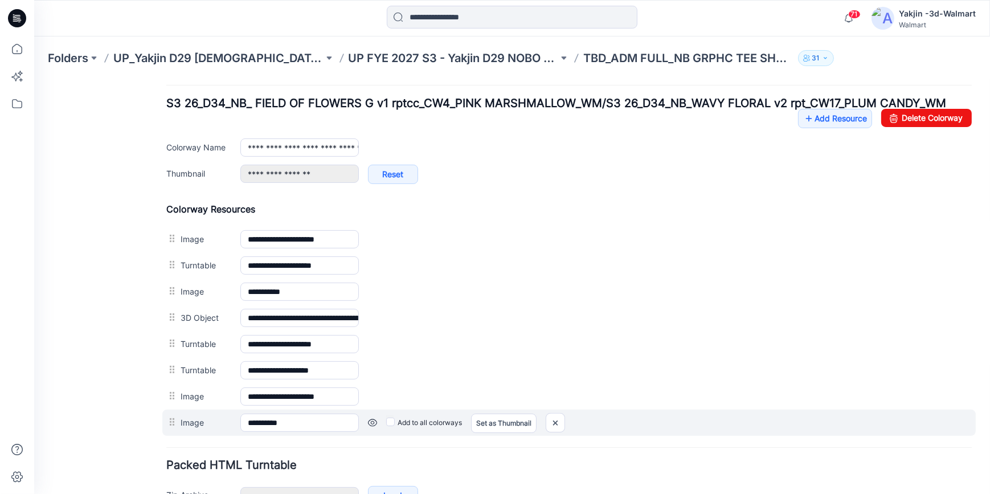
scroll to position [457, 0]
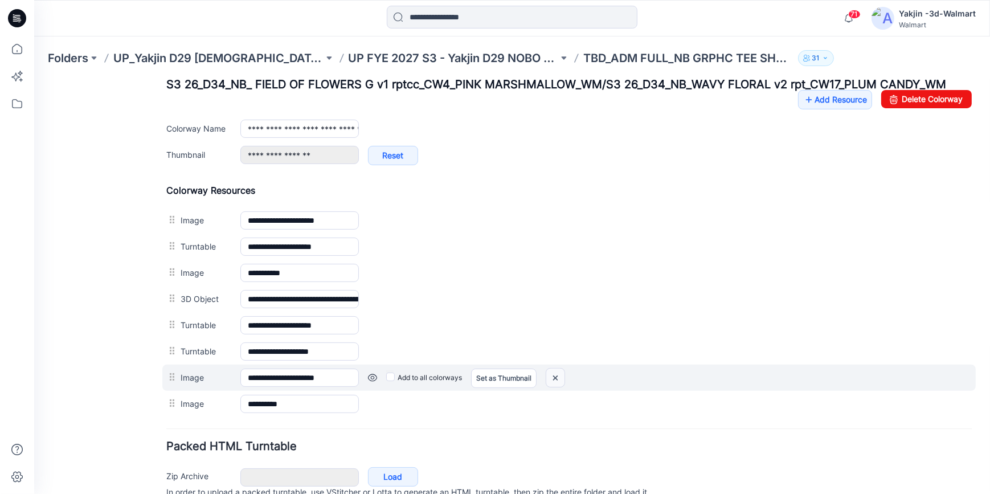
click at [557, 382] on img at bounding box center [555, 377] width 18 height 19
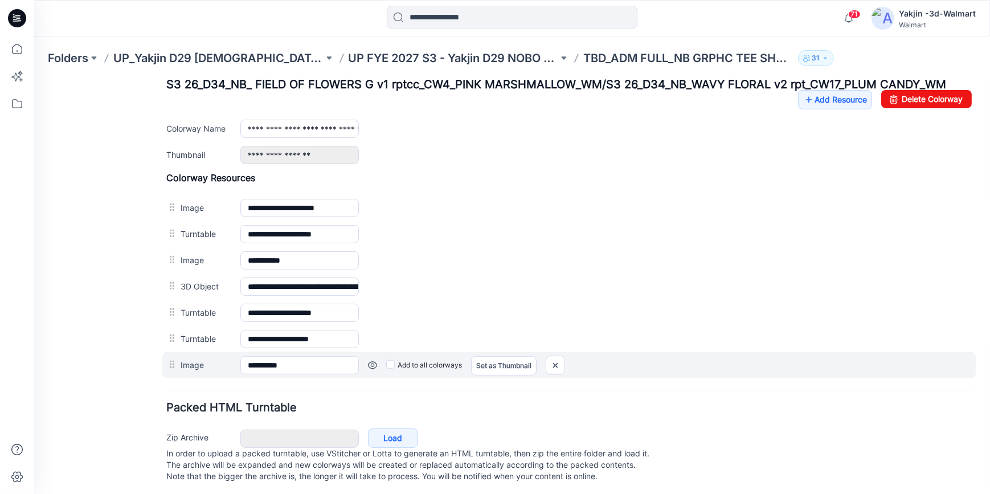
click at [175, 370] on div "**********" at bounding box center [568, 274] width 805 height 206
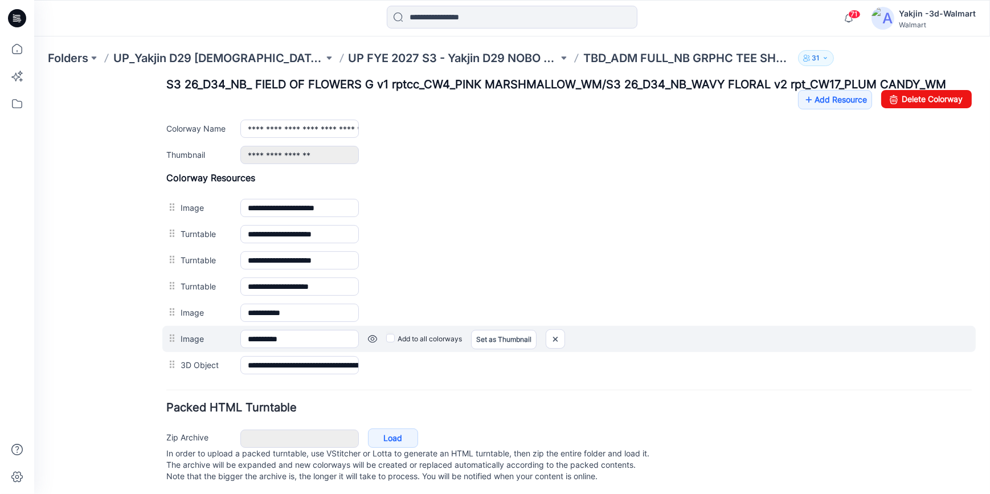
scroll to position [251, 0]
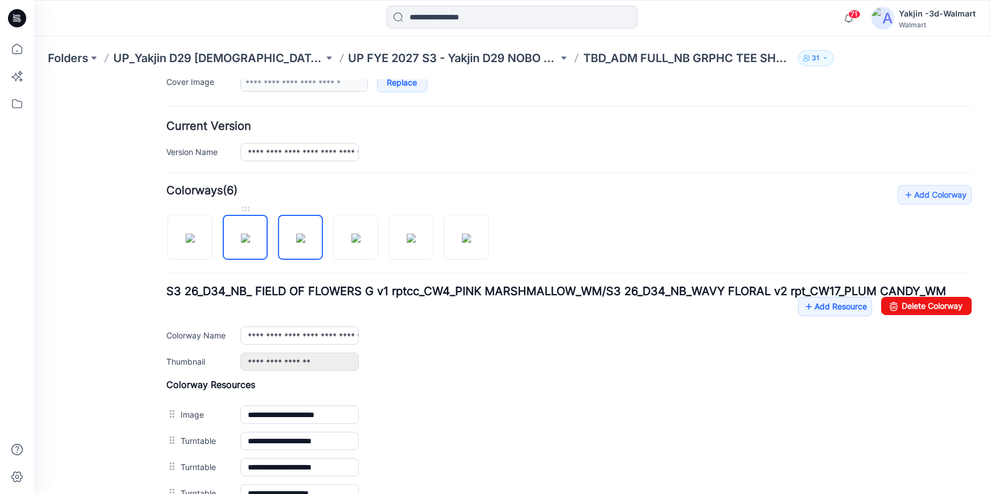
click at [250, 234] on img at bounding box center [245, 237] width 9 height 9
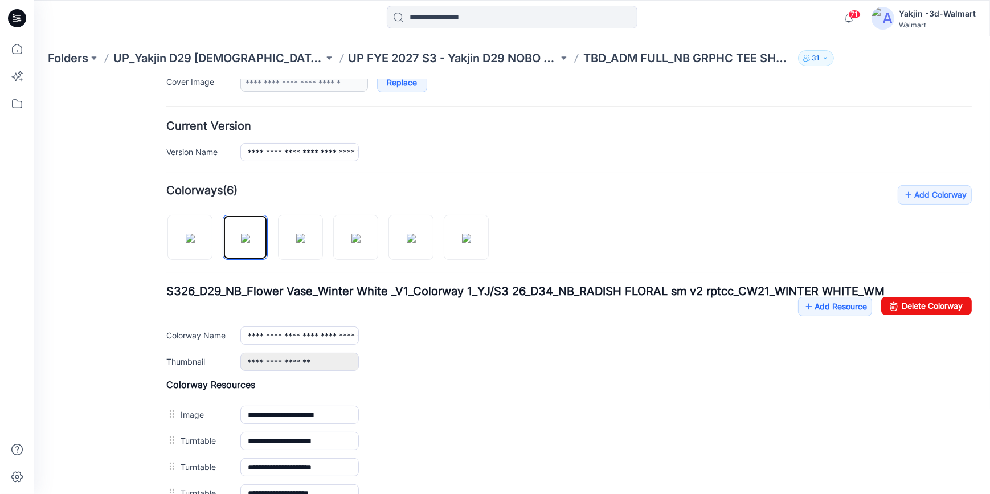
scroll to position [302, 0]
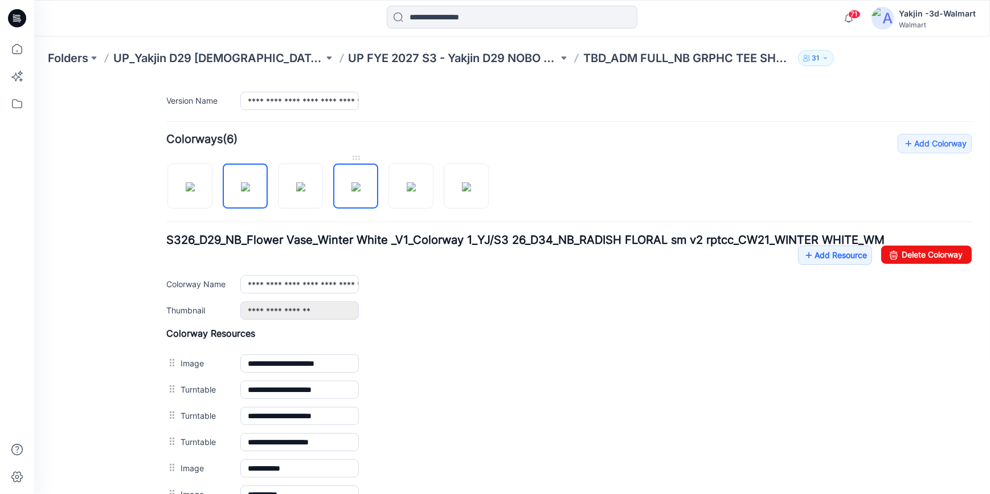
click at [351, 183] on img at bounding box center [355, 186] width 9 height 9
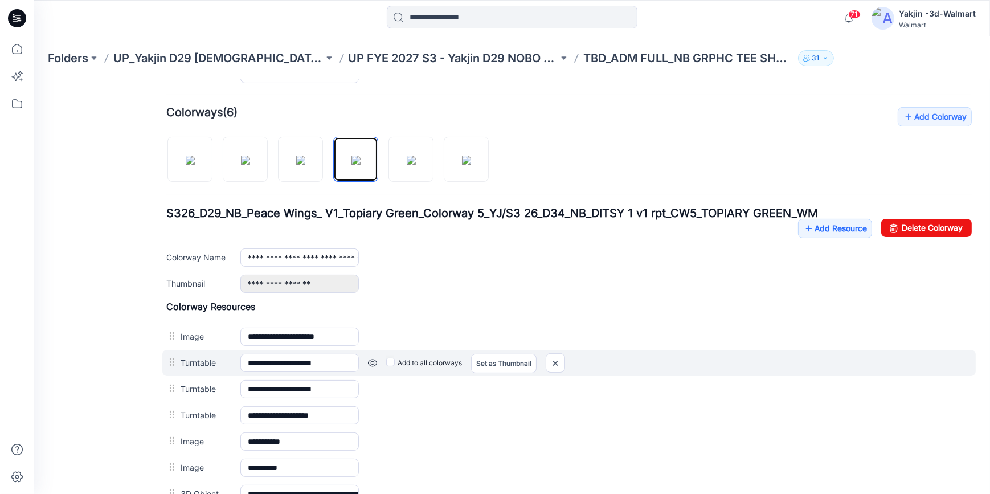
scroll to position [354, 0]
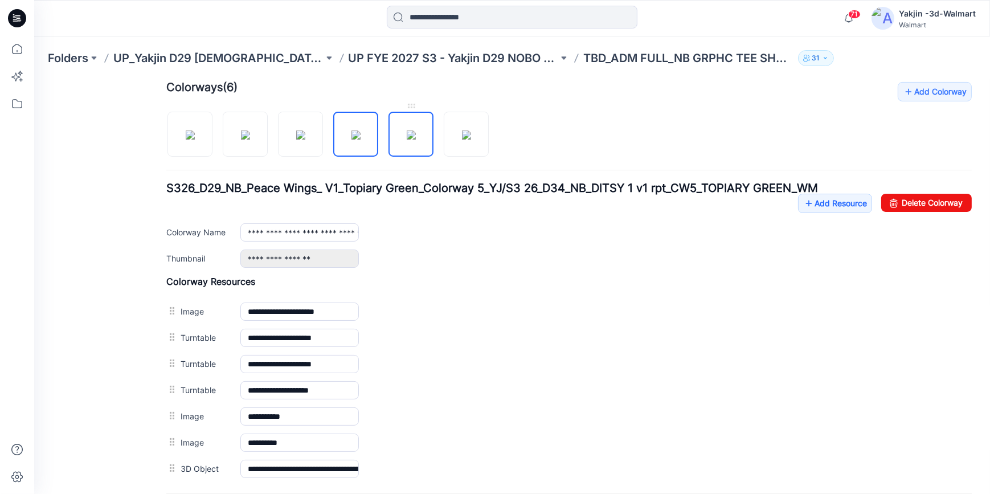
click at [416, 139] on img at bounding box center [411, 134] width 9 height 9
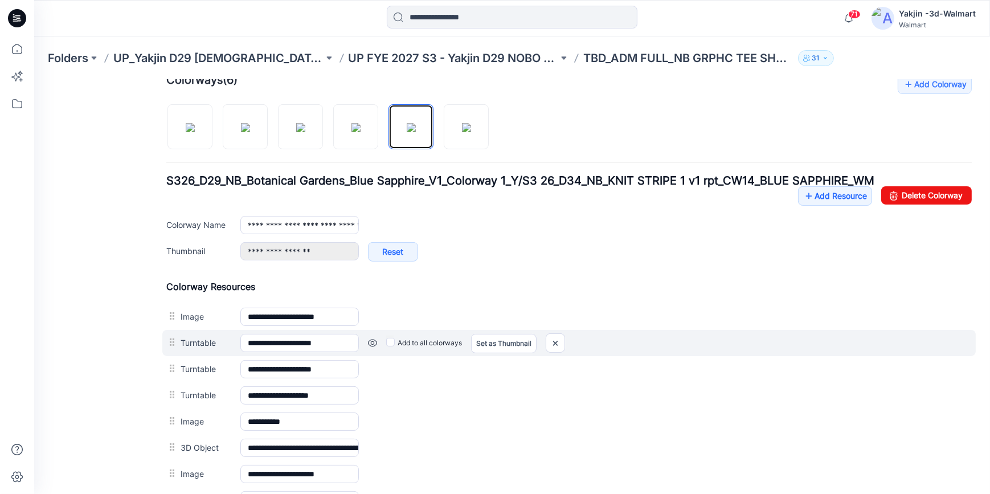
scroll to position [405, 0]
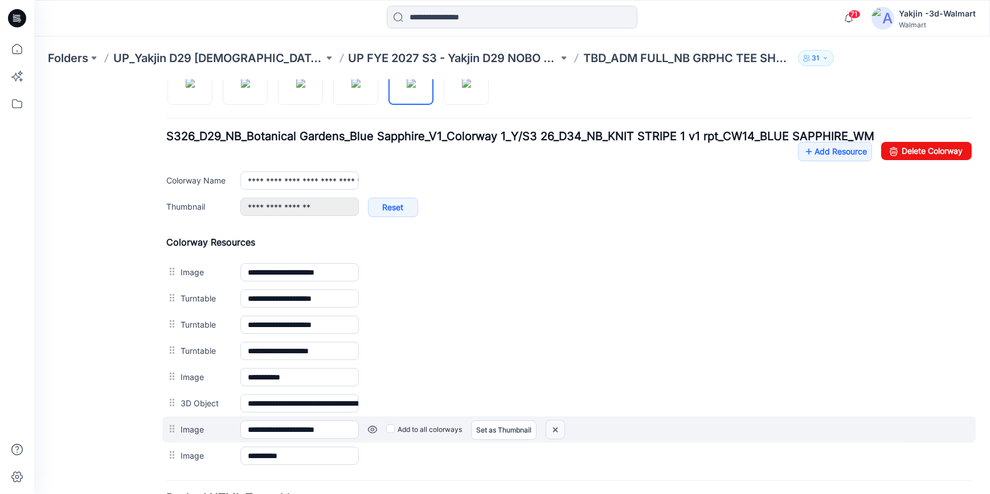
click at [560, 427] on img at bounding box center [555, 429] width 18 height 19
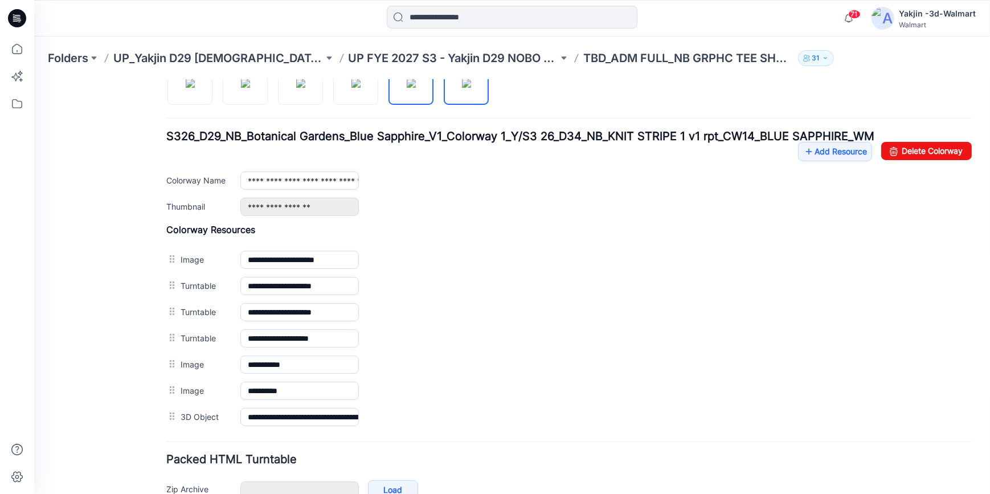
click at [468, 87] on img at bounding box center [466, 82] width 9 height 9
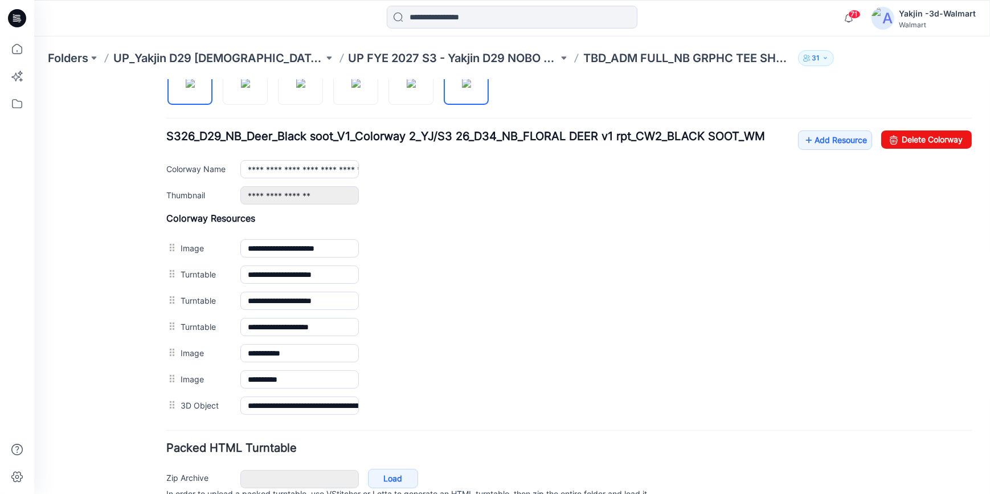
click at [195, 87] on img at bounding box center [190, 82] width 9 height 9
type input "**********"
click at [803, 146] on icon at bounding box center [808, 139] width 11 height 18
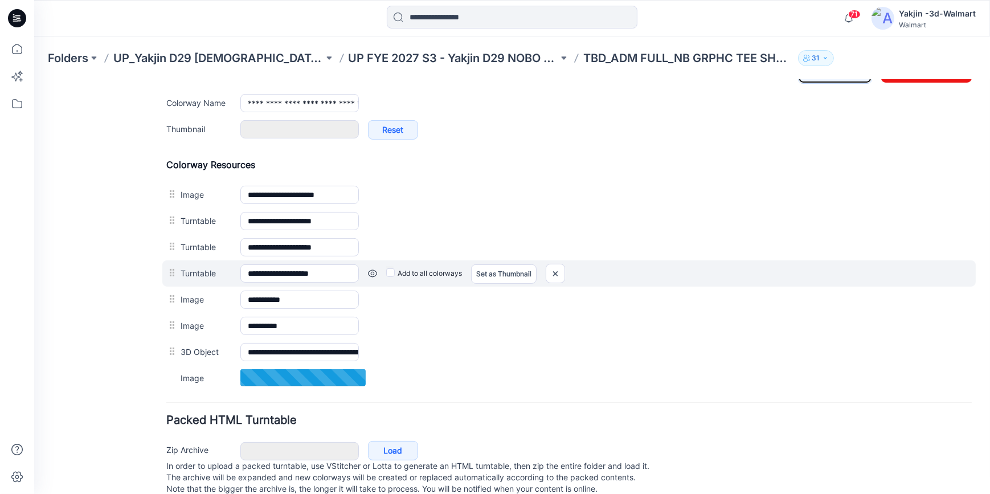
scroll to position [445, 0]
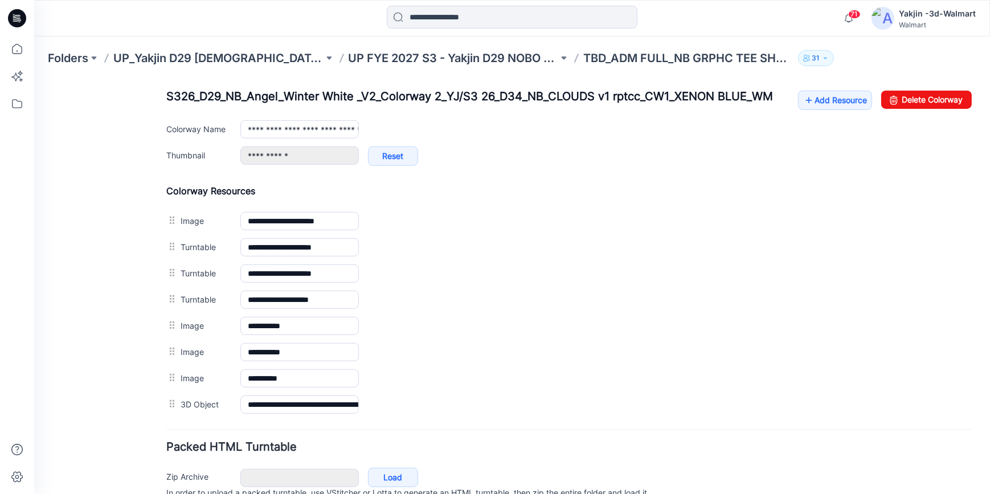
click at [93, 356] on div "General Cover Image Current Version Colorways Packed Turntable" at bounding box center [102, 91] width 91 height 888
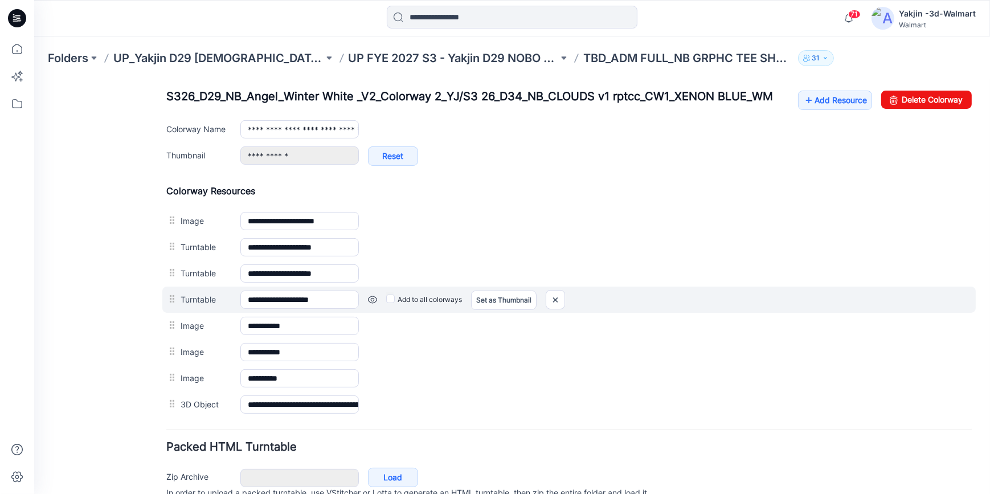
scroll to position [290, 0]
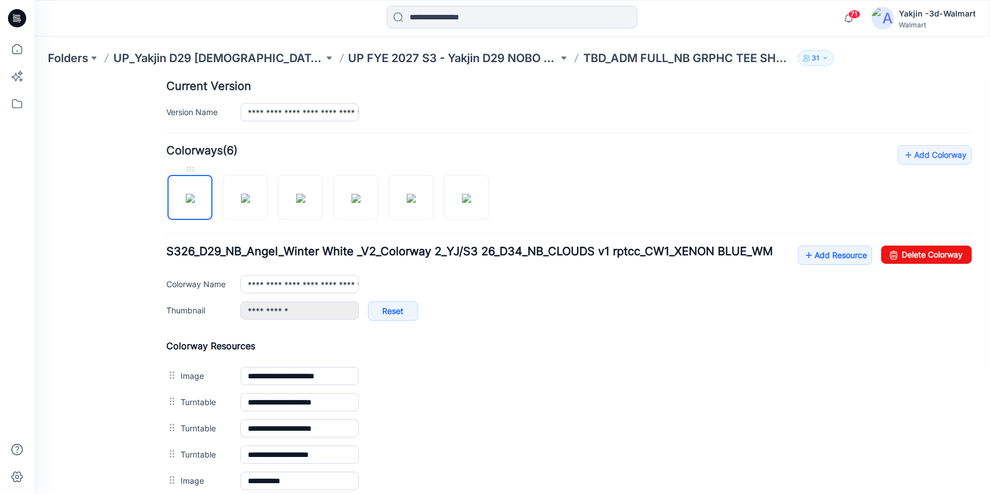
click at [193, 202] on img at bounding box center [190, 197] width 9 height 9
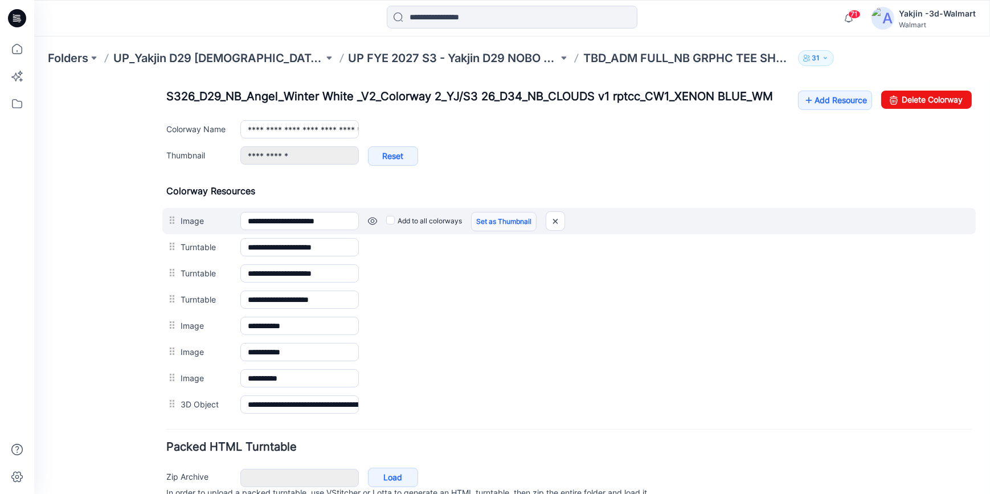
click at [490, 220] on link "Set as Thumbnail" at bounding box center [503, 220] width 65 height 19
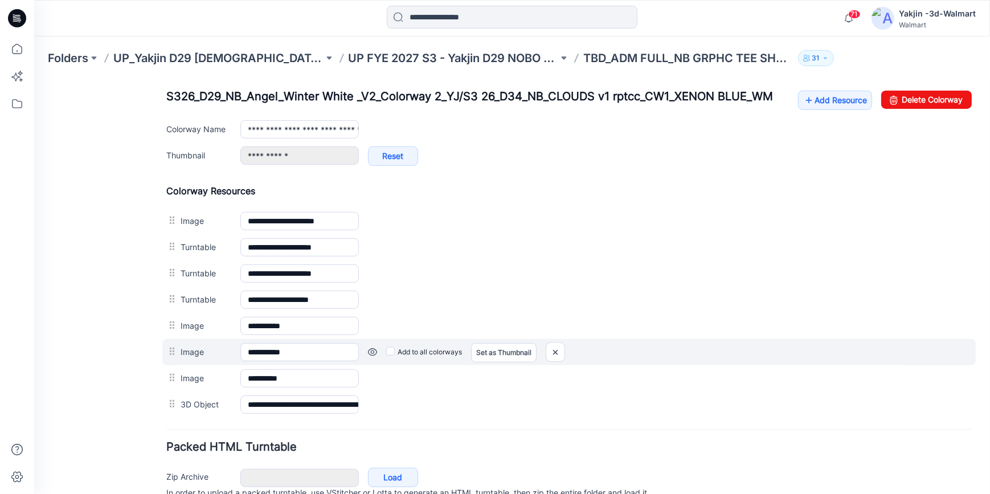
type input "**********"
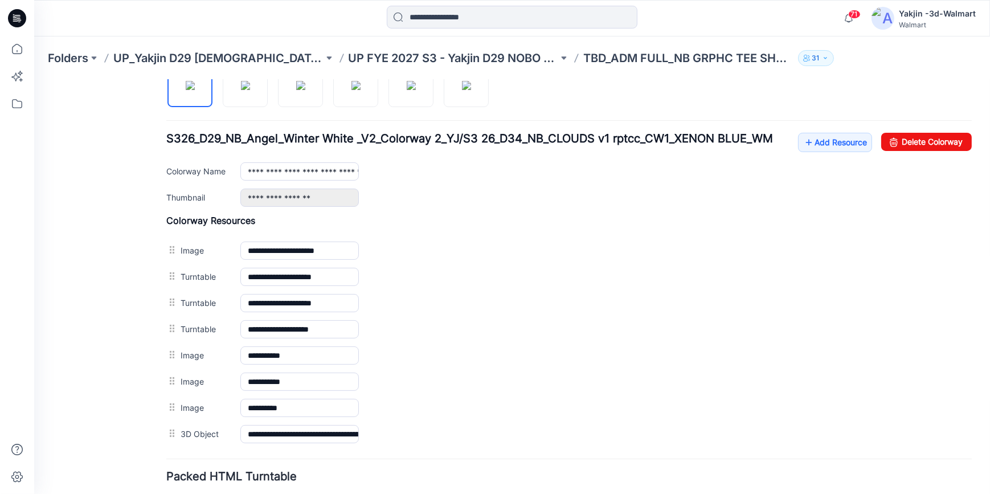
scroll to position [342, 0]
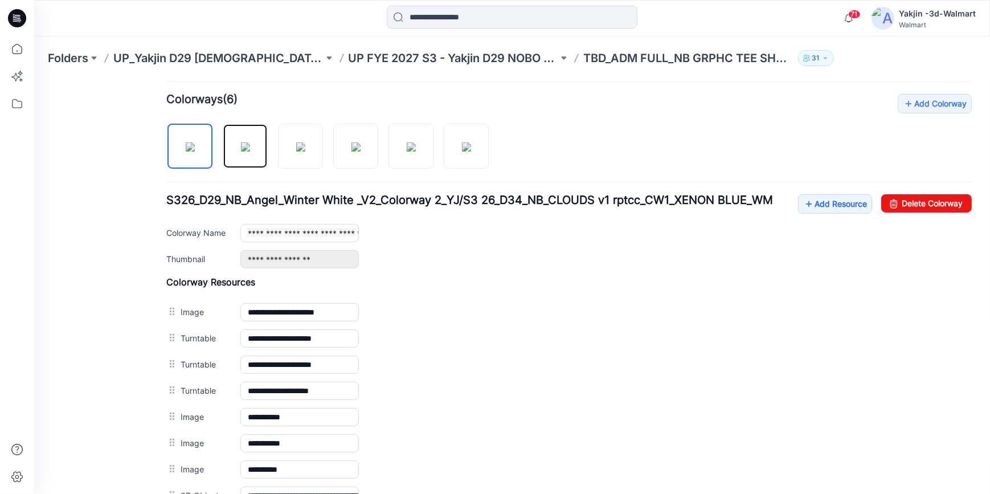
drag, startPoint x: 251, startPoint y: 161, endPoint x: 293, endPoint y: 212, distance: 66.0
click at [250, 151] on img at bounding box center [245, 146] width 9 height 9
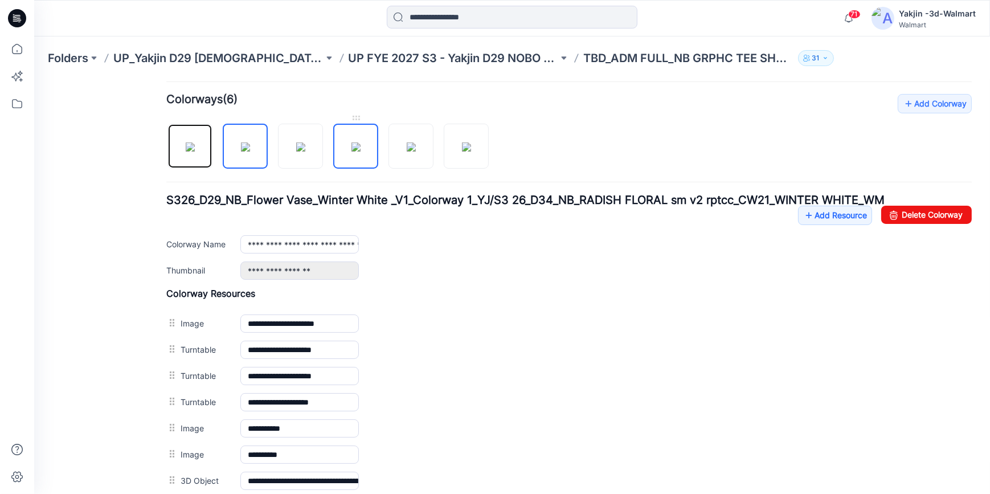
click at [186, 148] on img at bounding box center [190, 146] width 9 height 9
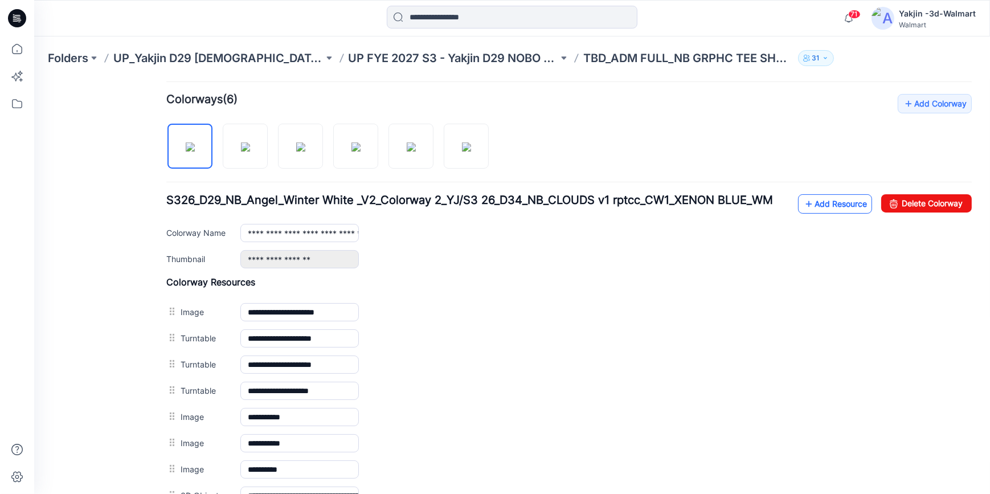
click at [807, 202] on link "Add Resource" at bounding box center [835, 203] width 74 height 19
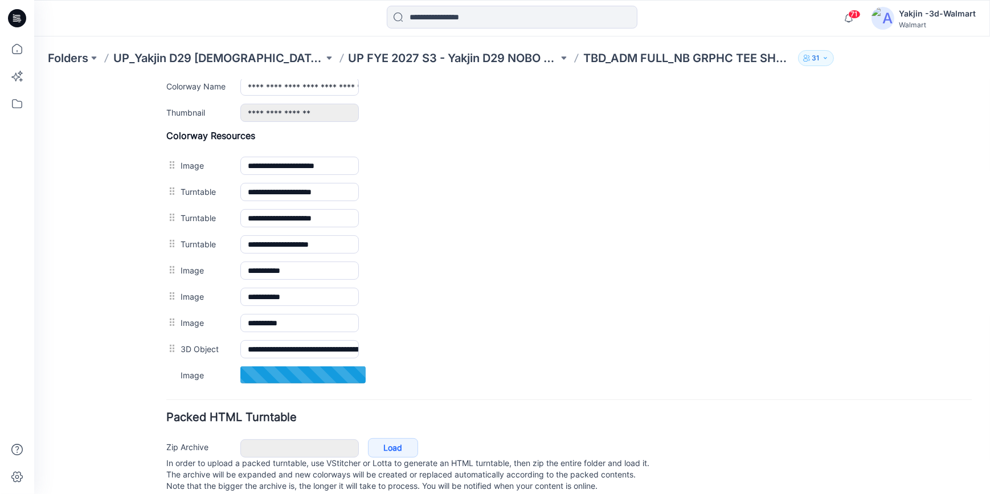
scroll to position [497, 0]
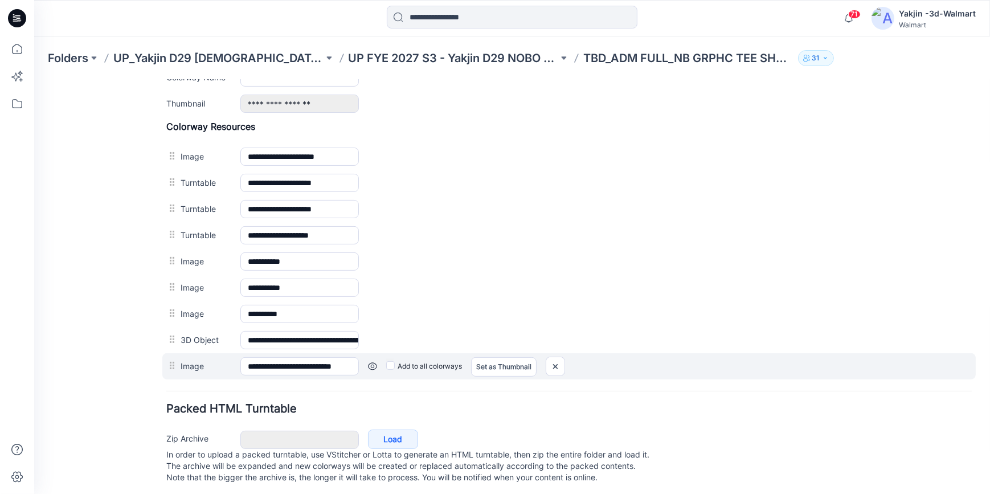
drag, startPoint x: 394, startPoint y: 364, endPoint x: 382, endPoint y: 364, distance: 12.5
click at [394, 364] on label "Add to all colorways" at bounding box center [424, 366] width 76 height 18
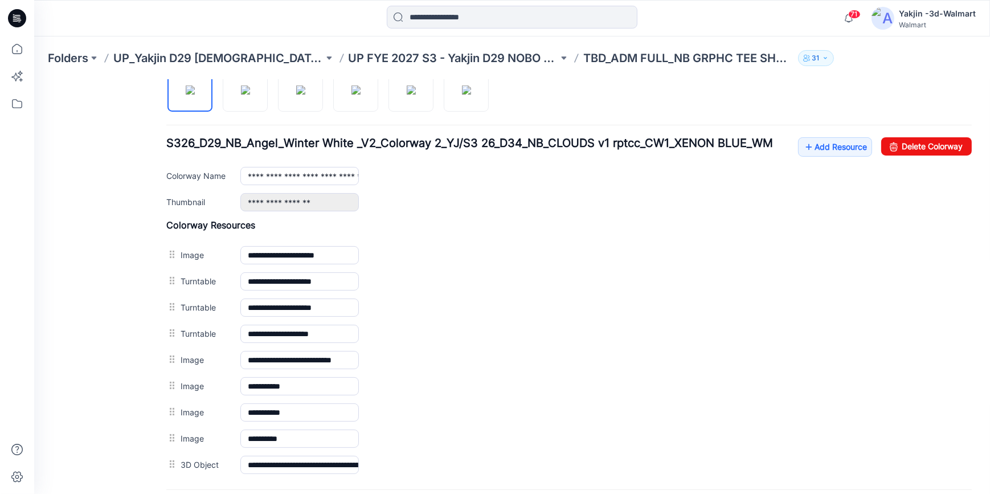
scroll to position [342, 0]
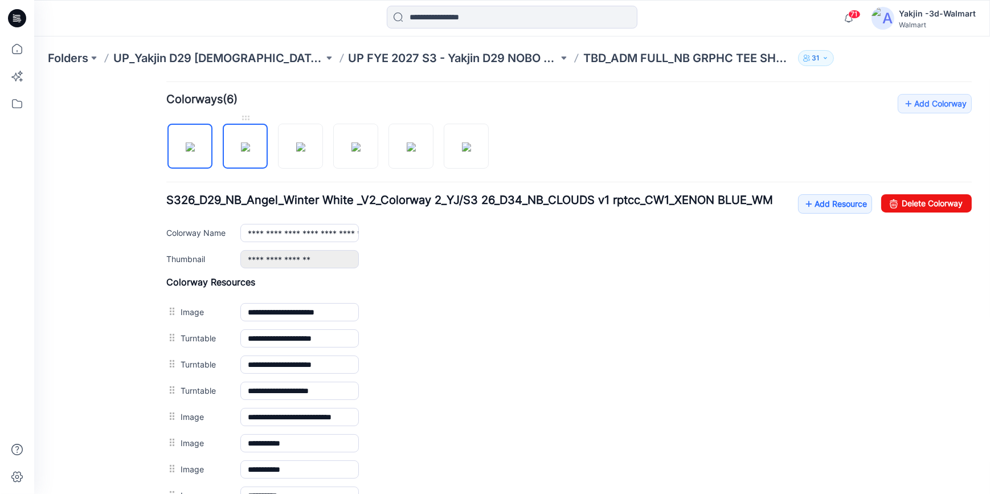
click at [241, 149] on img at bounding box center [245, 146] width 9 height 9
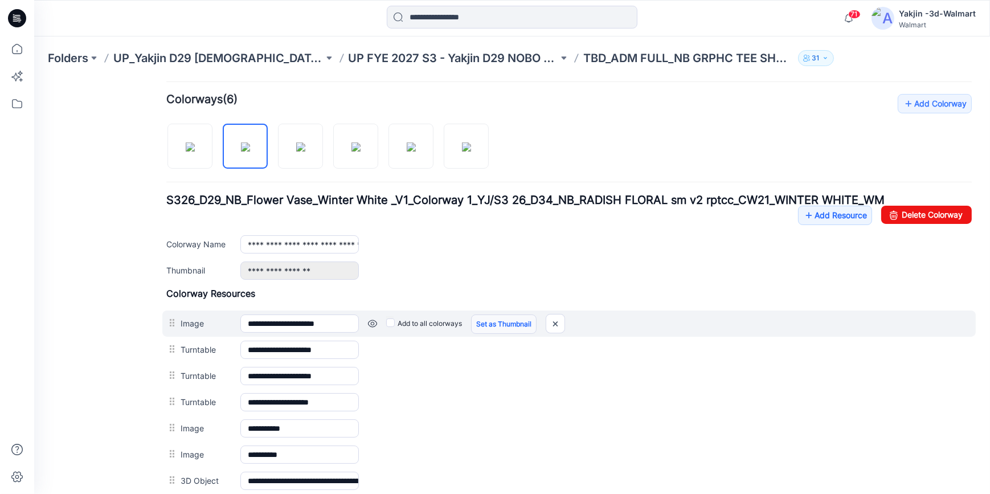
click at [480, 323] on link "Set as Thumbnail" at bounding box center [503, 323] width 65 height 19
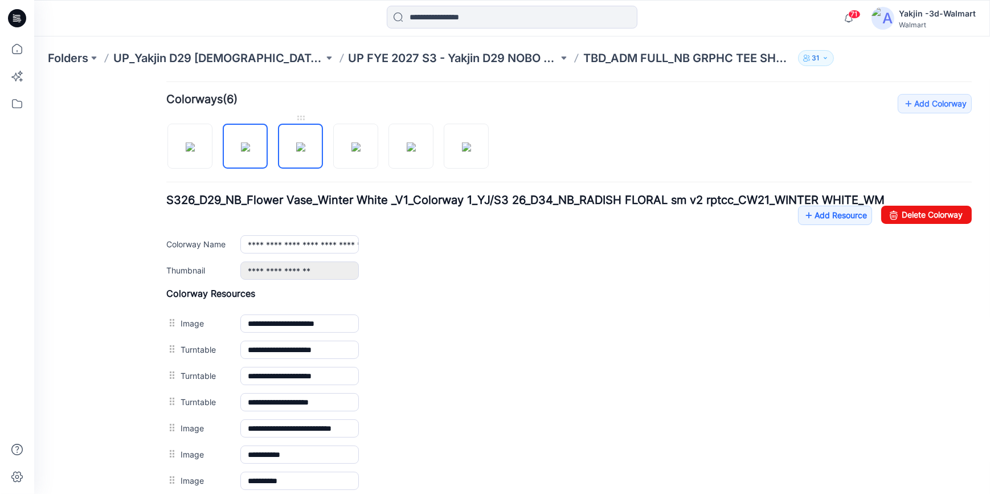
click at [305, 151] on img at bounding box center [300, 146] width 9 height 9
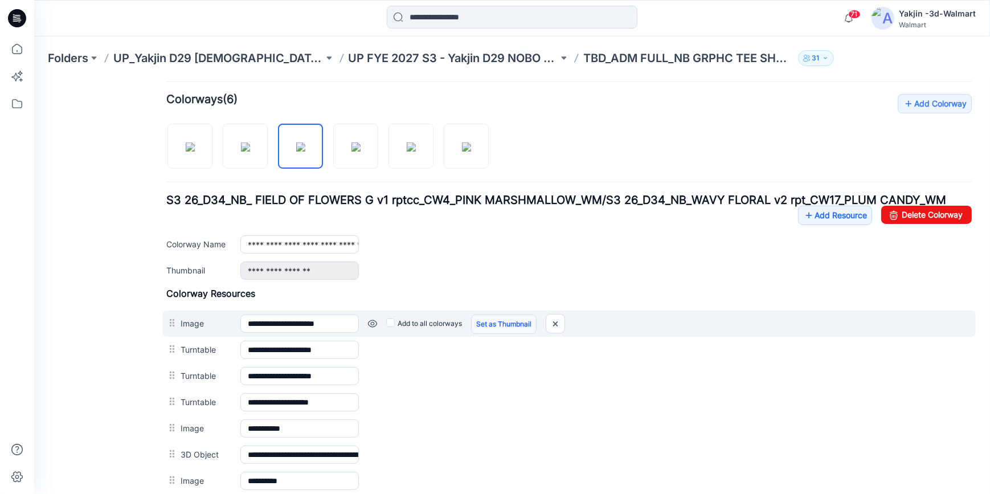
click at [492, 322] on link "Set as Thumbnail" at bounding box center [503, 323] width 65 height 19
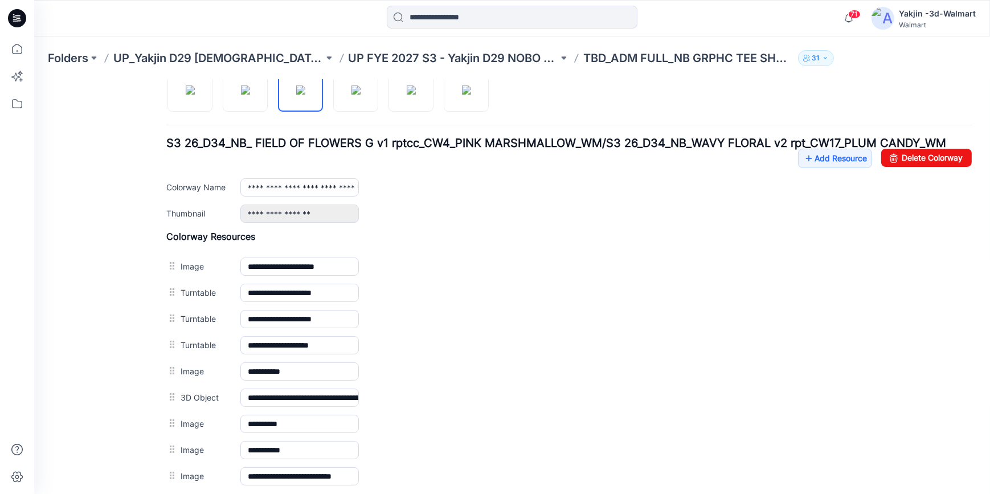
scroll to position [445, 0]
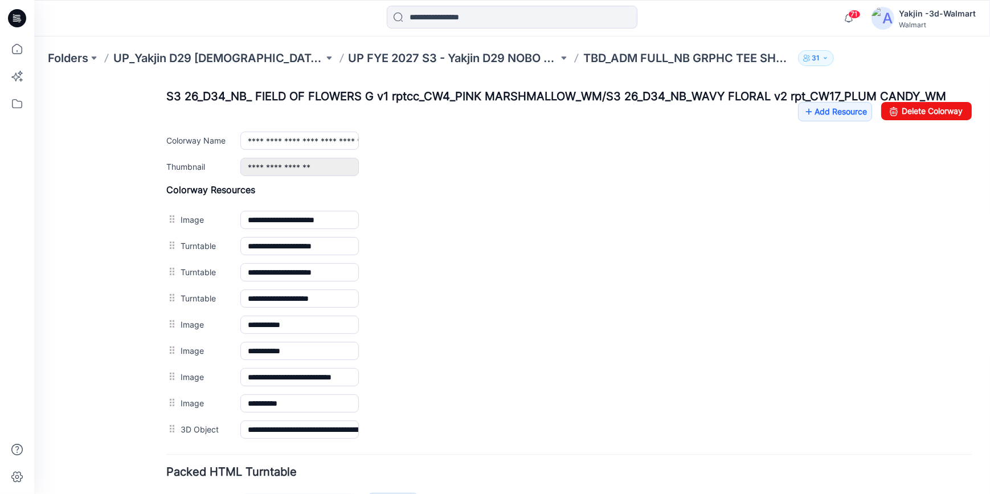
click at [116, 345] on div "General Cover Image Current Version Colorways Packed Turntable" at bounding box center [102, 103] width 91 height 913
click at [116, 375] on div "General Cover Image Current Version Colorways Packed Turntable" at bounding box center [102, 103] width 91 height 913
click at [123, 400] on div "General Cover Image Current Version Colorways Packed Turntable" at bounding box center [102, 103] width 91 height 913
click at [106, 383] on div "General Cover Image Current Version Colorways Packed Turntable" at bounding box center [102, 103] width 91 height 913
click at [130, 370] on div "General Cover Image Current Version Colorways Packed Turntable" at bounding box center [102, 103] width 91 height 913
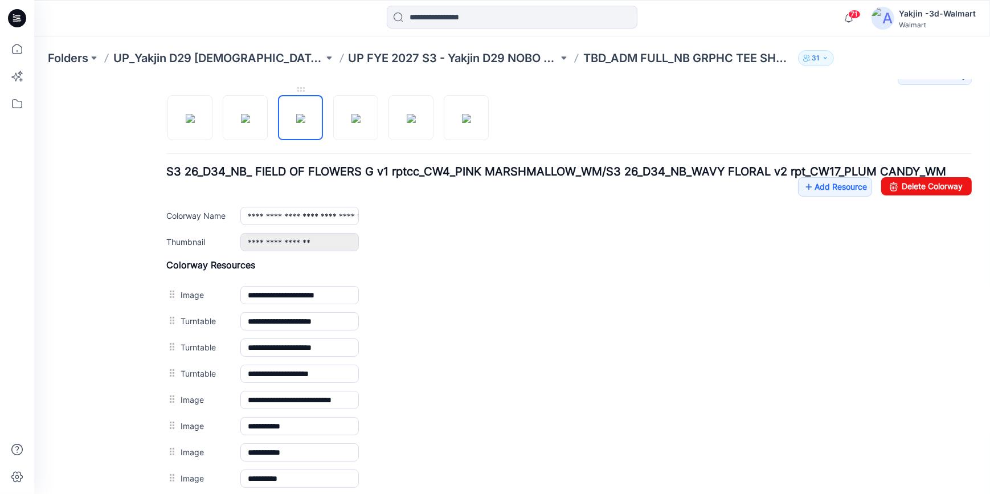
scroll to position [290, 0]
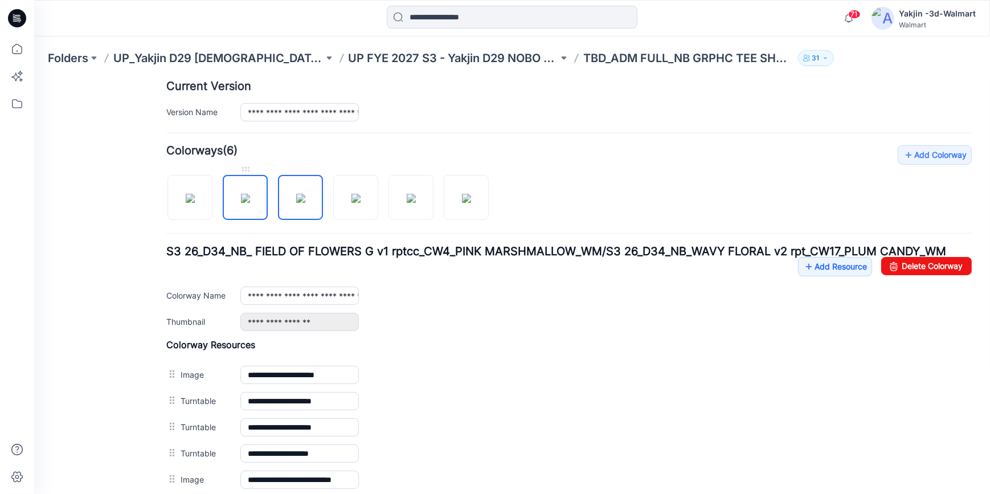
click at [245, 193] on img at bounding box center [245, 197] width 9 height 9
click at [305, 199] on img at bounding box center [300, 197] width 9 height 9
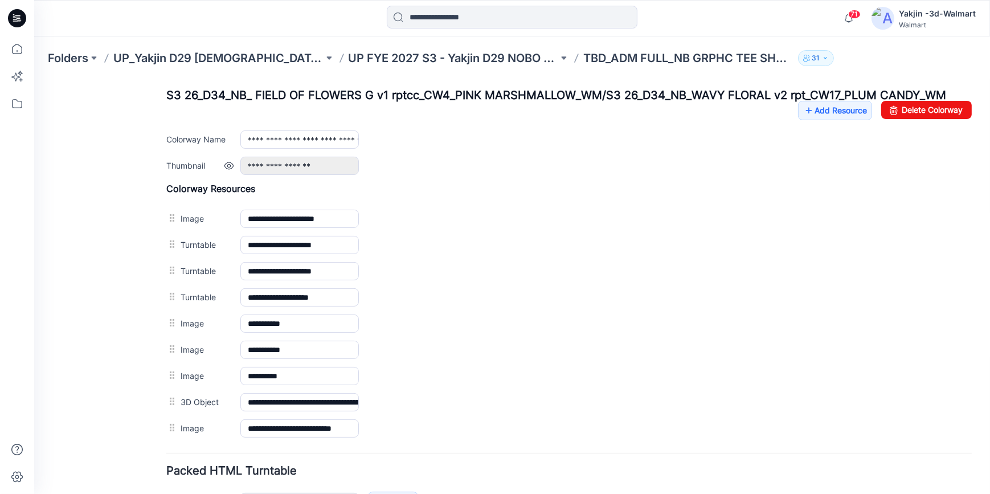
scroll to position [497, 0]
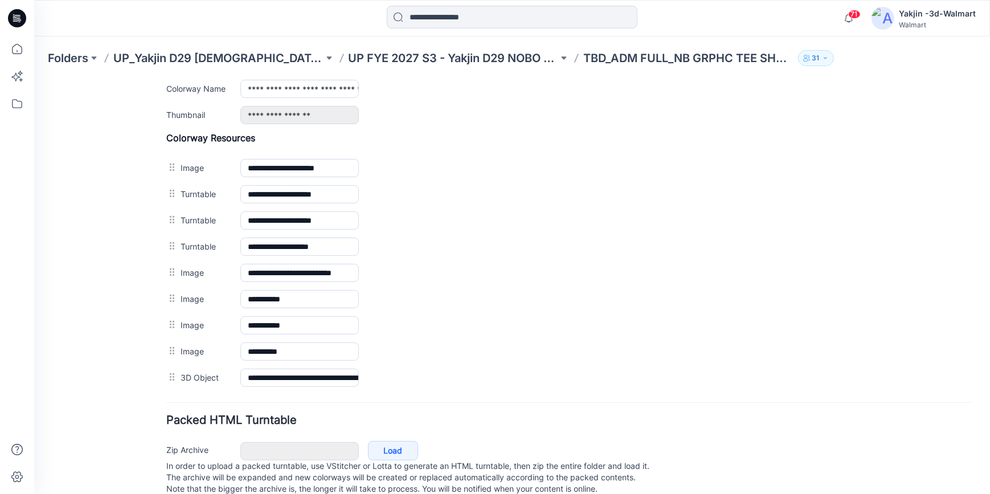
click at [125, 285] on div "General Cover Image Current Version Colorways Packed Turntable" at bounding box center [102, 52] width 91 height 913
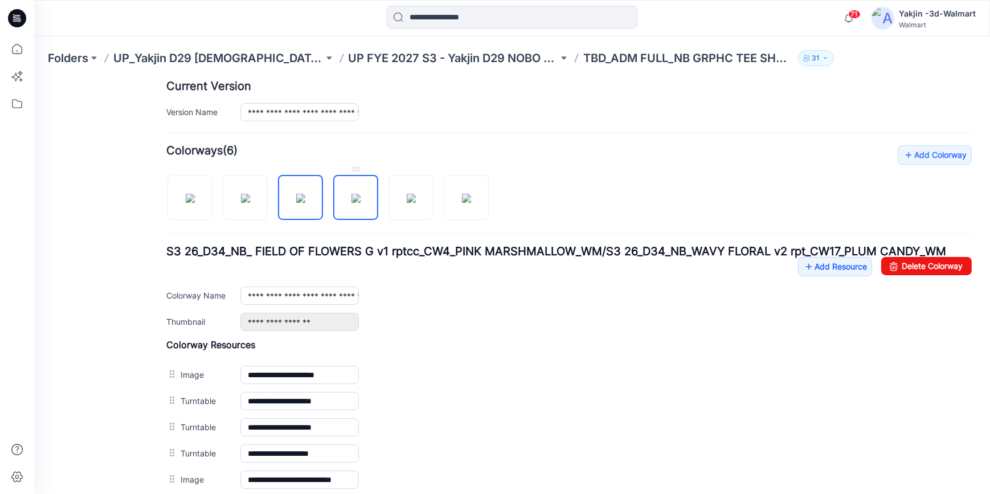
click at [354, 202] on img at bounding box center [355, 197] width 9 height 9
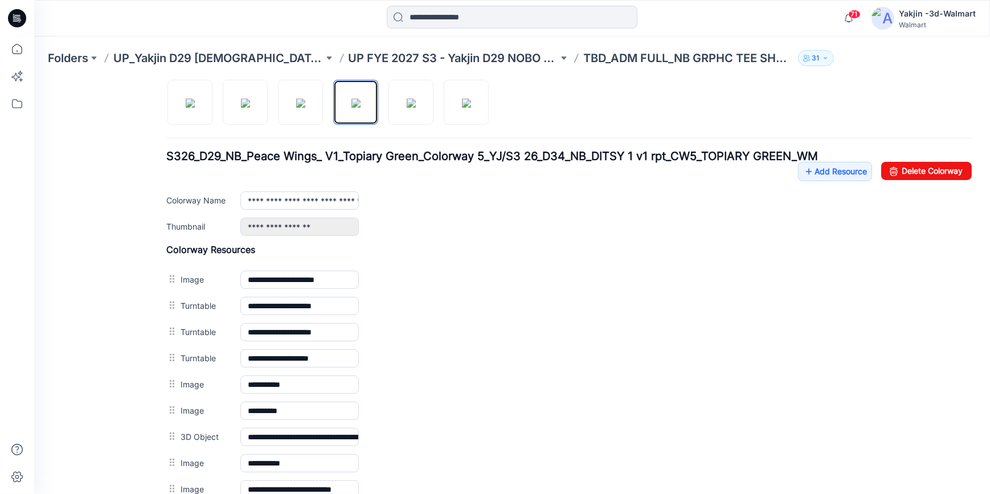
scroll to position [523, 0]
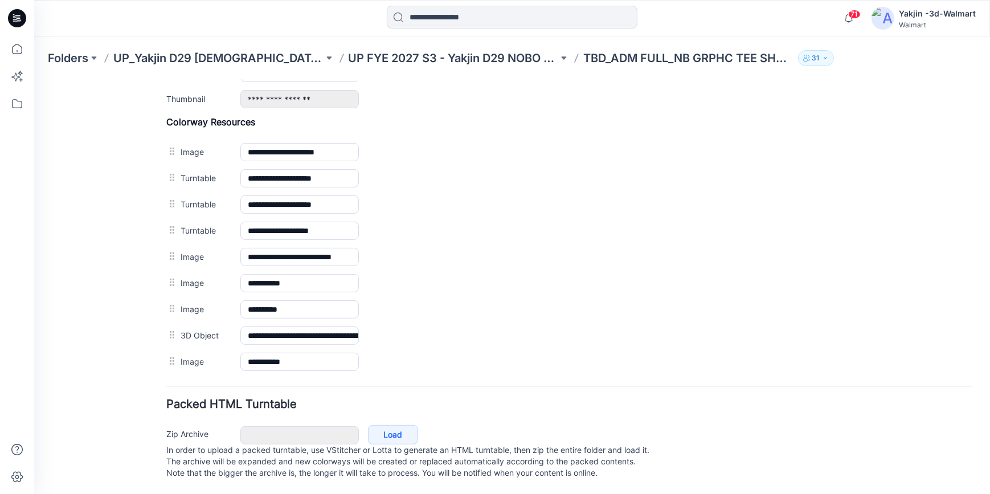
click at [123, 267] on div "General Cover Image Current Version Colorways Packed Turntable" at bounding box center [102, 36] width 91 height 913
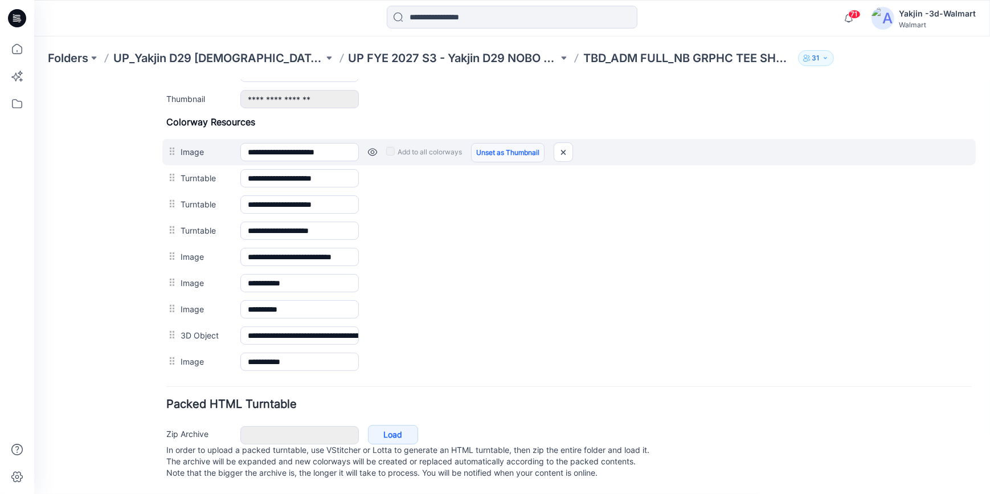
click at [493, 142] on link "Unset as Thumbnail" at bounding box center [507, 151] width 73 height 19
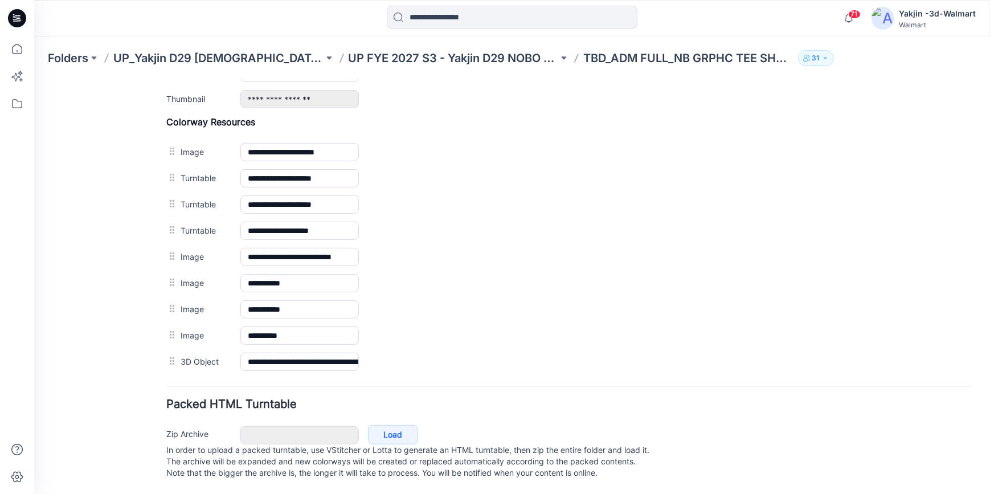
click at [113, 291] on div "General Cover Image Current Version Colorways Packed Turntable" at bounding box center [102, 36] width 91 height 913
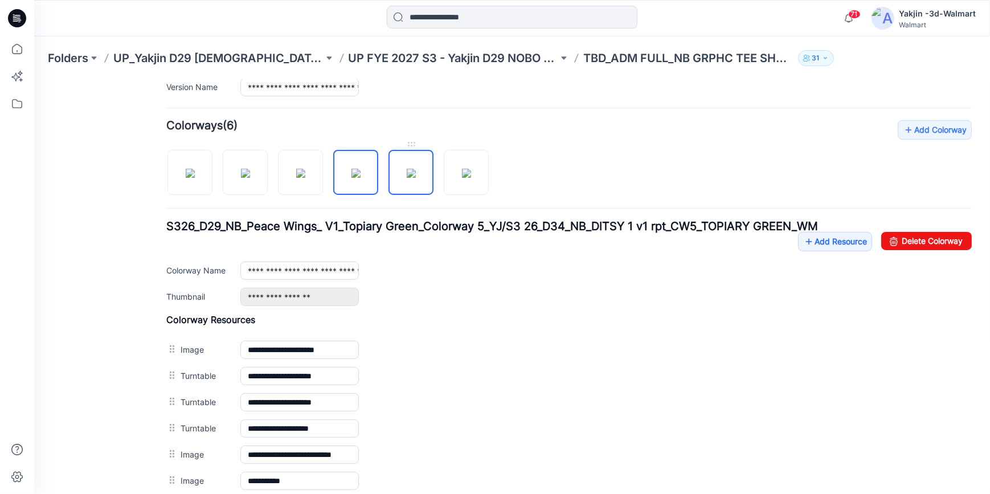
click at [416, 176] on img at bounding box center [411, 172] width 9 height 9
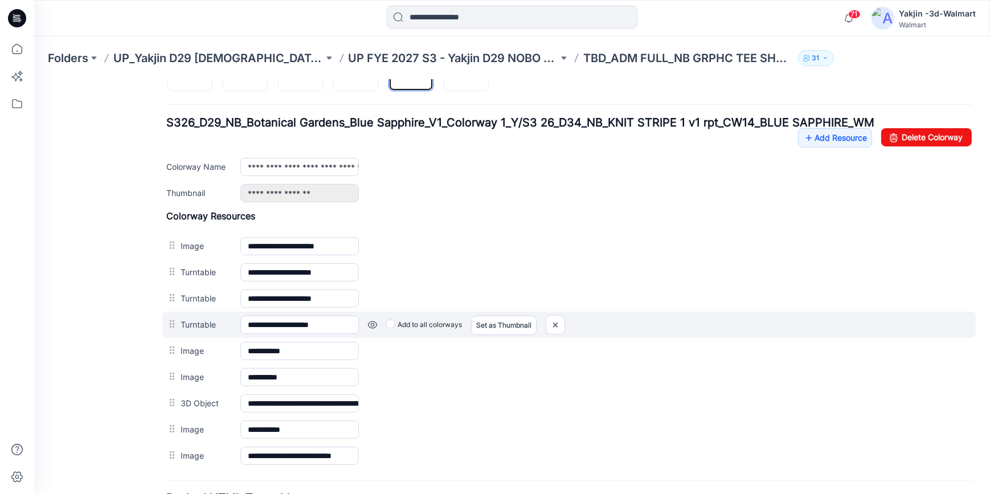
scroll to position [471, 0]
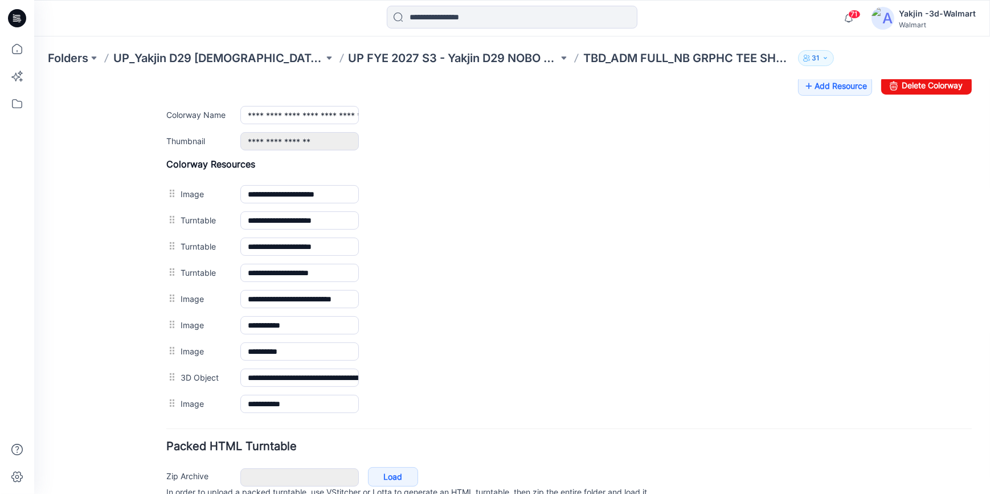
click at [105, 317] on div "General Cover Image Current Version Colorways Packed Turntable" at bounding box center [102, 78] width 91 height 913
click at [116, 346] on div "General Cover Image Current Version Colorways Packed Turntable" at bounding box center [102, 78] width 91 height 913
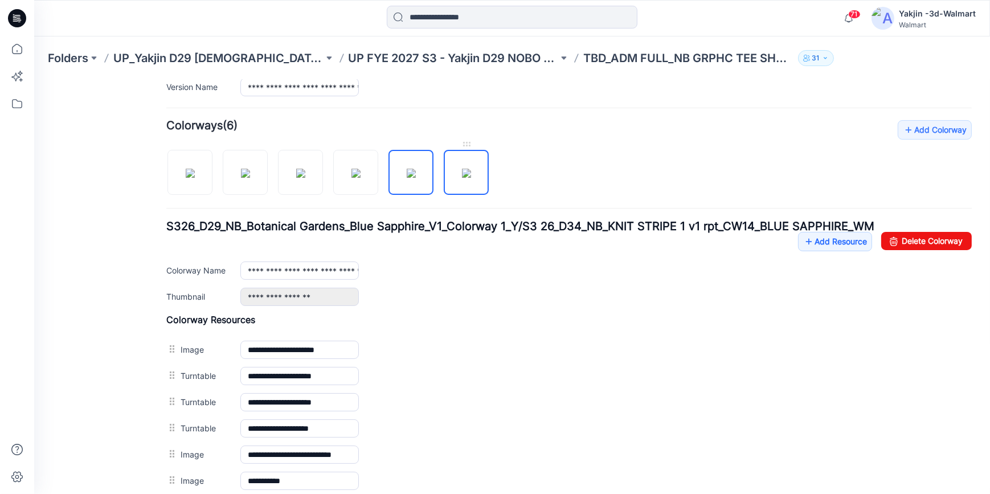
click at [462, 177] on img at bounding box center [466, 172] width 9 height 9
type input "**********"
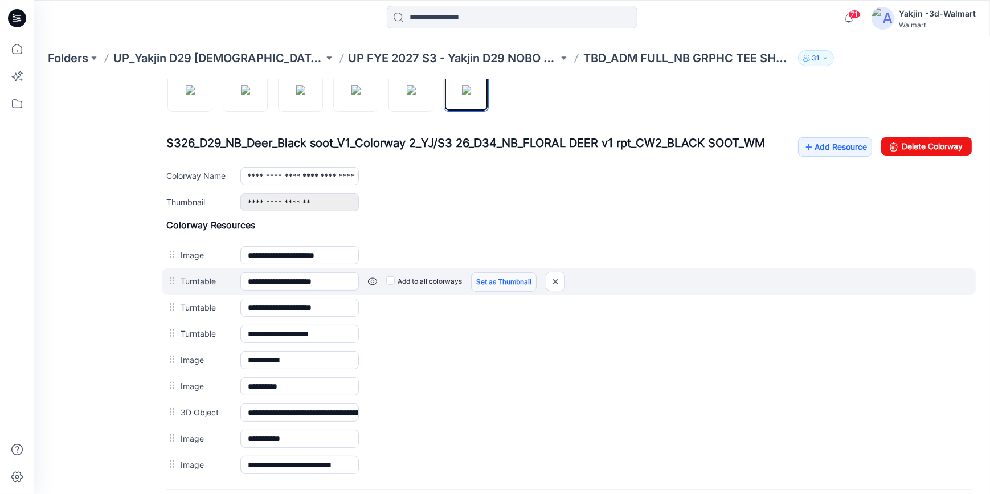
scroll to position [511, 0]
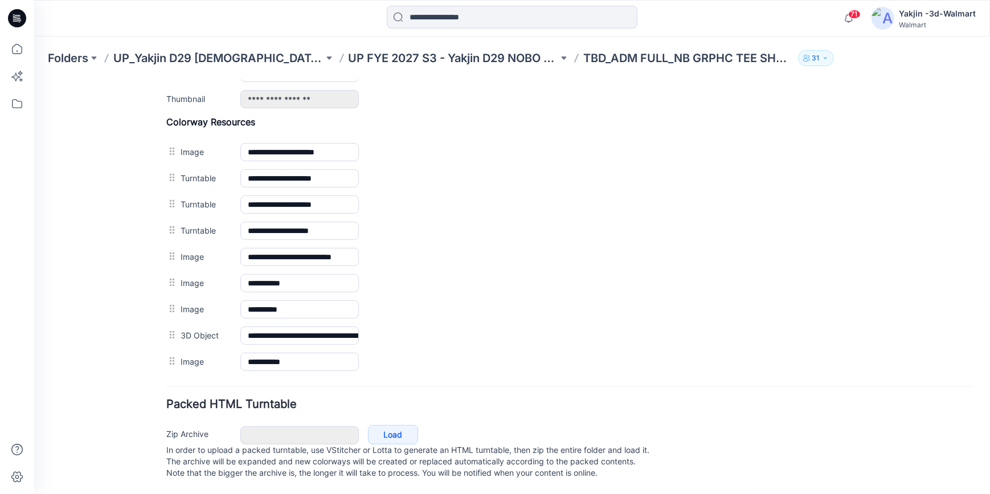
click at [121, 271] on div "General Cover Image Current Version Colorways Packed Turntable" at bounding box center [102, 42] width 91 height 902
click at [109, 282] on div "General Cover Image Current Version Colorways Packed Turntable" at bounding box center [102, 42] width 91 height 902
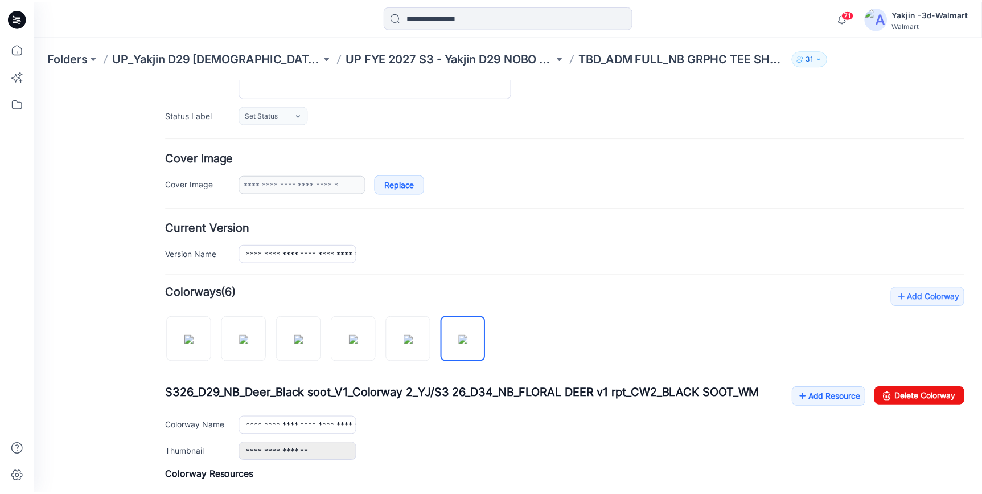
scroll to position [0, 0]
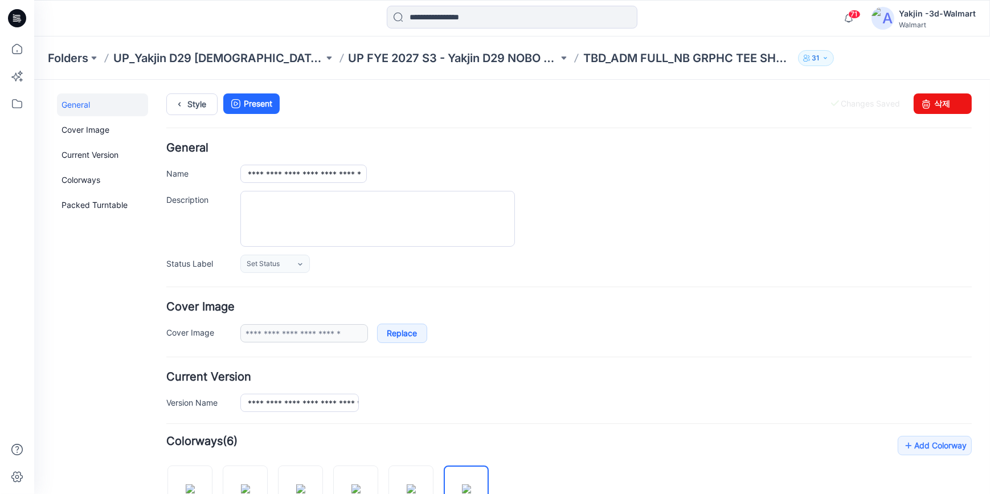
click at [17, 17] on icon at bounding box center [17, 17] width 5 height 1
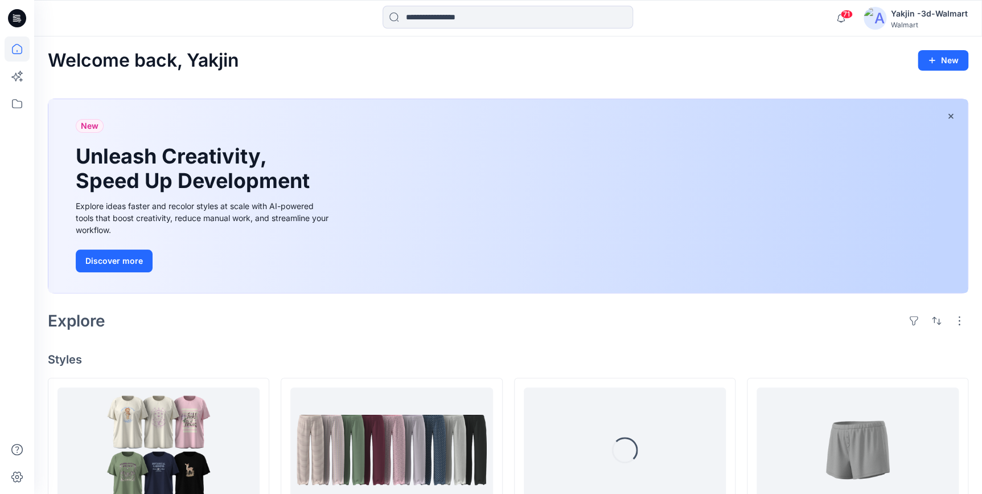
scroll to position [310, 0]
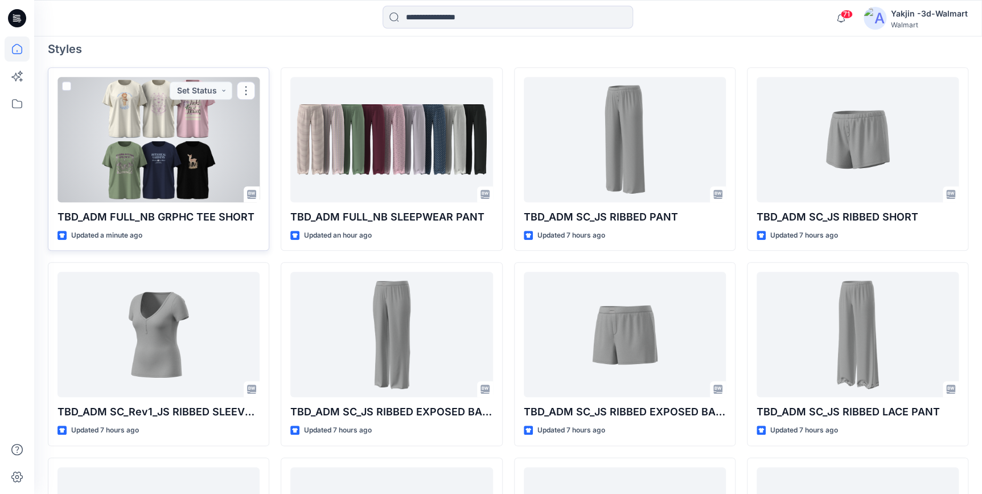
click at [159, 174] on div at bounding box center [159, 139] width 202 height 125
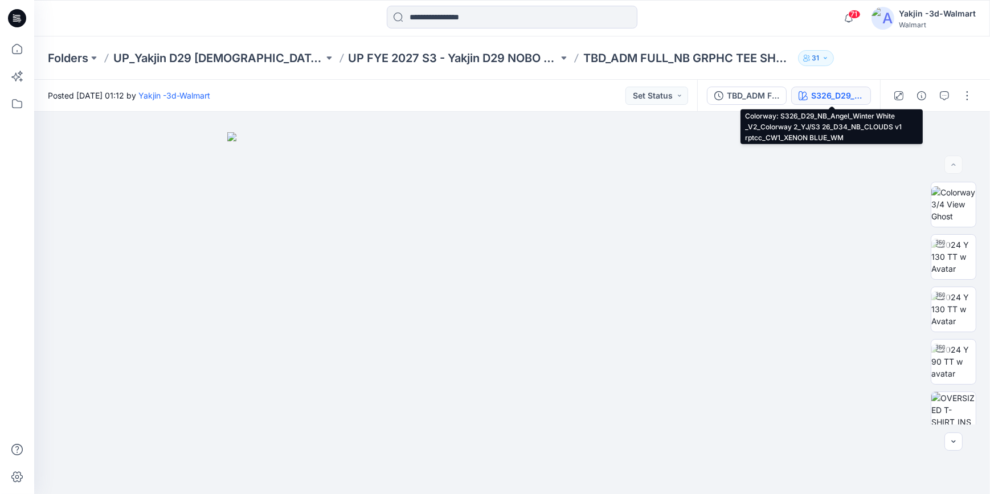
click at [837, 90] on div "S326_D29_NB_Angel_Winter White _V2_Colorway 2_YJ/S3 26_D34_NB_CLOUDS v1 rptcc_C…" at bounding box center [837, 95] width 52 height 13
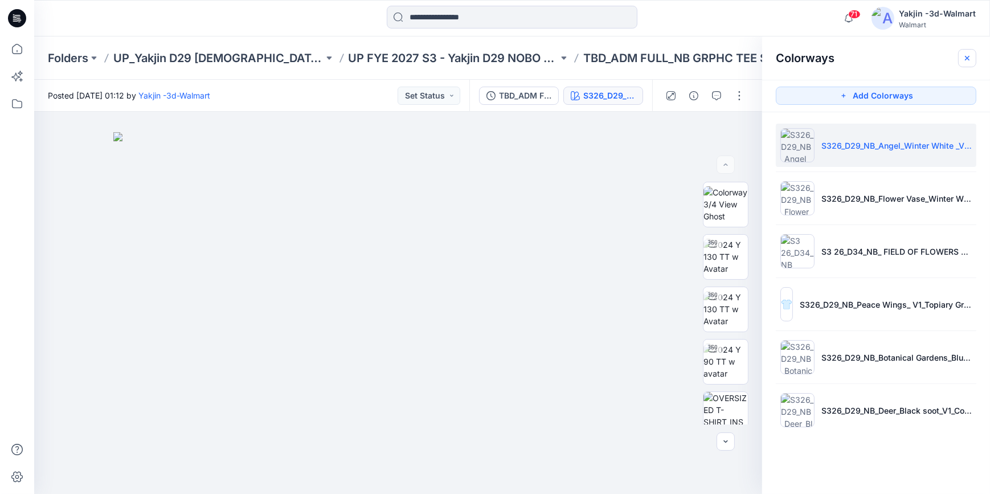
click at [967, 62] on icon "button" at bounding box center [966, 58] width 9 height 9
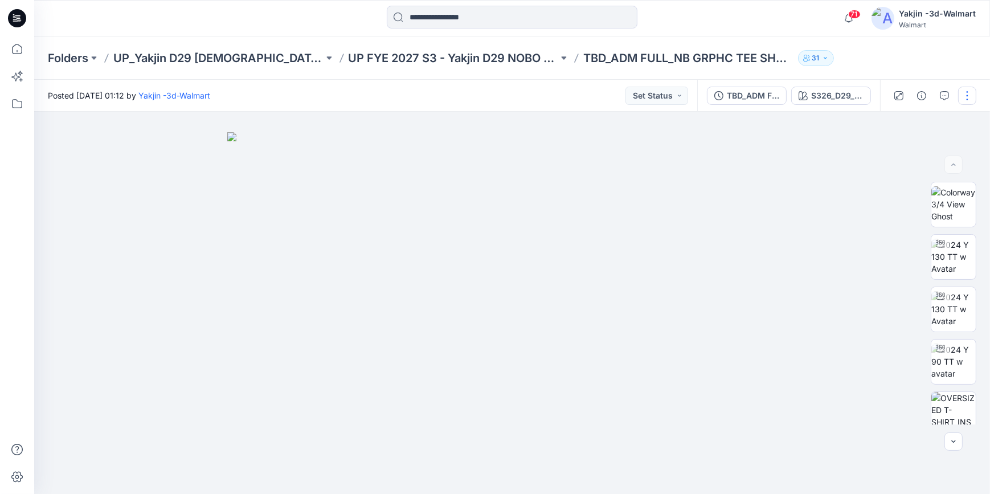
click at [970, 99] on button "button" at bounding box center [967, 96] width 18 height 18
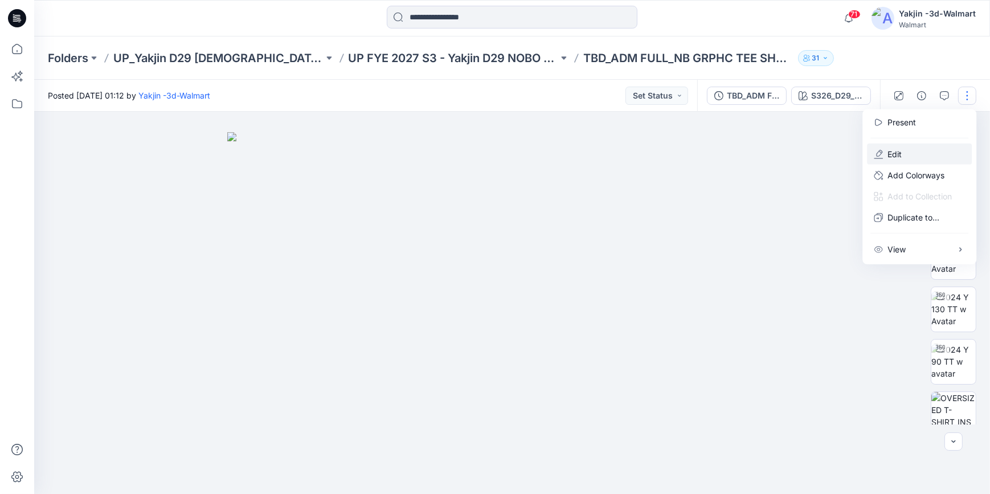
click at [931, 159] on button "Edit" at bounding box center [919, 154] width 105 height 21
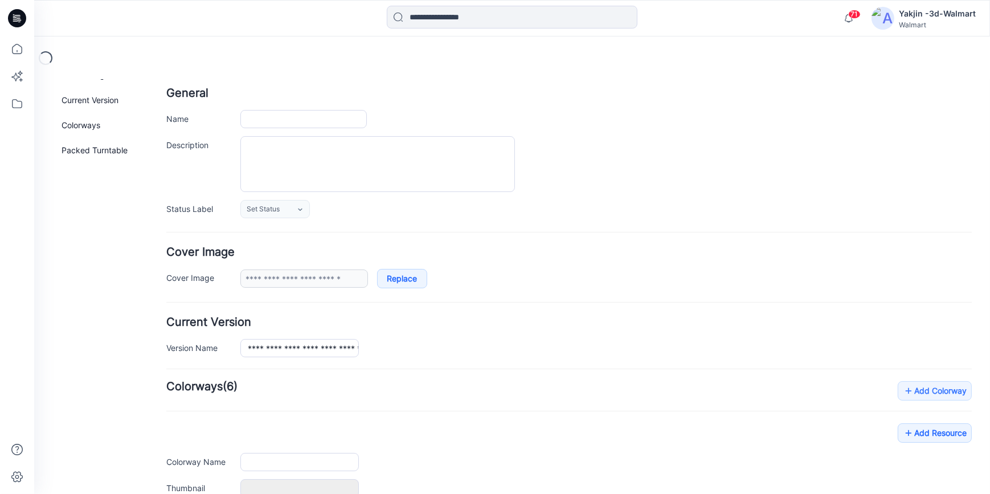
type input "**********"
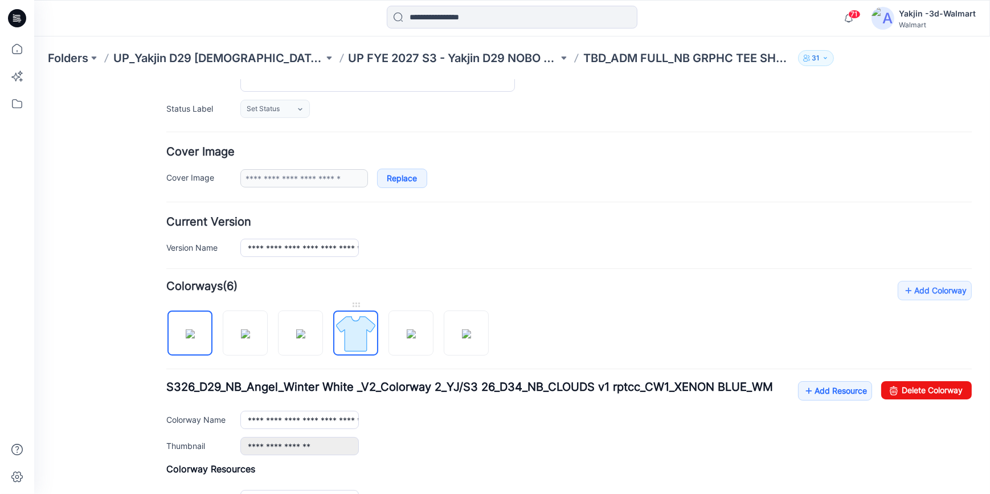
click at [370, 337] on img at bounding box center [355, 333] width 43 height 43
type input "**********"
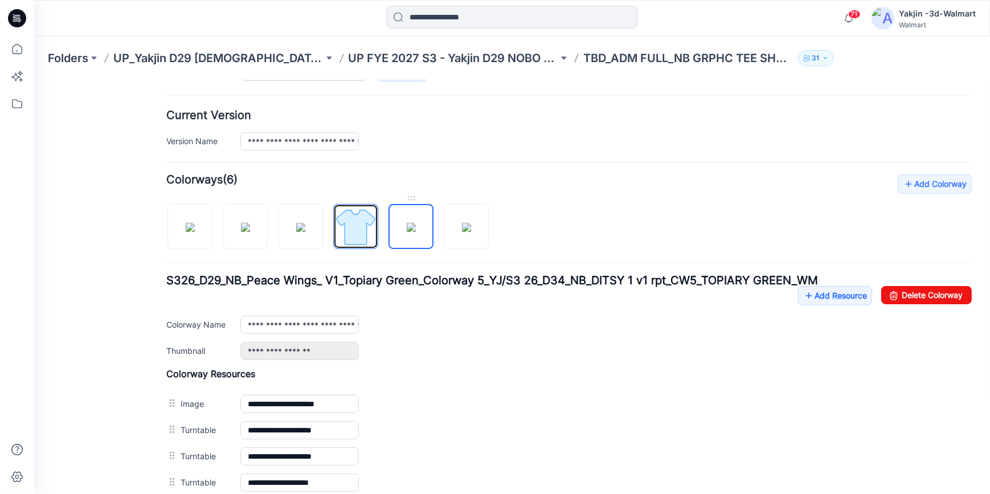
scroll to position [362, 0]
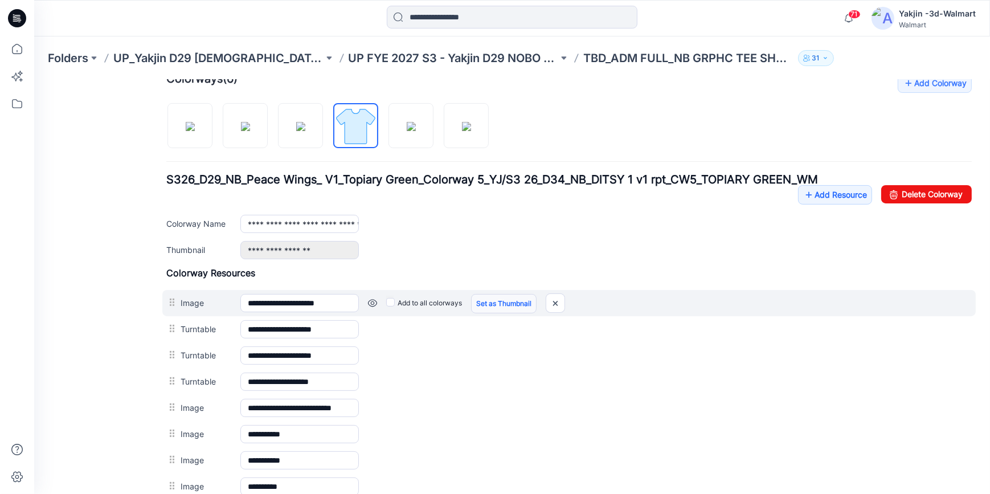
click at [484, 300] on link "Set as Thumbnail" at bounding box center [503, 302] width 65 height 19
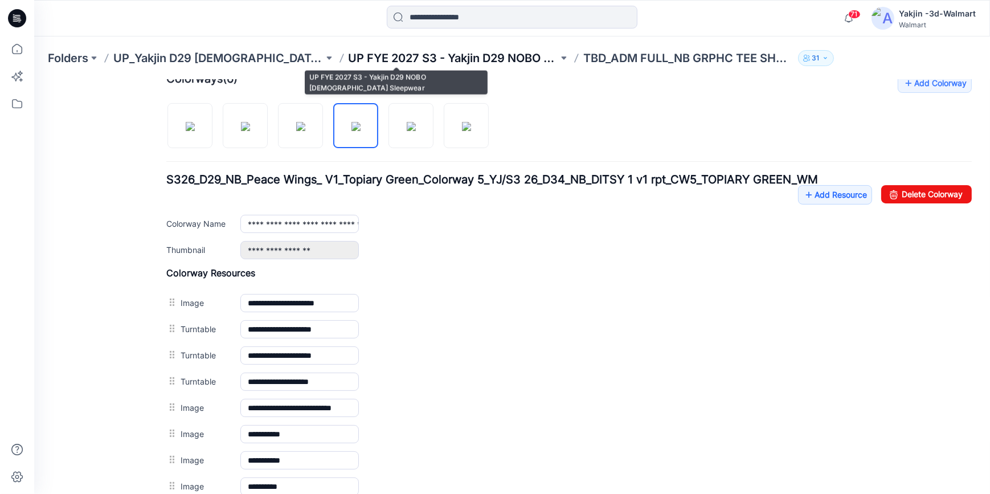
click at [349, 62] on p "UP FYE 2027 S3 - Yakjin D29 NOBO [DEMOGRAPHIC_DATA] Sleepwear" at bounding box center [454, 58] width 210 height 16
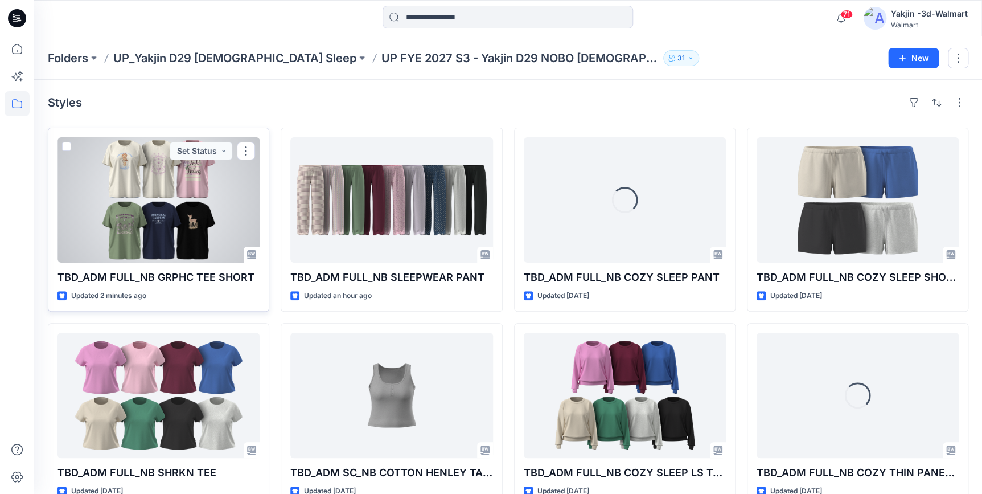
click at [166, 210] on div at bounding box center [159, 199] width 202 height 125
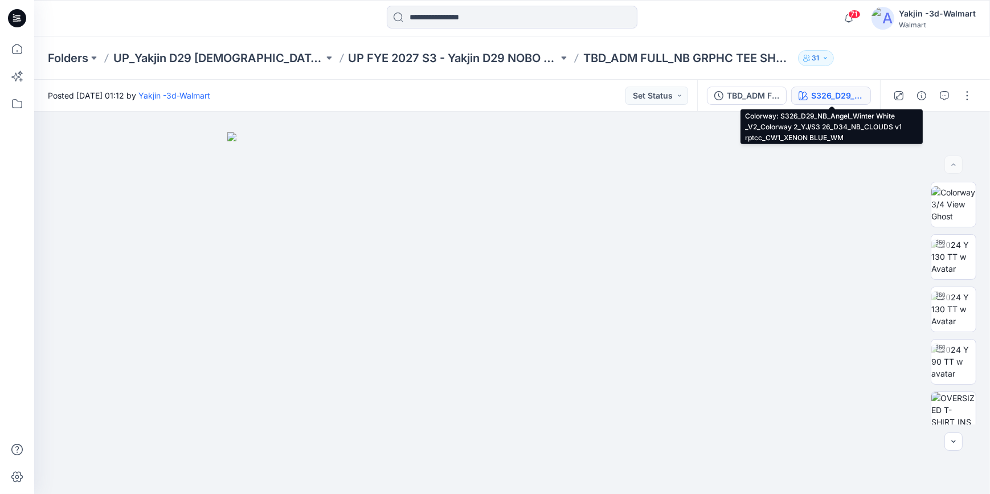
click at [820, 95] on div "S326_D29_NB_Angel_Winter White _V2_Colorway 2_YJ/S3 26_D34_NB_CLOUDS v1 rptcc_C…" at bounding box center [837, 95] width 52 height 13
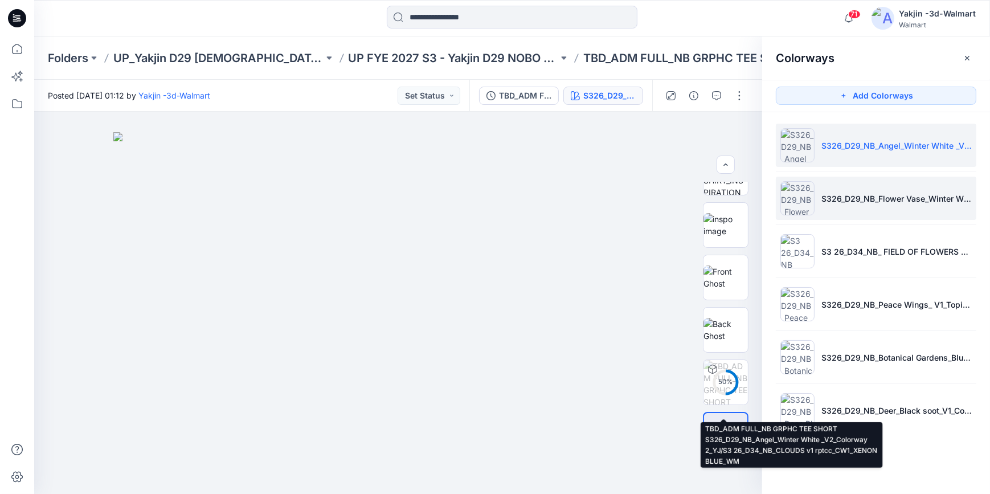
scroll to position [171, 0]
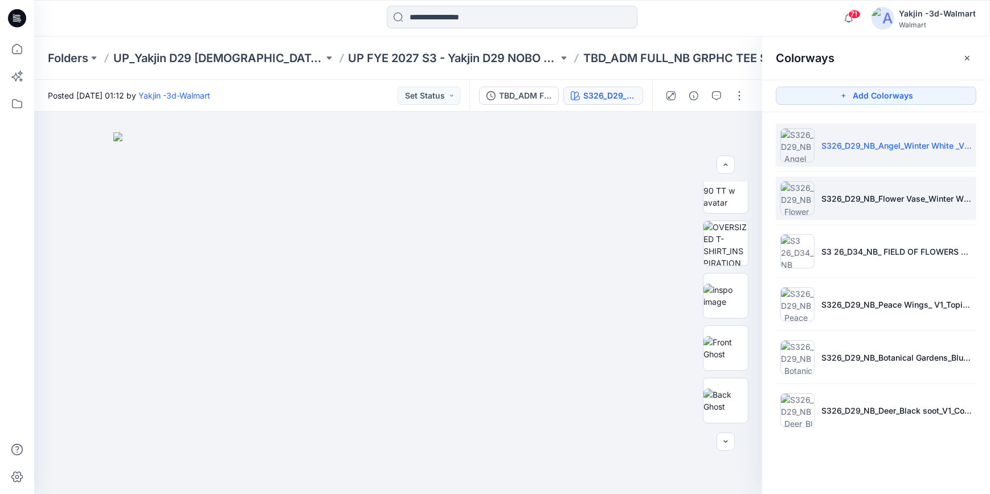
click at [879, 209] on li "S326_D29_NB_Flower Vase_Winter White _V1_Colorway 1_YJ/S3 26_D34_NB_RADISH FLOR…" at bounding box center [876, 198] width 200 height 43
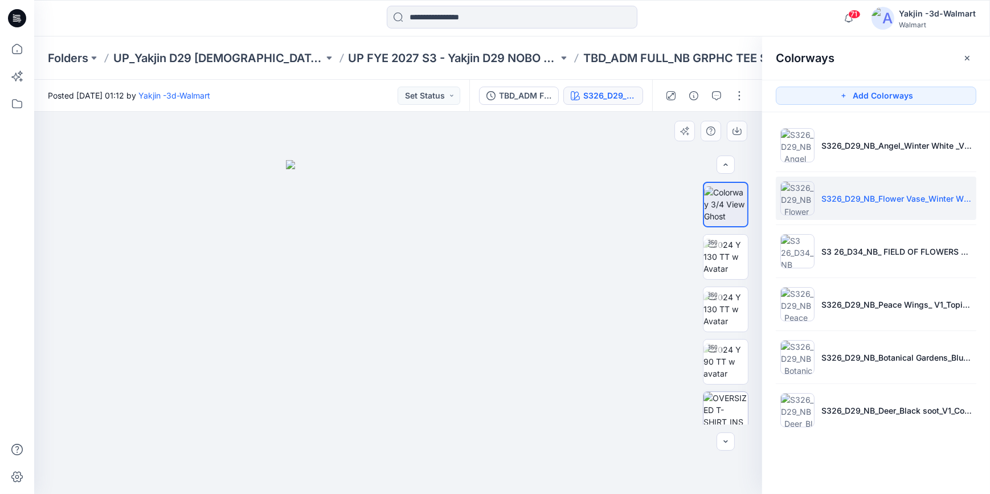
scroll to position [207, 0]
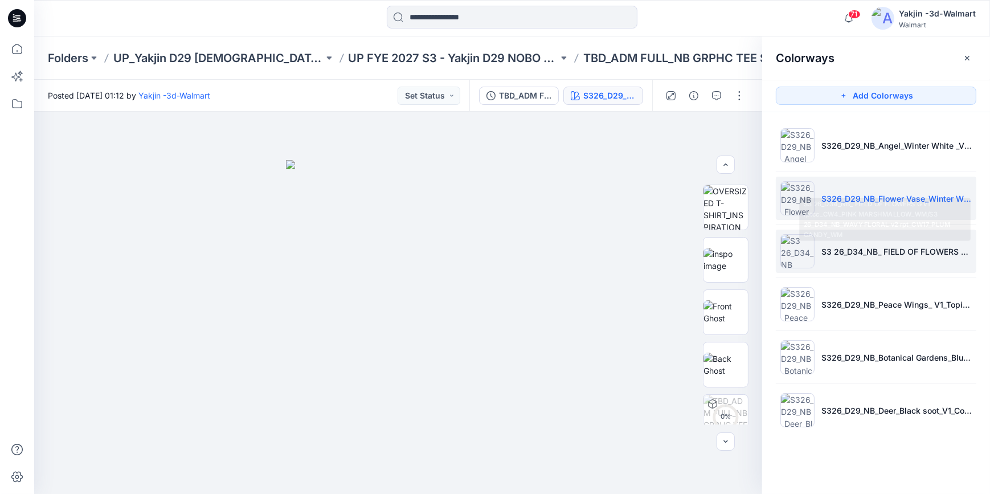
click at [864, 243] on li "S3 26_D34_NB_ FIELD OF FLOWERS G v1 rptcc_CW4_PINK MARSHMALLOW_WM/S3 26_D34_NB_…" at bounding box center [876, 251] width 200 height 43
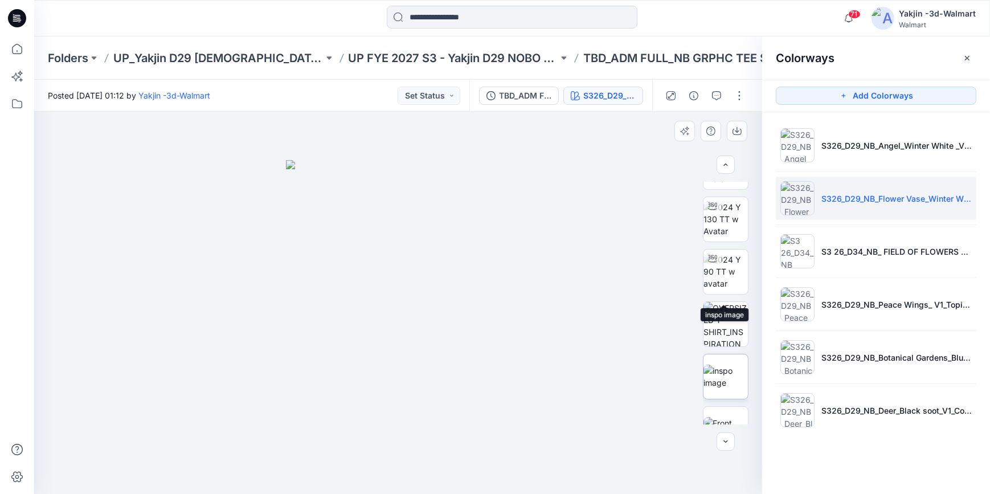
scroll to position [0, 0]
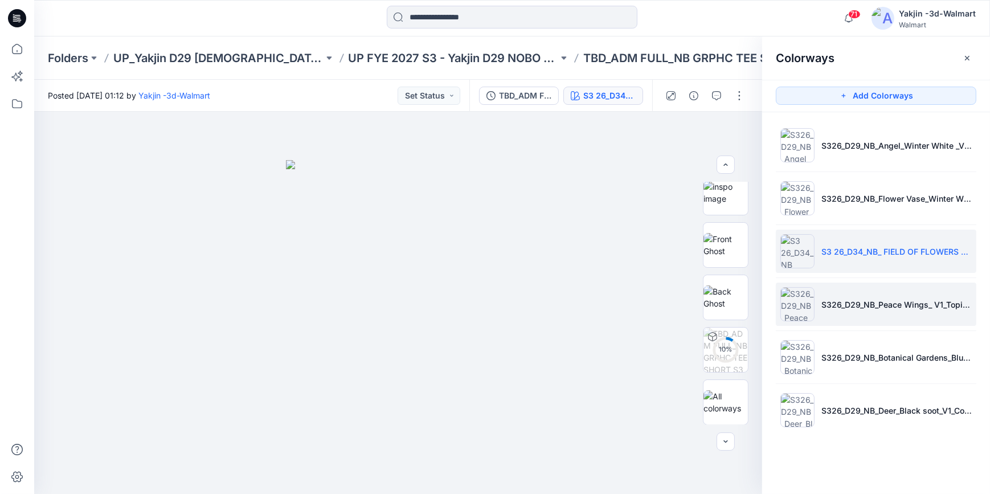
click at [862, 290] on li "S326_D29_NB_Peace Wings_ V1_Topiary Green_Colorway 5_YJ/S3 26_D34_NB_DITSY 1 v1…" at bounding box center [876, 303] width 200 height 43
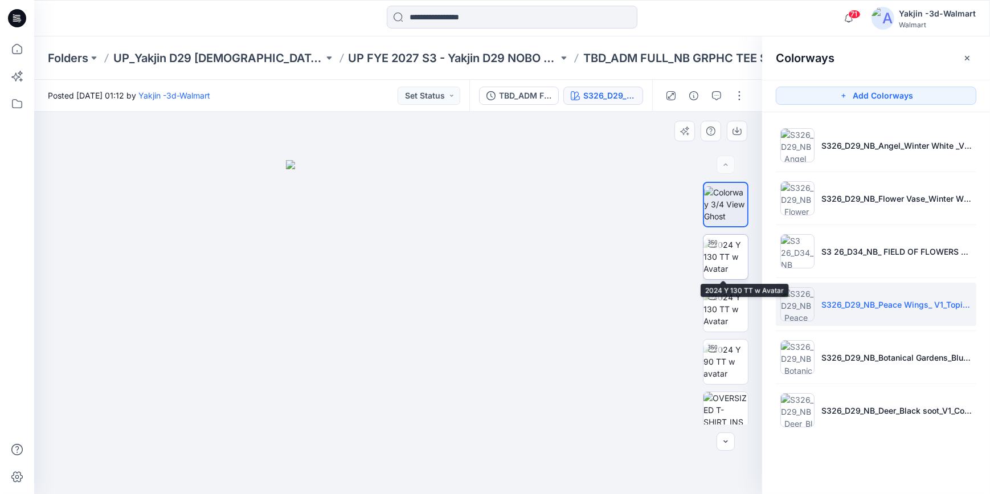
click at [727, 263] on img at bounding box center [725, 257] width 44 height 36
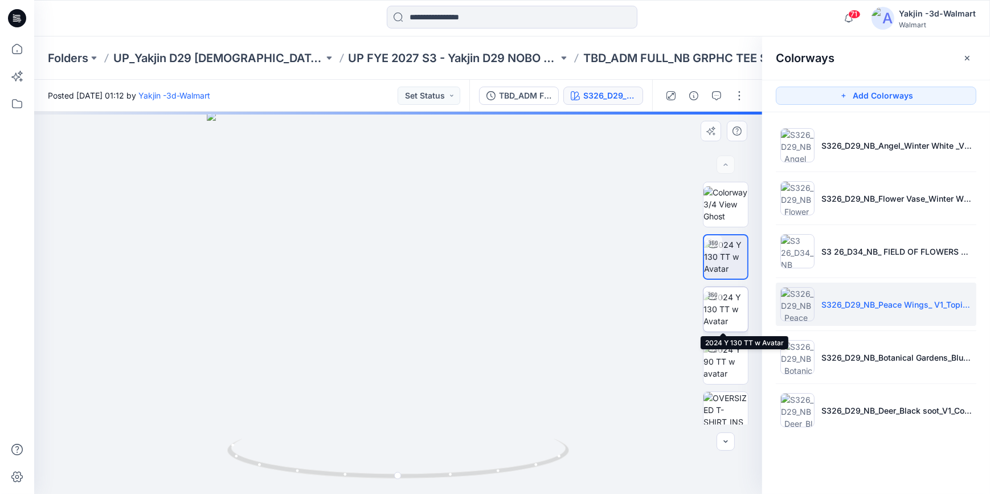
click at [738, 304] on img at bounding box center [725, 309] width 44 height 36
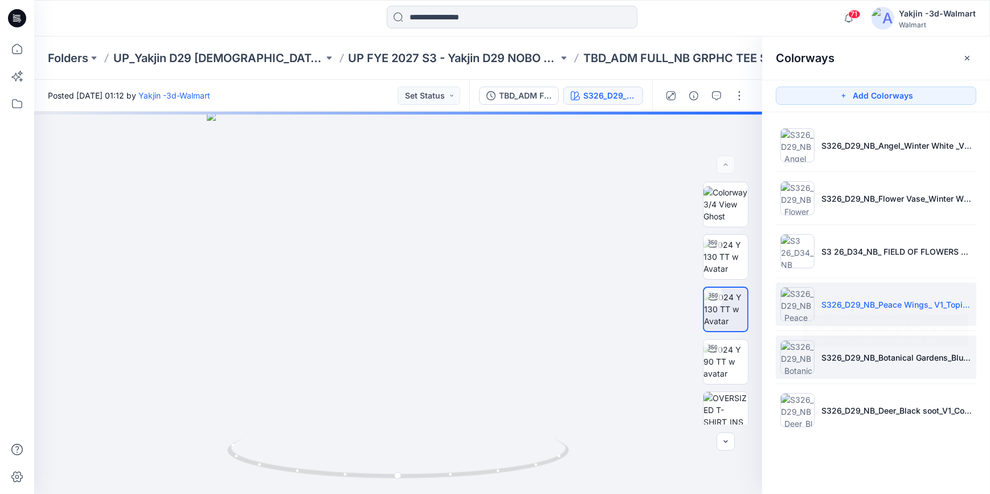
click at [821, 352] on p "S326_D29_NB_Botanical Gardens_Blue Sapphire_V1_Colorway 1_Y/S3 26_D34_NB_KNIT S…" at bounding box center [896, 357] width 150 height 12
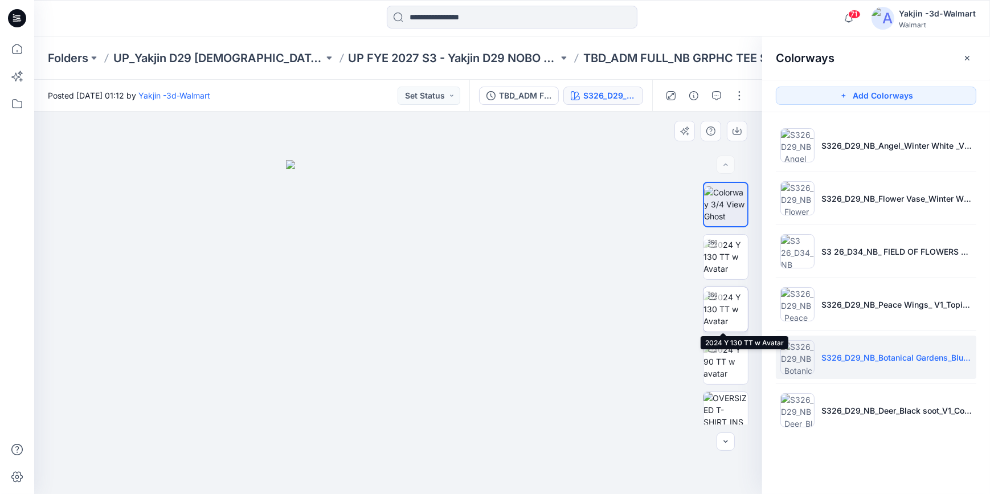
click at [725, 304] on img at bounding box center [725, 309] width 44 height 36
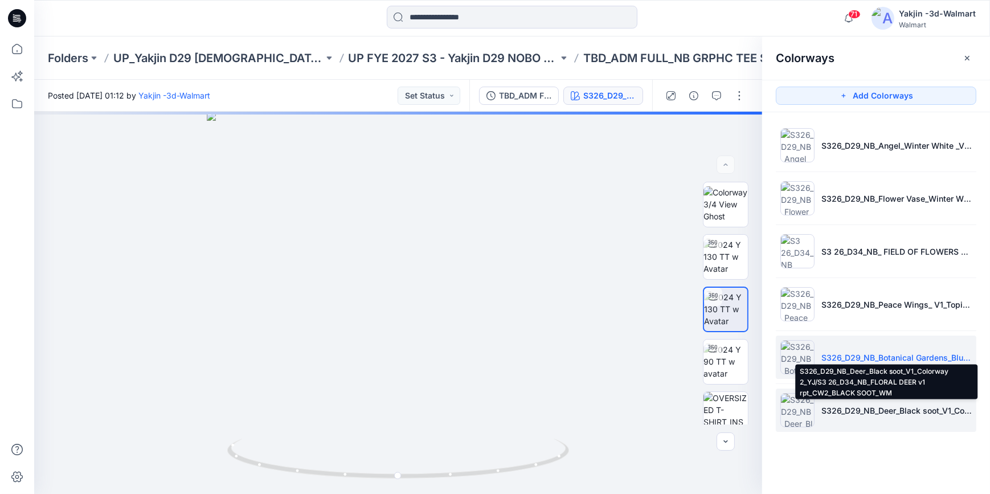
click at [895, 413] on p "S326_D29_NB_Deer_Black soot_V1_Colorway 2_YJ/S3 26_D34_NB_FLORAL DEER v1 rpt_CW…" at bounding box center [896, 410] width 150 height 12
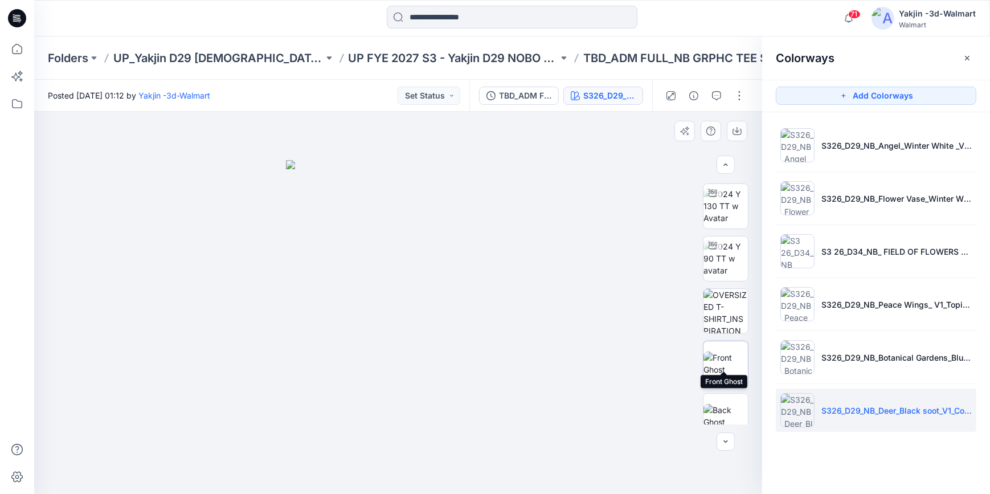
scroll to position [274, 0]
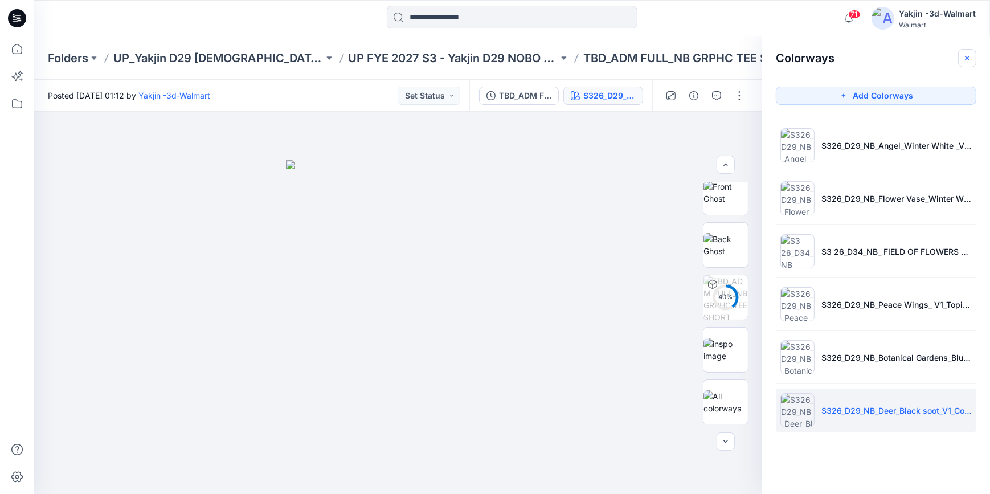
click at [972, 59] on button "button" at bounding box center [967, 58] width 18 height 18
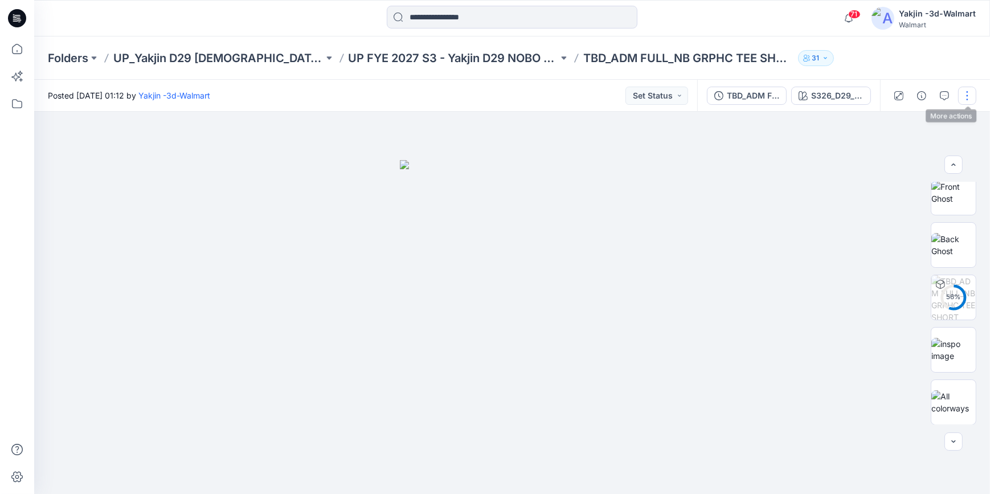
click at [971, 96] on button "button" at bounding box center [967, 96] width 18 height 18
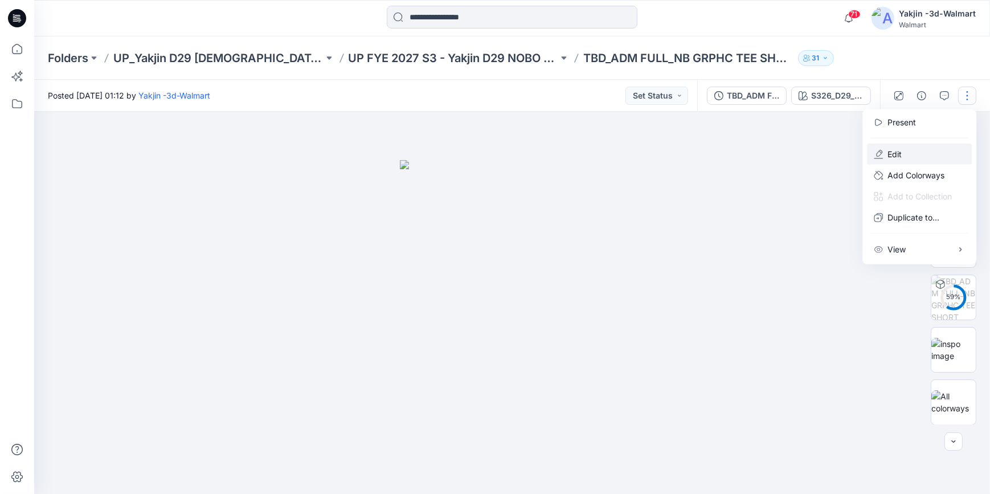
click at [924, 149] on button "Edit" at bounding box center [919, 154] width 105 height 21
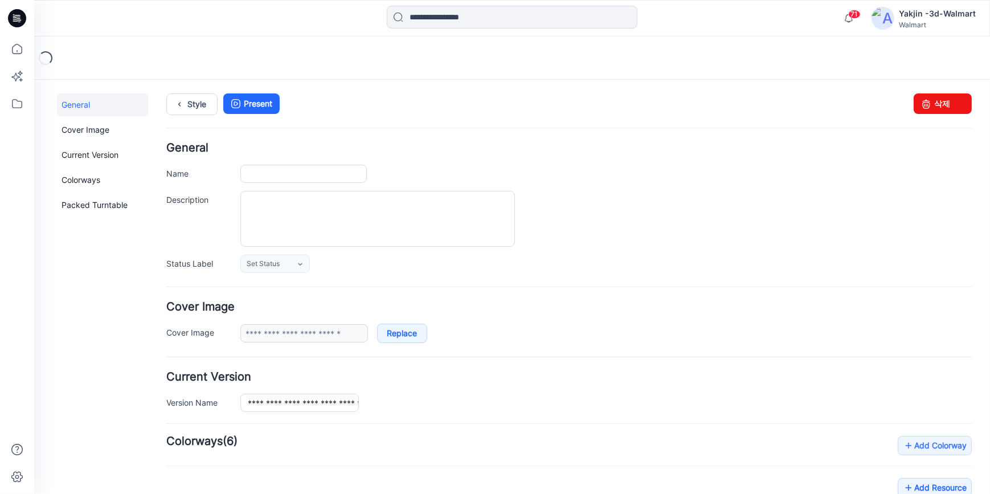
type input "**********"
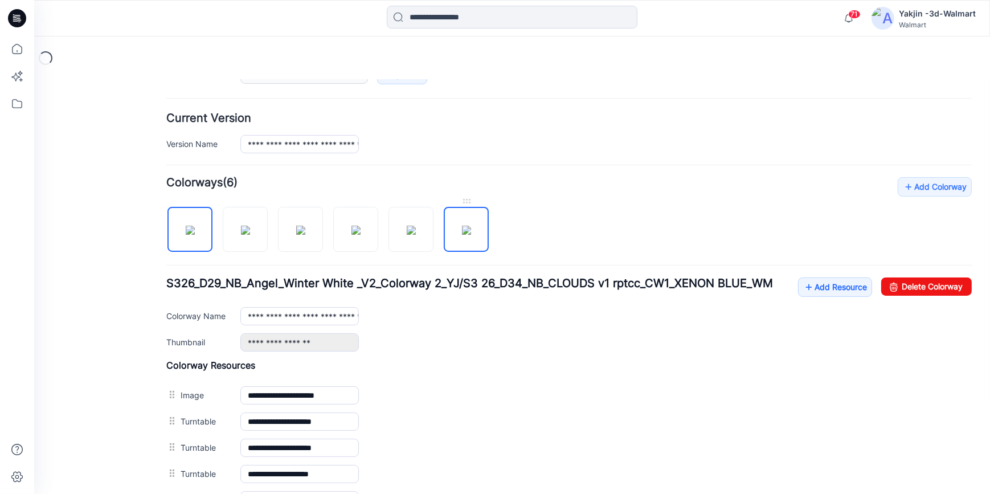
click at [462, 226] on img at bounding box center [466, 229] width 9 height 9
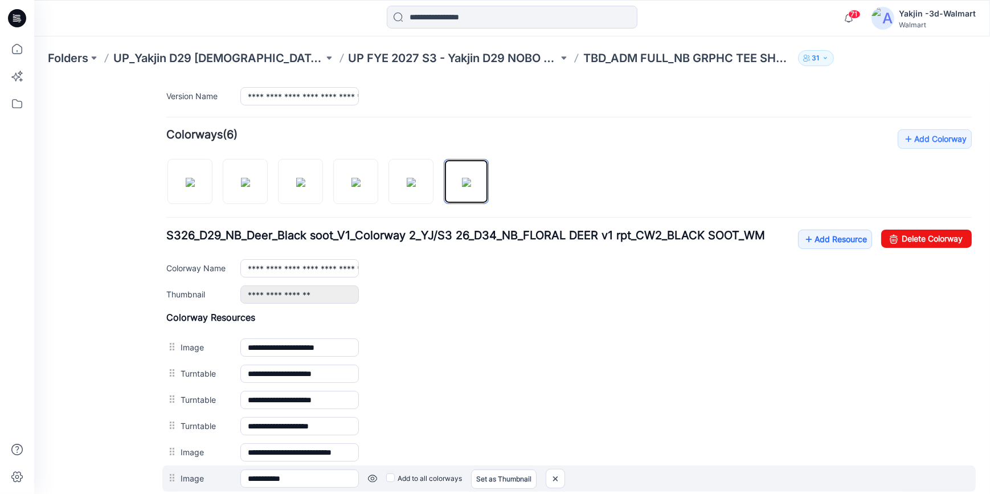
scroll to position [466, 0]
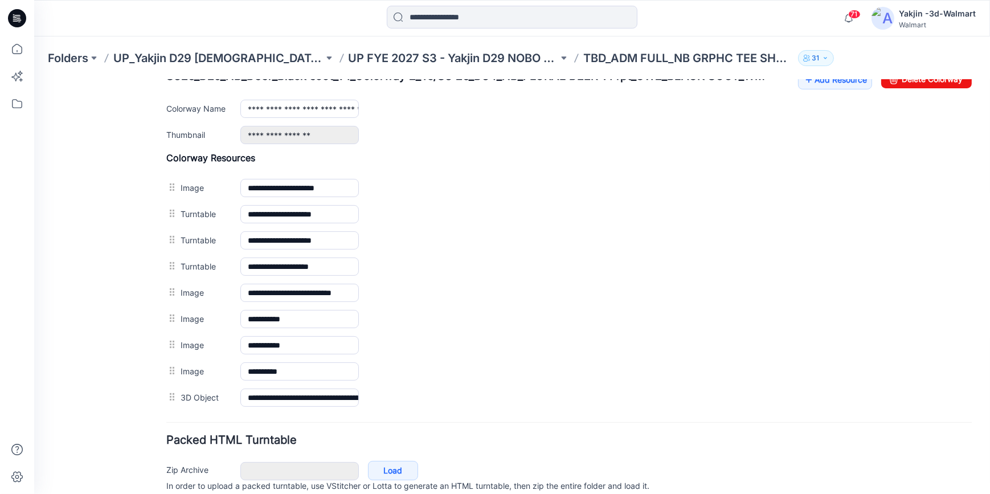
click at [130, 309] on div "General Cover Image Current Version Colorways Packed Turntable" at bounding box center [102, 78] width 91 height 902
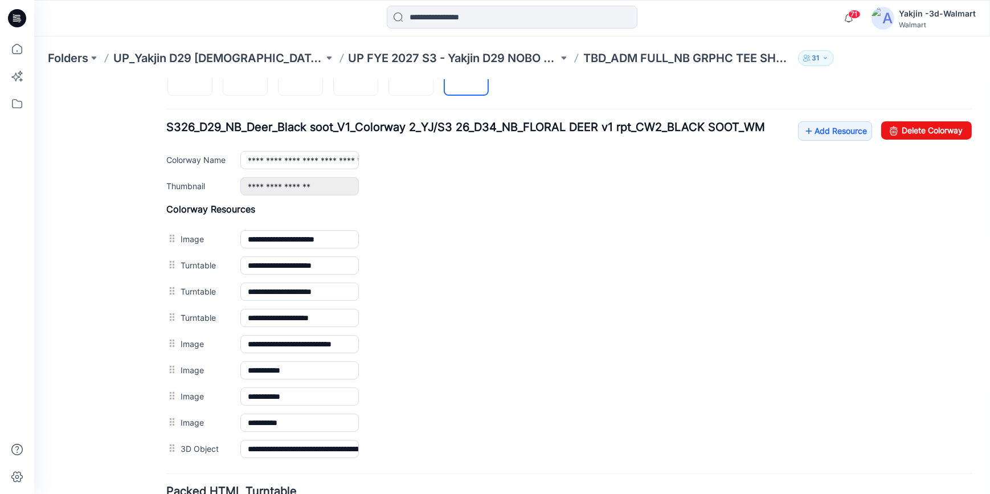
scroll to position [414, 0]
click at [191, 79] on img at bounding box center [190, 73] width 9 height 9
click at [122, 310] on div "General Cover Image Current Version Colorways Packed Turntable" at bounding box center [102, 130] width 91 height 902
click at [121, 263] on div "General Cover Image Current Version Colorways Packed Turntable" at bounding box center [102, 130] width 91 height 902
click at [244, 79] on img at bounding box center [245, 73] width 9 height 9
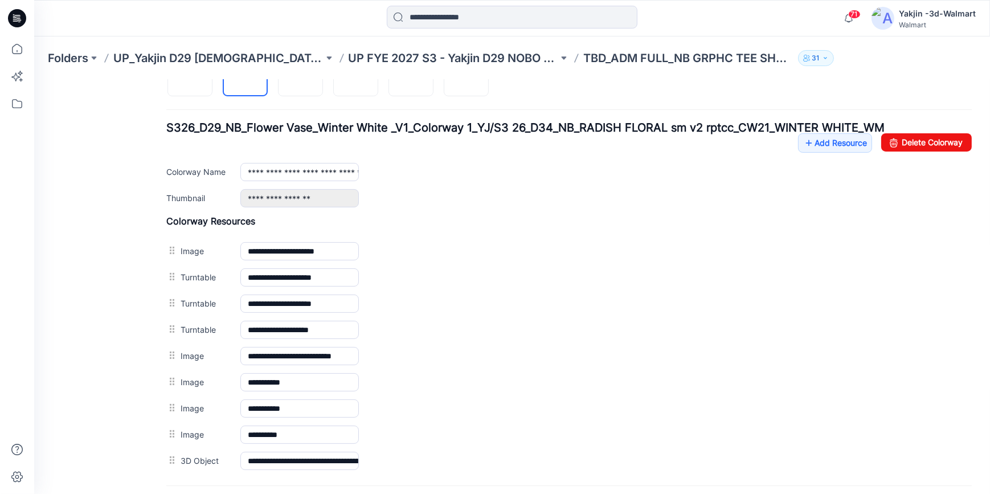
click at [105, 253] on div "General Cover Image Current Version Colorways Packed Turntable" at bounding box center [102, 135] width 91 height 913
click at [296, 79] on img at bounding box center [300, 73] width 9 height 9
drag, startPoint x: 108, startPoint y: 267, endPoint x: 189, endPoint y: 199, distance: 105.4
click at [110, 261] on div "General Cover Image Current Version Colorways Packed Turntable" at bounding box center [102, 135] width 91 height 913
click at [357, 79] on img at bounding box center [355, 73] width 9 height 9
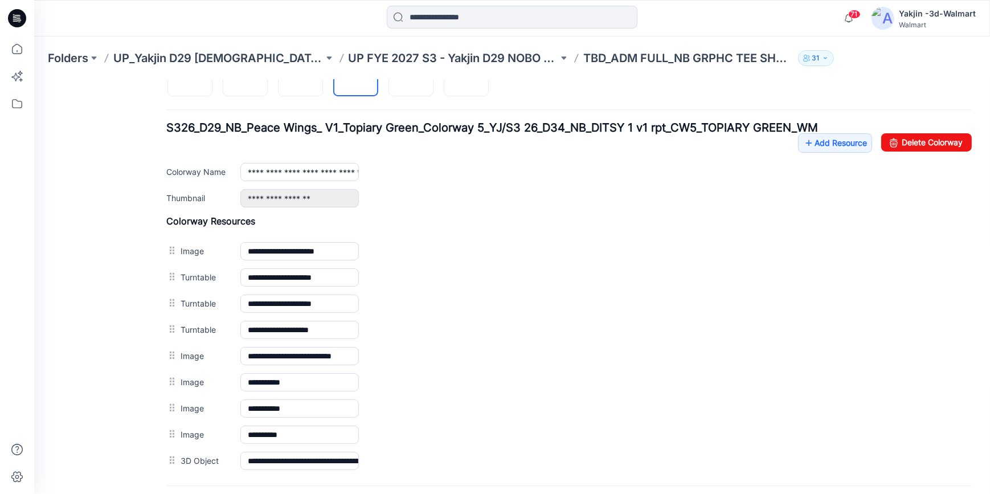
drag, startPoint x: 105, startPoint y: 265, endPoint x: 342, endPoint y: 128, distance: 273.0
click at [105, 264] on div "General Cover Image Current Version Colorways Packed Turntable" at bounding box center [102, 135] width 91 height 913
drag, startPoint x: 403, startPoint y: 85, endPoint x: 307, endPoint y: 156, distance: 119.3
click at [407, 79] on img at bounding box center [411, 73] width 9 height 9
drag, startPoint x: 93, startPoint y: 266, endPoint x: 403, endPoint y: 131, distance: 337.9
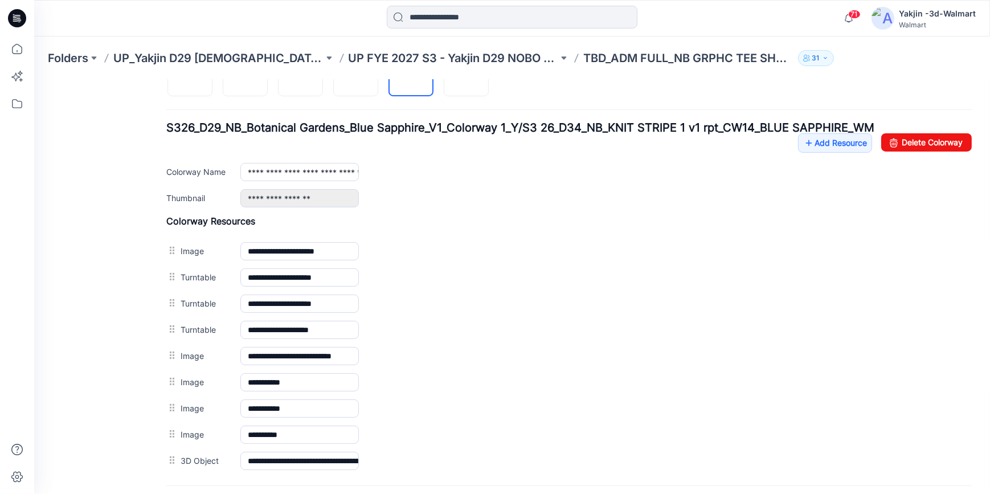
click at [93, 265] on div "General Cover Image Current Version Colorways Packed Turntable" at bounding box center [102, 135] width 91 height 913
click at [471, 79] on img at bounding box center [466, 73] width 9 height 9
type input "**********"
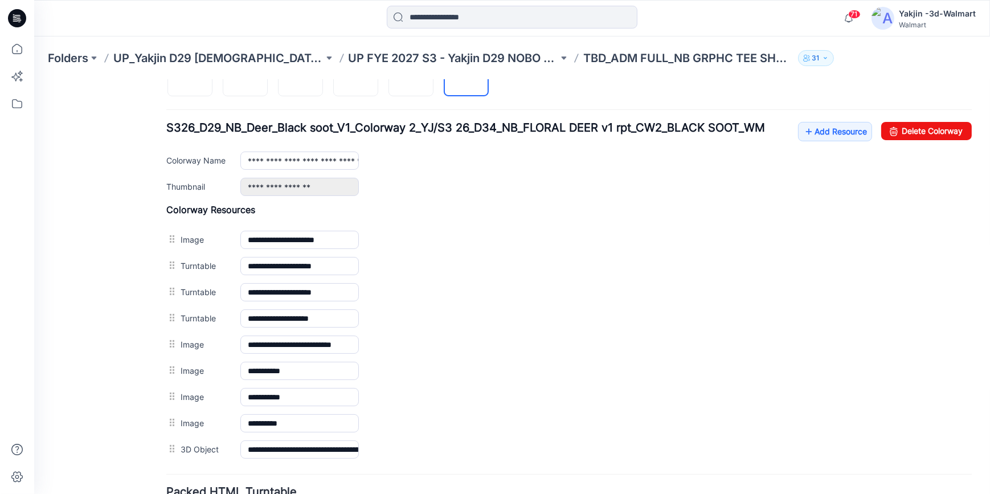
drag, startPoint x: 104, startPoint y: 279, endPoint x: 618, endPoint y: 469, distance: 548.3
click at [104, 280] on div "General Cover Image Current Version Colorways Packed Turntable" at bounding box center [102, 130] width 91 height 902
click at [108, 312] on div "General Cover Image Current Version Colorways Packed Turntable" at bounding box center [102, 130] width 91 height 902
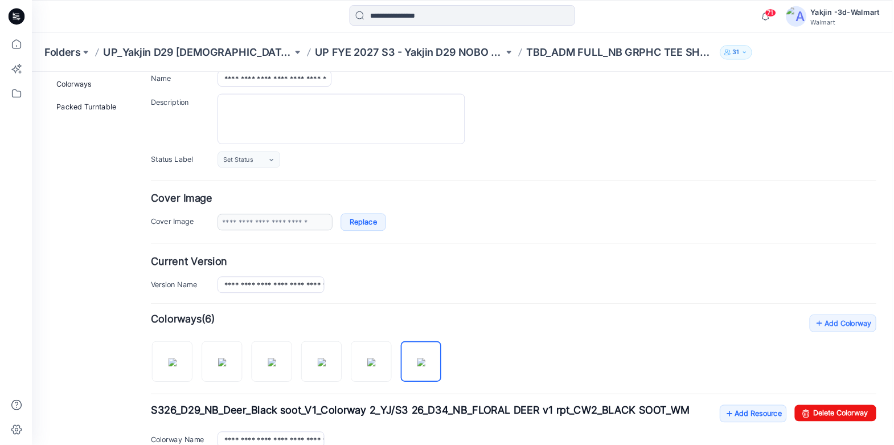
scroll to position [0, 0]
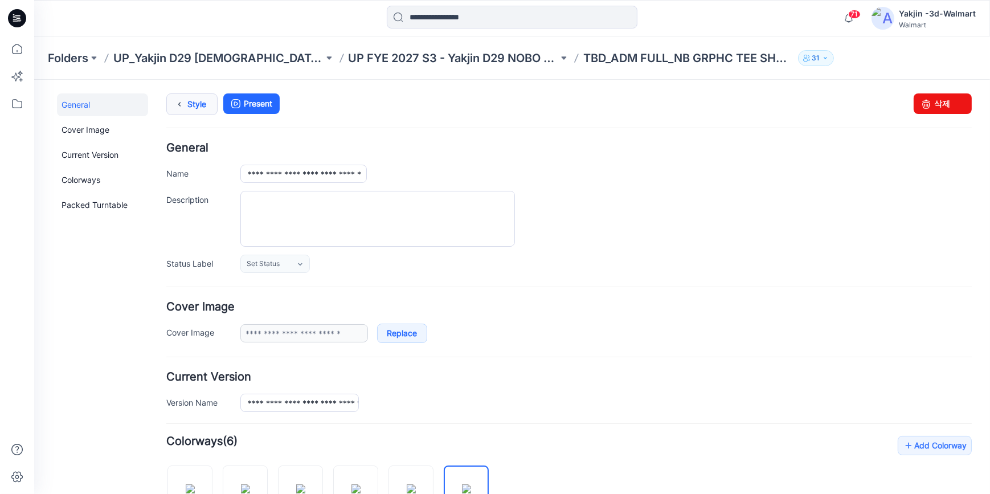
click at [196, 101] on link "Style" at bounding box center [191, 104] width 51 height 22
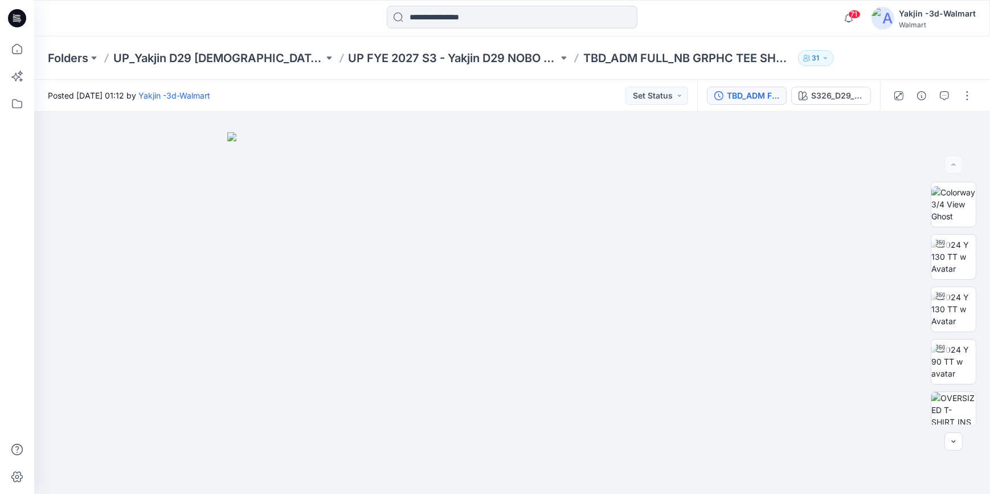
click at [735, 90] on div "TBD_ADM FULL_NB GRPHC TEE SHORT" at bounding box center [753, 95] width 52 height 13
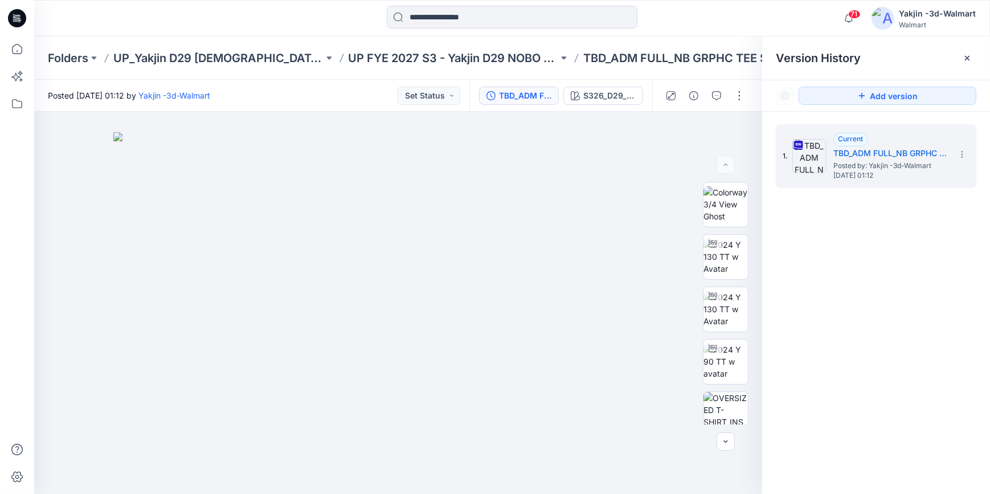
drag, startPoint x: 964, startPoint y: 63, endPoint x: 923, endPoint y: 80, distance: 44.9
click at [894, 63] on div at bounding box center [967, 58] width 18 height 18
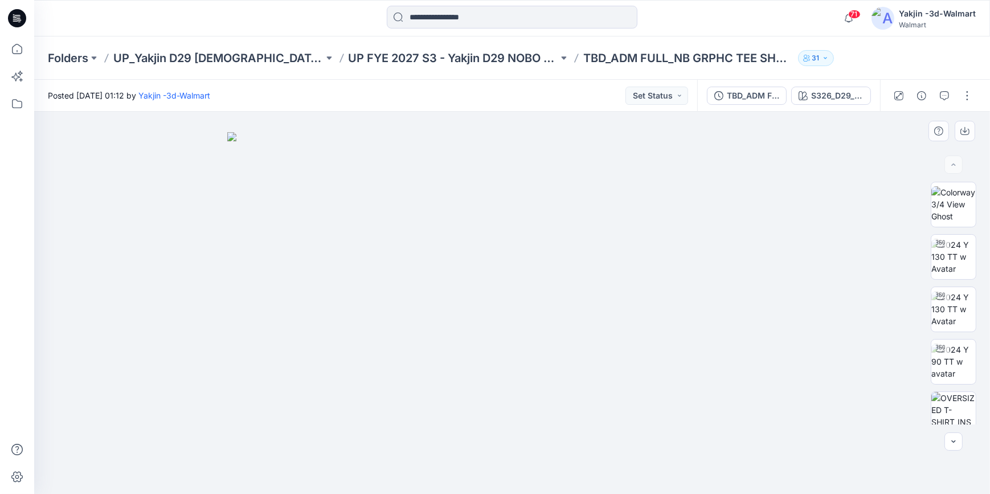
drag, startPoint x: 746, startPoint y: 395, endPoint x: 810, endPoint y: 347, distance: 79.7
click at [746, 395] on img at bounding box center [512, 313] width 570 height 362
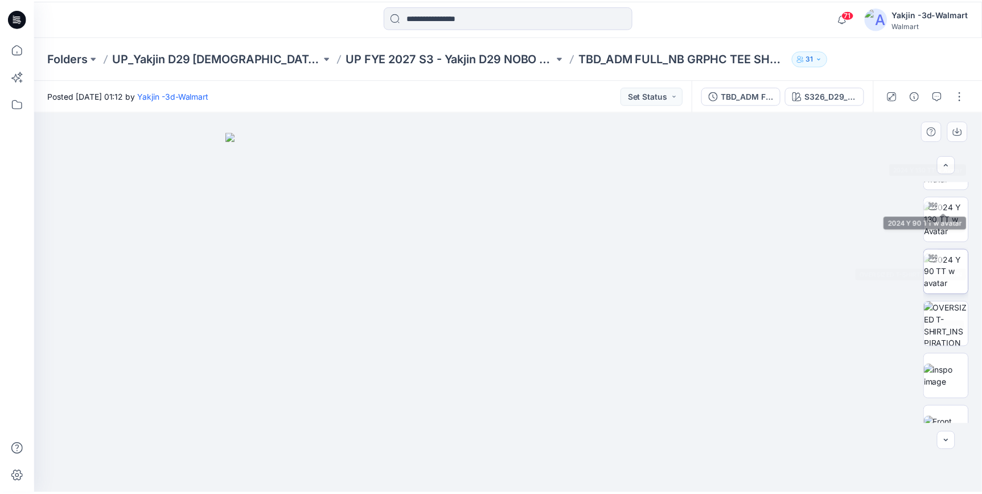
scroll to position [207, 0]
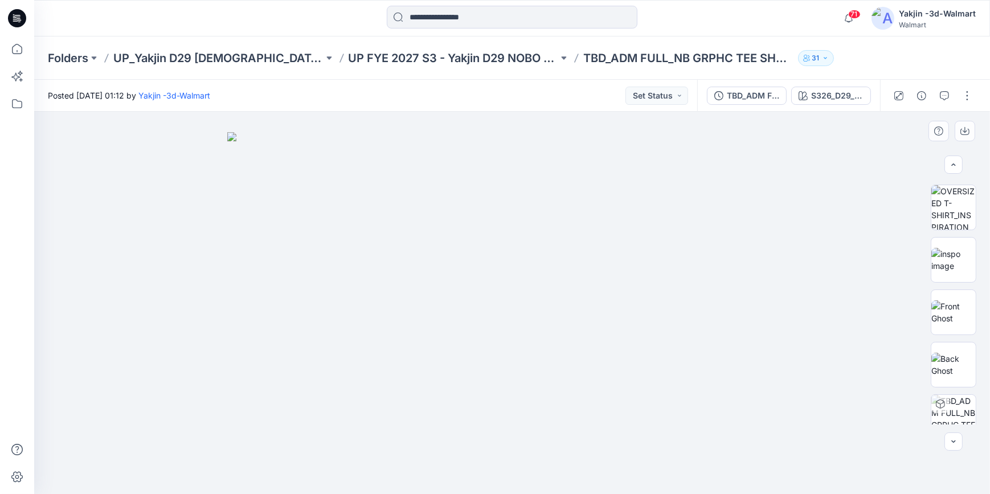
drag, startPoint x: 752, startPoint y: 290, endPoint x: 740, endPoint y: 290, distance: 11.4
click at [752, 290] on img at bounding box center [512, 313] width 570 height 362
drag, startPoint x: 695, startPoint y: 379, endPoint x: 306, endPoint y: 376, distance: 389.6
click at [695, 379] on img at bounding box center [512, 313] width 570 height 362
drag, startPoint x: 752, startPoint y: 428, endPoint x: 609, endPoint y: 386, distance: 149.2
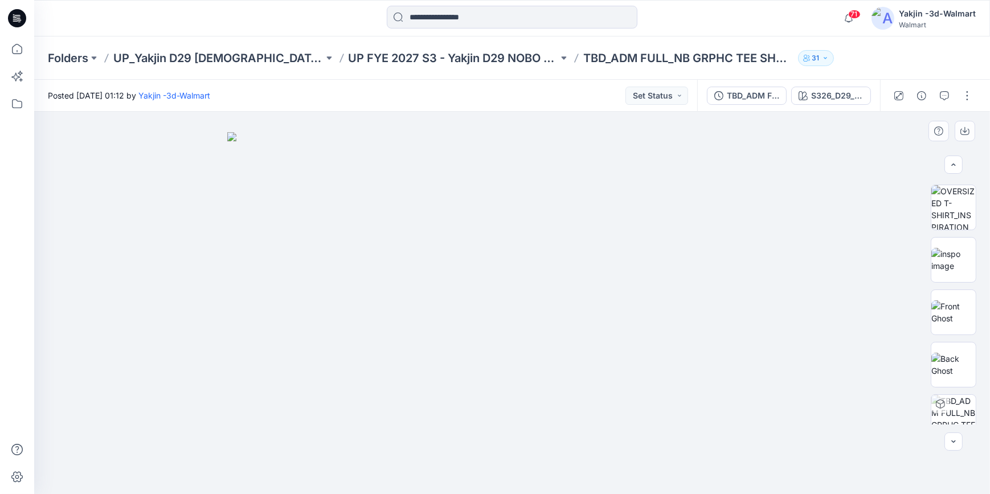
click at [752, 428] on img at bounding box center [512, 313] width 570 height 362
drag, startPoint x: 666, startPoint y: 427, endPoint x: 656, endPoint y: 423, distance: 10.5
click at [666, 427] on img at bounding box center [512, 313] width 570 height 362
drag, startPoint x: 22, startPoint y: 21, endPoint x: 99, endPoint y: 5, distance: 78.0
click at [22, 21] on icon at bounding box center [17, 18] width 18 height 18
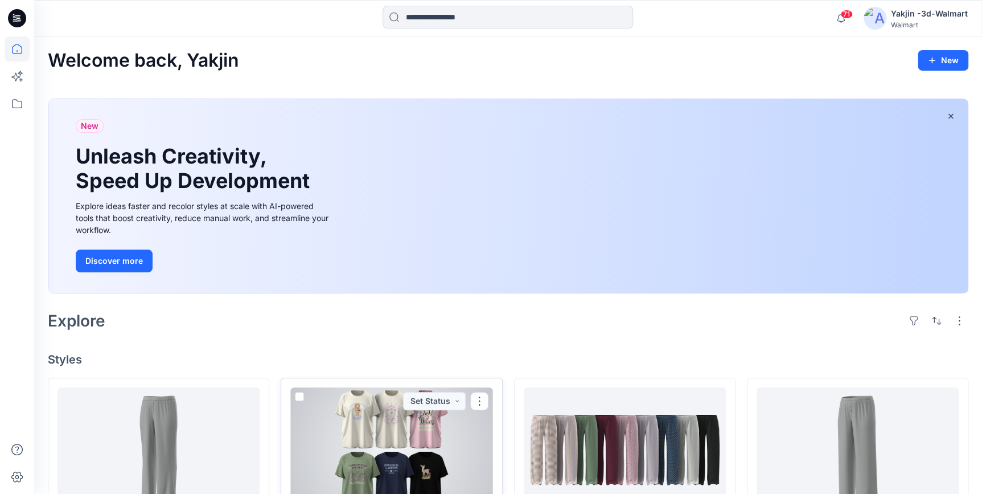
scroll to position [207, 0]
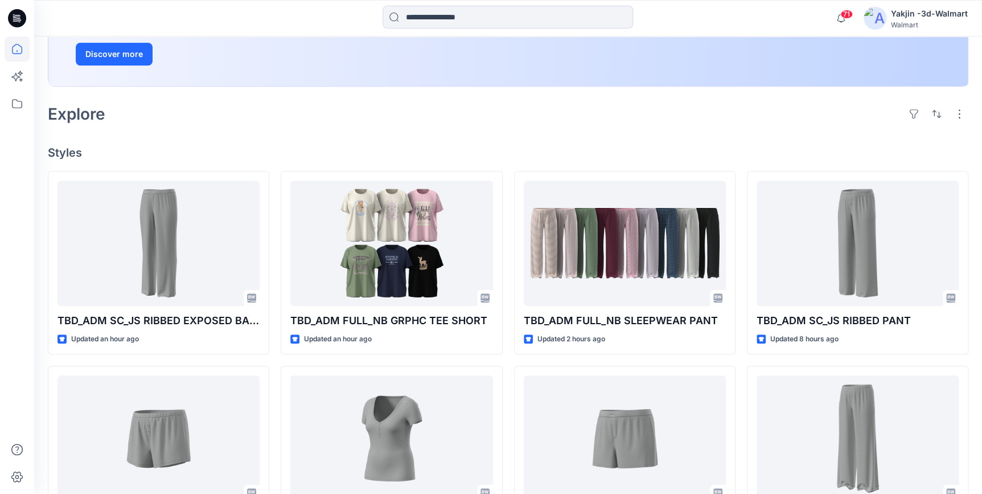
drag, startPoint x: 18, startPoint y: 22, endPoint x: 65, endPoint y: 55, distance: 58.5
click at [18, 22] on icon at bounding box center [19, 22] width 3 height 1
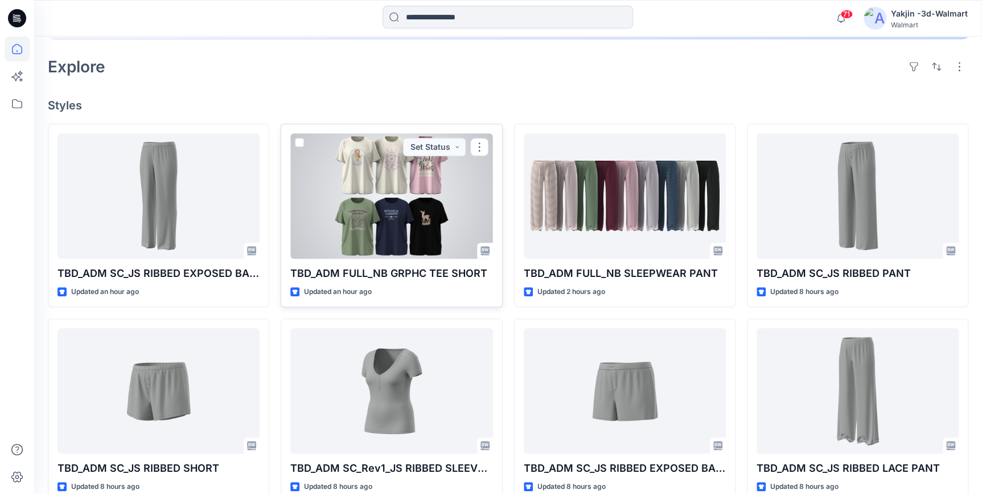
scroll to position [310, 0]
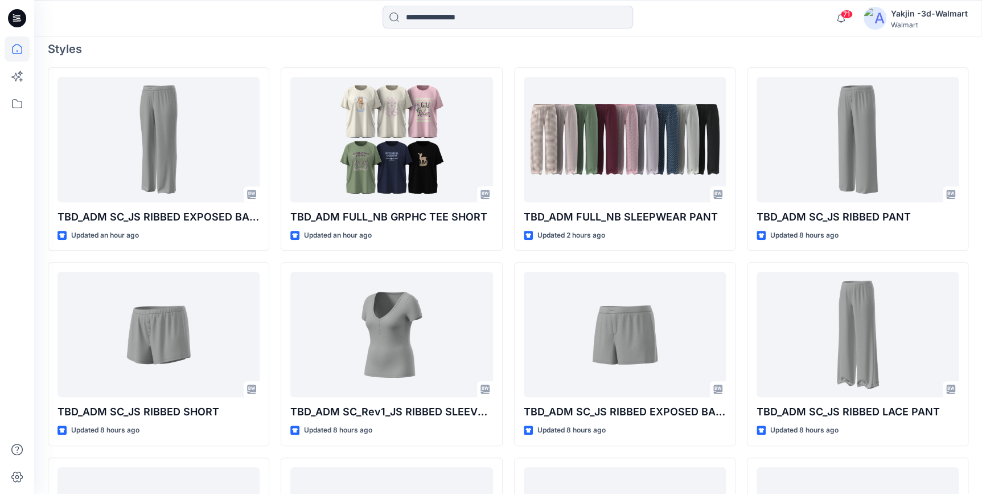
click at [14, 19] on icon at bounding box center [15, 19] width 4 height 1
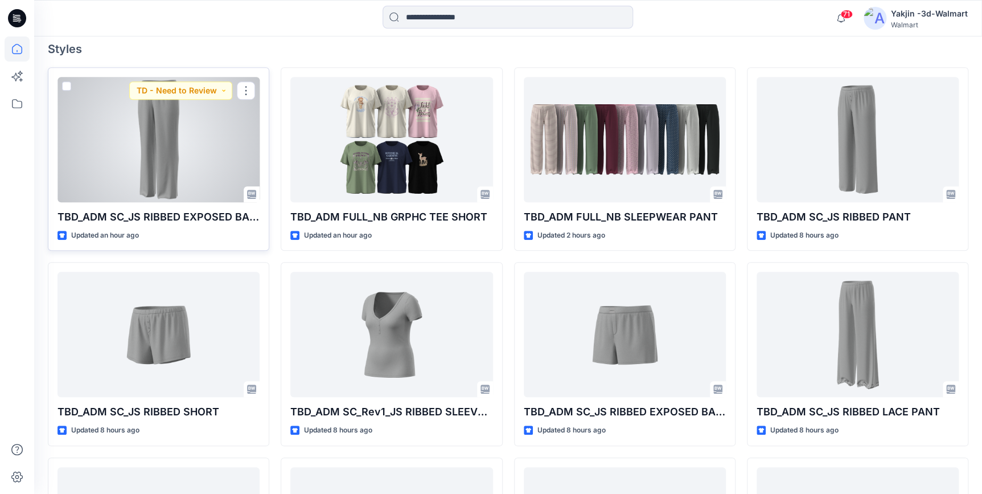
click at [142, 170] on div at bounding box center [159, 139] width 202 height 125
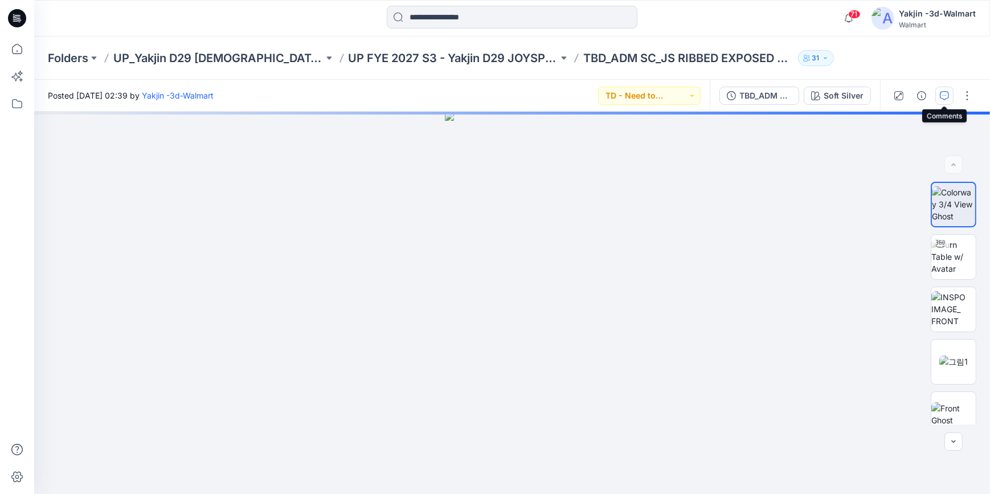
click at [894, 96] on icon "button" at bounding box center [944, 95] width 9 height 9
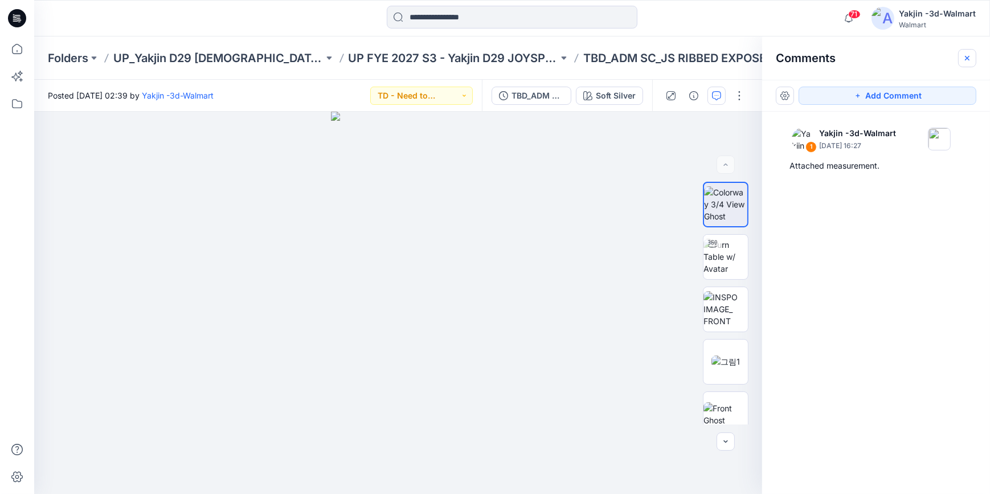
click at [894, 58] on icon "button" at bounding box center [966, 58] width 9 height 9
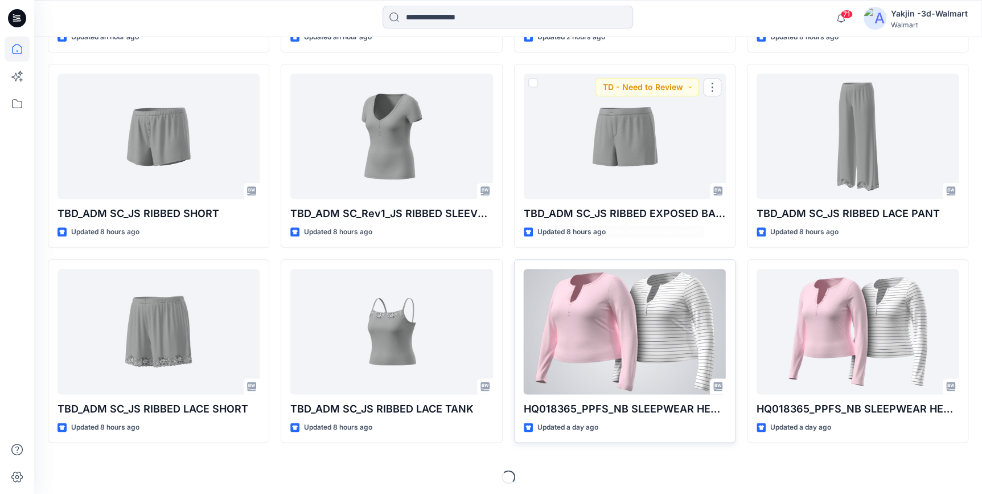
scroll to position [511, 0]
